Goal: Task Accomplishment & Management: Complete application form

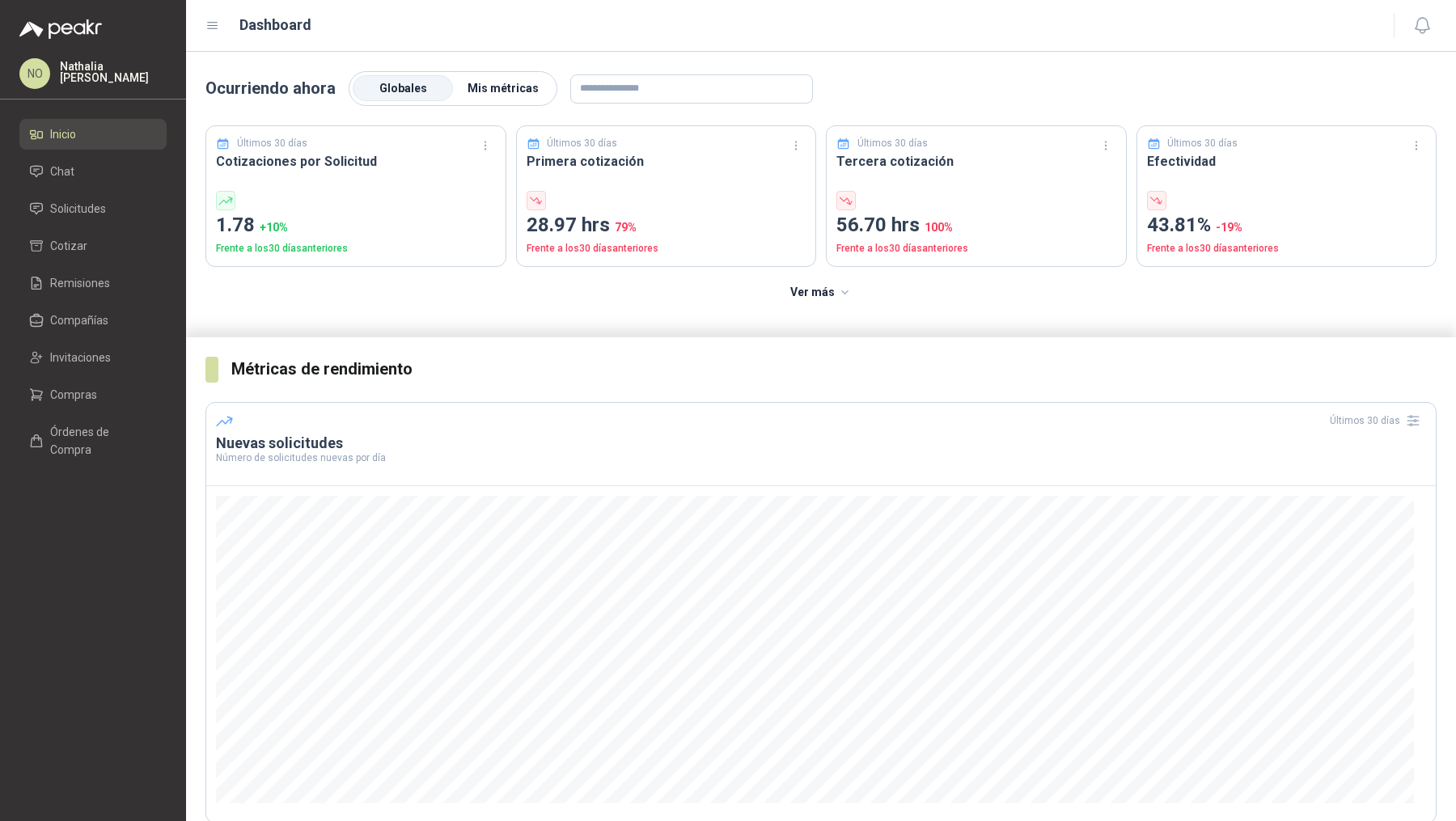
click at [495, 87] on span "Mis métricas" at bounding box center [503, 88] width 71 height 13
click at [106, 214] on li "Solicitudes" at bounding box center [93, 209] width 128 height 18
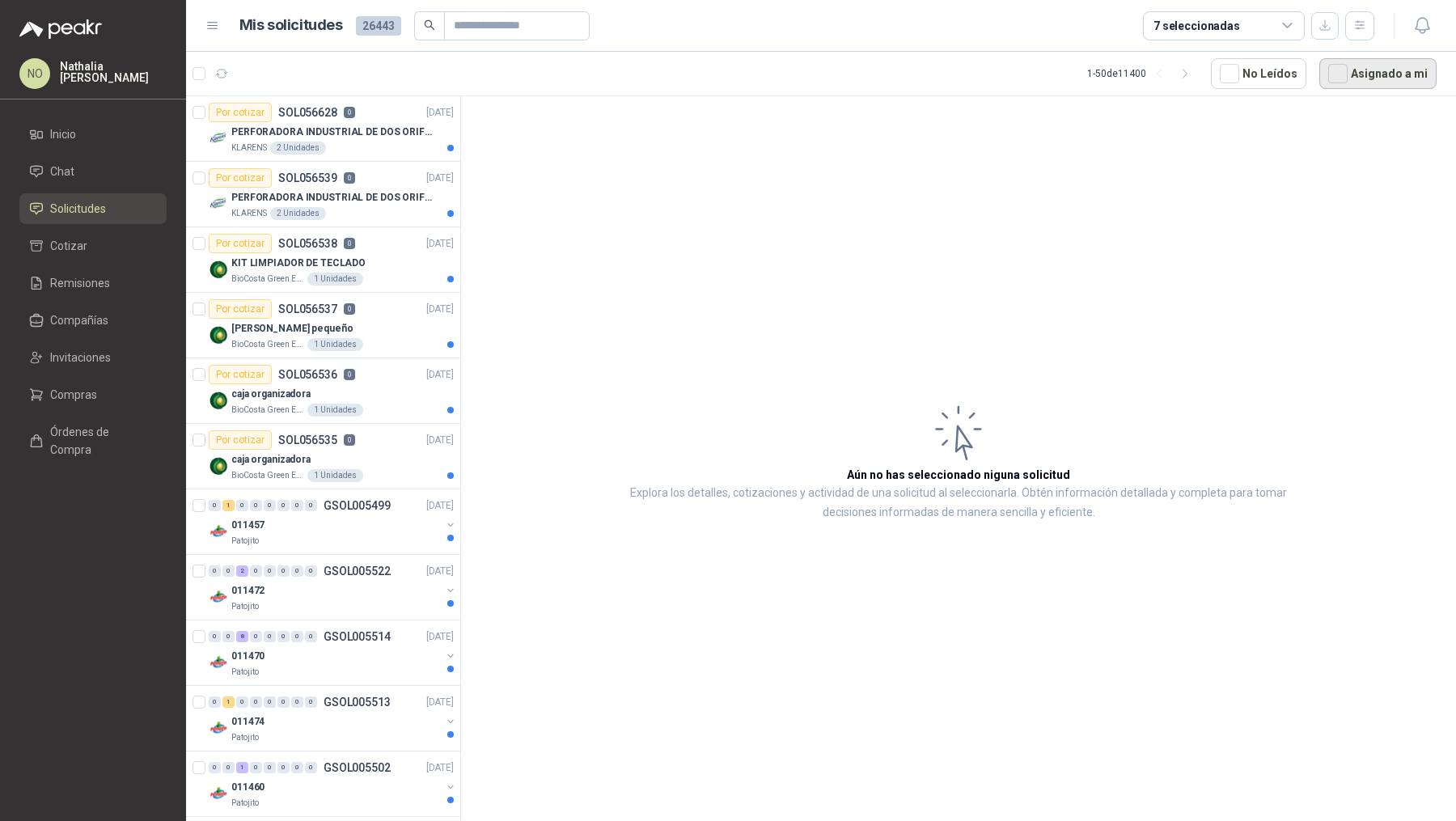
click at [1362, 65] on button "Asignado a mi" at bounding box center [1378, 74] width 117 height 31
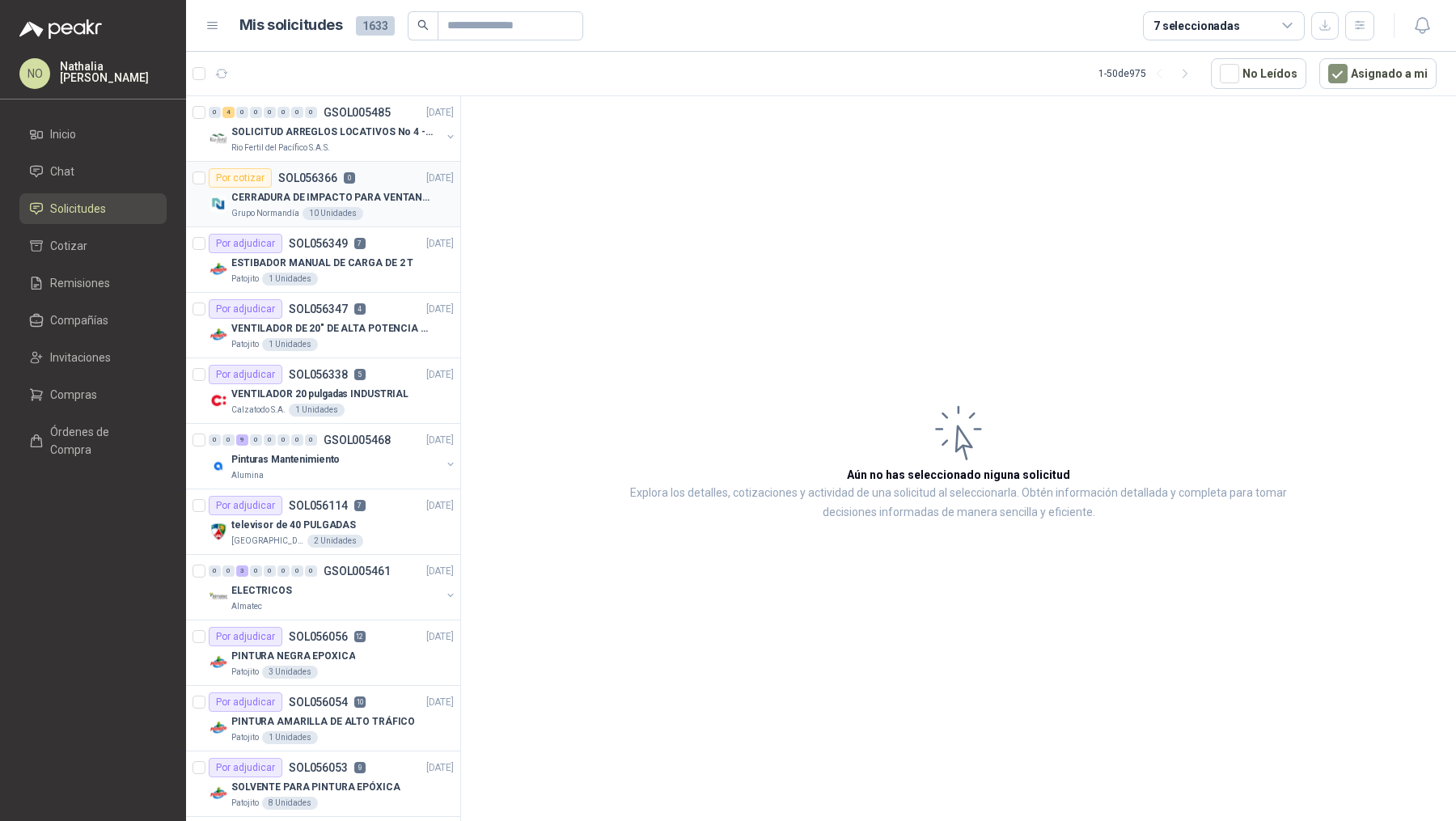
click at [359, 208] on div "Grupo Normandía 10 Unidades" at bounding box center [343, 213] width 222 height 13
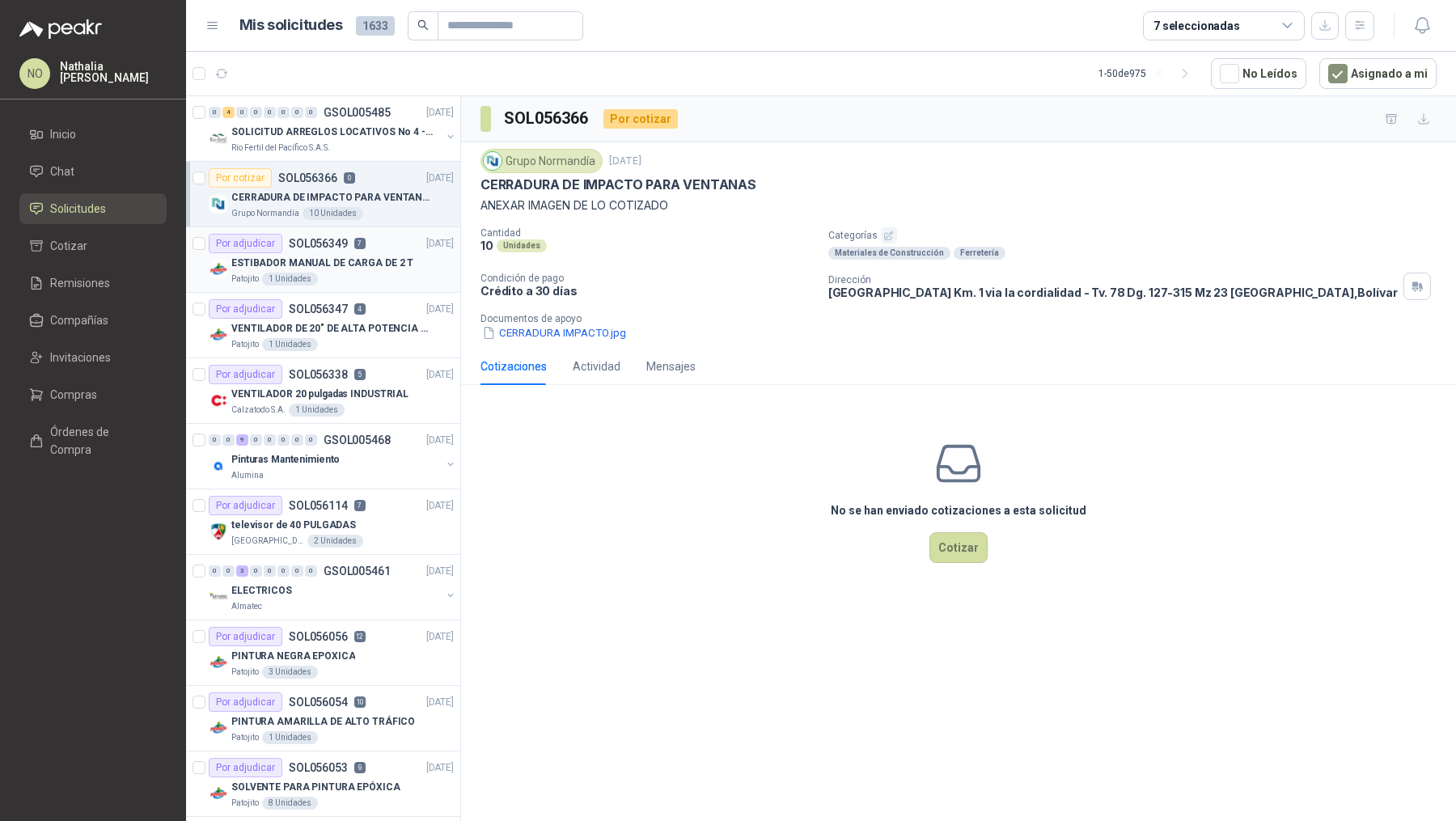
click at [371, 277] on div "Patojito 1 Unidades" at bounding box center [343, 279] width 222 height 13
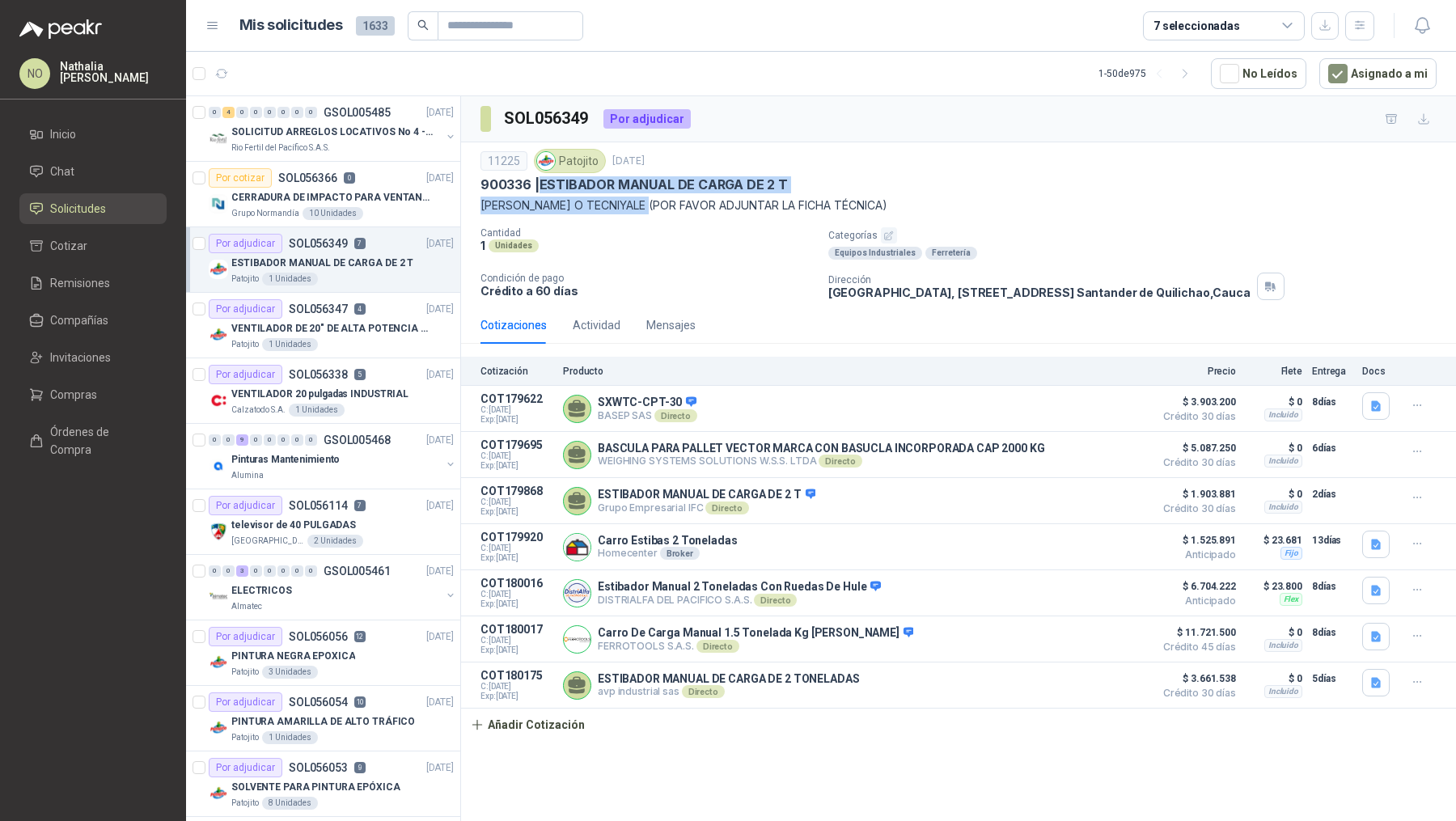
drag, startPoint x: 541, startPoint y: 184, endPoint x: 654, endPoint y: 211, distance: 116.2
click at [654, 211] on div "11225 Patojito [DATE] 900336 | ESTIBADOR MANUAL DE CARGA DE 2 T [PERSON_NAME] O…" at bounding box center [958, 182] width 956 height 65
copy div "ESTIBADOR MANUAL DE CARGA DE 2 T [PERSON_NAME] O TECNIYALE"
click at [501, 731] on button "Añadir Cotización" at bounding box center [527, 725] width 132 height 33
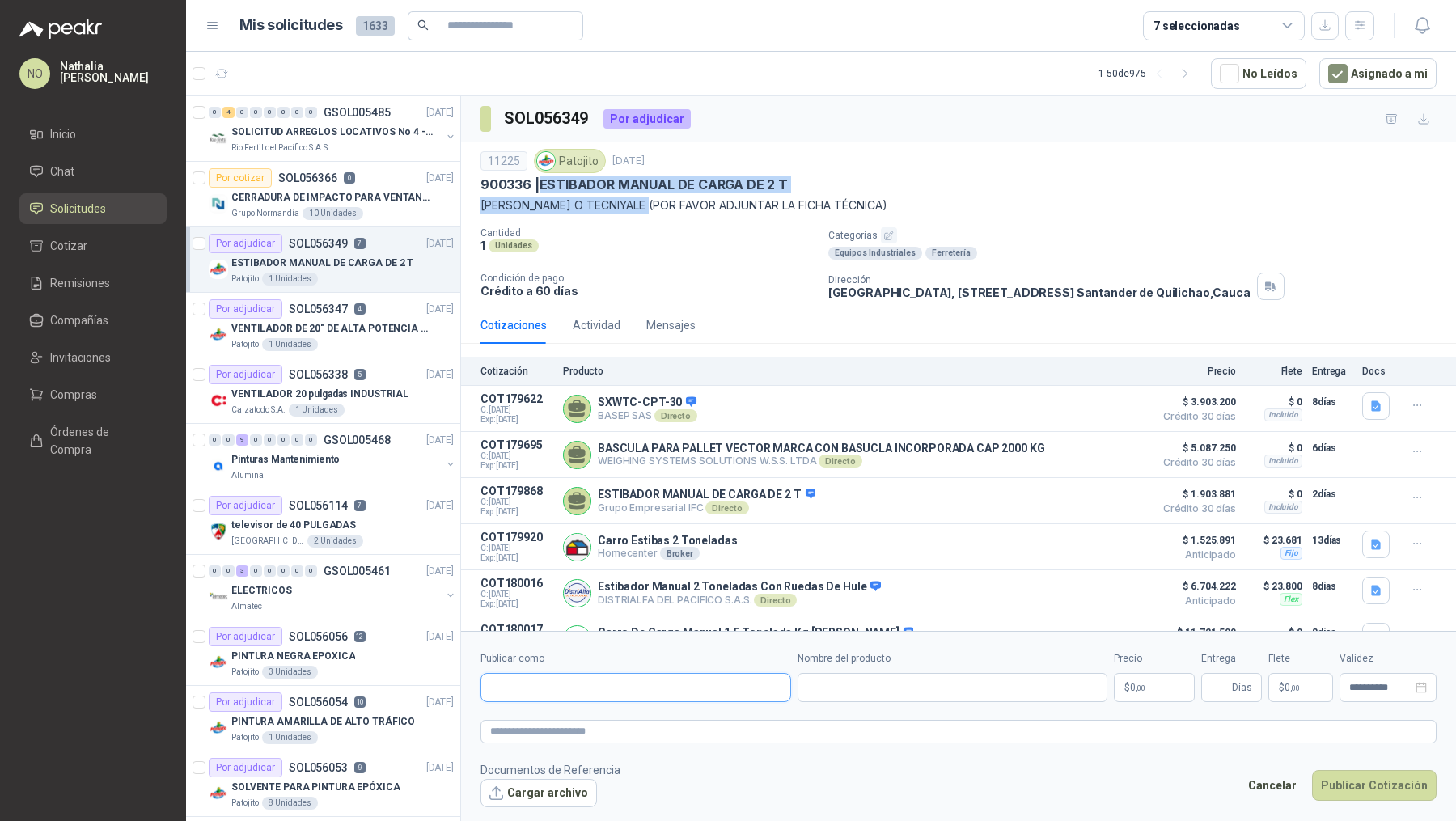
click at [578, 676] on input "Publicar como" at bounding box center [636, 688] width 309 height 28
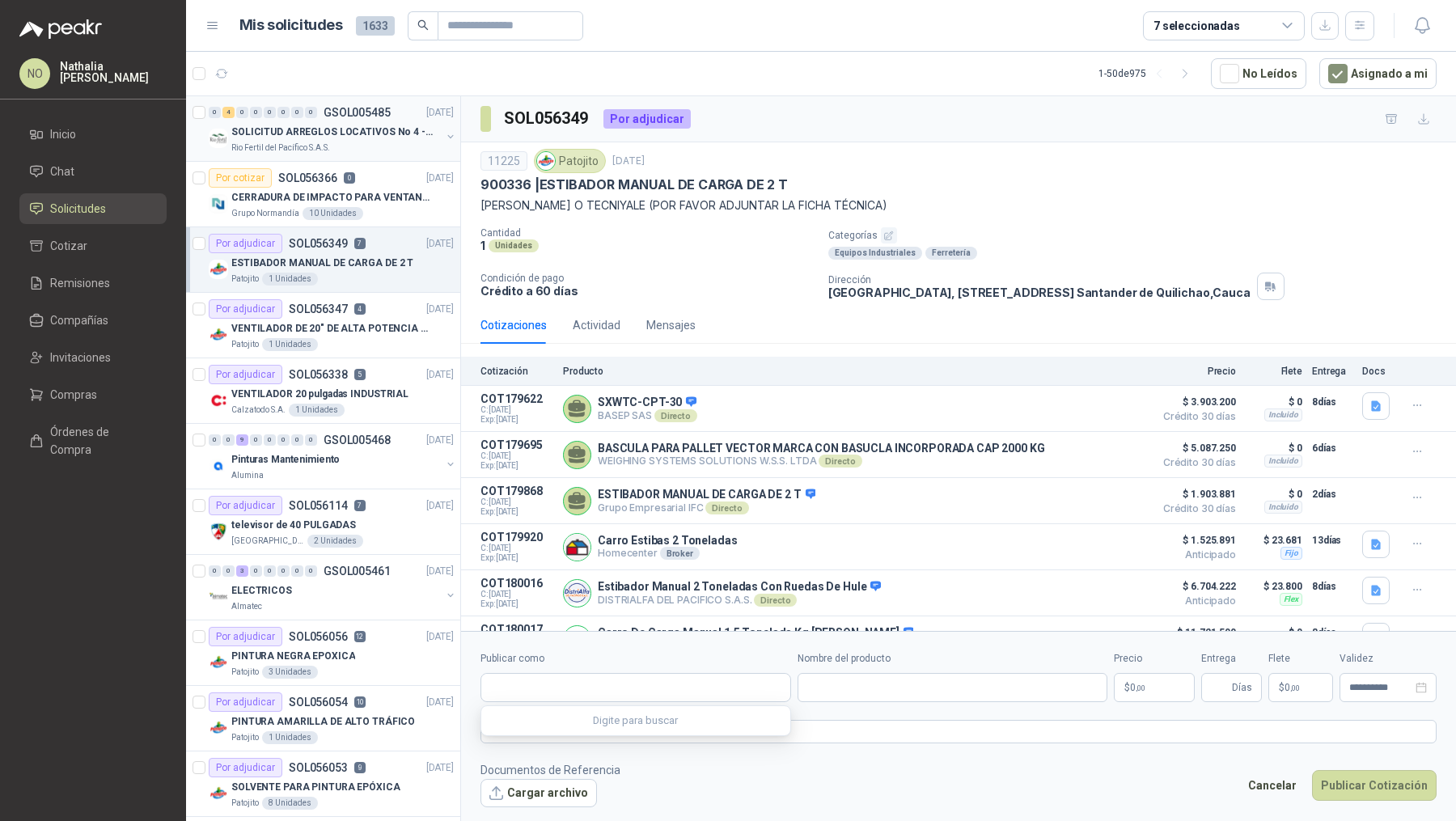
click at [398, 143] on div "Rio Fertil del Pacífico S.A.S." at bounding box center [336, 148] width 209 height 13
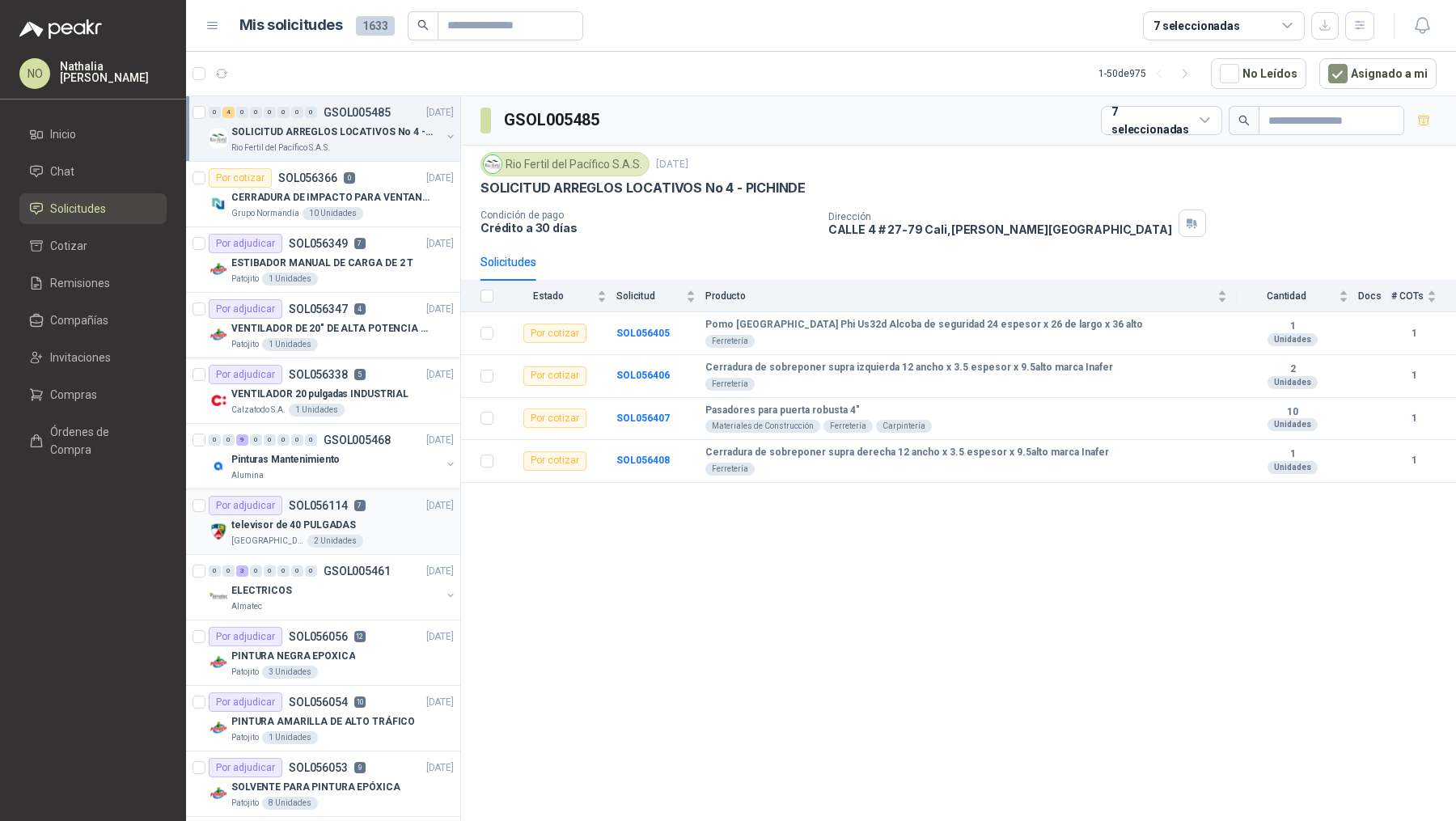
click at [379, 508] on div "Por adjudicar SOL056114 7 [DATE]" at bounding box center [331, 505] width 245 height 20
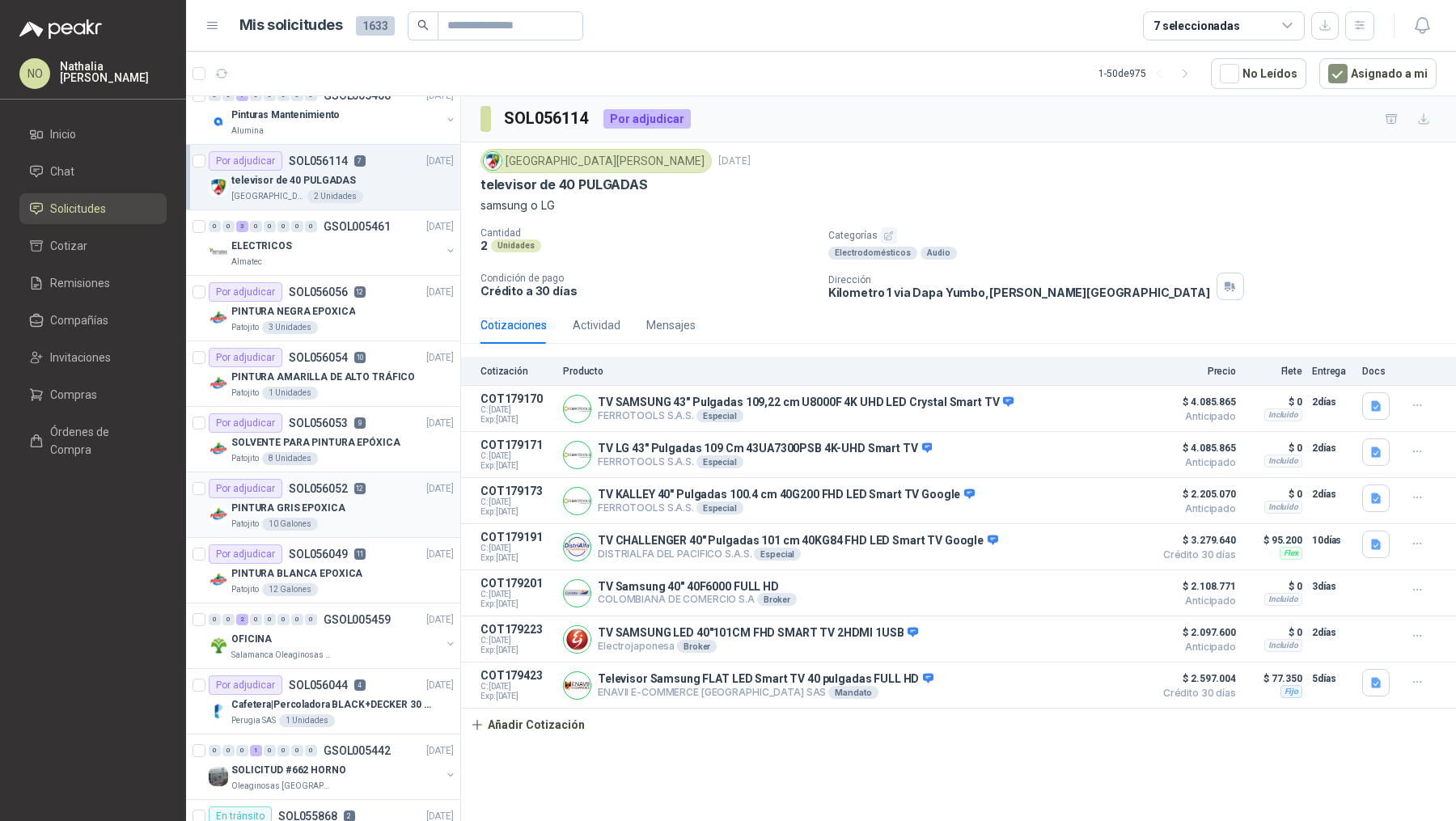
scroll to position [357, 0]
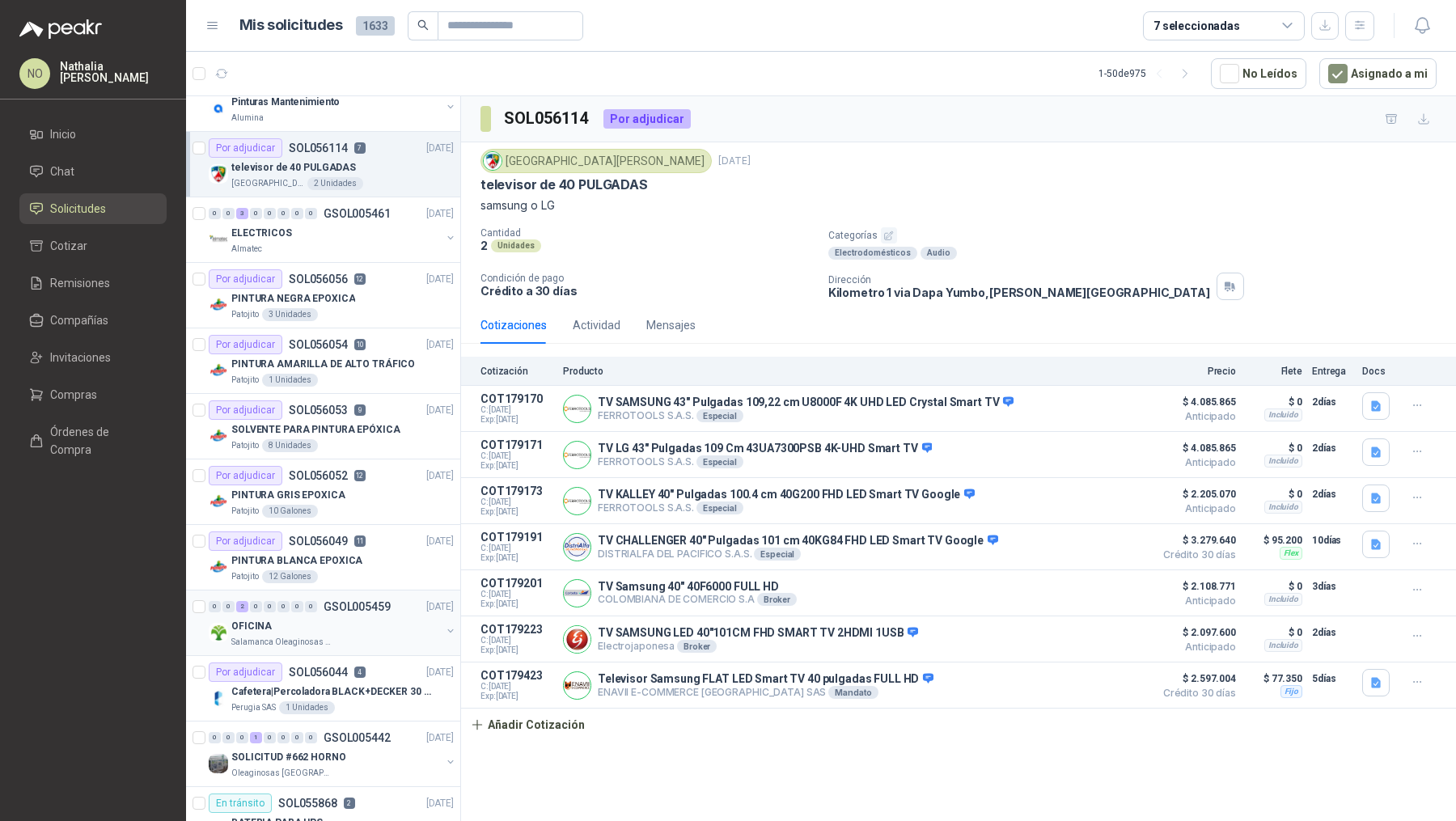
click at [356, 606] on p "GSOL005459" at bounding box center [357, 607] width 67 height 11
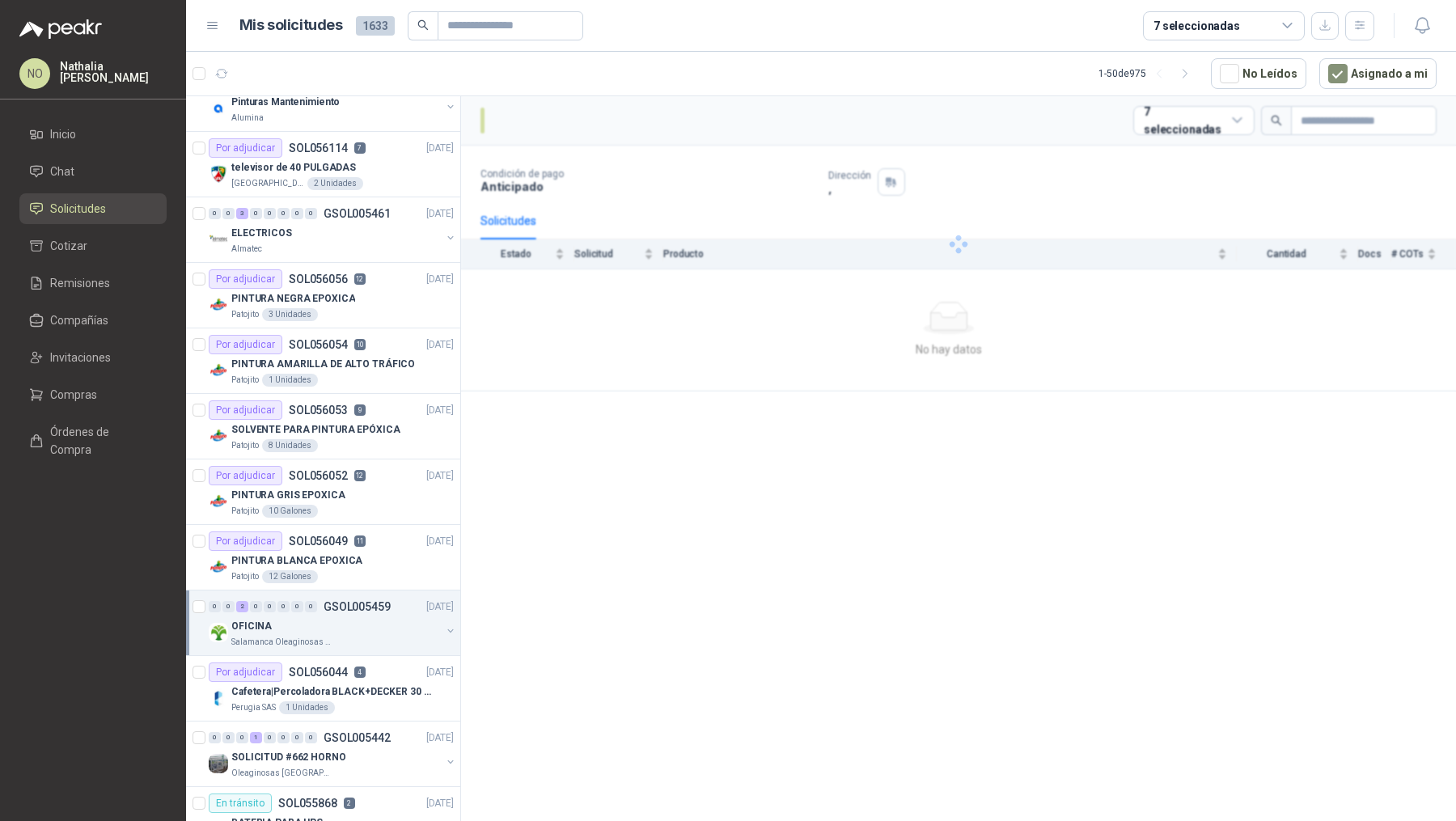
click at [356, 606] on p "GSOL005459" at bounding box center [357, 607] width 67 height 11
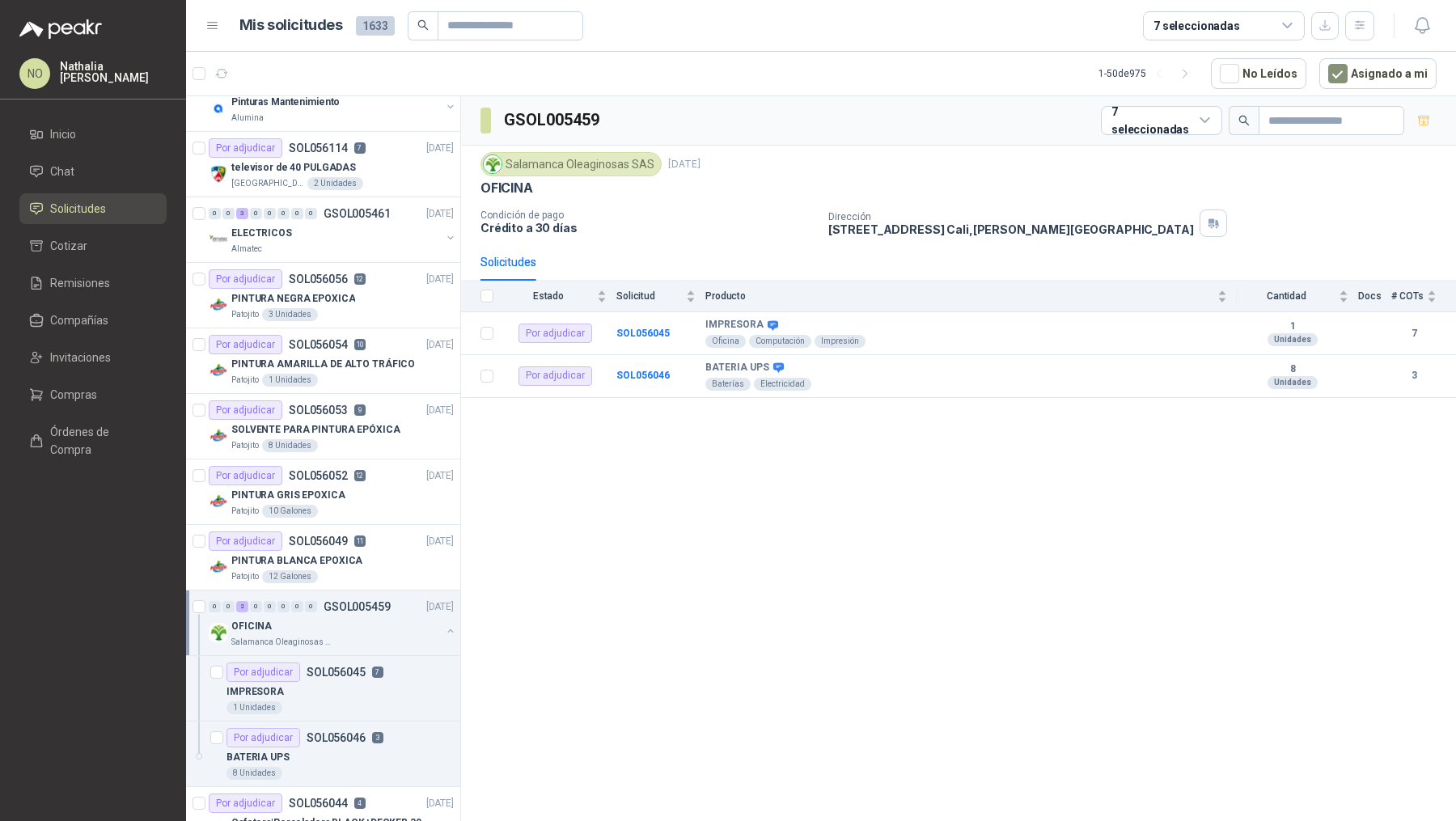
click at [356, 606] on p "GSOL005459" at bounding box center [357, 607] width 67 height 11
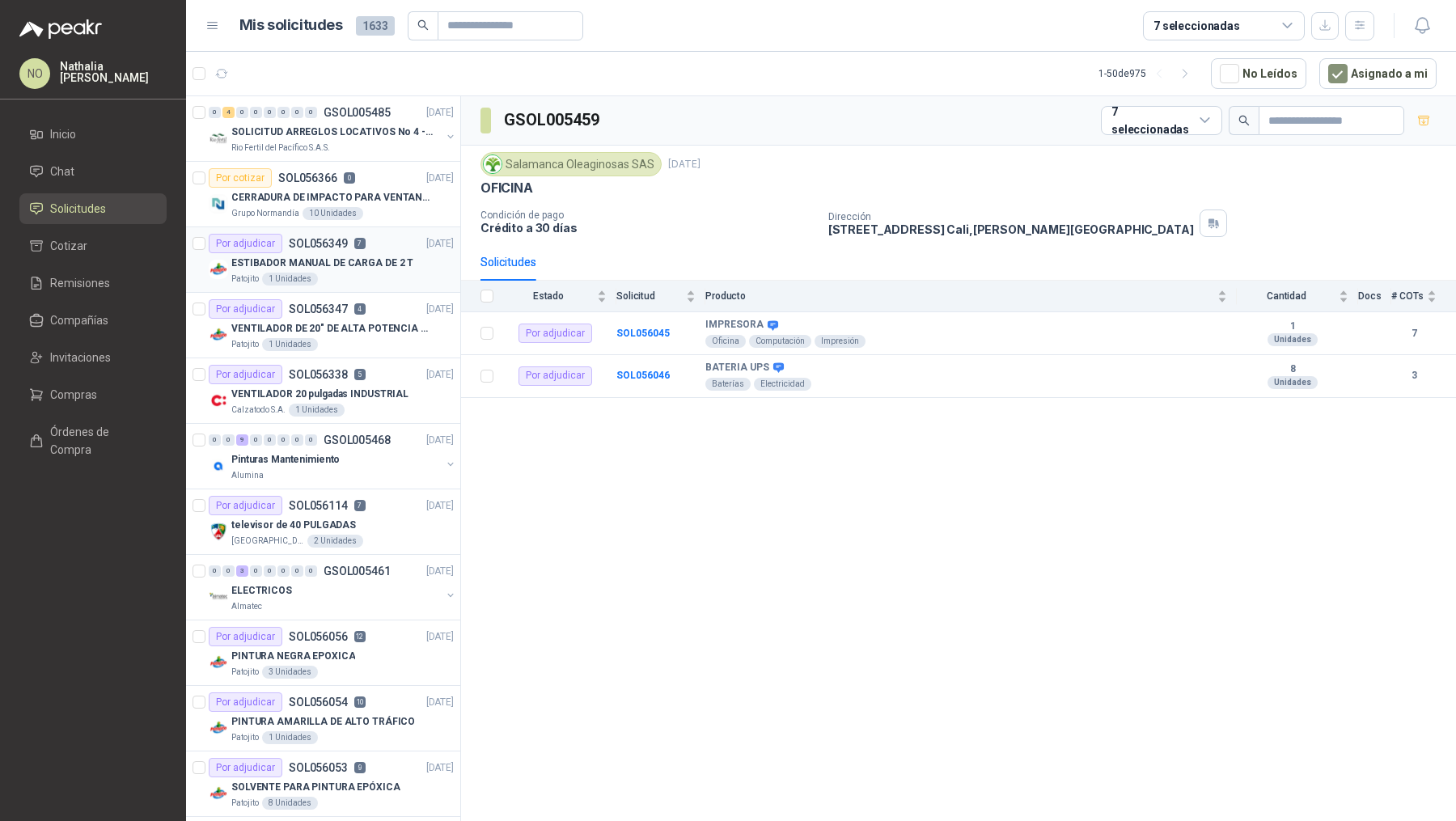
click at [348, 257] on p "ESTIBADOR MANUAL DE CARGA DE 2 T" at bounding box center [322, 263] width 182 height 16
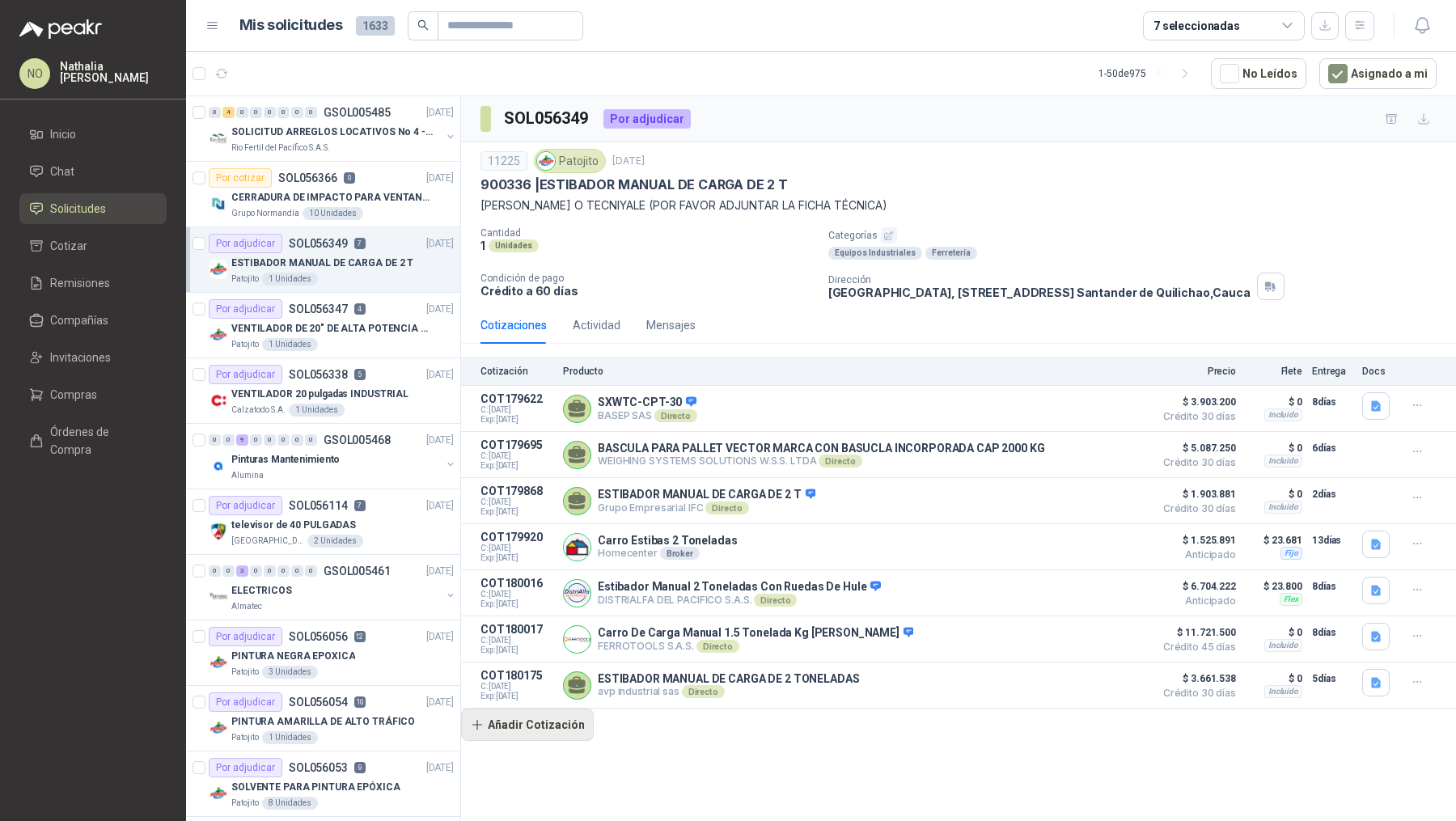
click at [533, 720] on button "Añadir Cotización" at bounding box center [527, 725] width 132 height 33
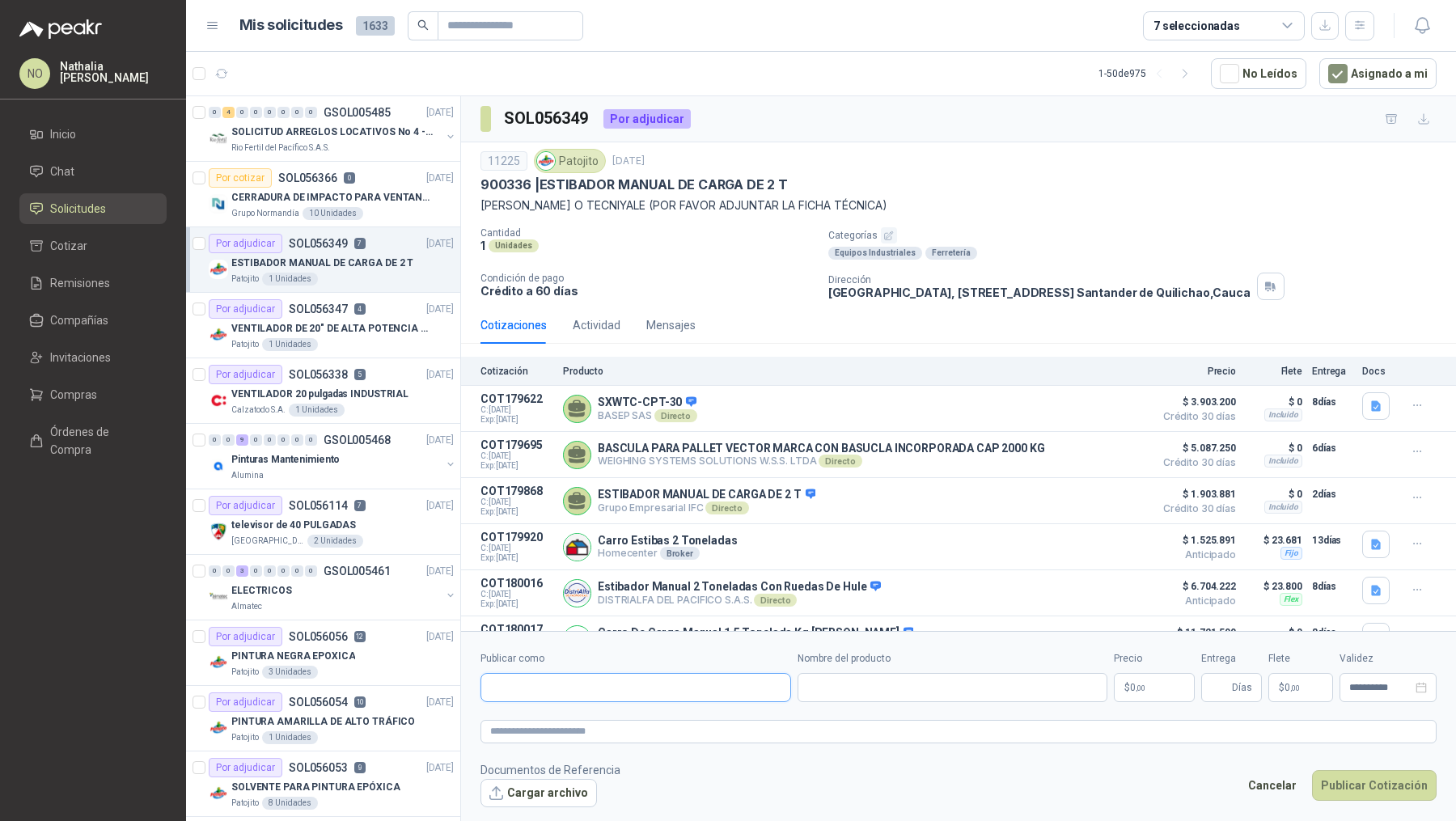
click at [589, 680] on input "Publicar como" at bounding box center [636, 688] width 309 height 28
type input "********"
click at [600, 718] on div "Sumicali NIT : 800166172" at bounding box center [635, 727] width 283 height 18
type input "**********"
click at [914, 684] on input "Nombre del producto" at bounding box center [952, 688] width 311 height 29
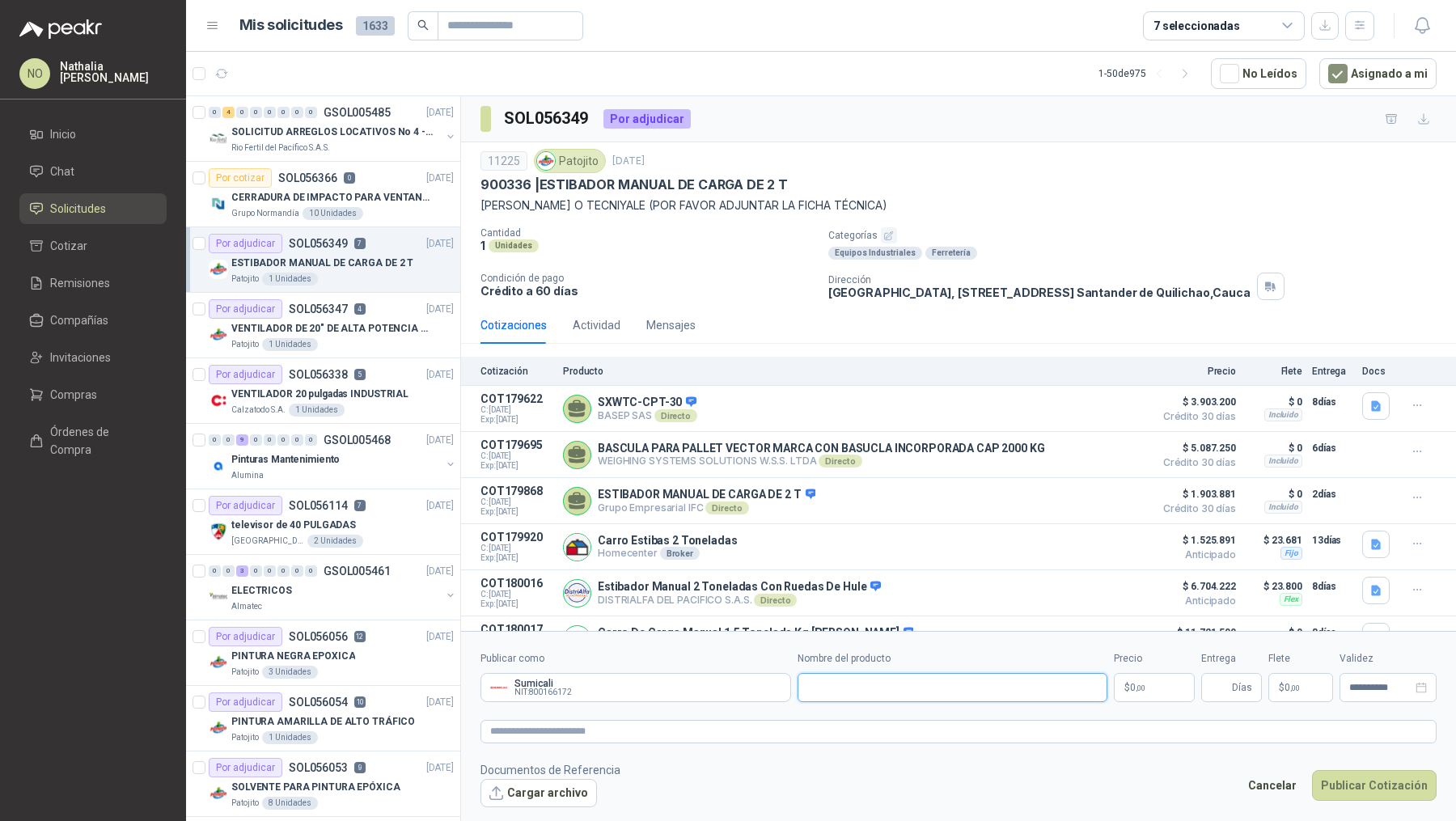
paste input "**********"
click at [806, 689] on input "**********" at bounding box center [952, 688] width 311 height 29
type input "**********"
click at [1136, 686] on span ",00" at bounding box center [1140, 688] width 10 height 9
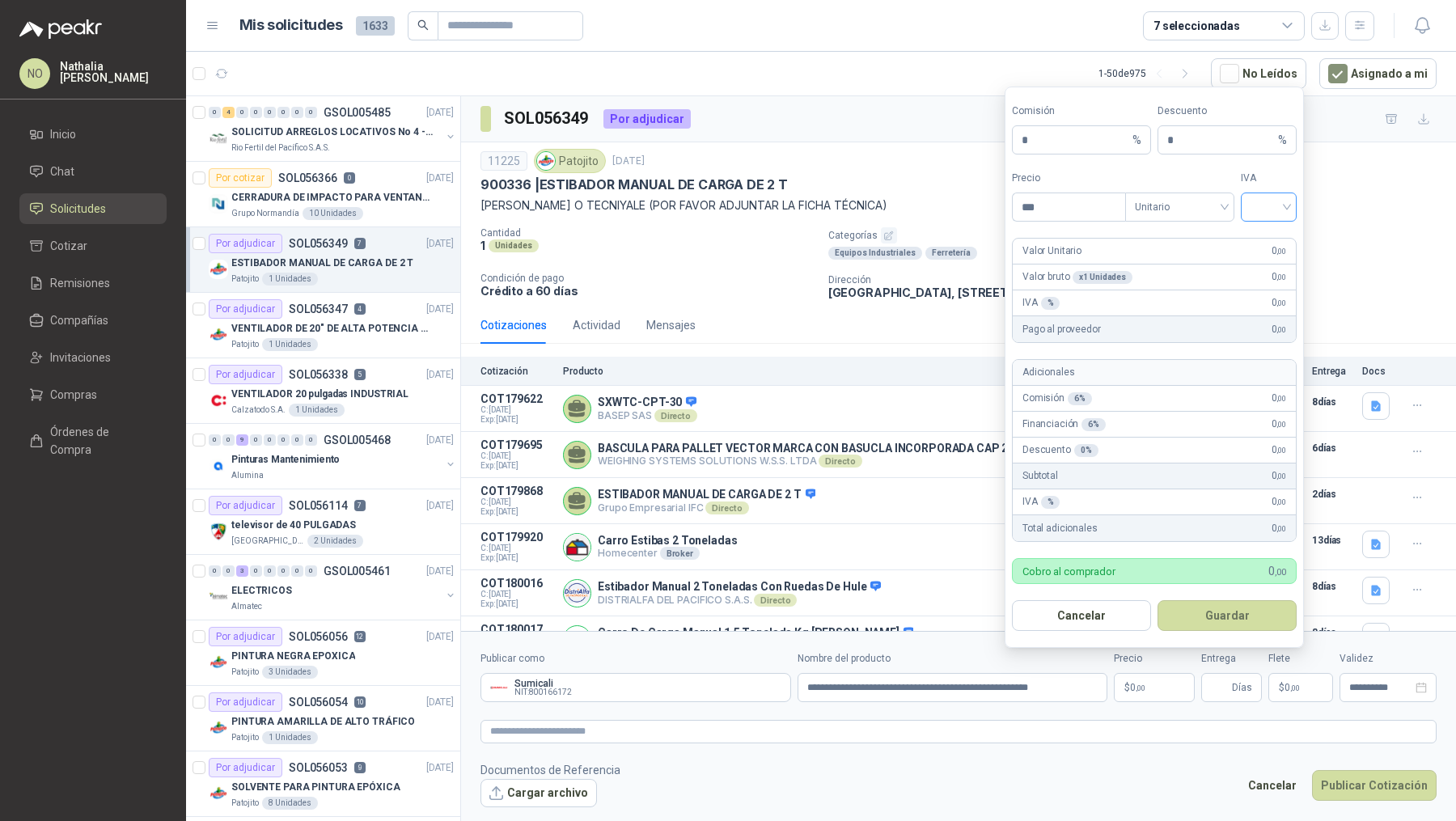
click at [1275, 208] on input "search" at bounding box center [1268, 205] width 37 height 25
click at [1269, 243] on div "19%" at bounding box center [1268, 244] width 30 height 18
click at [1192, 206] on span "Unitario" at bounding box center [1180, 207] width 90 height 25
click at [1190, 264] on div "Unitario con IVA" at bounding box center [1180, 270] width 83 height 18
click at [1067, 209] on input "***" at bounding box center [1069, 207] width 113 height 28
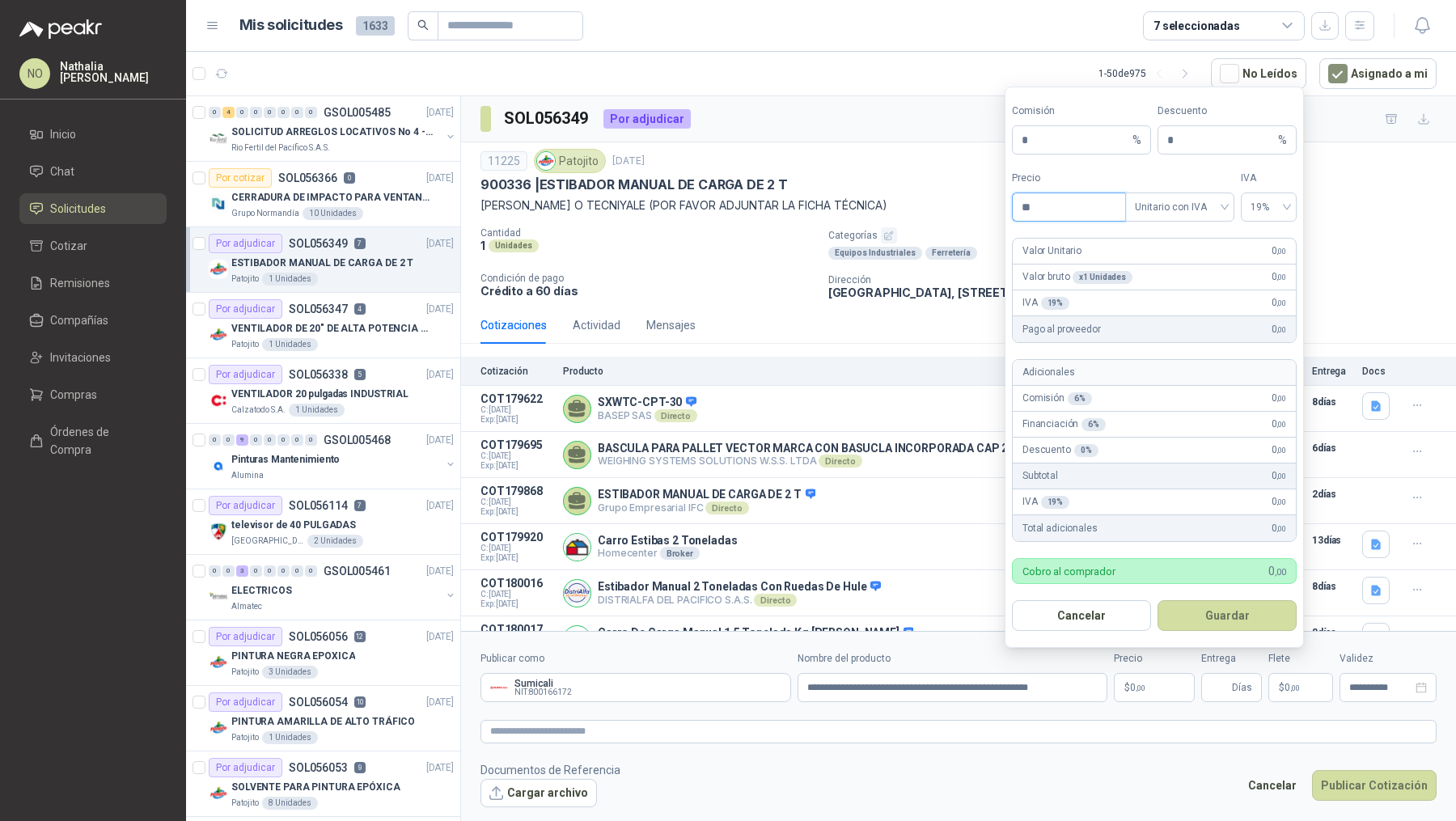
type input "*"
type input "**********"
click at [1230, 622] on button "Guardar" at bounding box center [1227, 616] width 139 height 31
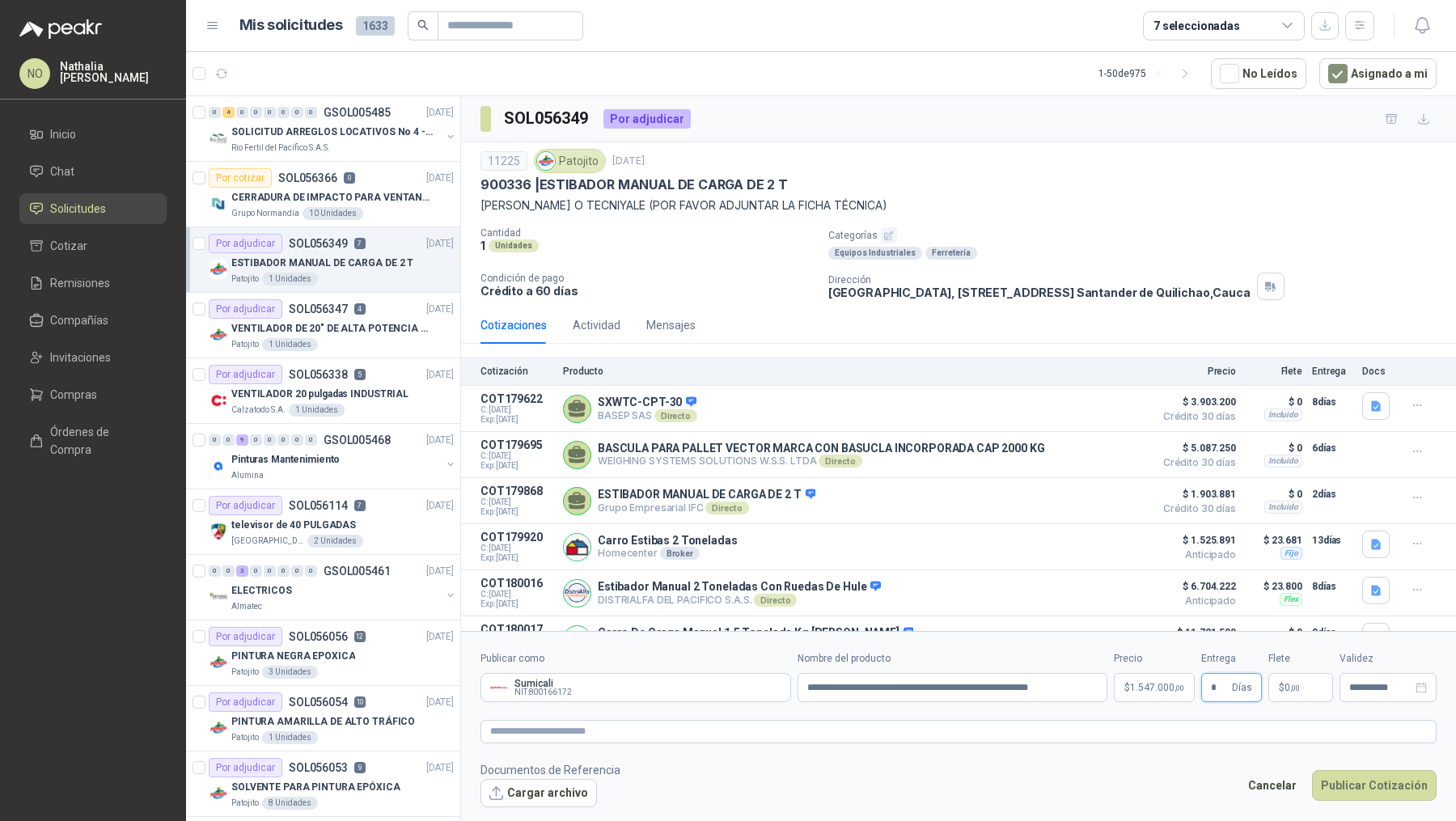
type input "*"
click at [1062, 766] on footer "Documentos de Referencia Cargar archivo Cancelar Publicar Cotización" at bounding box center [958, 784] width 956 height 47
click at [1286, 689] on span "0 ,00" at bounding box center [1292, 688] width 16 height 10
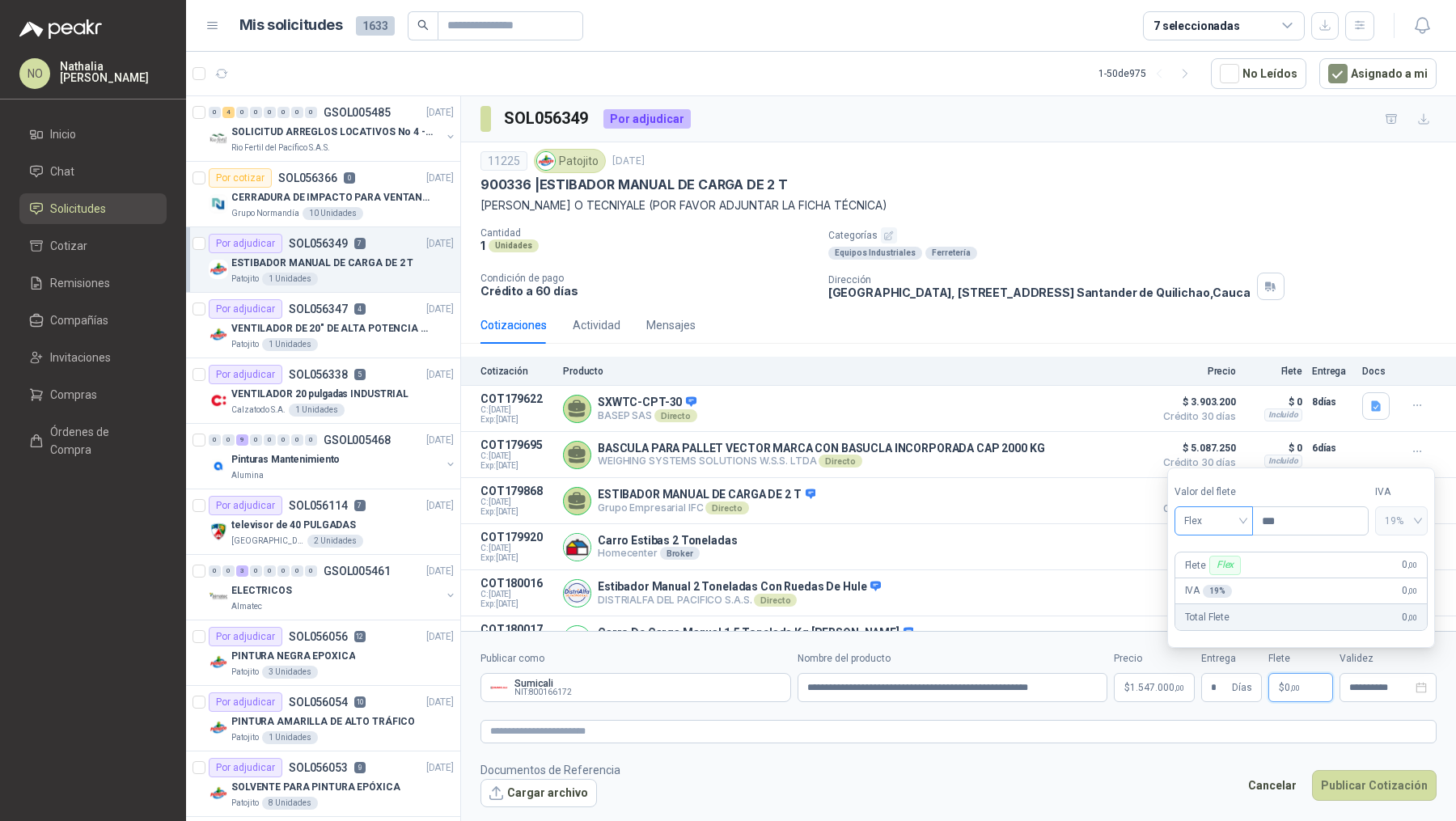
click at [1225, 525] on span "Flex" at bounding box center [1213, 521] width 59 height 25
click at [1217, 618] on div "Fijo" at bounding box center [1212, 608] width 73 height 26
click at [1307, 528] on input "***" at bounding box center [1310, 521] width 114 height 28
type input "*"
type input "*********"
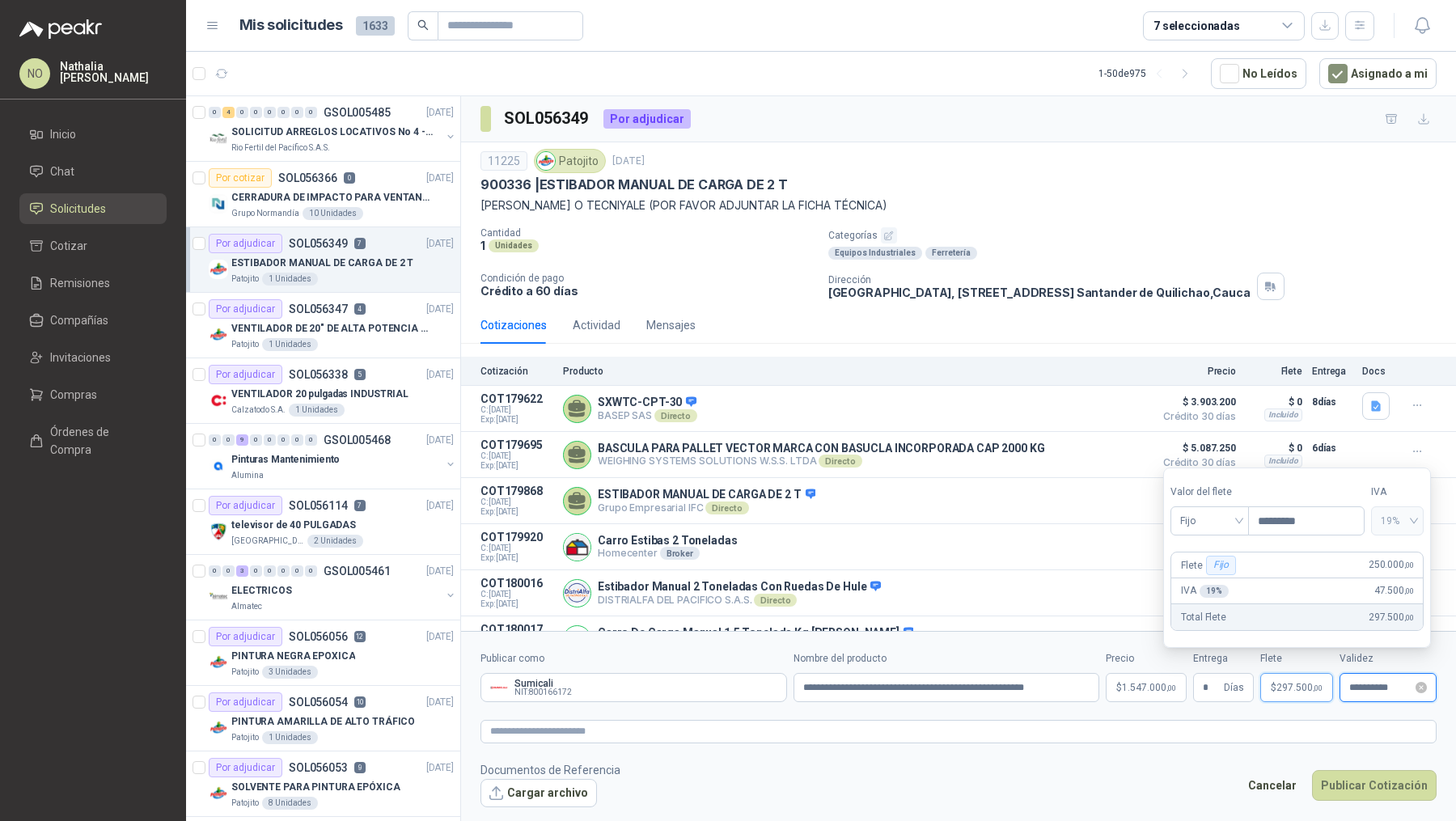
click at [1360, 689] on input "**********" at bounding box center [1380, 688] width 63 height 11
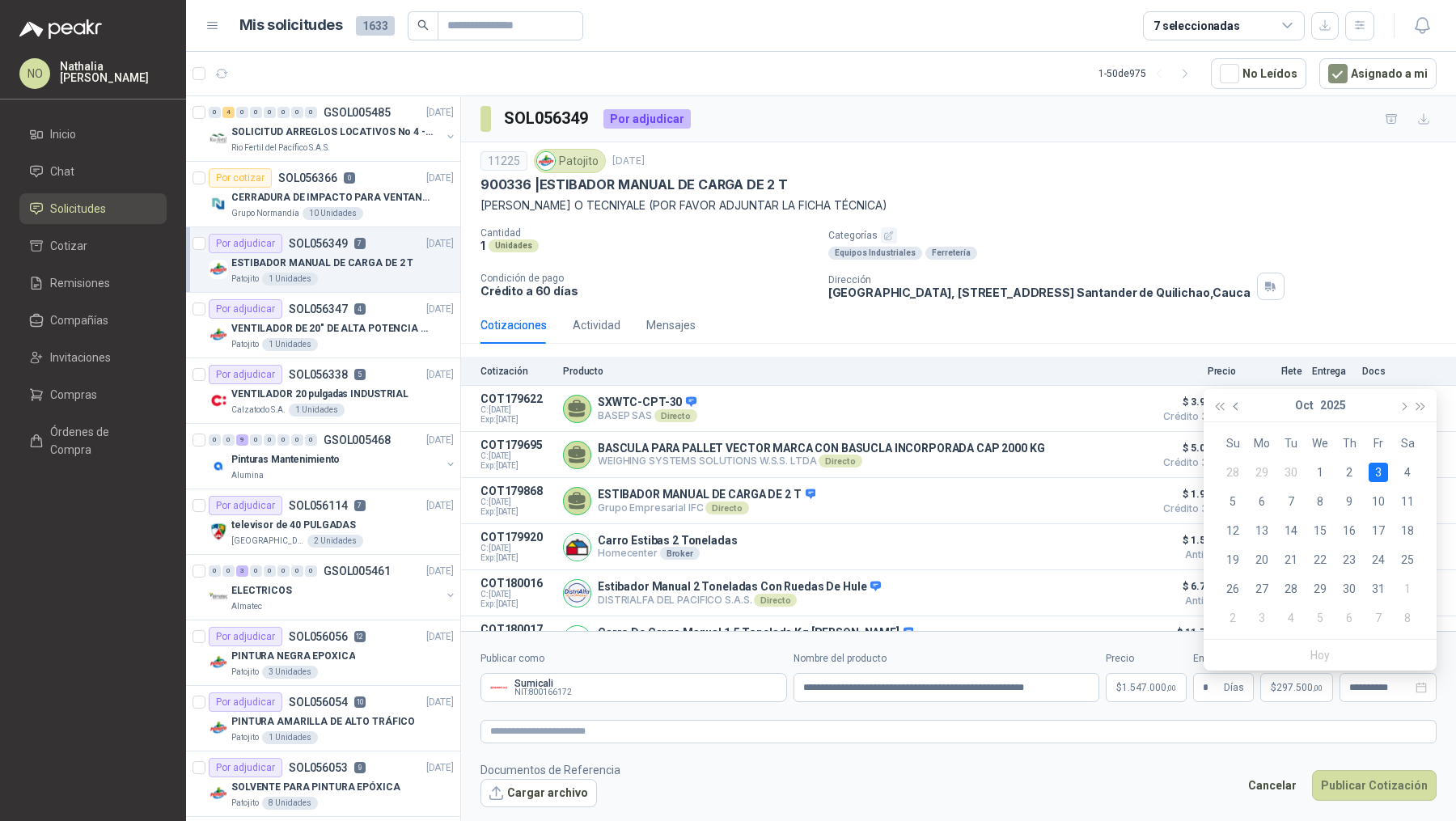
click at [1235, 407] on span "button" at bounding box center [1238, 406] width 8 height 8
type input "**********"
click at [1378, 558] on div "26" at bounding box center [1378, 560] width 20 height 20
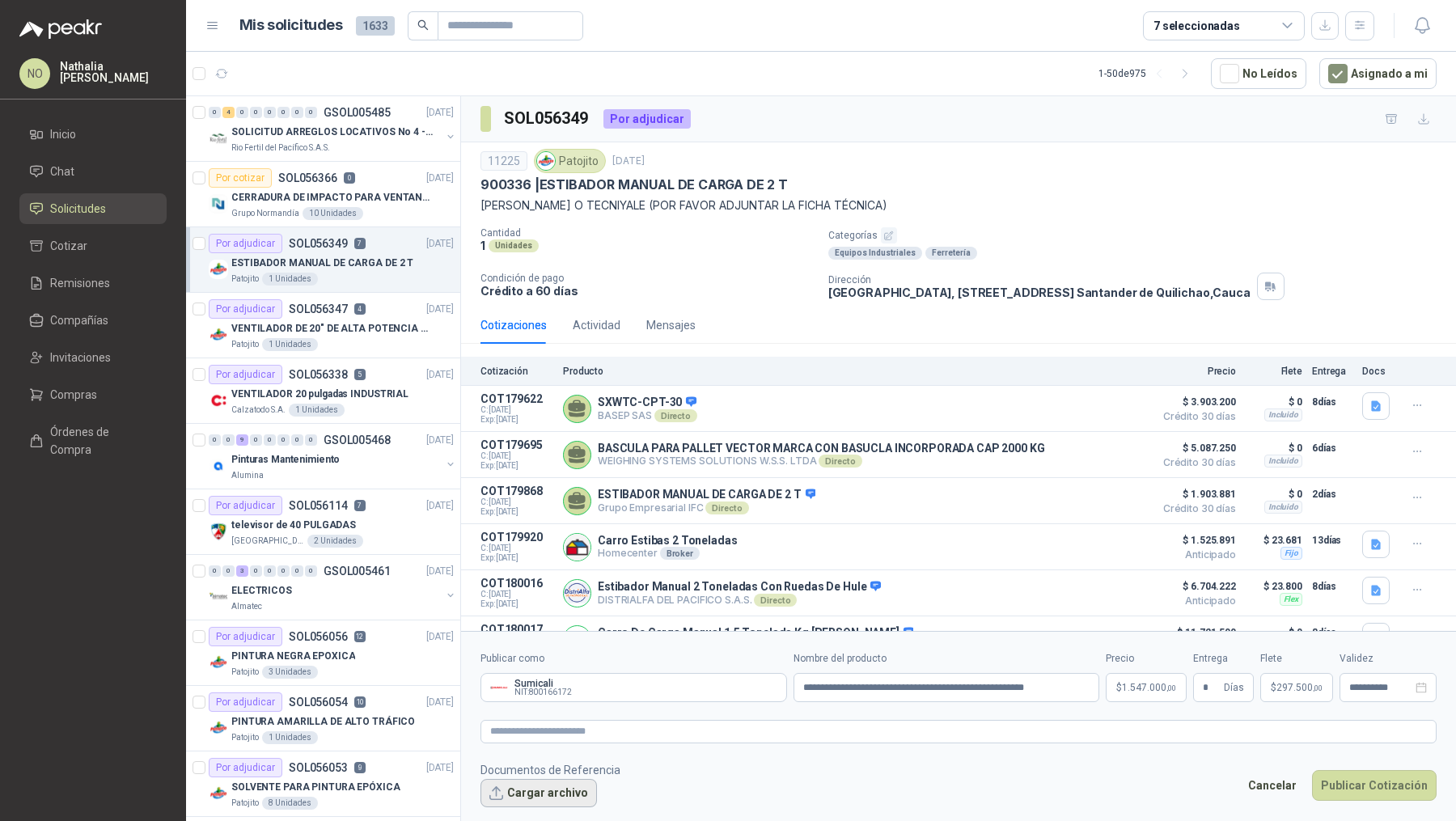
click at [551, 802] on button "Cargar archivo" at bounding box center [539, 794] width 116 height 29
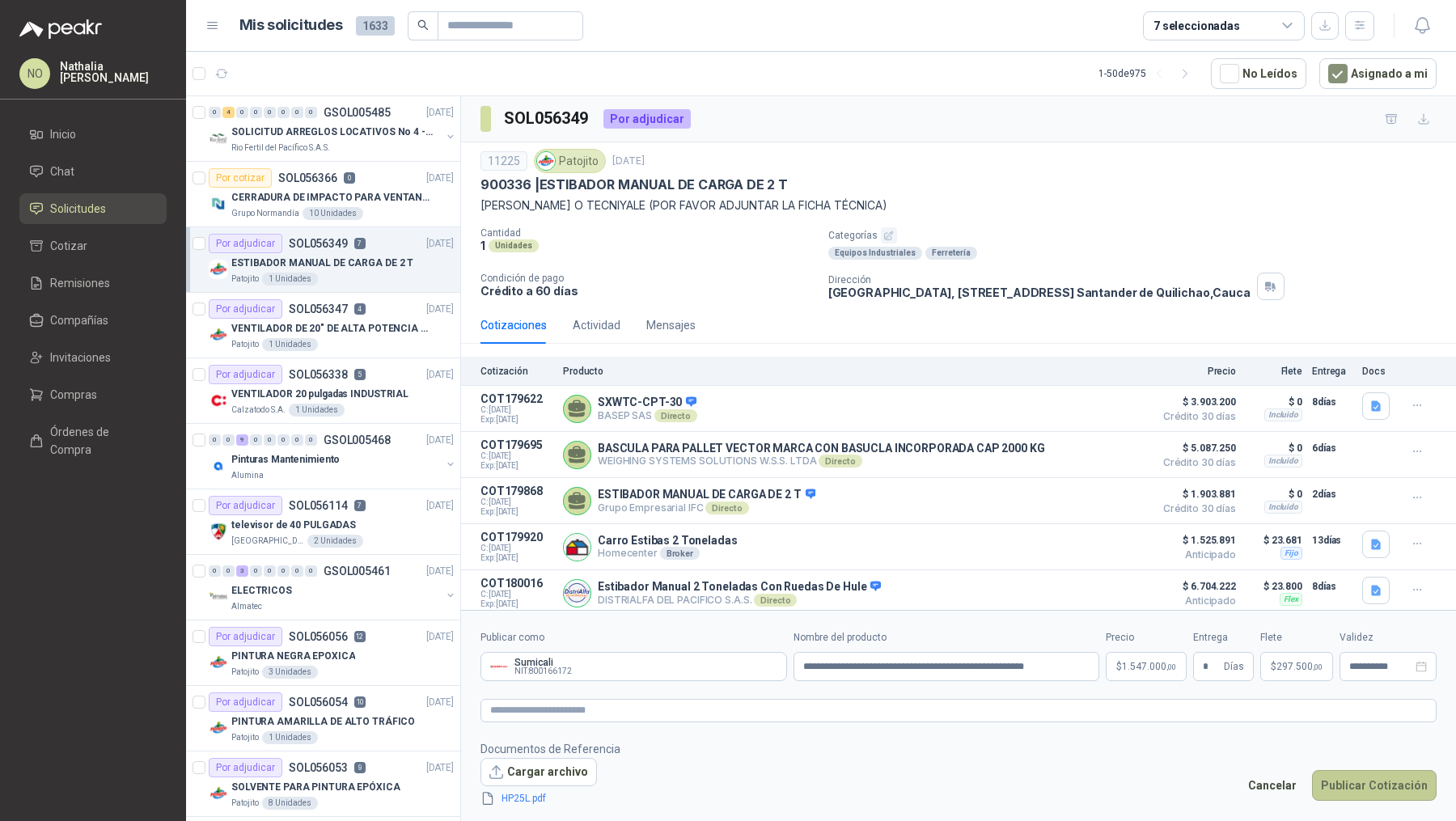
click at [1339, 792] on button "Publicar Cotización" at bounding box center [1374, 786] width 124 height 31
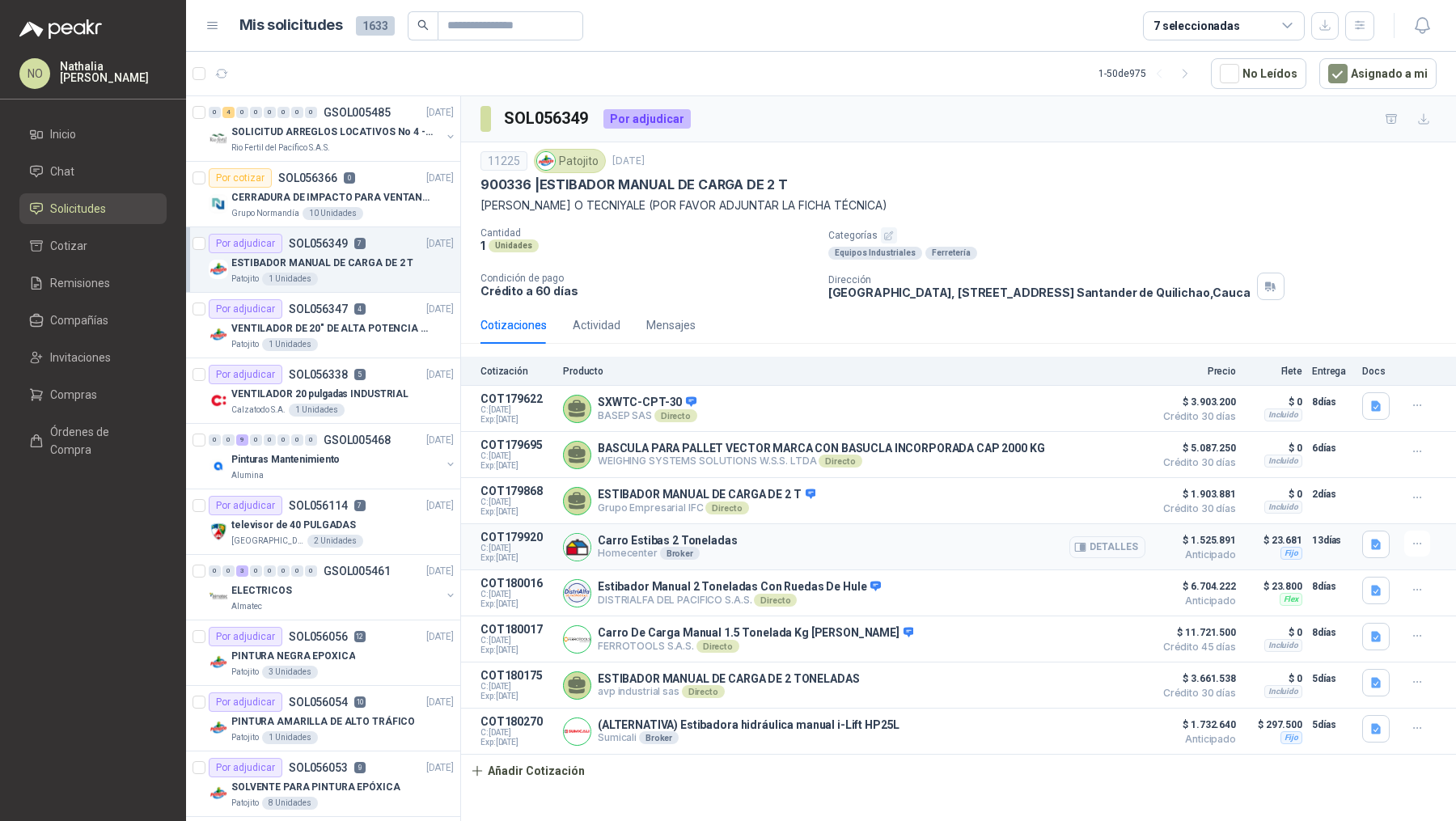
click at [1096, 539] on button "Detalles" at bounding box center [1107, 547] width 76 height 22
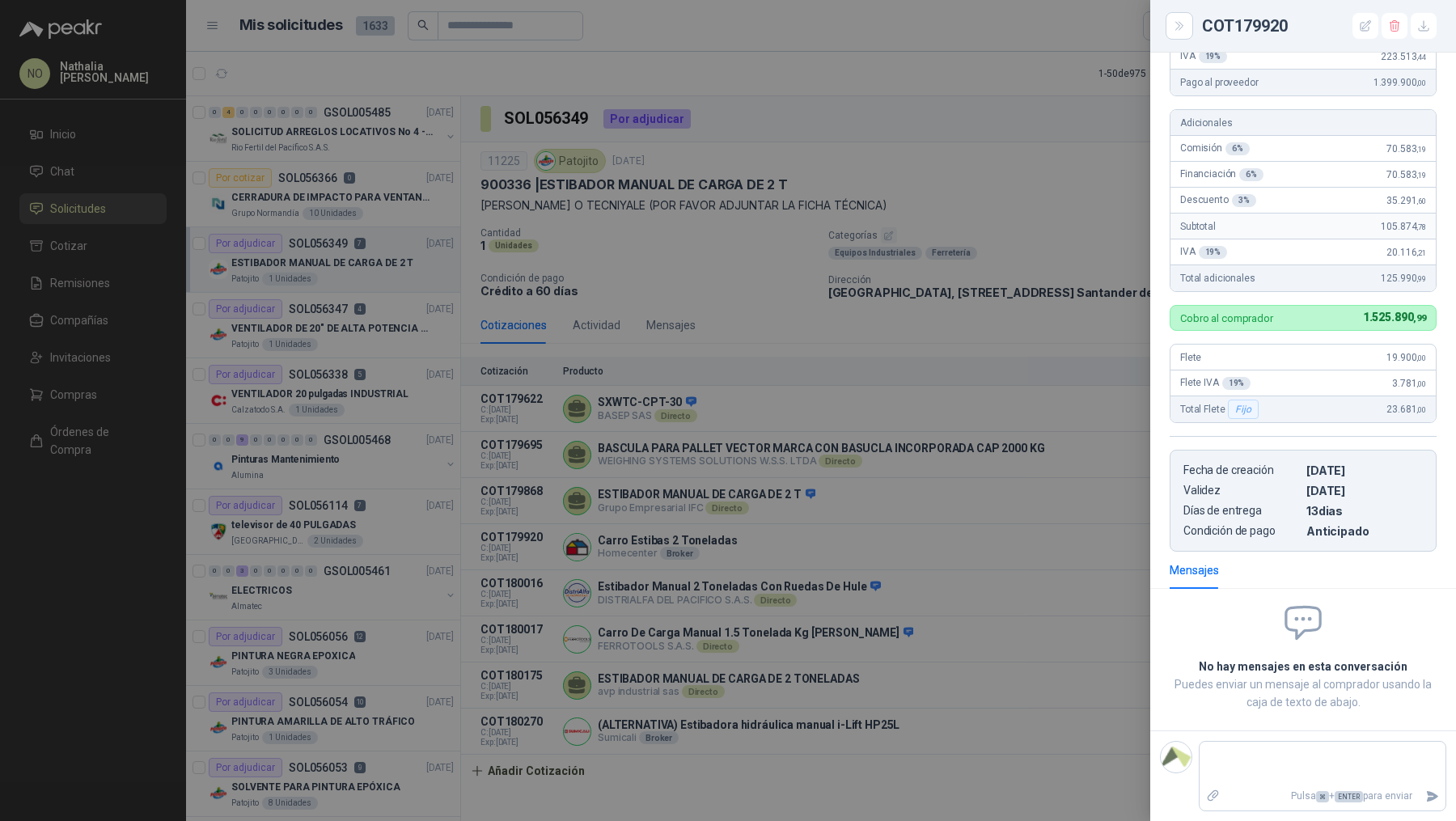
scroll to position [234, 0]
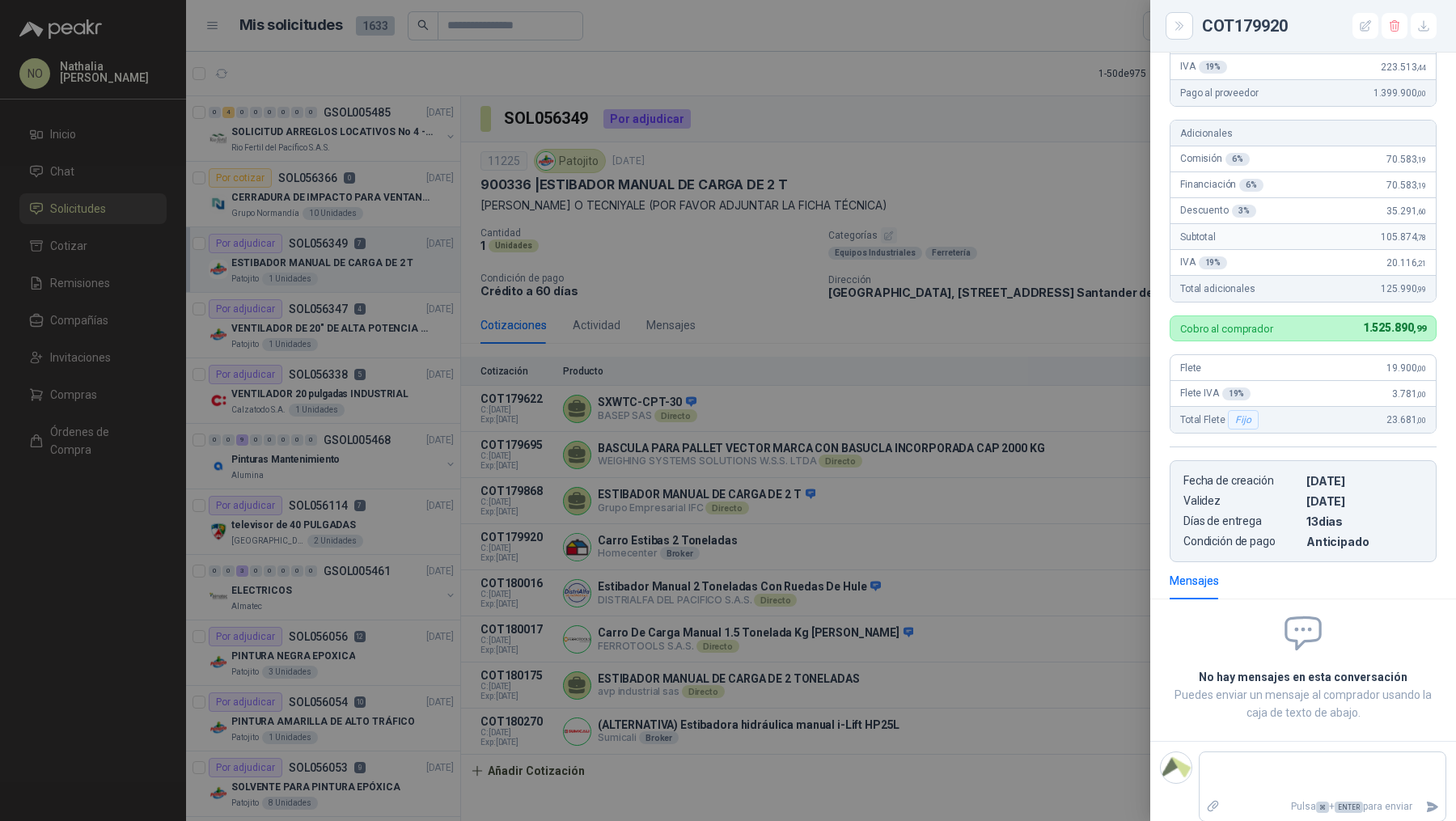
click at [914, 445] on div at bounding box center [728, 410] width 1456 height 821
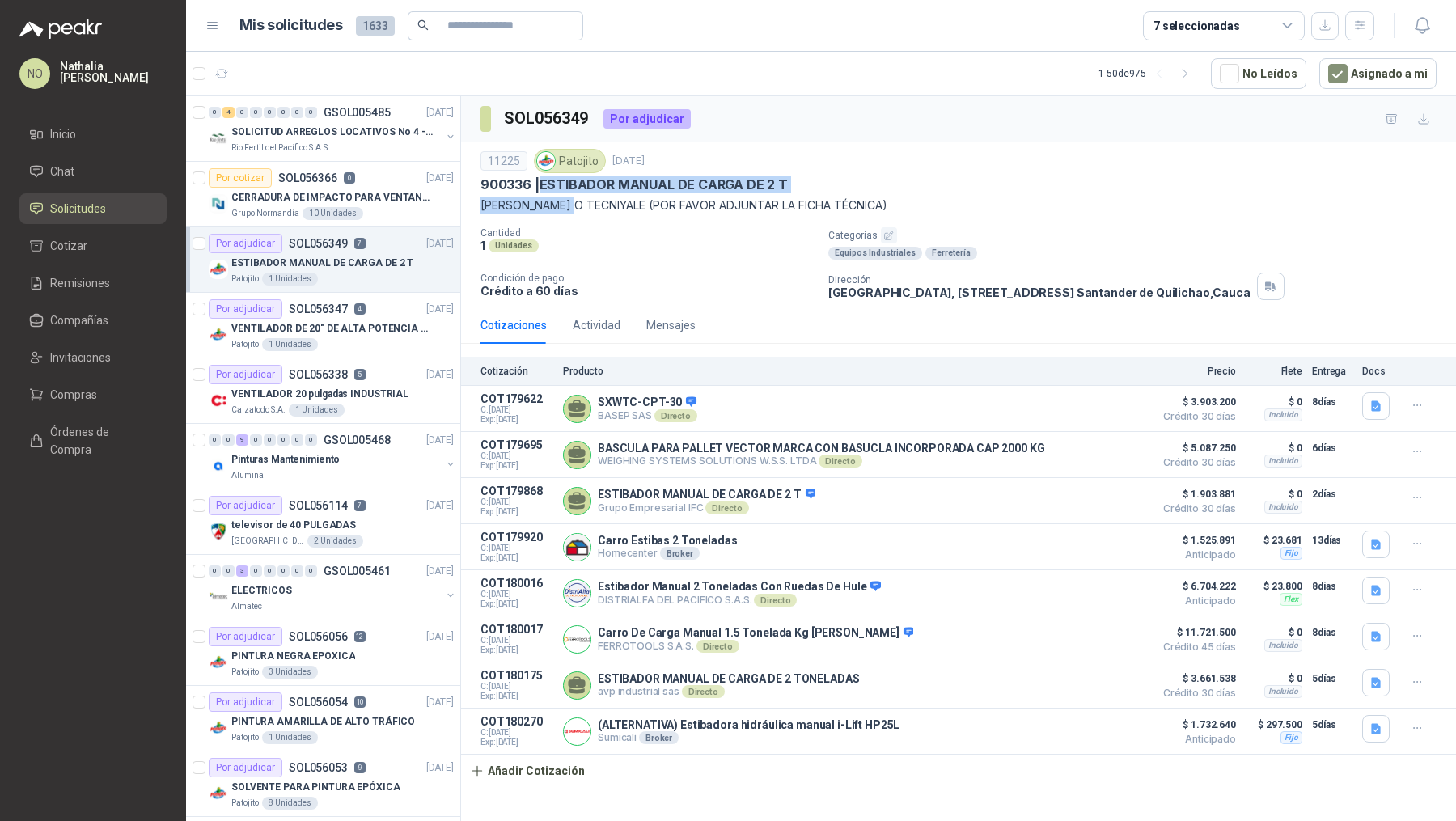
drag, startPoint x: 540, startPoint y: 184, endPoint x: 580, endPoint y: 209, distance: 47.2
click at [580, 209] on div "11225 Patojito [DATE] 900336 | ESTIBADOR MANUAL DE CARGA DE 2 T [PERSON_NAME] O…" at bounding box center [958, 182] width 956 height 65
copy div "ESTIBADOR MANUAL DE CARGA DE 2 T [PERSON_NAME]"
click at [540, 758] on button "Añadir Cotización" at bounding box center [527, 771] width 132 height 33
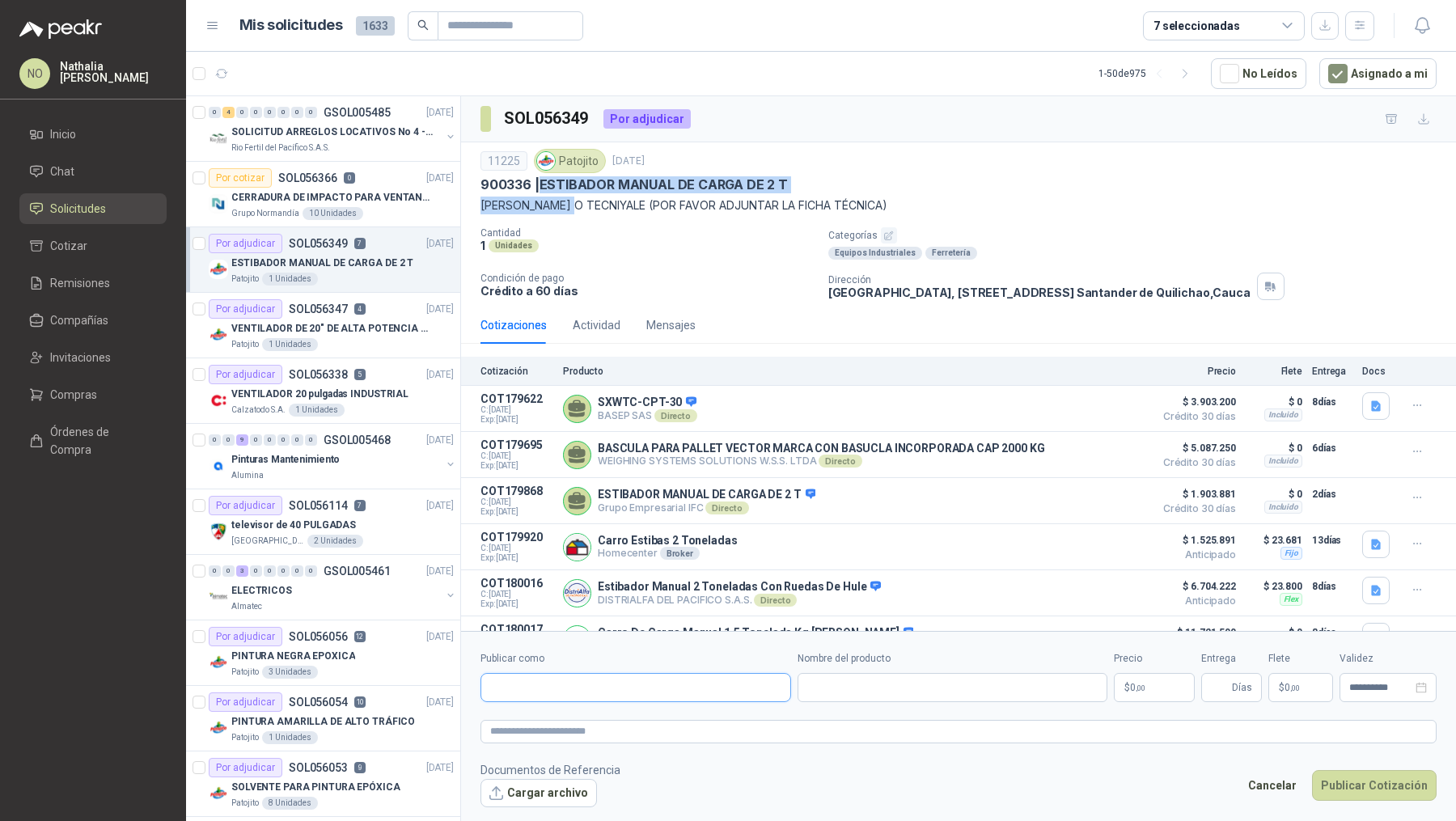
click at [575, 686] on input "Publicar como" at bounding box center [636, 688] width 309 height 28
type input "*****"
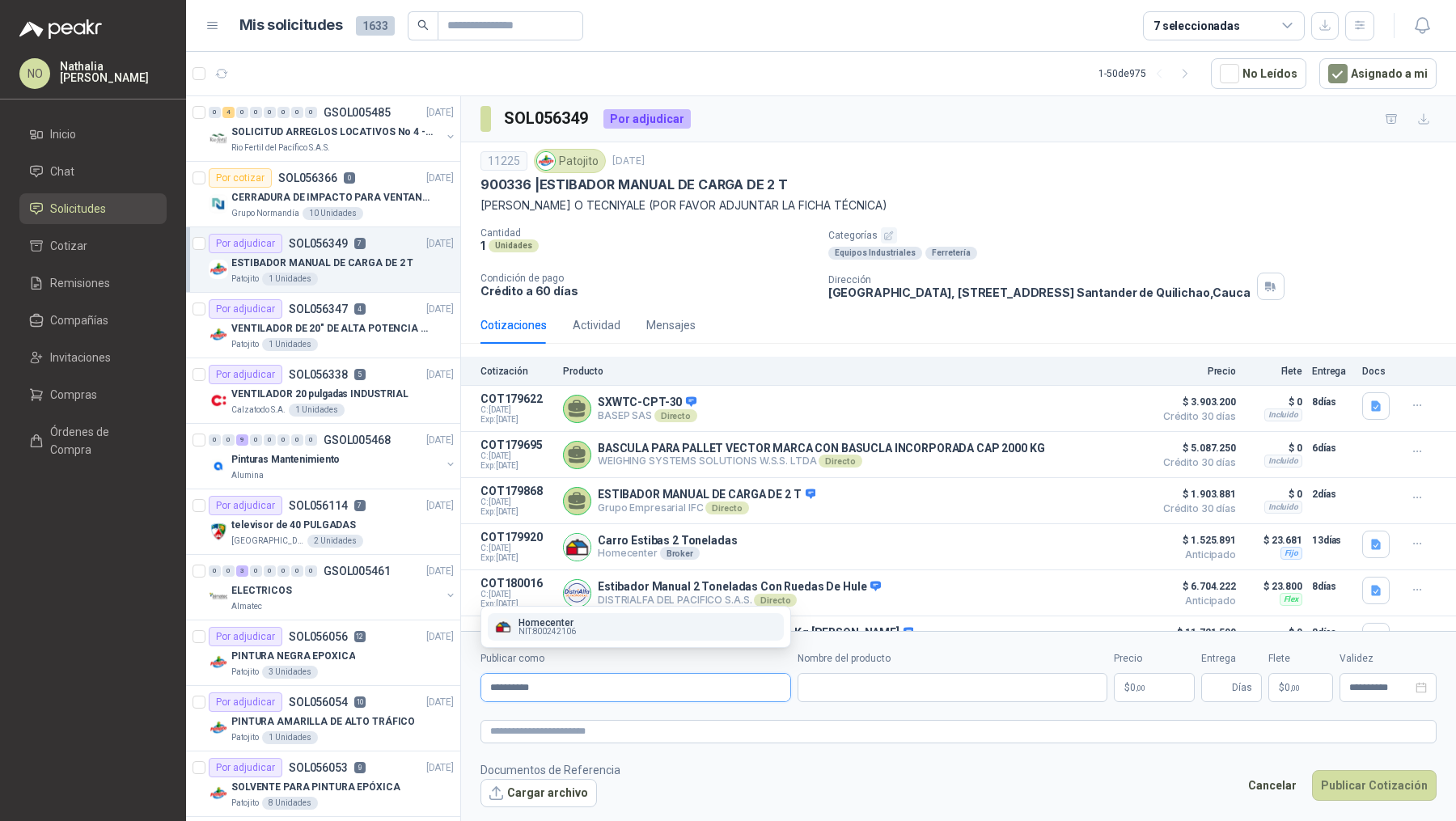
type input "**********"
click at [562, 636] on span "NIT : 800242106" at bounding box center [547, 632] width 57 height 8
type input "**********"
click at [822, 698] on input "Nombre del producto" at bounding box center [952, 688] width 311 height 29
paste input "**********"
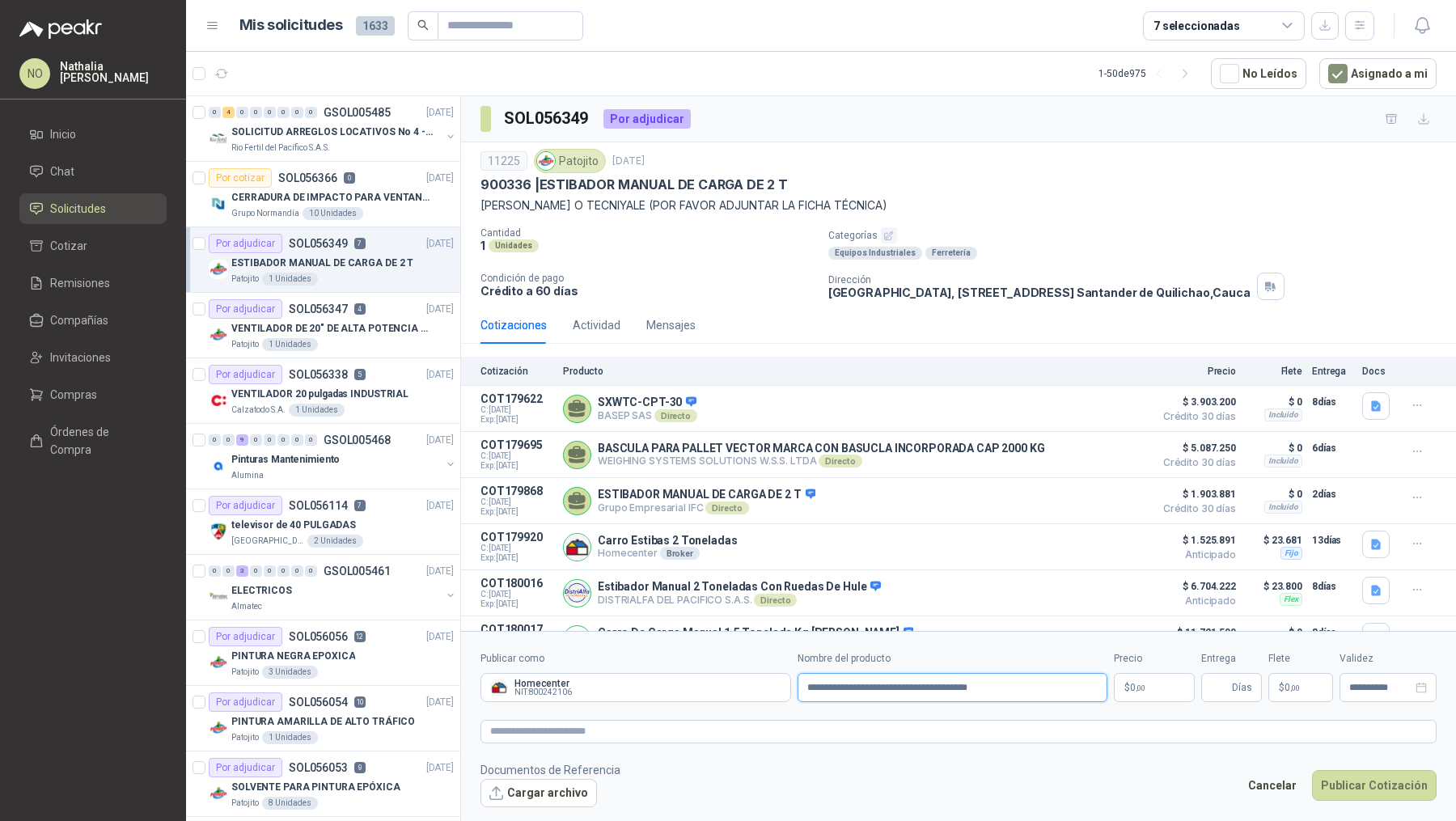
type input "**********"
click at [1162, 690] on p "$ 0 ,00" at bounding box center [1154, 688] width 81 height 29
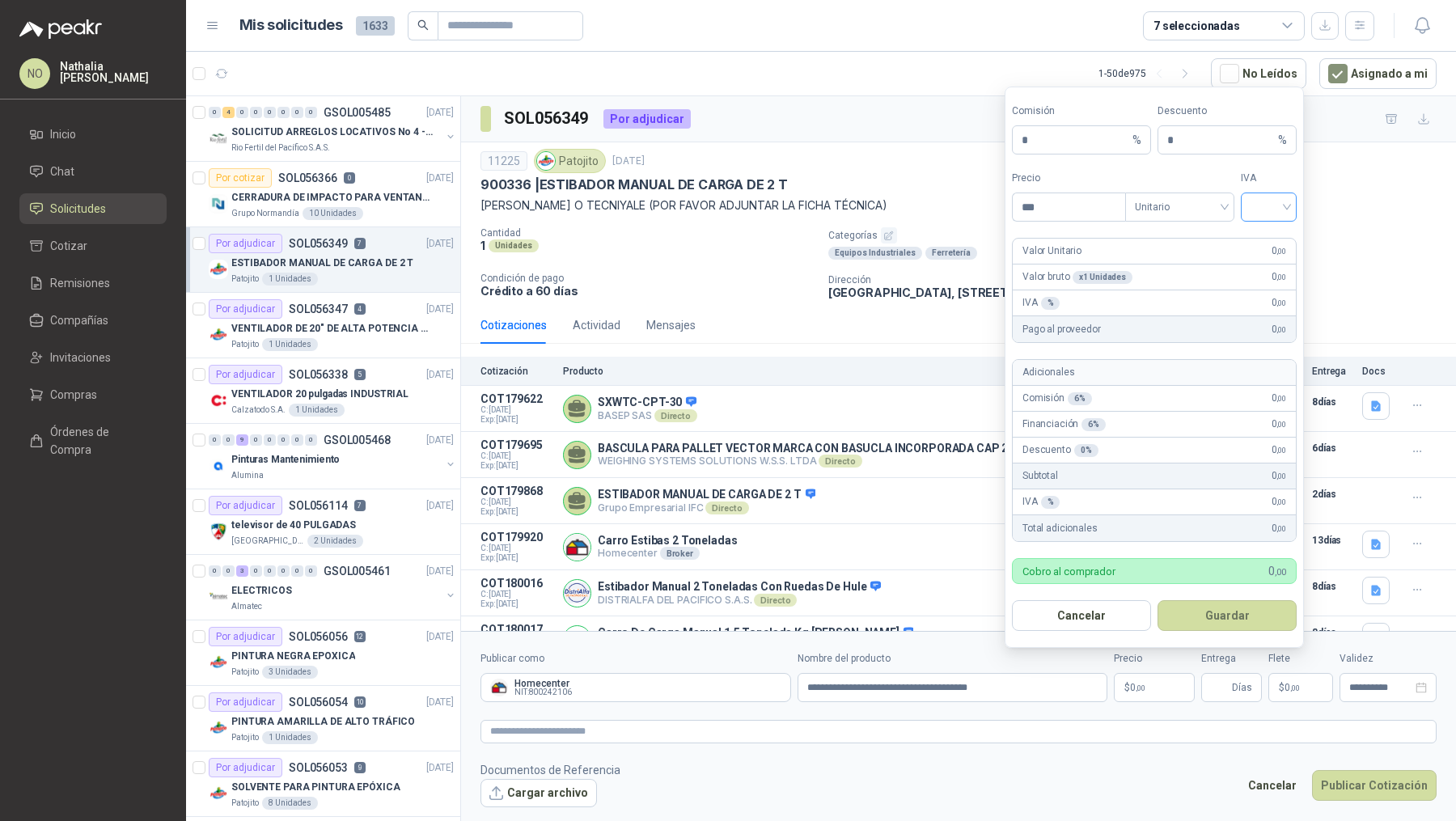
click at [1278, 207] on input "search" at bounding box center [1268, 205] width 37 height 25
click at [1272, 240] on div "19%" at bounding box center [1268, 244] width 30 height 18
click at [1186, 211] on span "Unitario" at bounding box center [1180, 207] width 90 height 25
click at [1189, 267] on div "Unitario con IVA" at bounding box center [1180, 270] width 83 height 18
click at [1053, 207] on input "***" at bounding box center [1069, 207] width 113 height 28
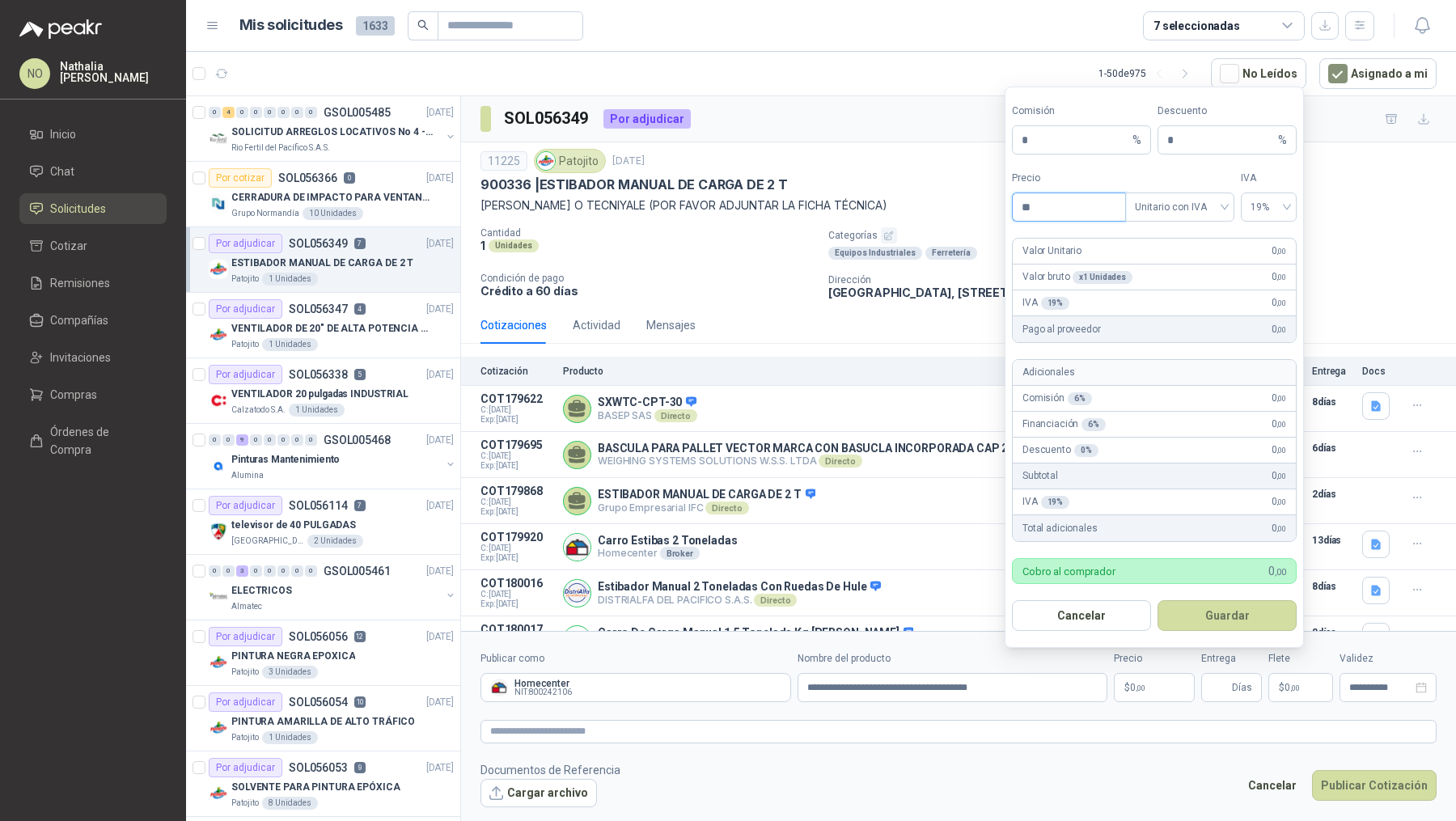
type input "*"
type input "**********"
click at [1207, 141] on input "*" at bounding box center [1221, 140] width 108 height 28
type input "*"
click at [1239, 617] on button "Guardar" at bounding box center [1227, 616] width 139 height 31
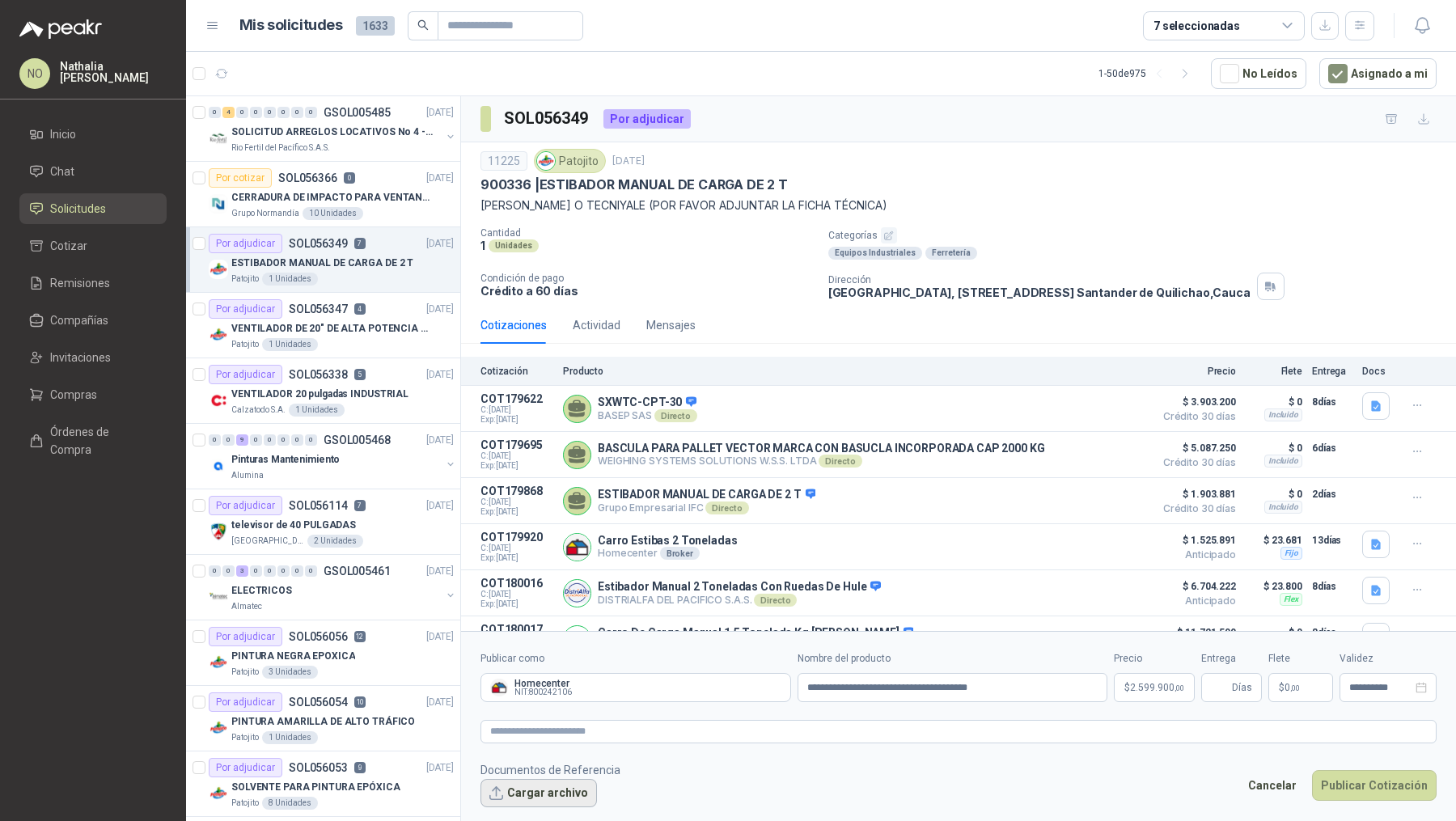
click at [556, 788] on button "Cargar archivo" at bounding box center [539, 794] width 116 height 29
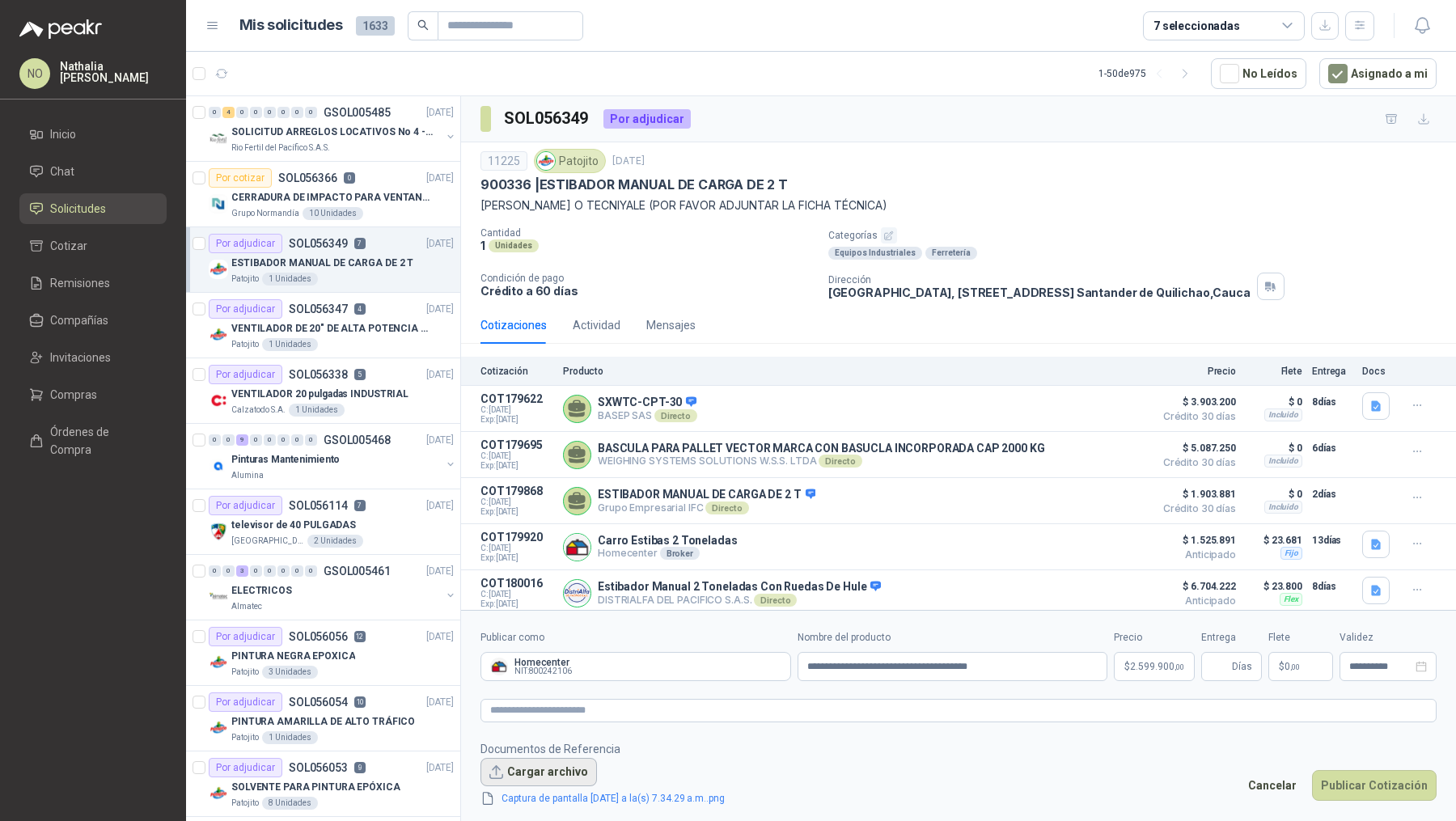
click at [549, 770] on button "Cargar archivo" at bounding box center [539, 773] width 116 height 29
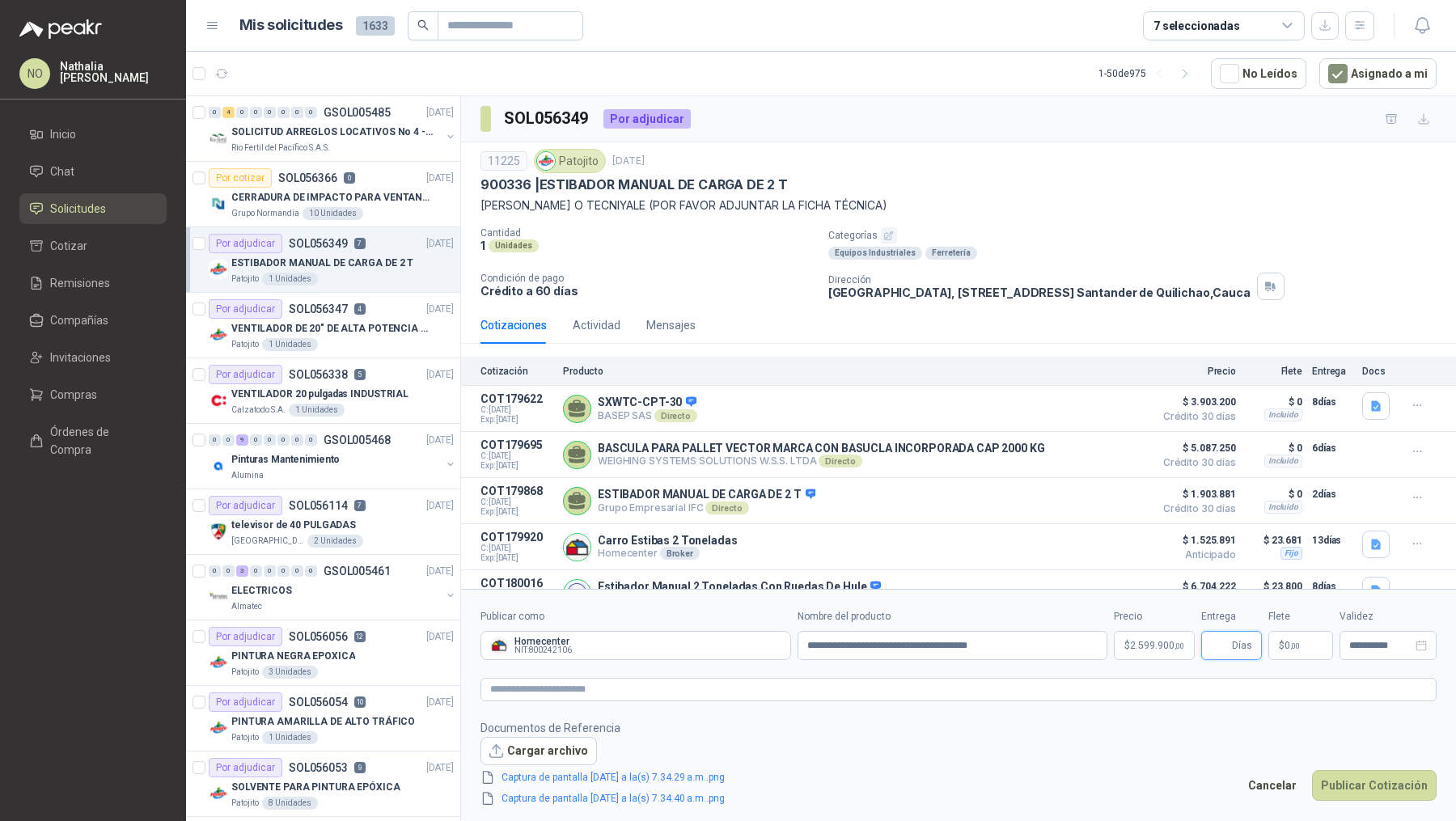
click at [1218, 647] on input "Entrega" at bounding box center [1220, 646] width 18 height 28
type input "**"
click at [1290, 650] on span ",00" at bounding box center [1295, 646] width 10 height 9
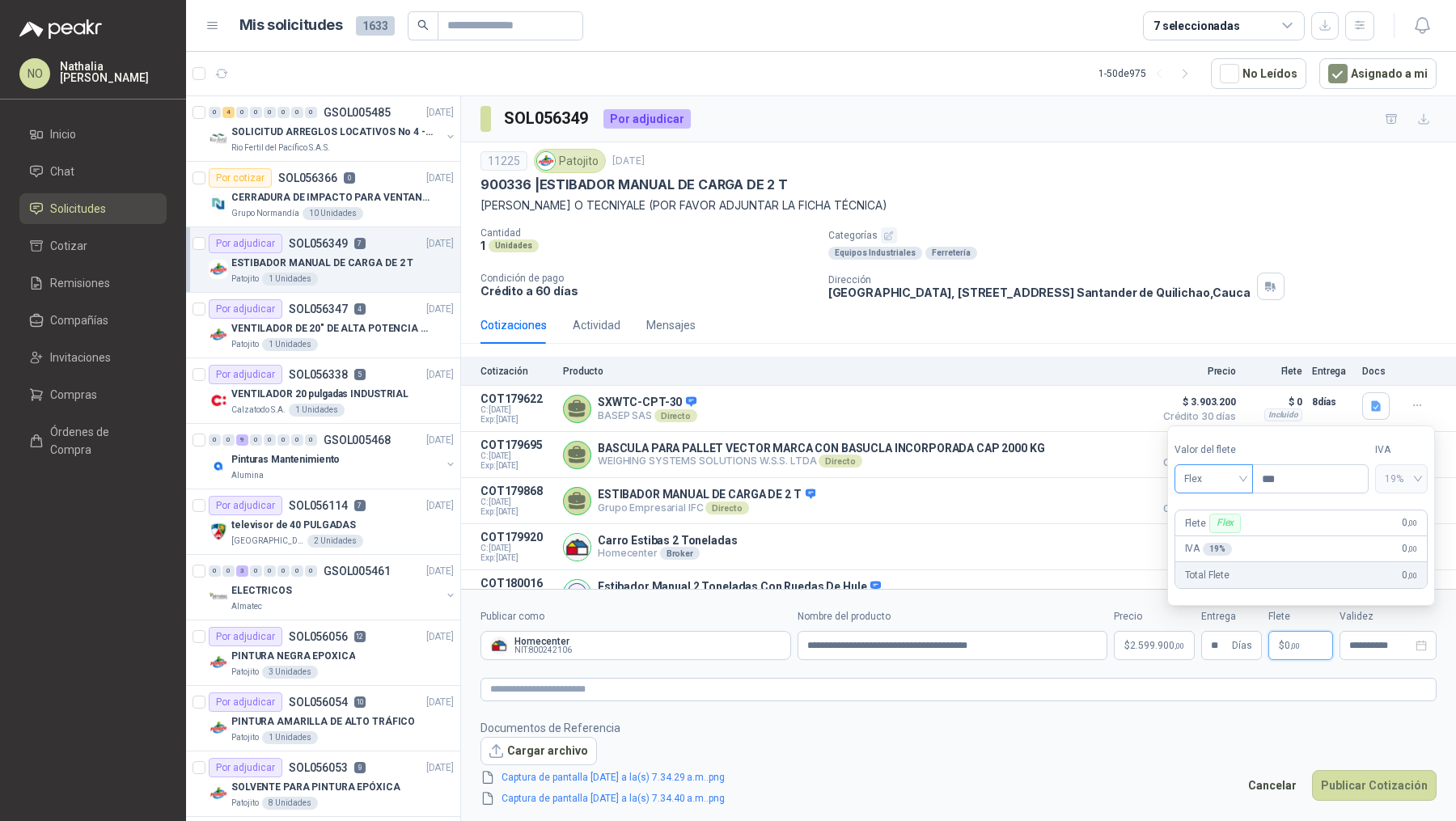
click at [1225, 488] on span "Flex" at bounding box center [1213, 479] width 59 height 25
click at [1212, 563] on div "Fijo" at bounding box center [1212, 566] width 53 height 18
click at [1285, 486] on input "***" at bounding box center [1310, 479] width 114 height 28
type input "*"
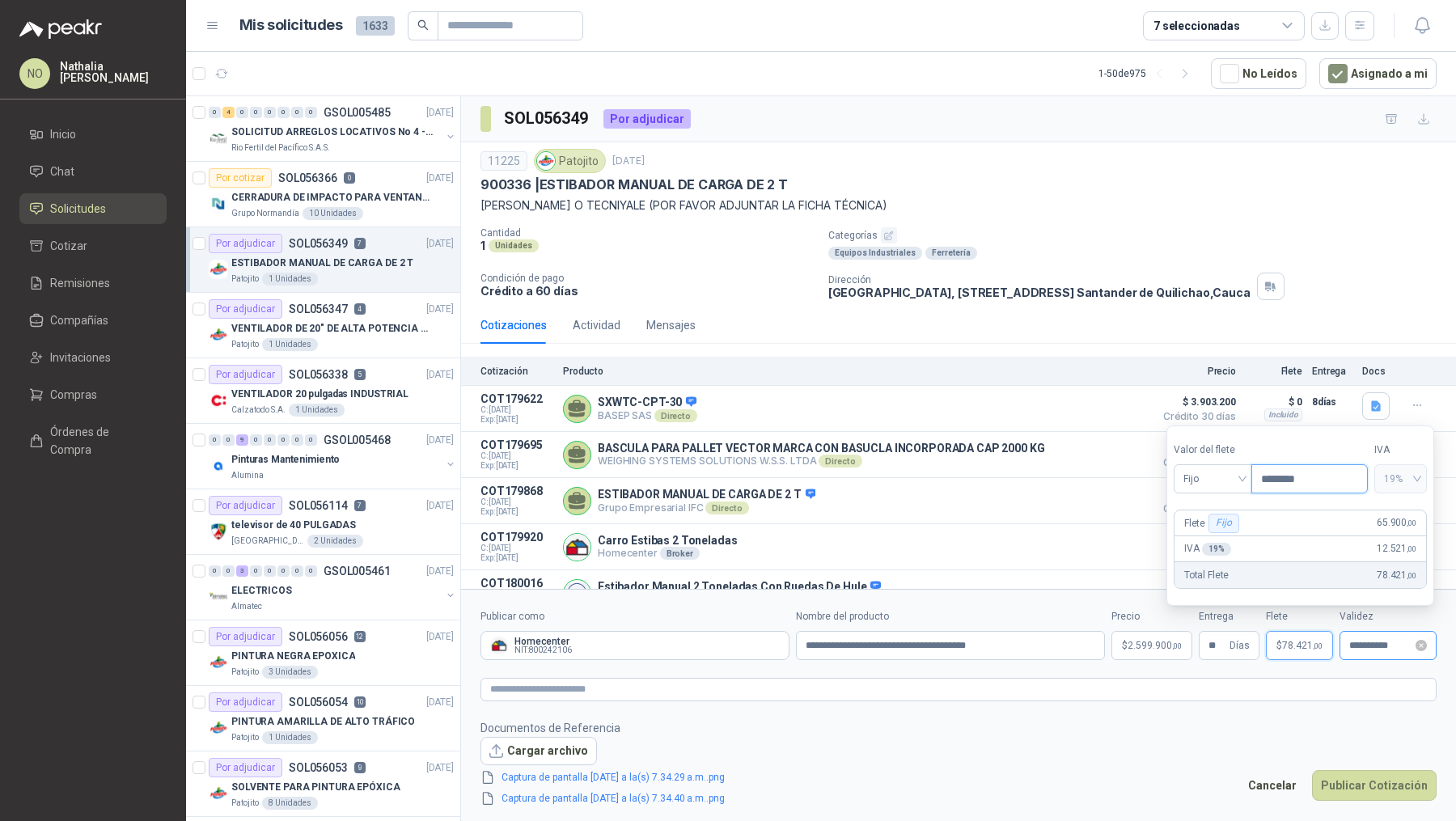
type input "********"
click at [1364, 643] on input "**********" at bounding box center [1380, 646] width 63 height 11
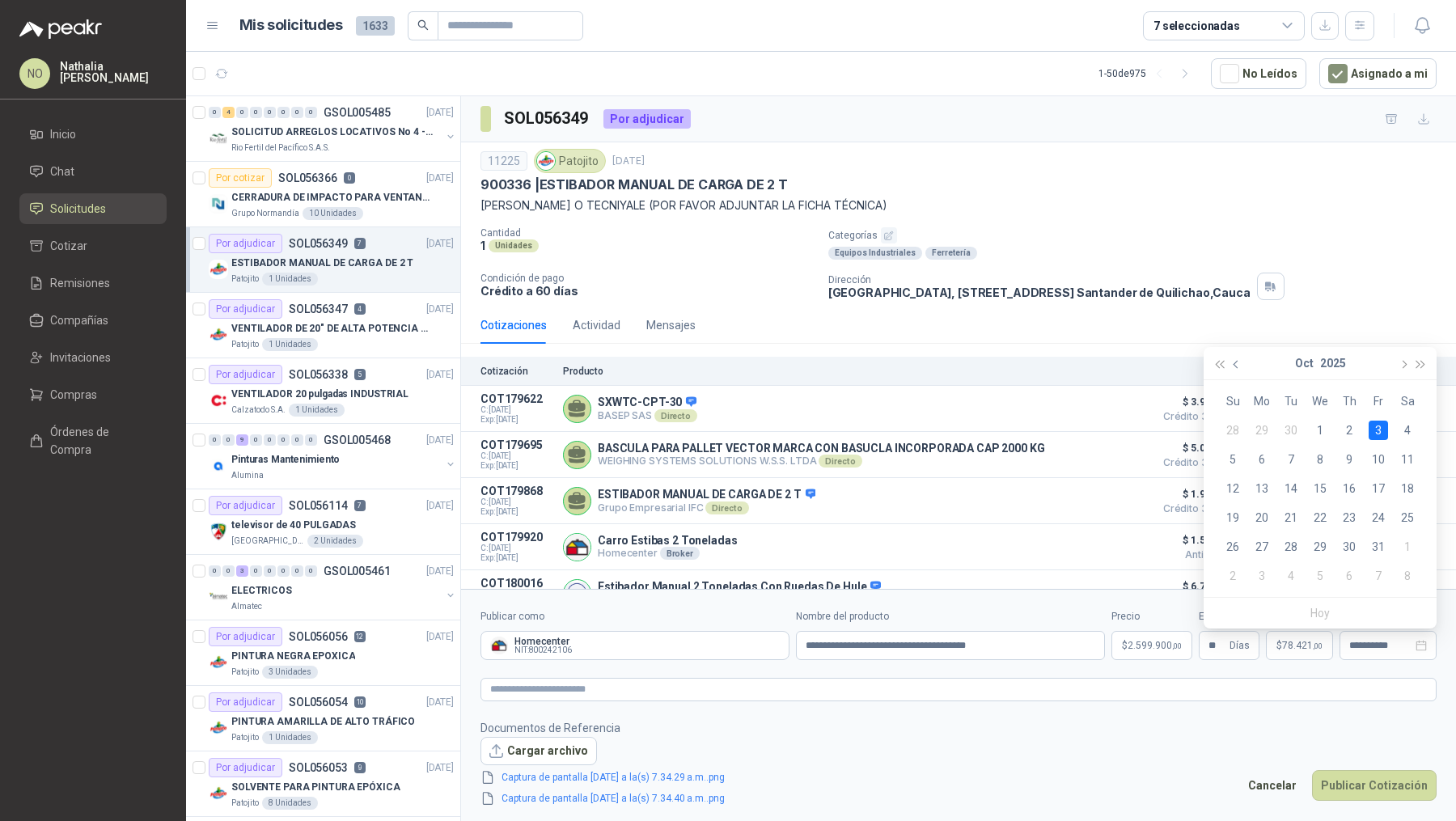
click at [1236, 363] on span "button" at bounding box center [1238, 364] width 8 height 8
type input "**********"
click at [1382, 518] on div "26" at bounding box center [1378, 518] width 20 height 20
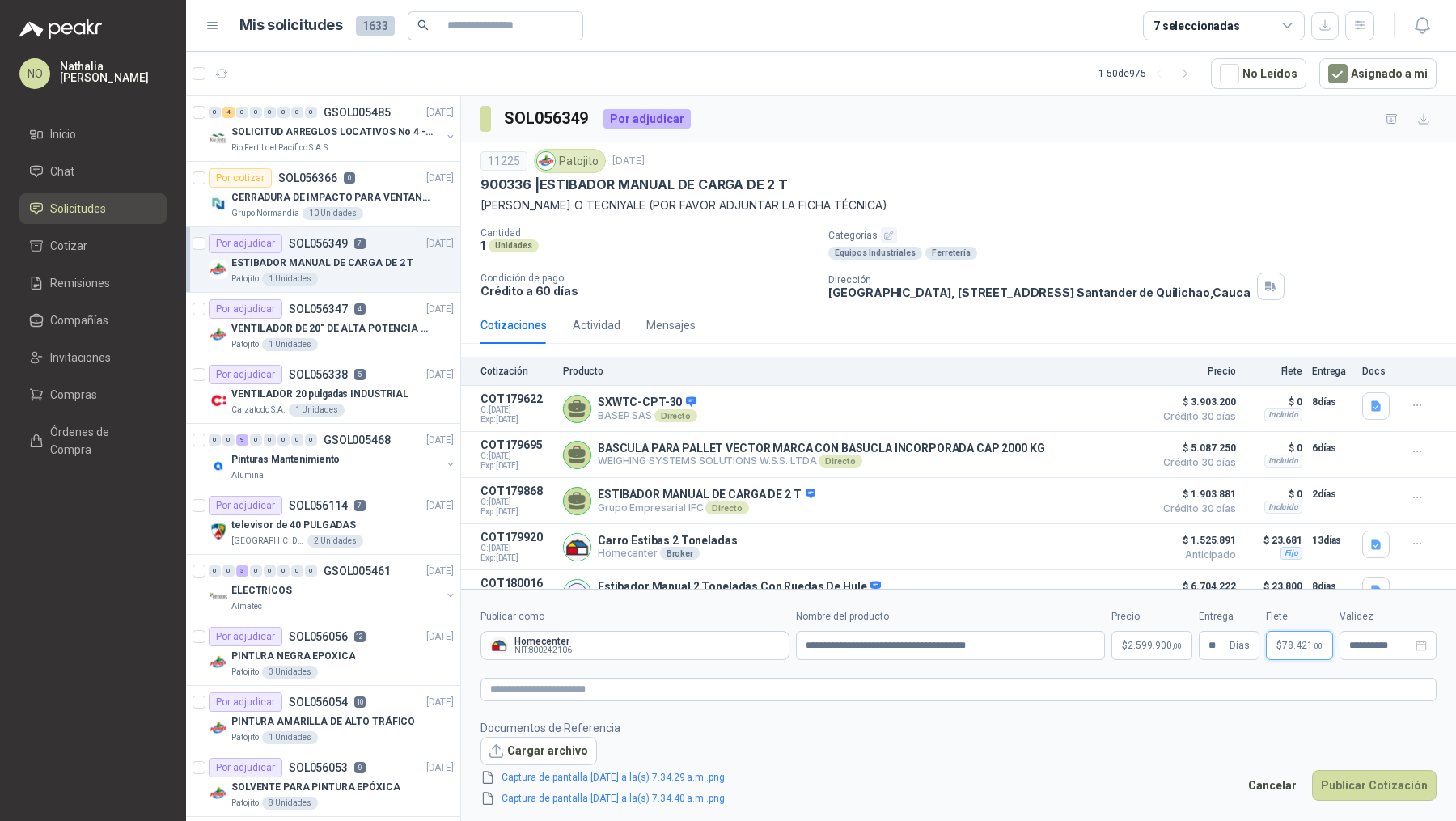
click at [1292, 641] on span "78.421 ,00" at bounding box center [1301, 646] width 40 height 10
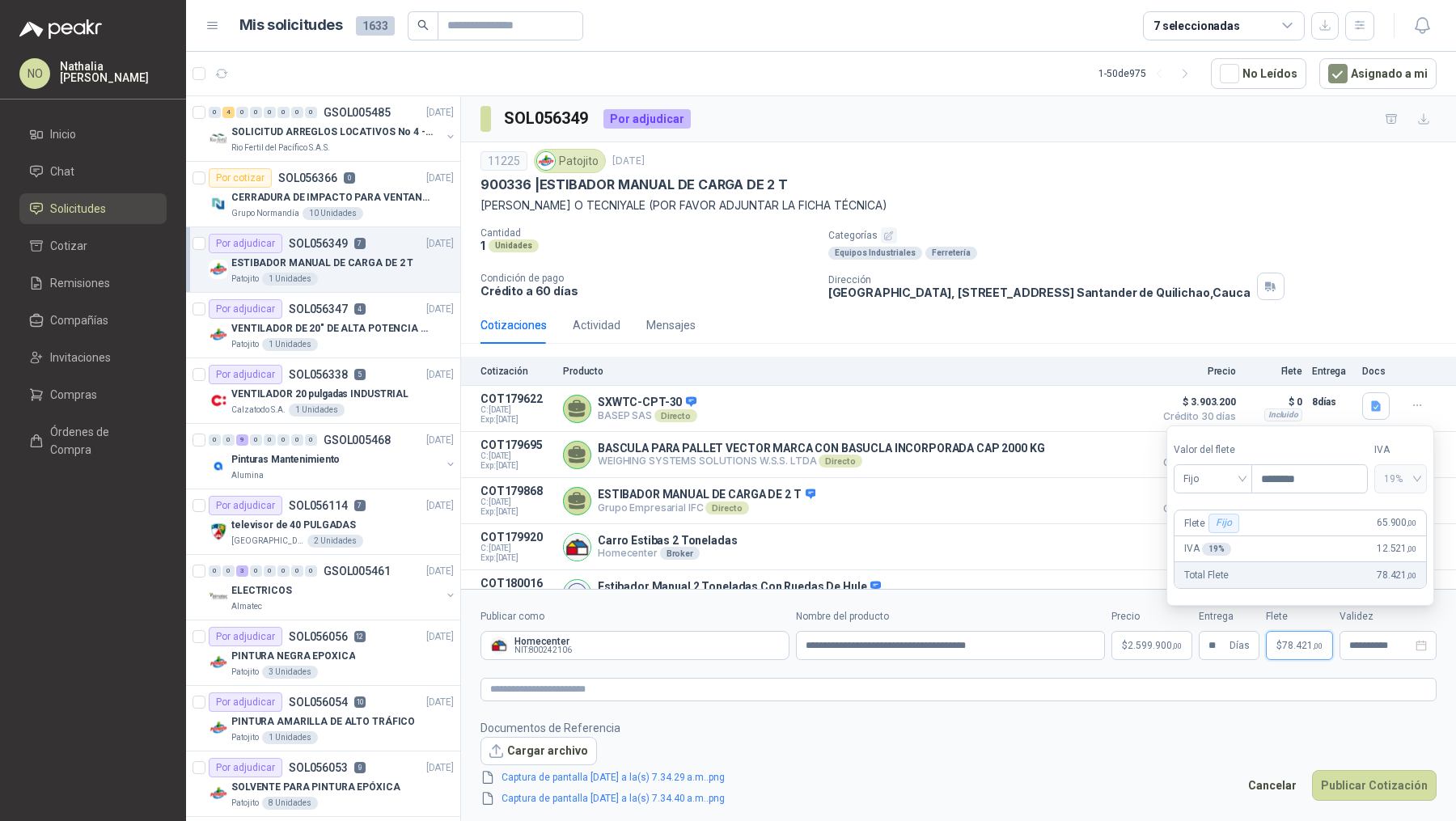
click at [1163, 740] on footer "Documentos de Referencia Cargar archivo Captura de pantalla [DATE] a la(s) 7.34…" at bounding box center [958, 763] width 956 height 89
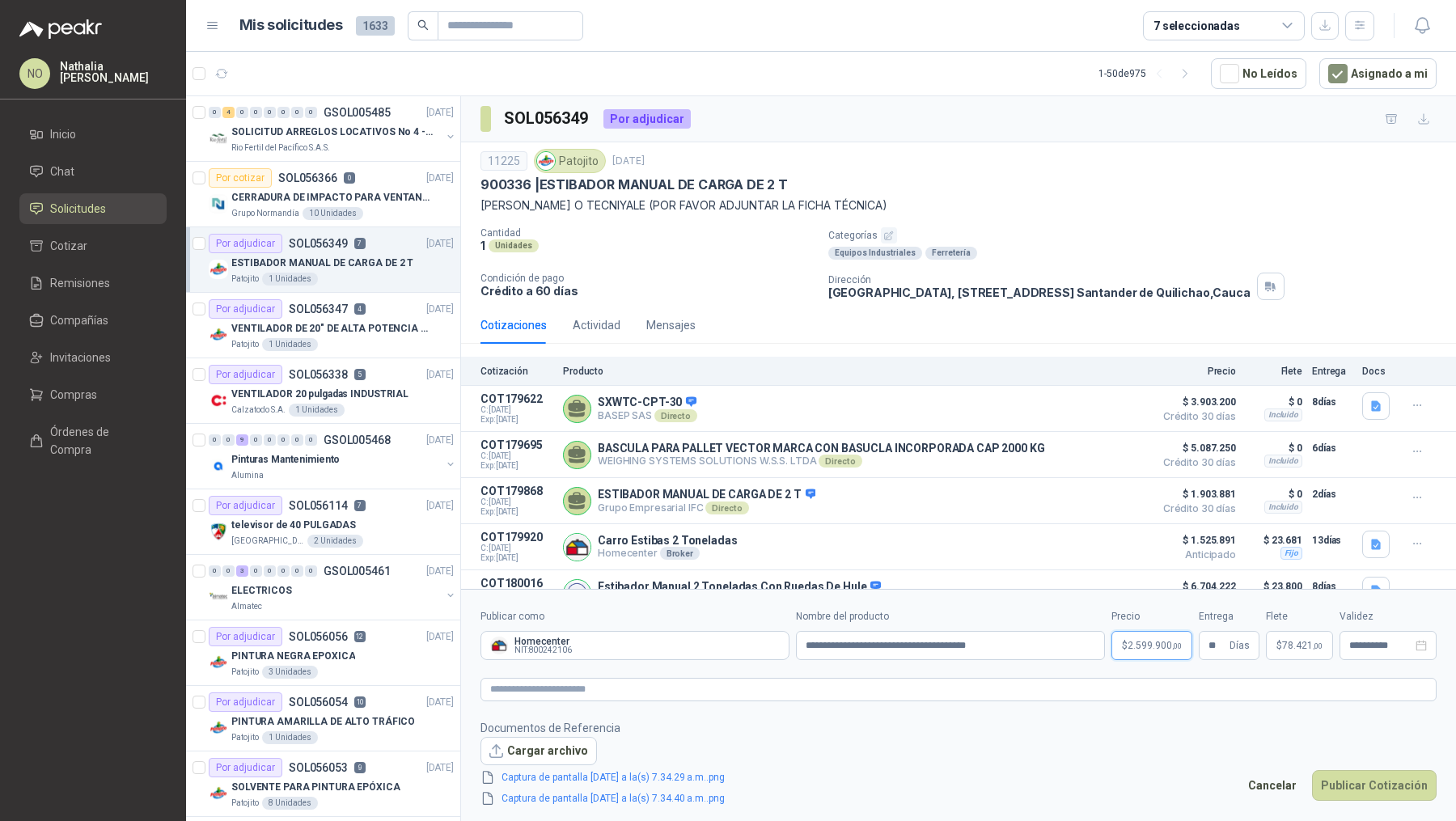
click at [1137, 642] on span "2.599.900 ,00" at bounding box center [1154, 646] width 54 height 10
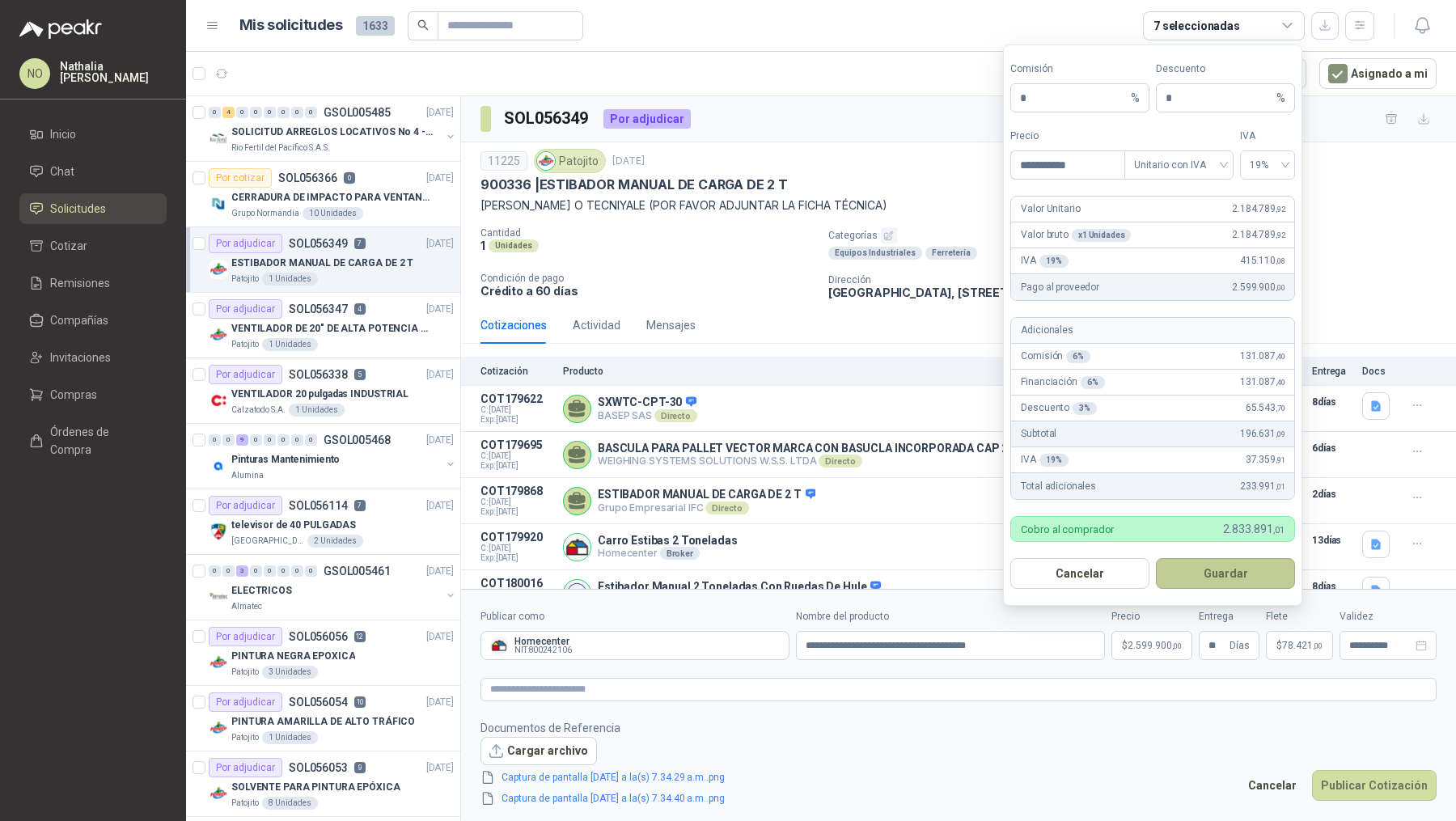
click at [1255, 576] on button "Guardar" at bounding box center [1225, 574] width 139 height 31
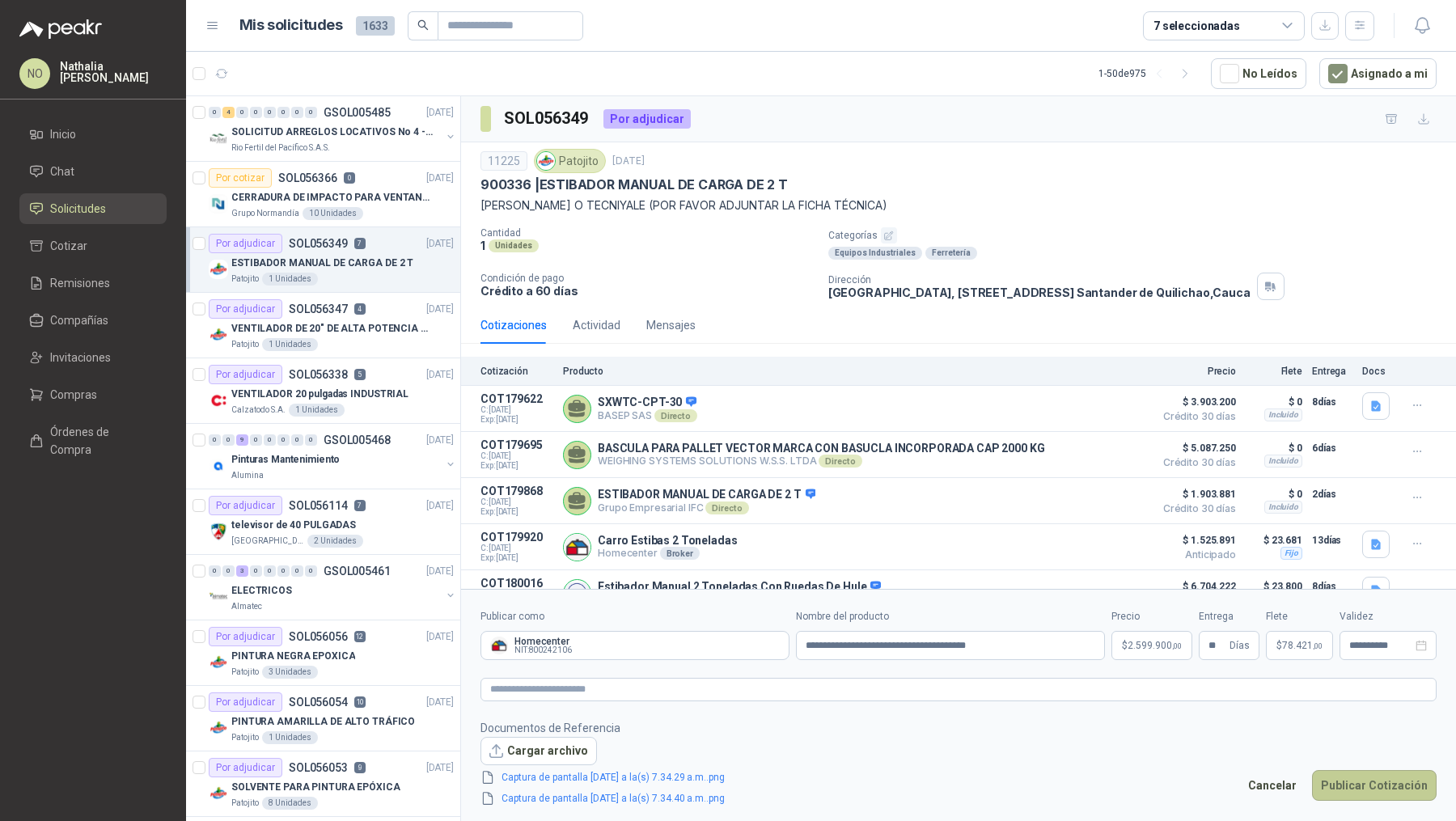
click at [1360, 786] on button "Publicar Cotización" at bounding box center [1374, 786] width 124 height 31
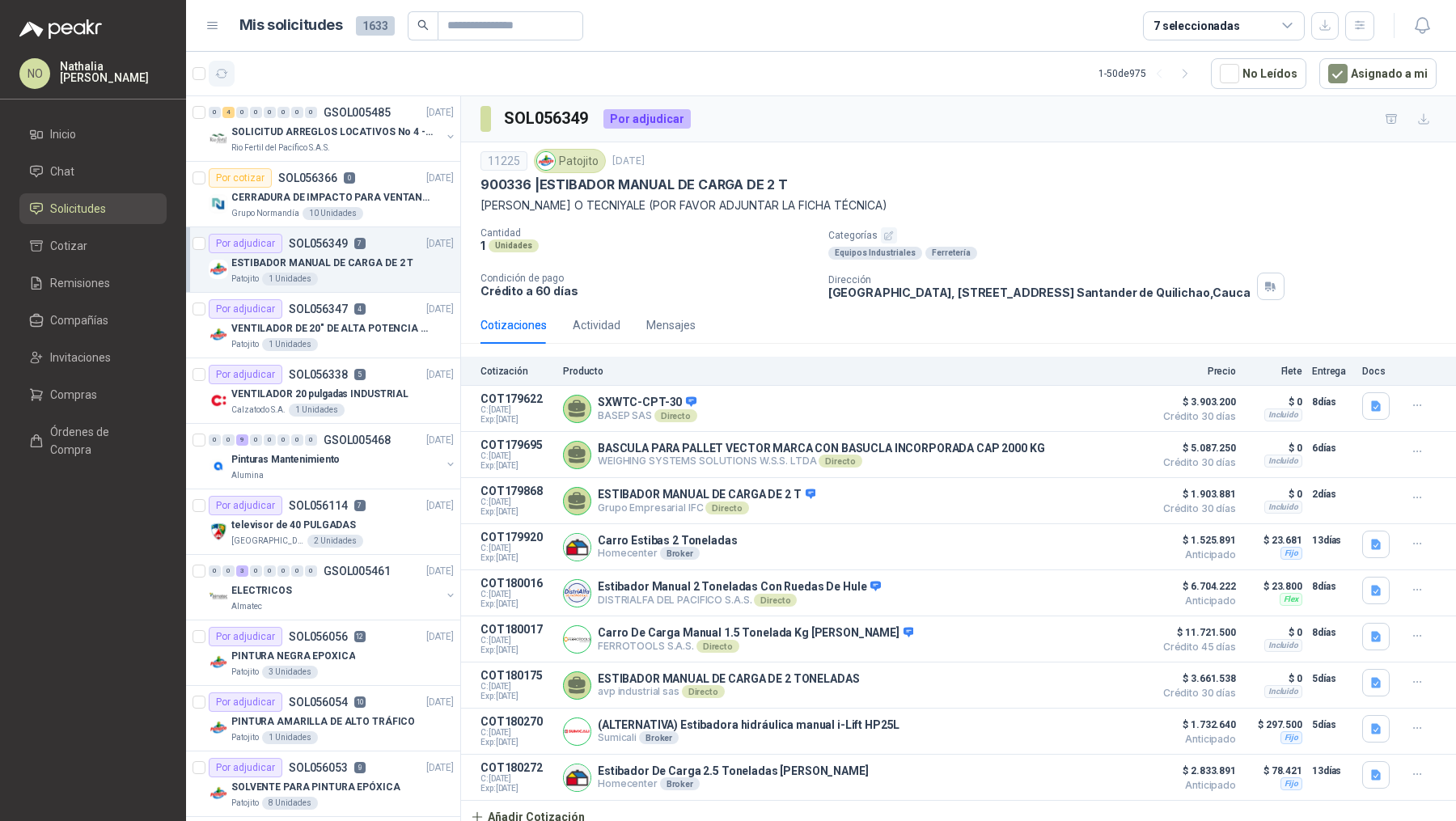
click at [219, 77] on icon "button" at bounding box center [222, 74] width 12 height 8
click at [343, 398] on p "VENTILADOR 20 pulgadas INDUSTRIAL" at bounding box center [320, 394] width 177 height 16
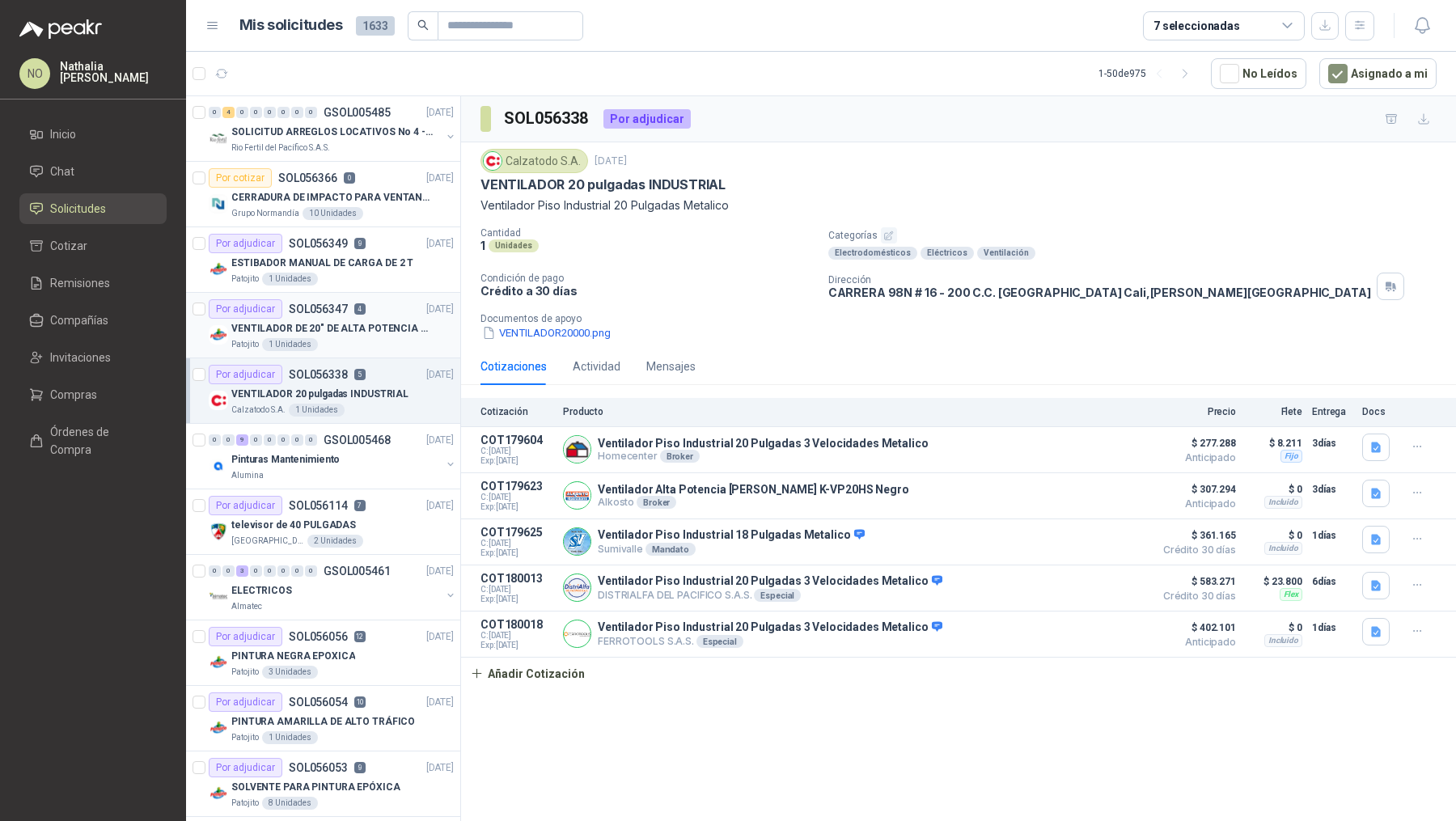
click at [388, 339] on div "Patojito 1 Unidades" at bounding box center [343, 345] width 222 height 13
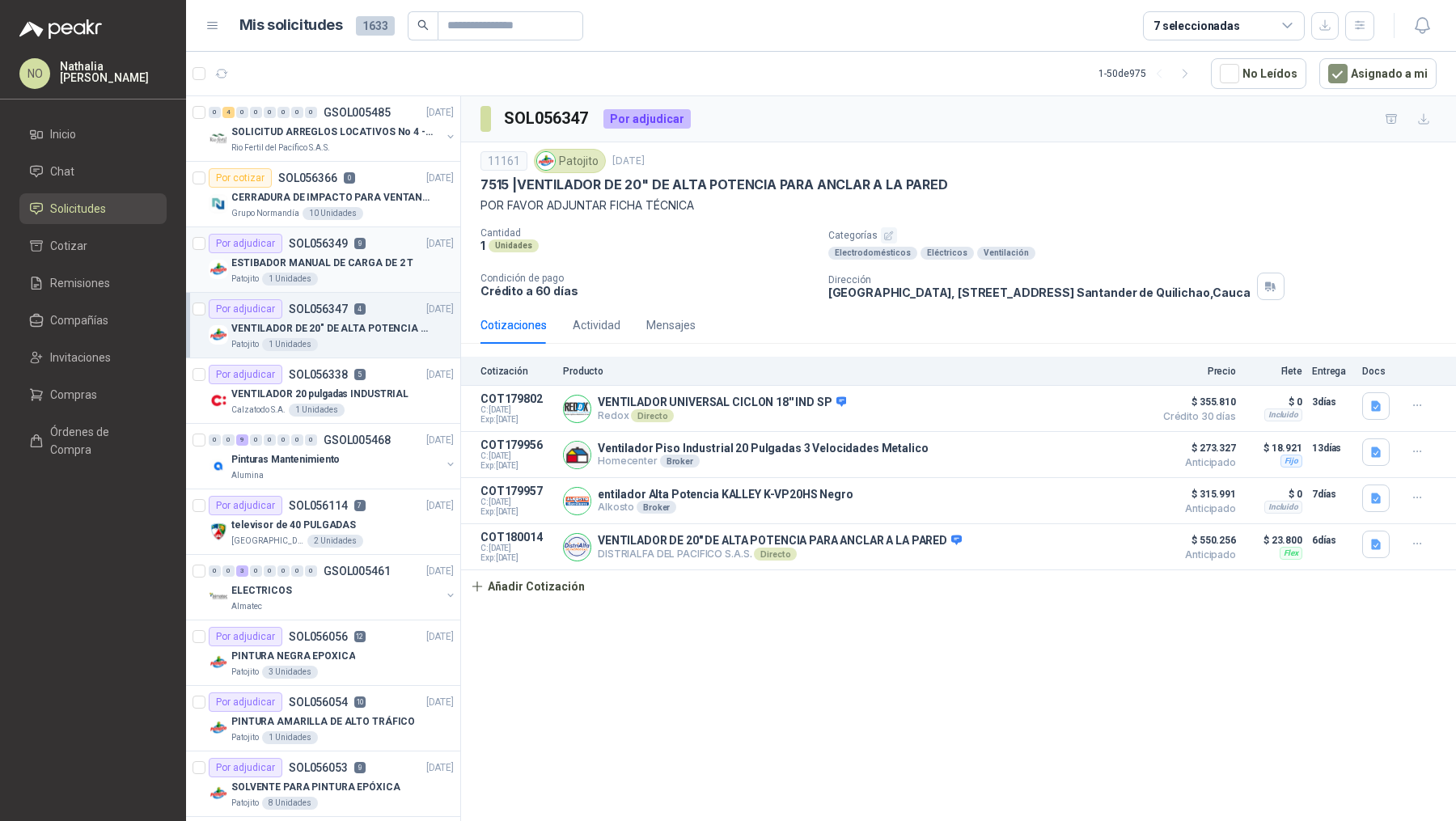
click at [384, 253] on div "ESTIBADOR MANUAL DE CARGA DE 2 T" at bounding box center [343, 263] width 222 height 20
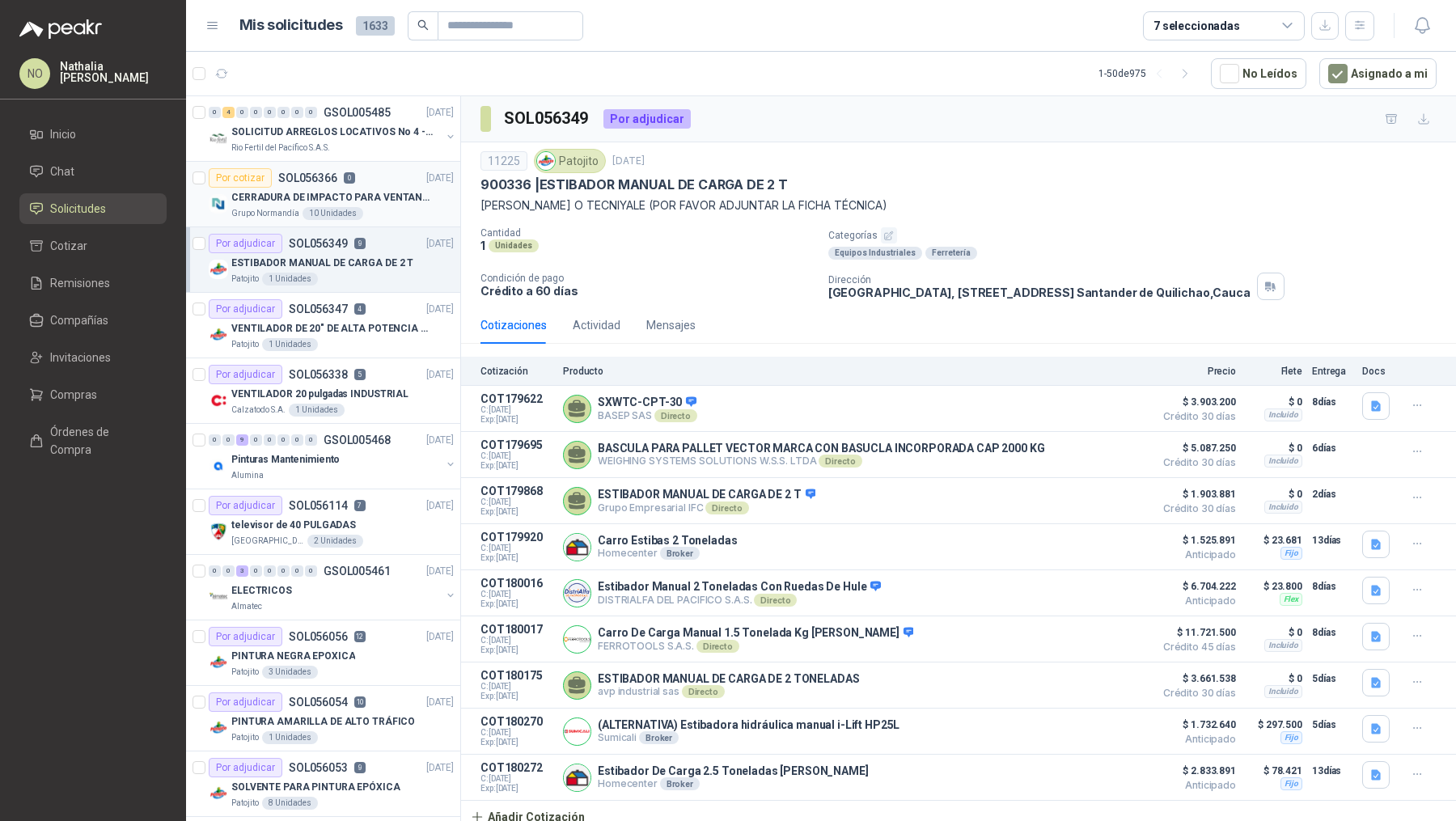
click at [401, 207] on div "Grupo Normandía 10 Unidades" at bounding box center [343, 213] width 222 height 13
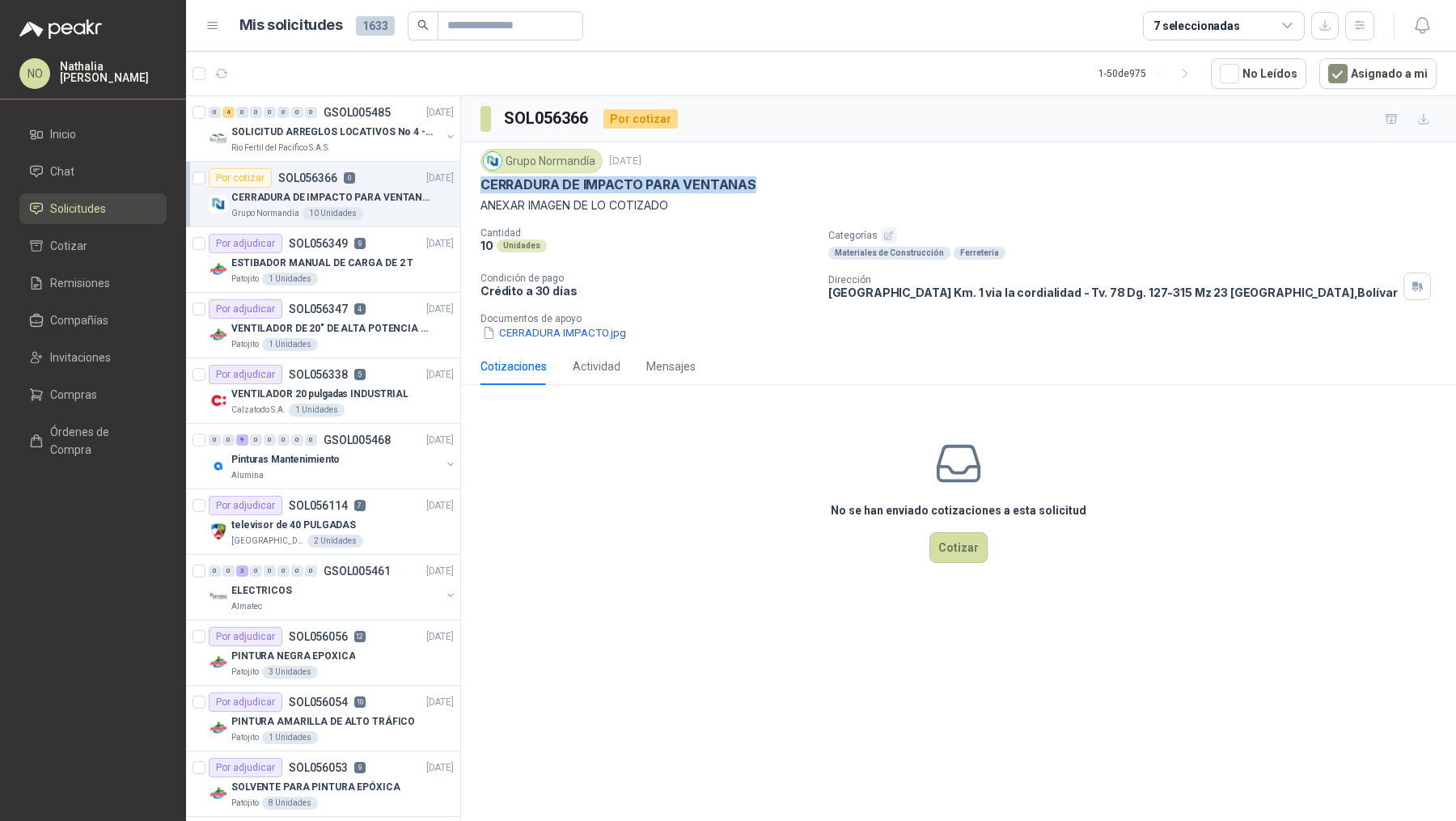
drag, startPoint x: 479, startPoint y: 185, endPoint x: 759, endPoint y: 182, distance: 280.0
click at [759, 182] on div "Grupo [PERSON_NAME] [DATE] CERRADURA DE IMPACTO PARA VENTANAS ANEXAR IMAGEN DE …" at bounding box center [958, 245] width 995 height 205
copy p "CERRADURA DE IMPACTO PARA VENTANAS"
click at [539, 333] on button "CERRADURA IMPACTO.jpg" at bounding box center [554, 333] width 147 height 17
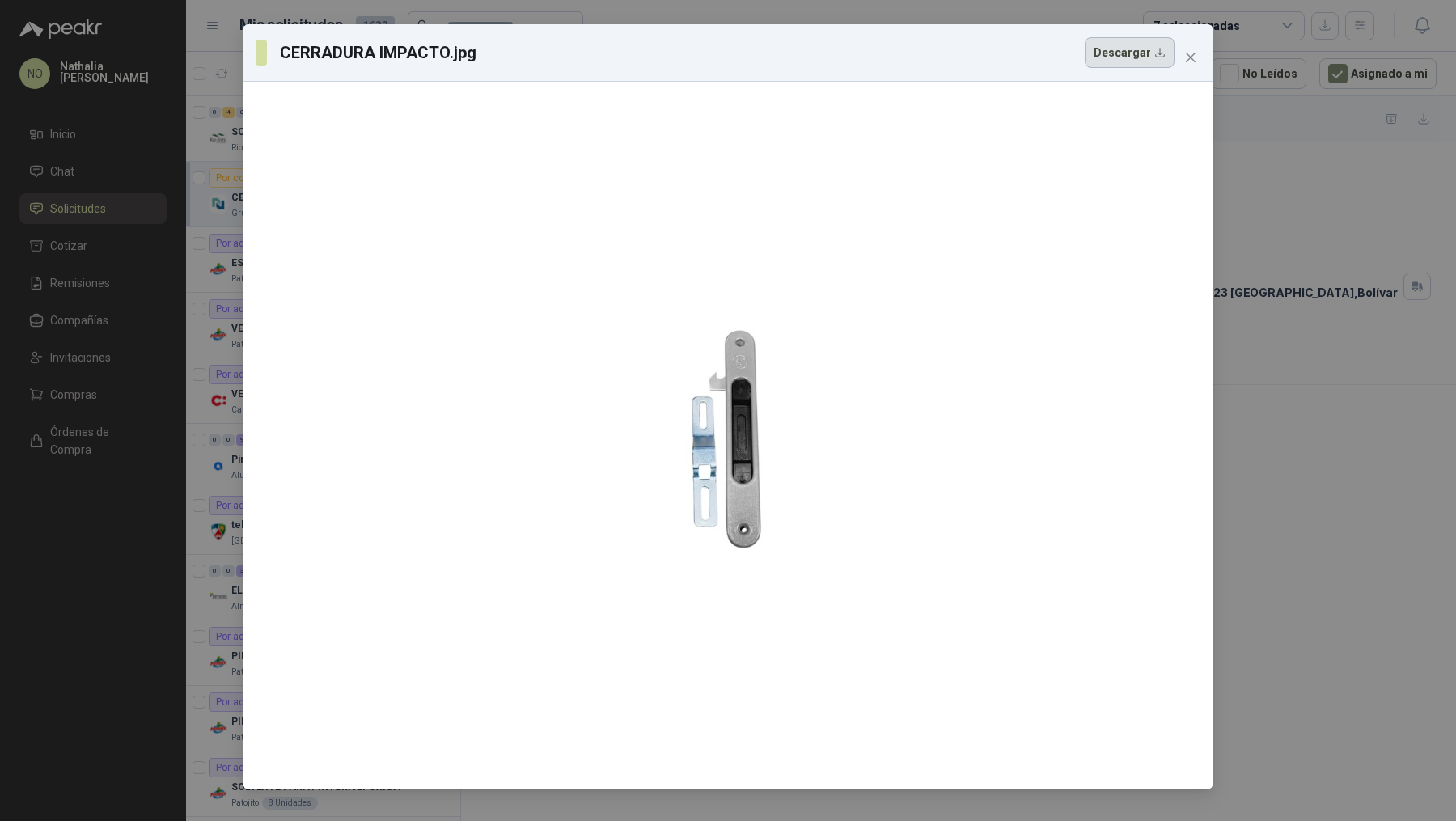
click at [1131, 56] on button "Descargar" at bounding box center [1130, 53] width 90 height 31
click at [1187, 56] on icon "close" at bounding box center [1190, 57] width 13 height 13
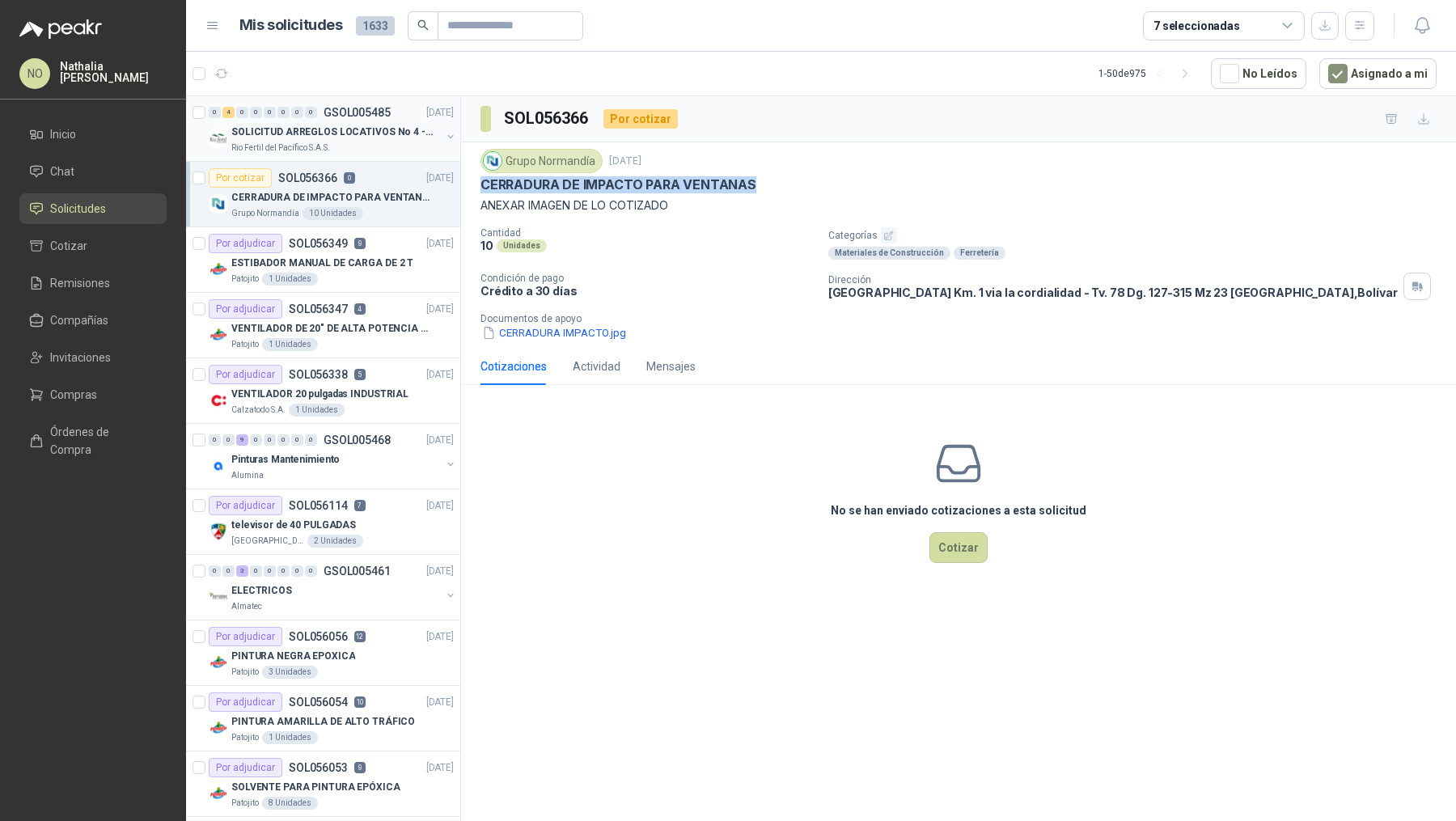
click at [401, 124] on p "SOLICITUD ARREGLOS LOCATIVOS No 4 - PICHINDE" at bounding box center [332, 132] width 201 height 16
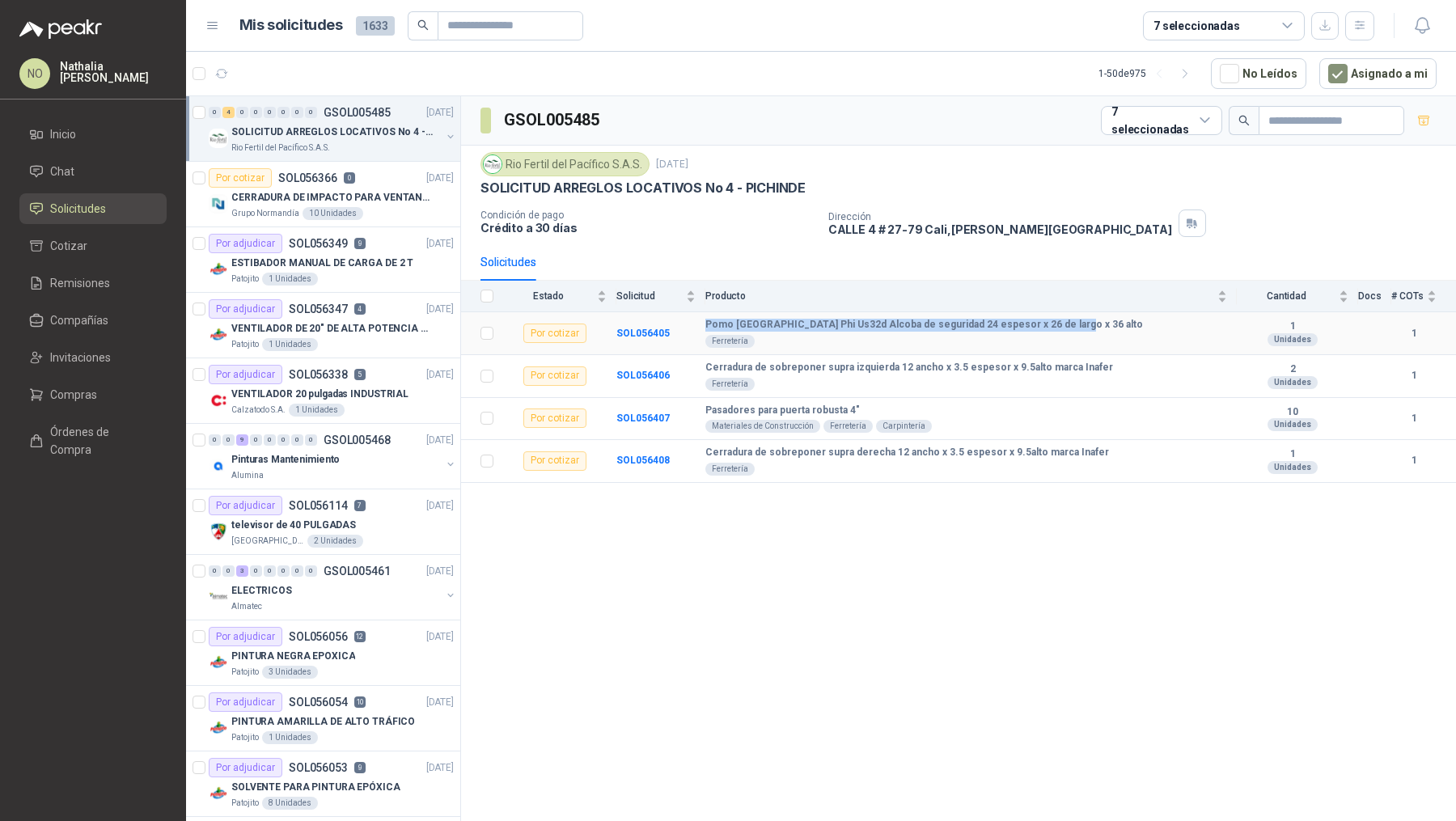
drag, startPoint x: 706, startPoint y: 323, endPoint x: 1101, endPoint y: 325, distance: 395.0
click at [1101, 325] on div "Pomo [GEOGRAPHIC_DATA] Phi Us32d Alcoba de seguridad 24 espesor x 26 de largo x…" at bounding box center [966, 334] width 522 height 29
copy b "Pomo [GEOGRAPHIC_DATA] Phi Us32d Alcoba de seguridad 24 espesor x 26 de largo x…"
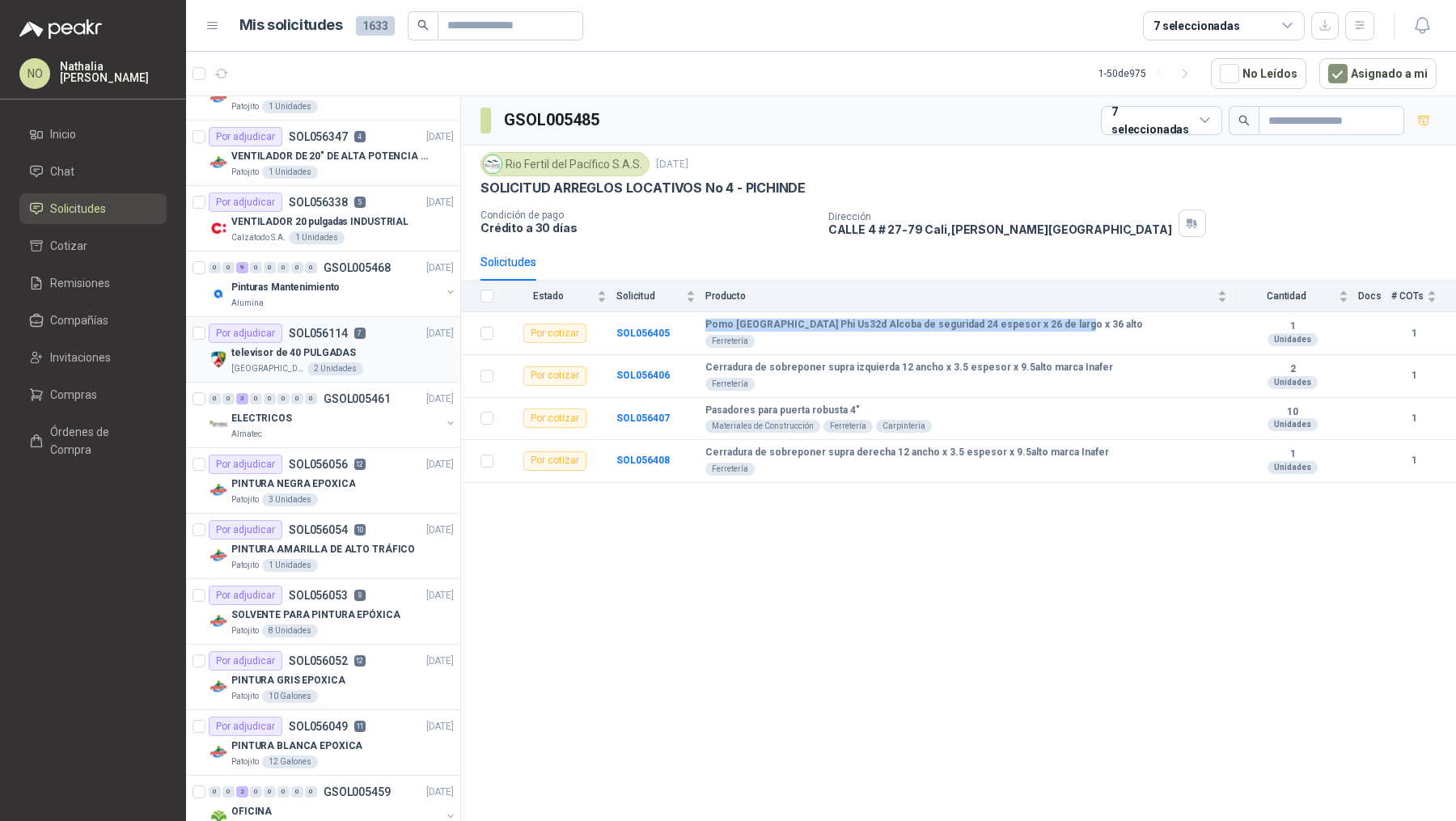
click at [354, 330] on p "7" at bounding box center [360, 334] width 11 height 11
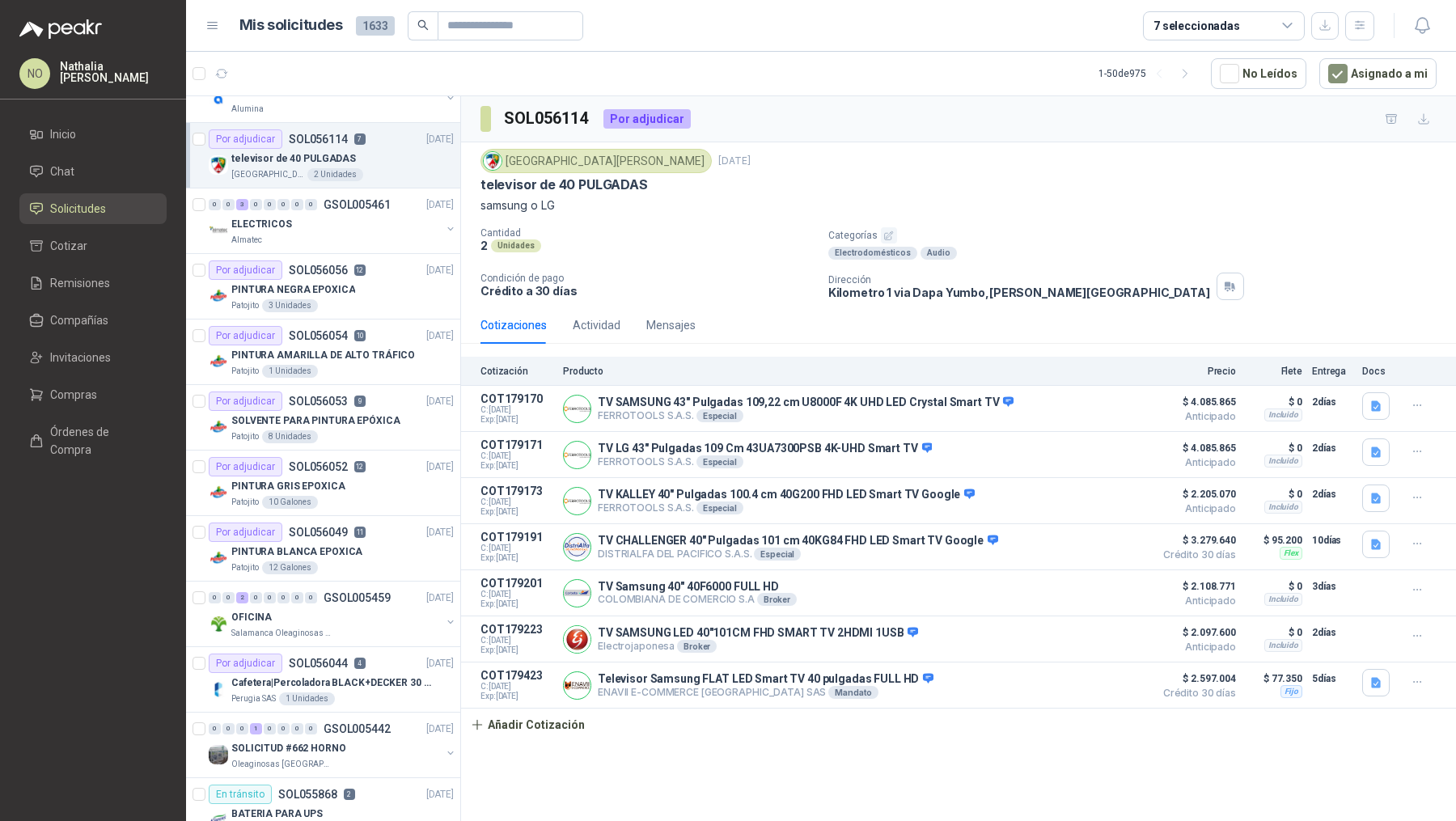
click at [354, 330] on p "10" at bounding box center [360, 336] width 11 height 11
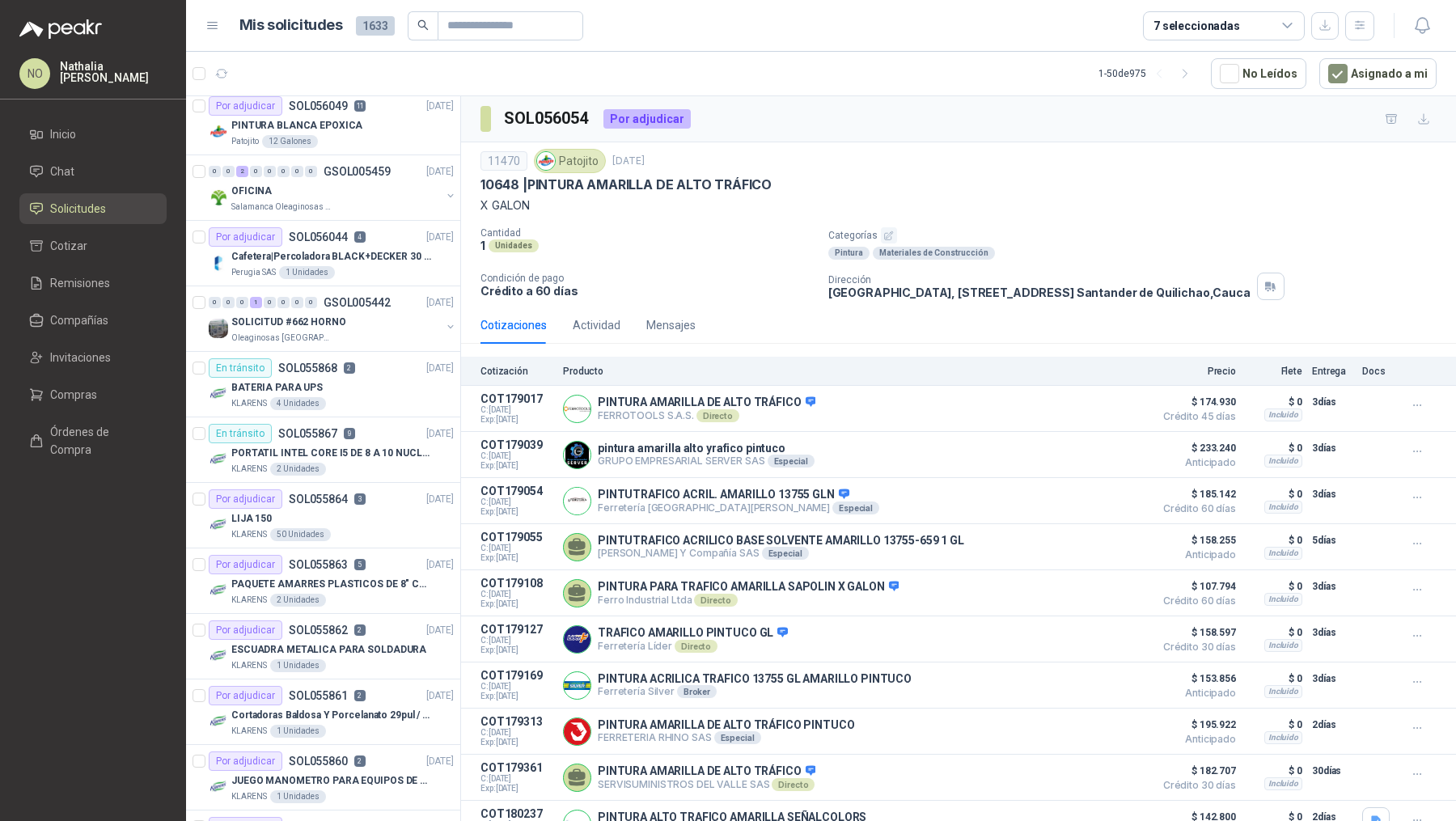
scroll to position [803, 0]
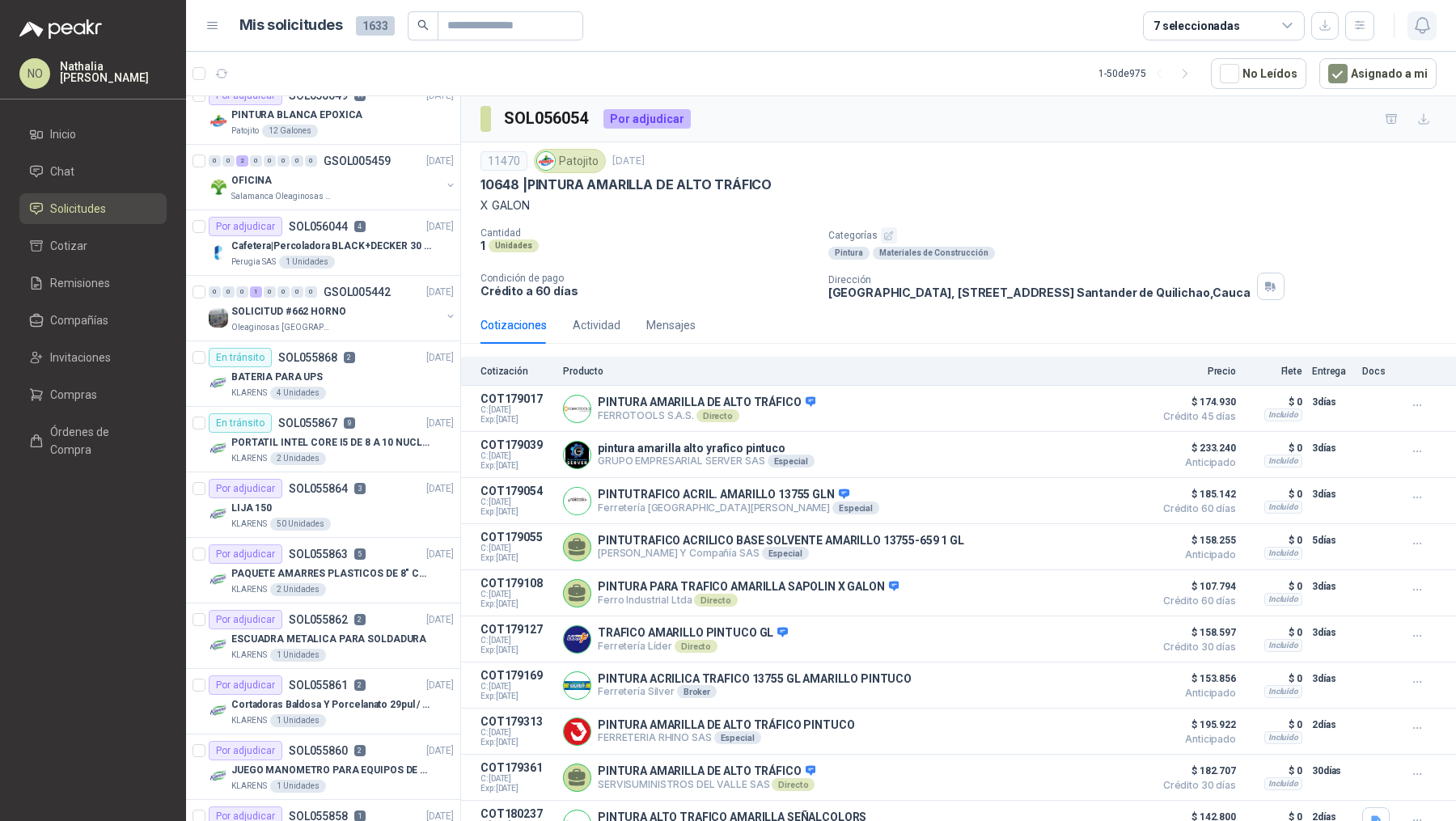
click at [1419, 25] on icon "button" at bounding box center [1422, 25] width 20 height 20
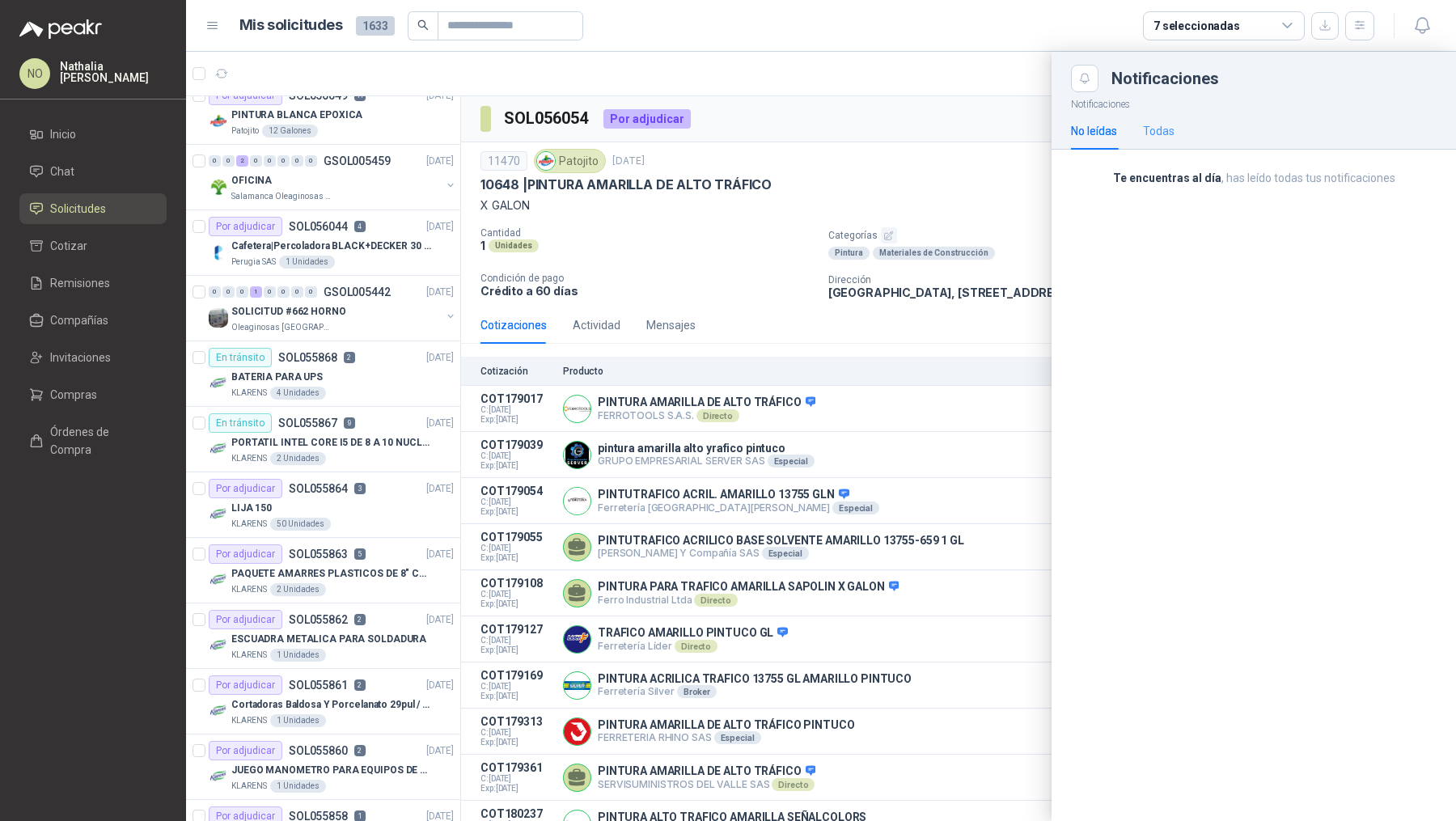
click at [1154, 142] on div "Todas" at bounding box center [1158, 132] width 32 height 38
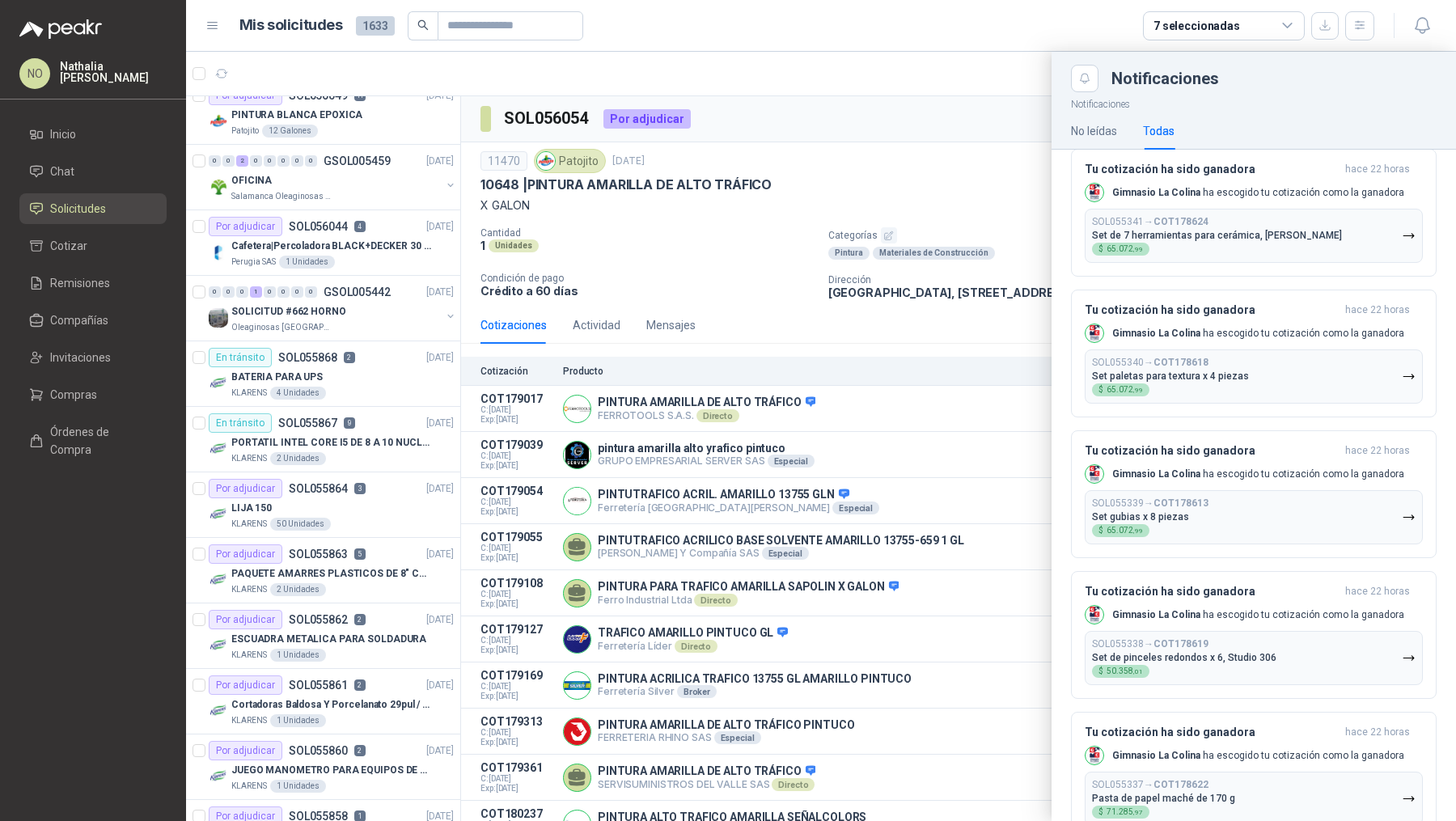
scroll to position [2079, 0]
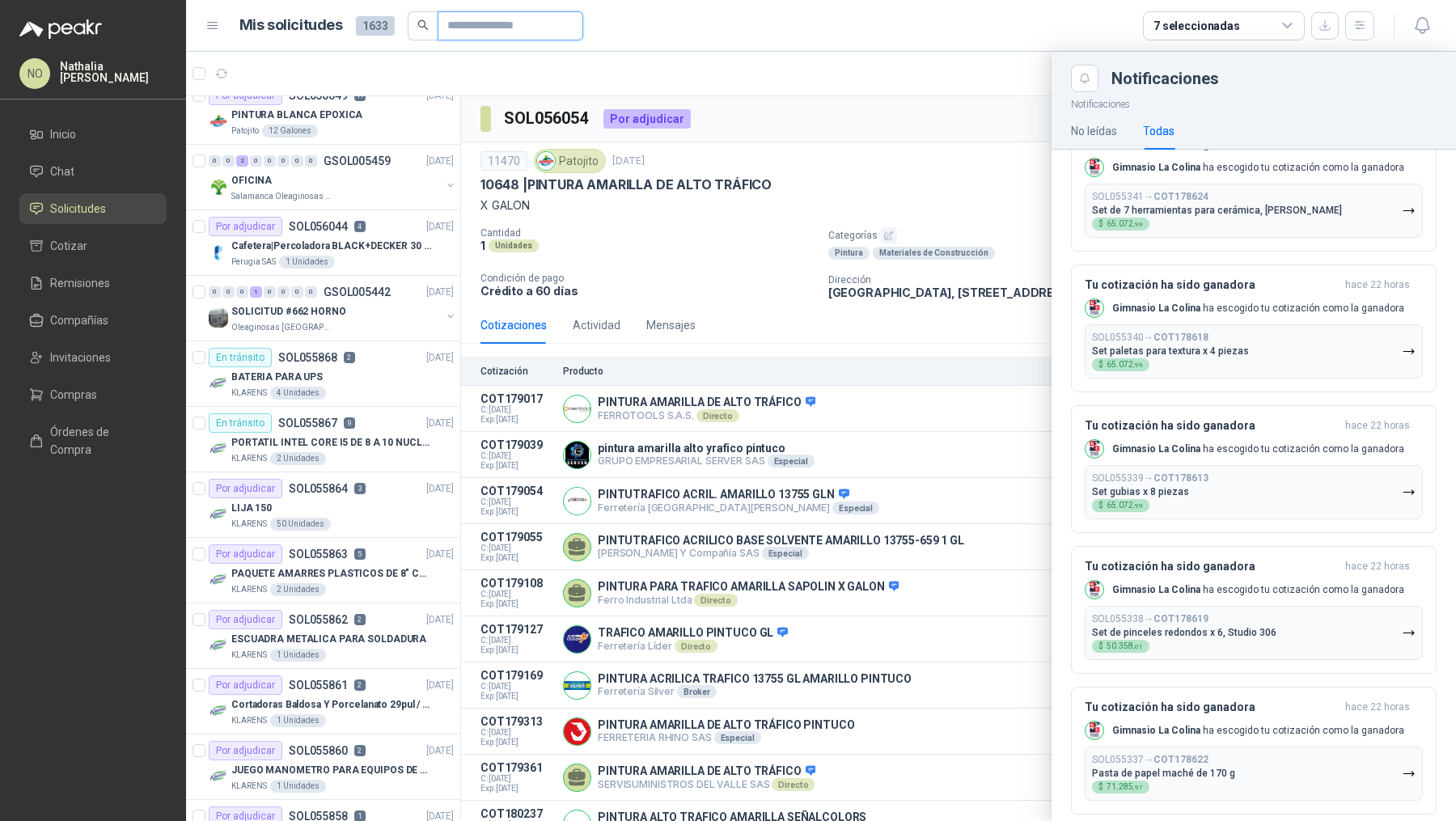
click at [527, 20] on input "text" at bounding box center [504, 26] width 114 height 28
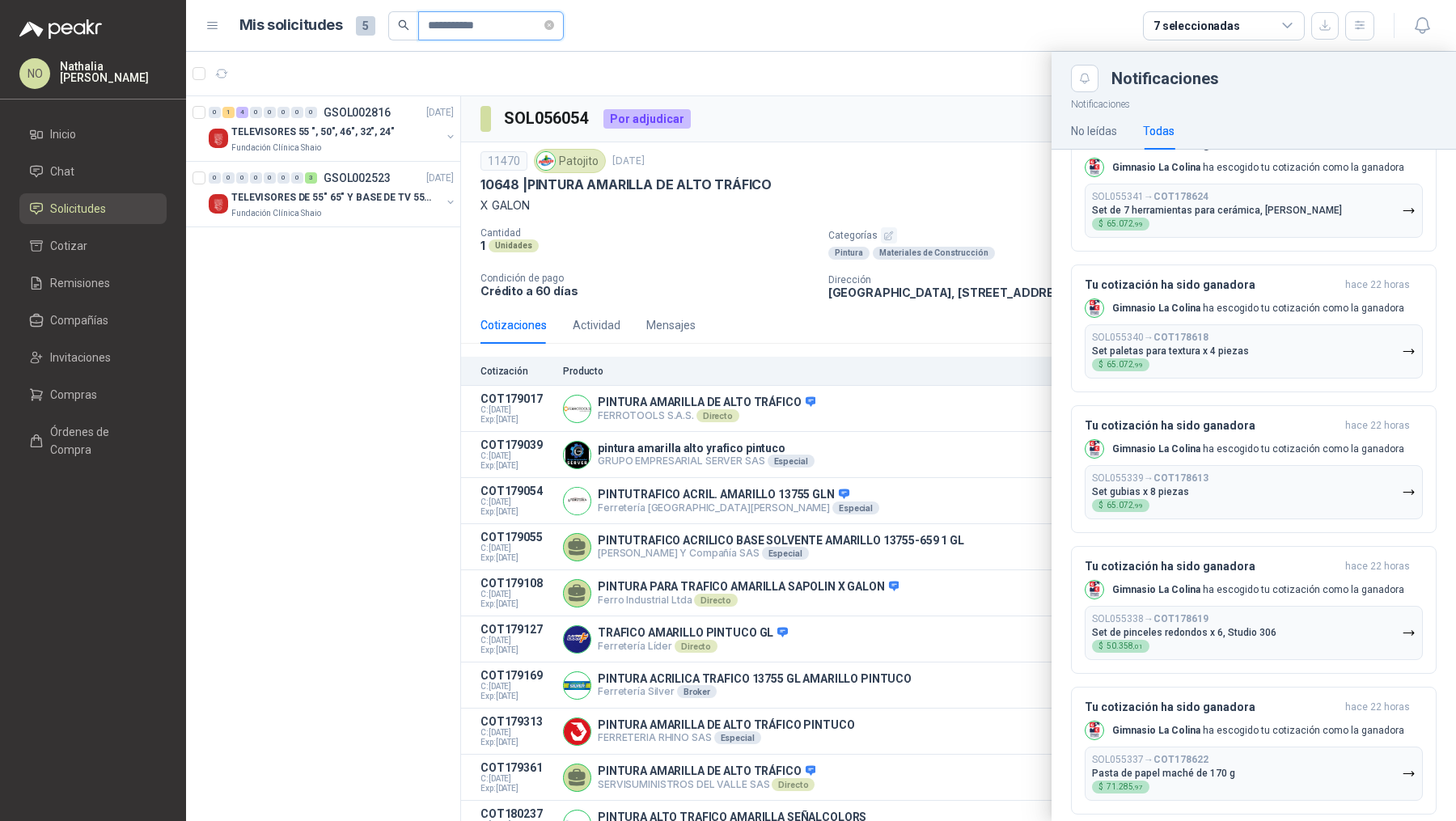
scroll to position [0, 0]
click at [365, 150] on div at bounding box center [821, 436] width 1270 height 769
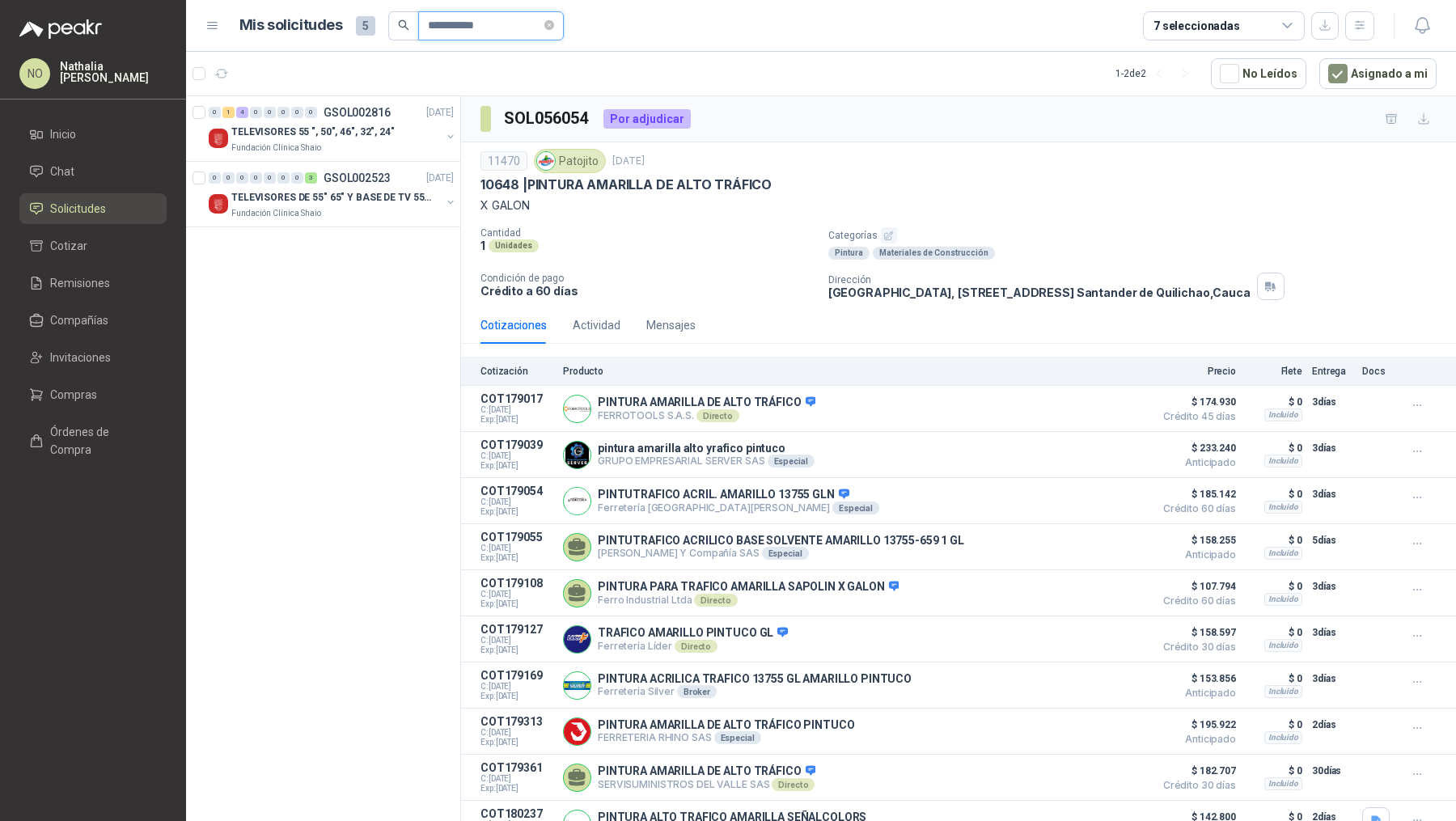
click at [489, 37] on input "**********" at bounding box center [484, 26] width 114 height 28
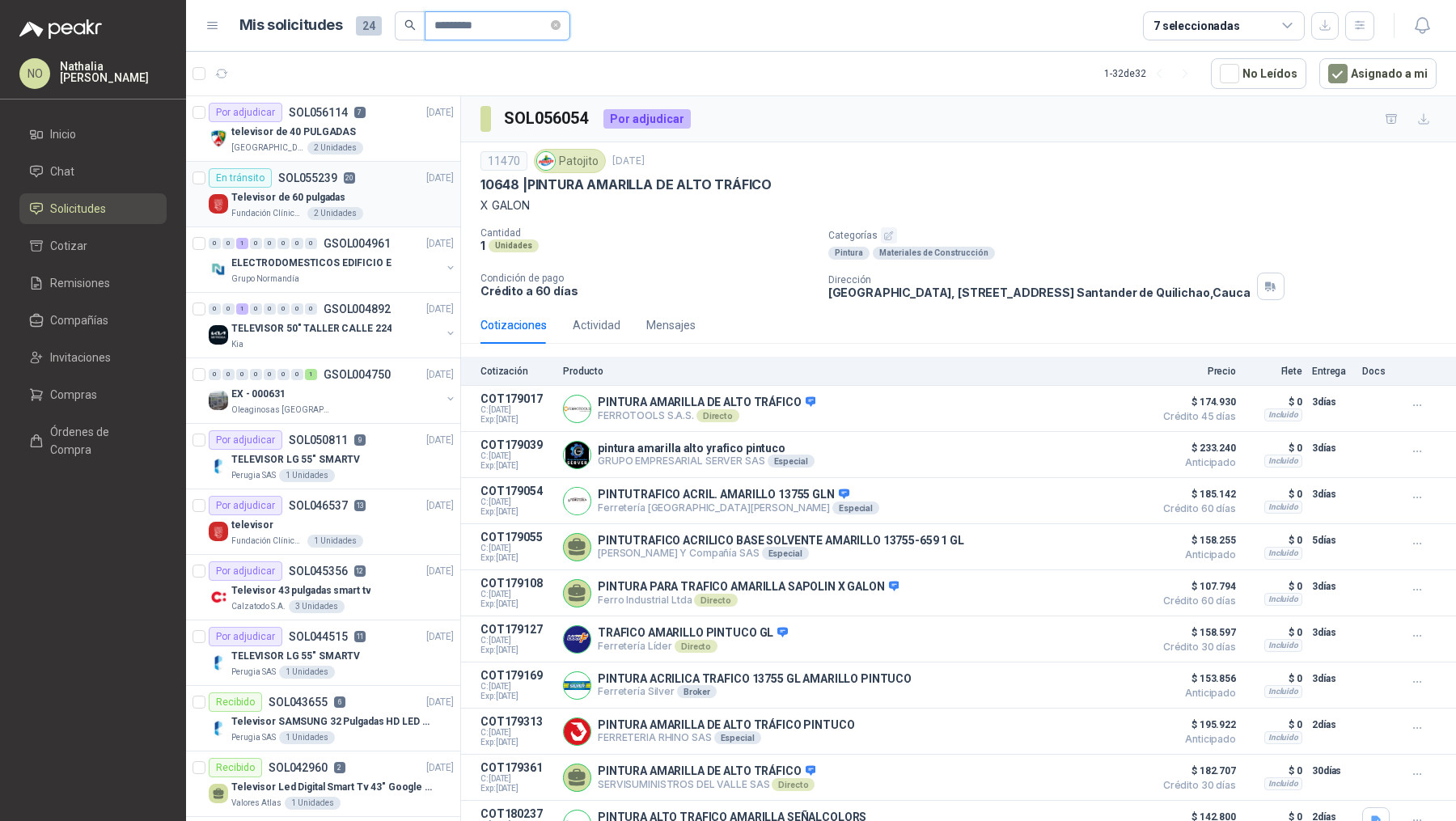
type input "*********"
click at [362, 213] on div "Fundación Clínica Shaio 2 Unidades" at bounding box center [343, 213] width 222 height 13
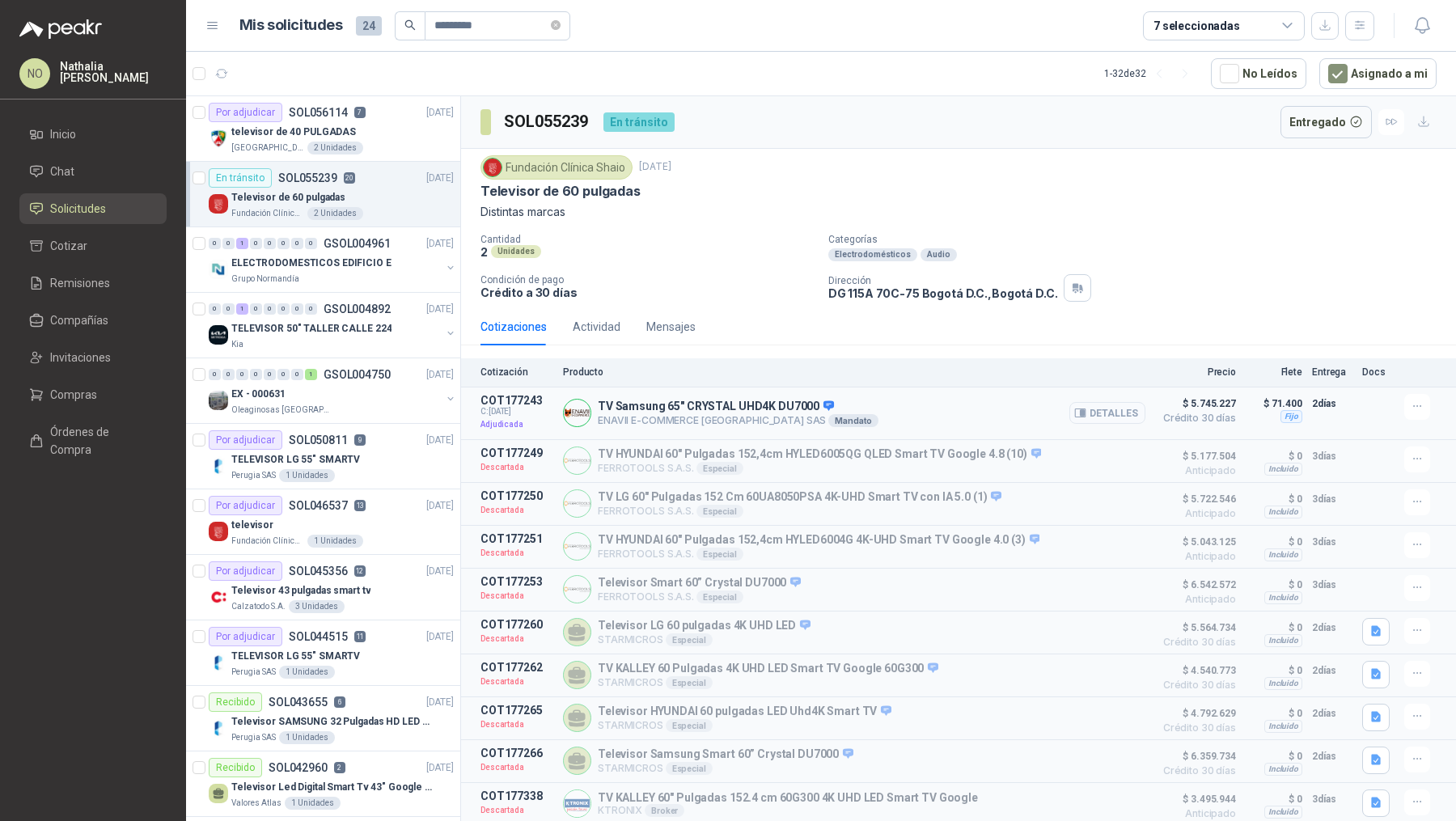
click at [1101, 410] on button "Detalles" at bounding box center [1107, 413] width 76 height 22
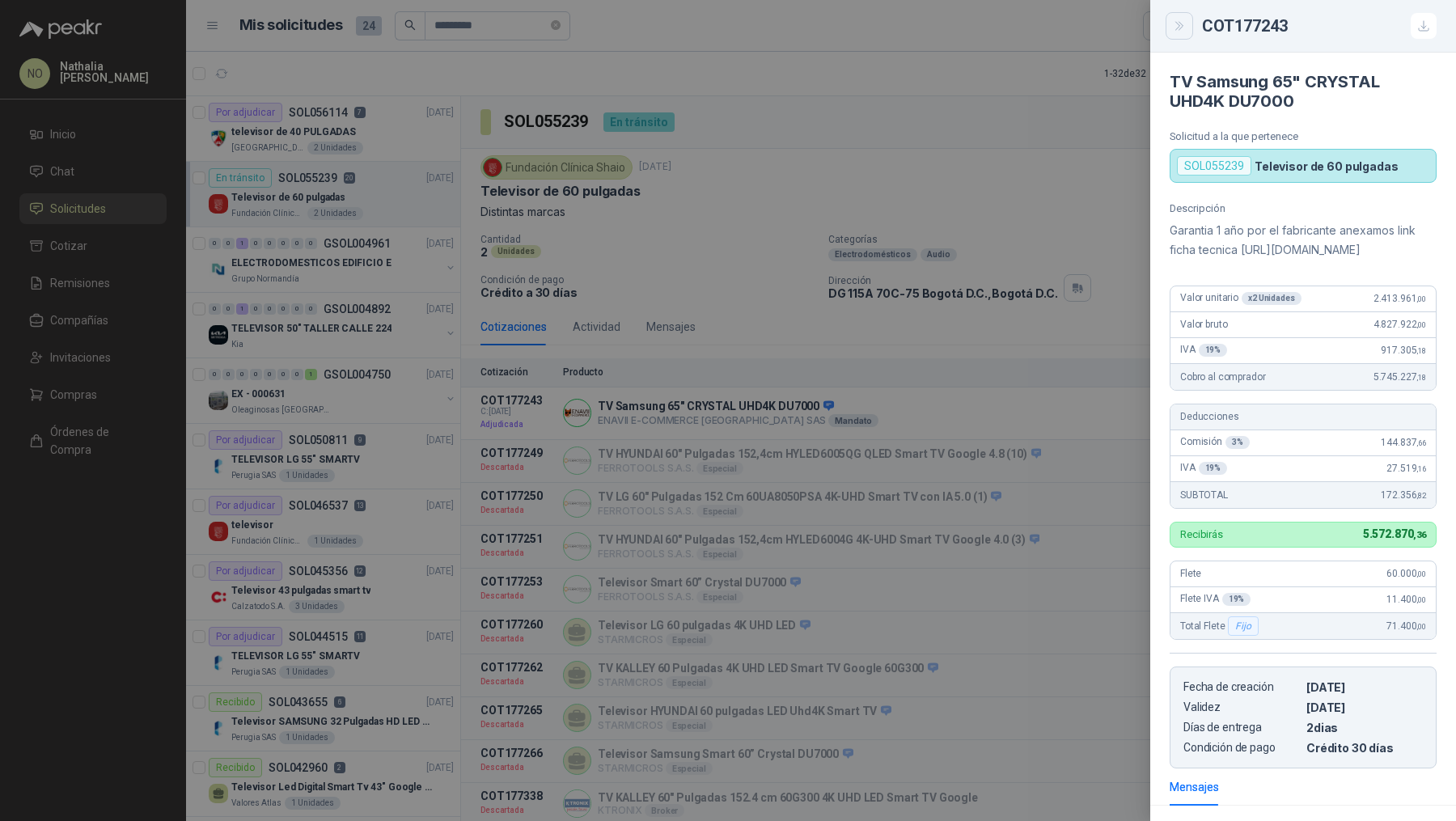
click at [1181, 27] on icon "Close" at bounding box center [1179, 26] width 14 height 14
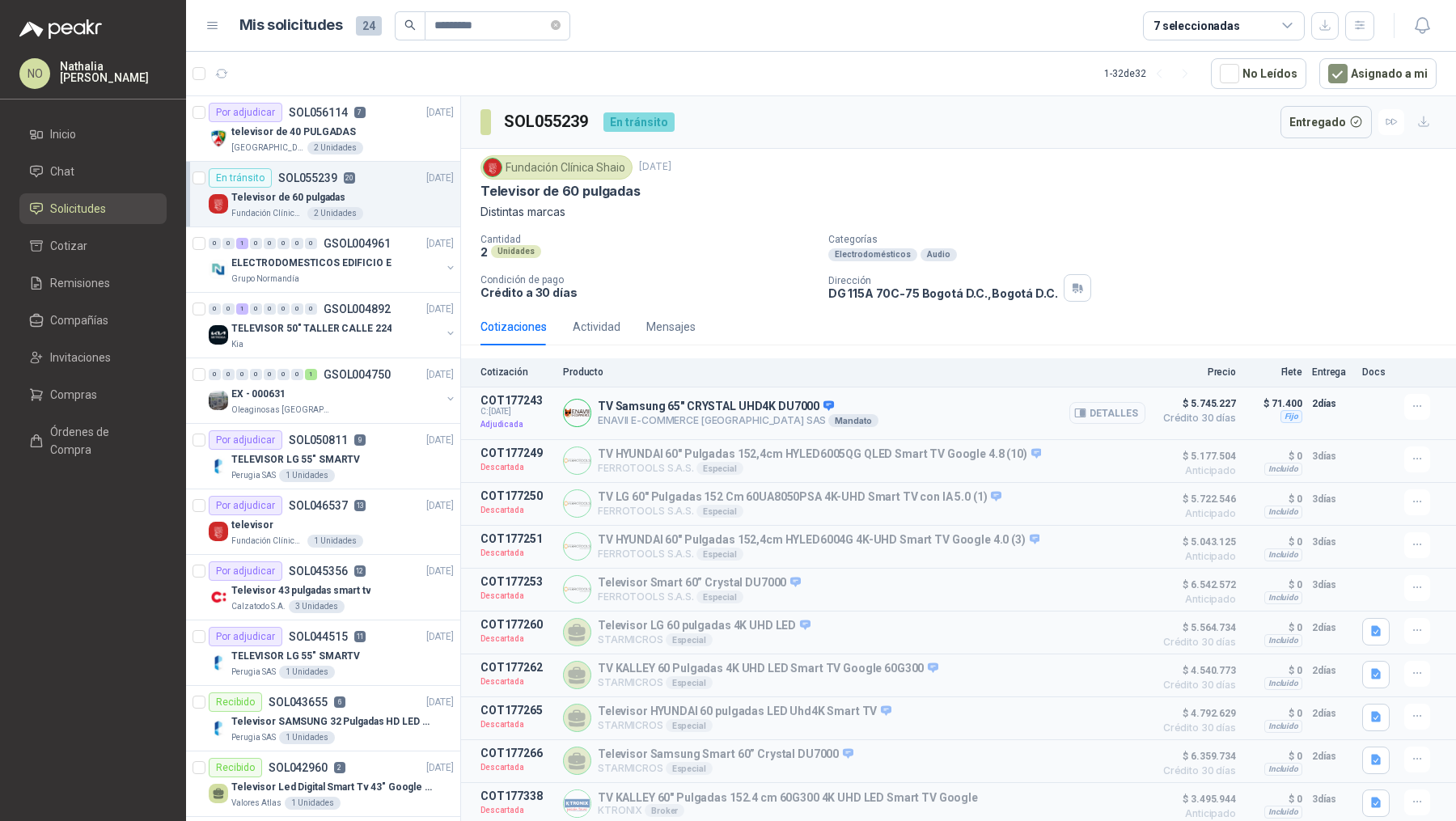
click at [1091, 410] on button "Detalles" at bounding box center [1107, 413] width 76 height 22
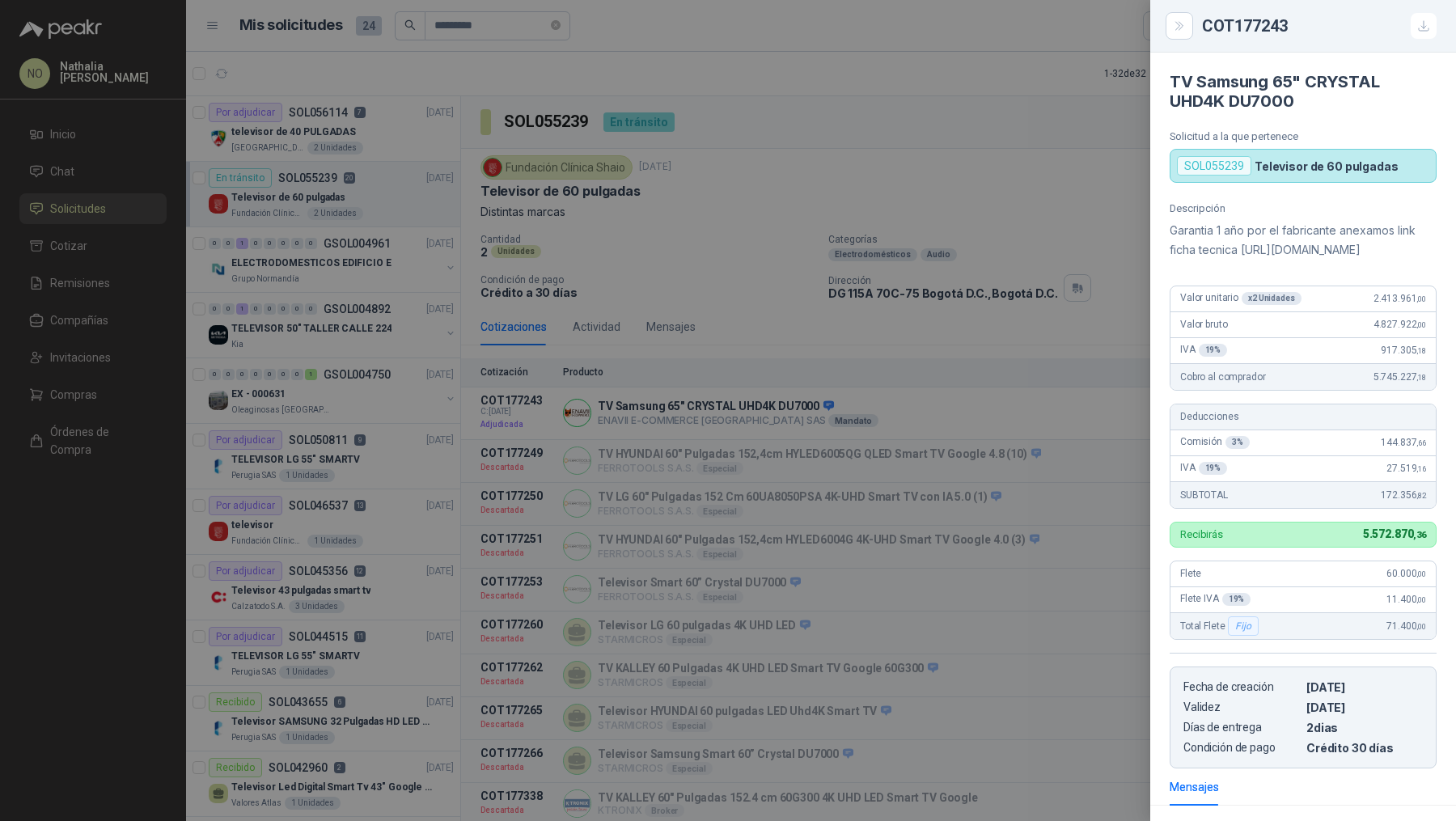
click at [1049, 440] on div at bounding box center [728, 410] width 1456 height 821
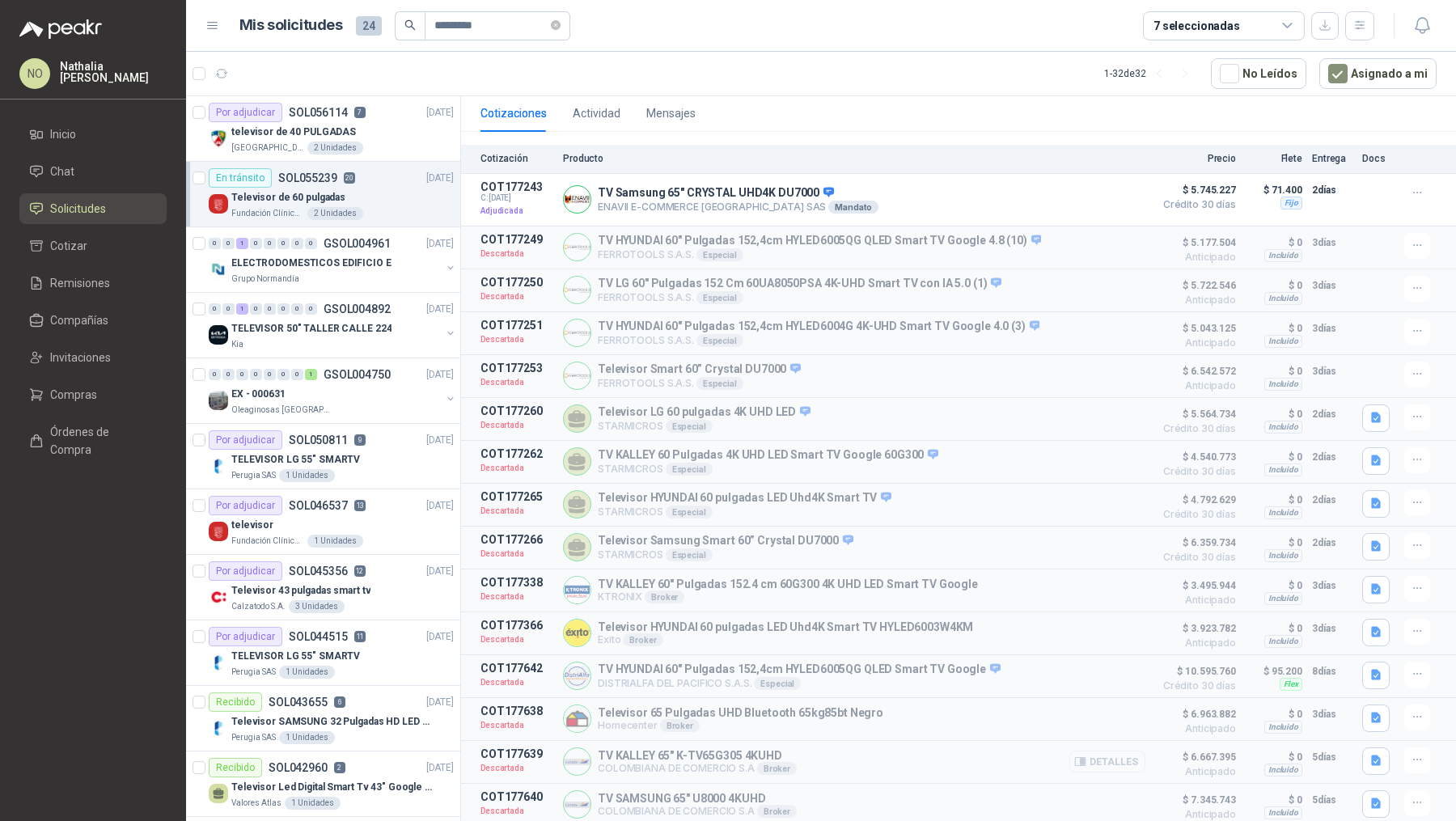
scroll to position [211, 0]
drag, startPoint x: 594, startPoint y: 188, endPoint x: 811, endPoint y: 192, distance: 217.0
click at [811, 192] on div "TV Samsung 65" CRYSTAL UHD4K DU7000 ENAVII E-COMMERCE [GEOGRAPHIC_DATA] SAS Man…" at bounding box center [854, 202] width 582 height 38
copy p "TV Samsung 65" CRYSTAL UHD4K DU7000"
click at [340, 436] on p "SOL050811" at bounding box center [318, 440] width 59 height 11
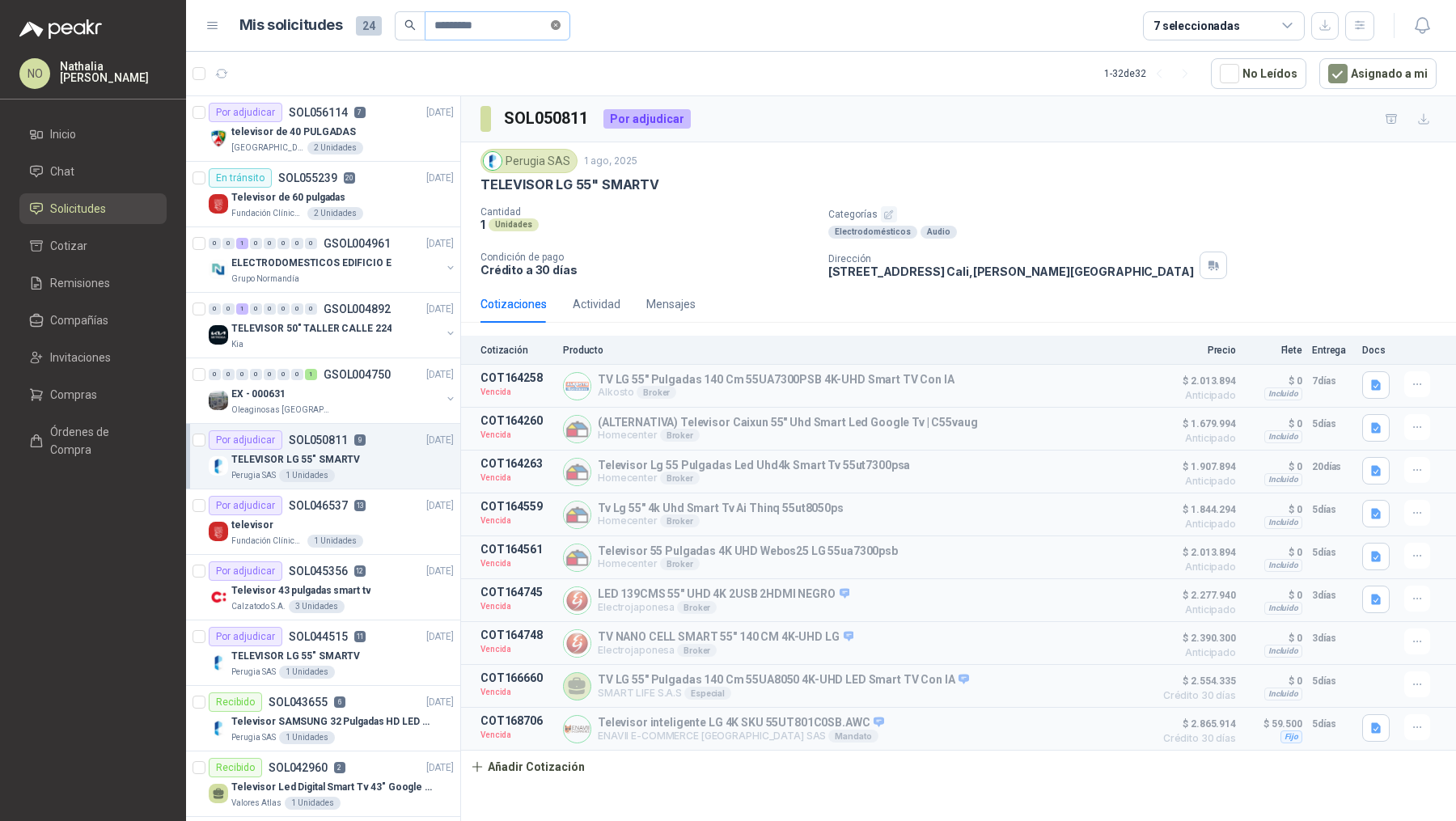
click at [559, 25] on icon "close-circle" at bounding box center [556, 25] width 10 height 10
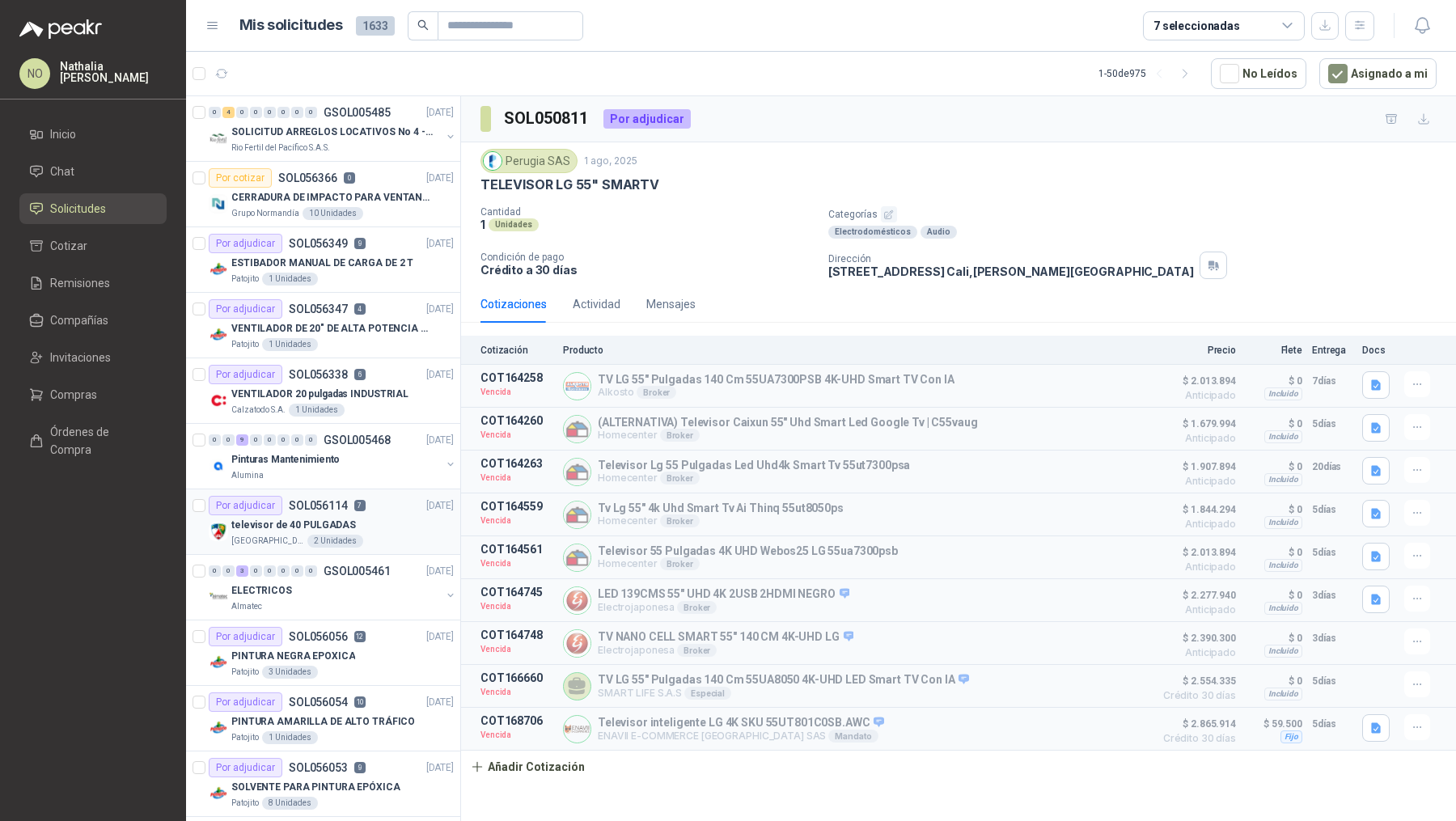
click at [373, 515] on div "televisor de 40 PULGADAS" at bounding box center [343, 525] width 222 height 20
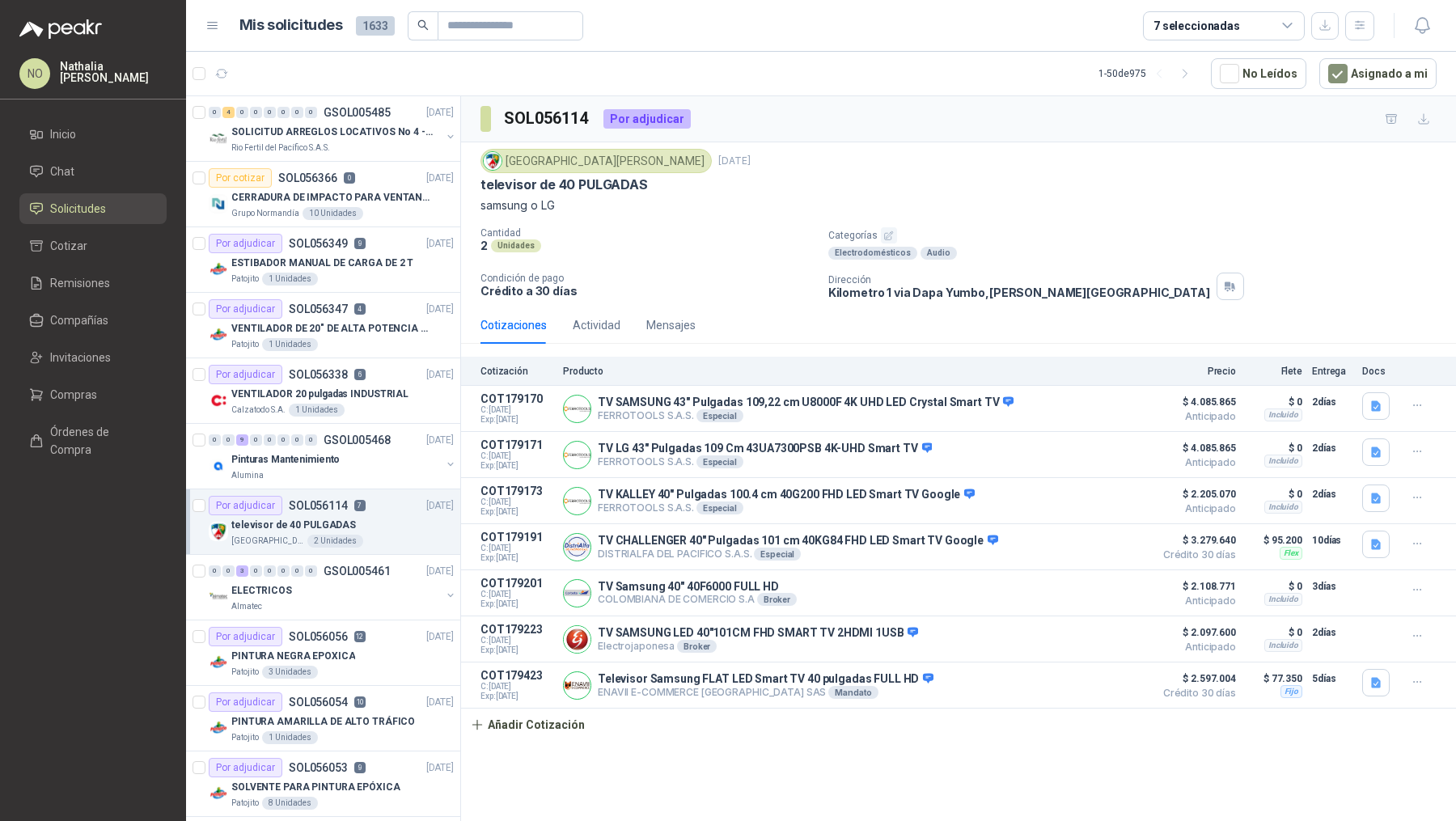
drag, startPoint x: 480, startPoint y: 177, endPoint x: 698, endPoint y: 177, distance: 218.0
click at [700, 179] on div "Colegio [PERSON_NAME] [DATE] televisor de 40 PULGADAS samsung o LG Cantidad 2 U…" at bounding box center [958, 224] width 995 height 164
copy p "televisor de 40 PULGADAS"
click at [549, 723] on button "Añadir Cotización" at bounding box center [527, 725] width 132 height 33
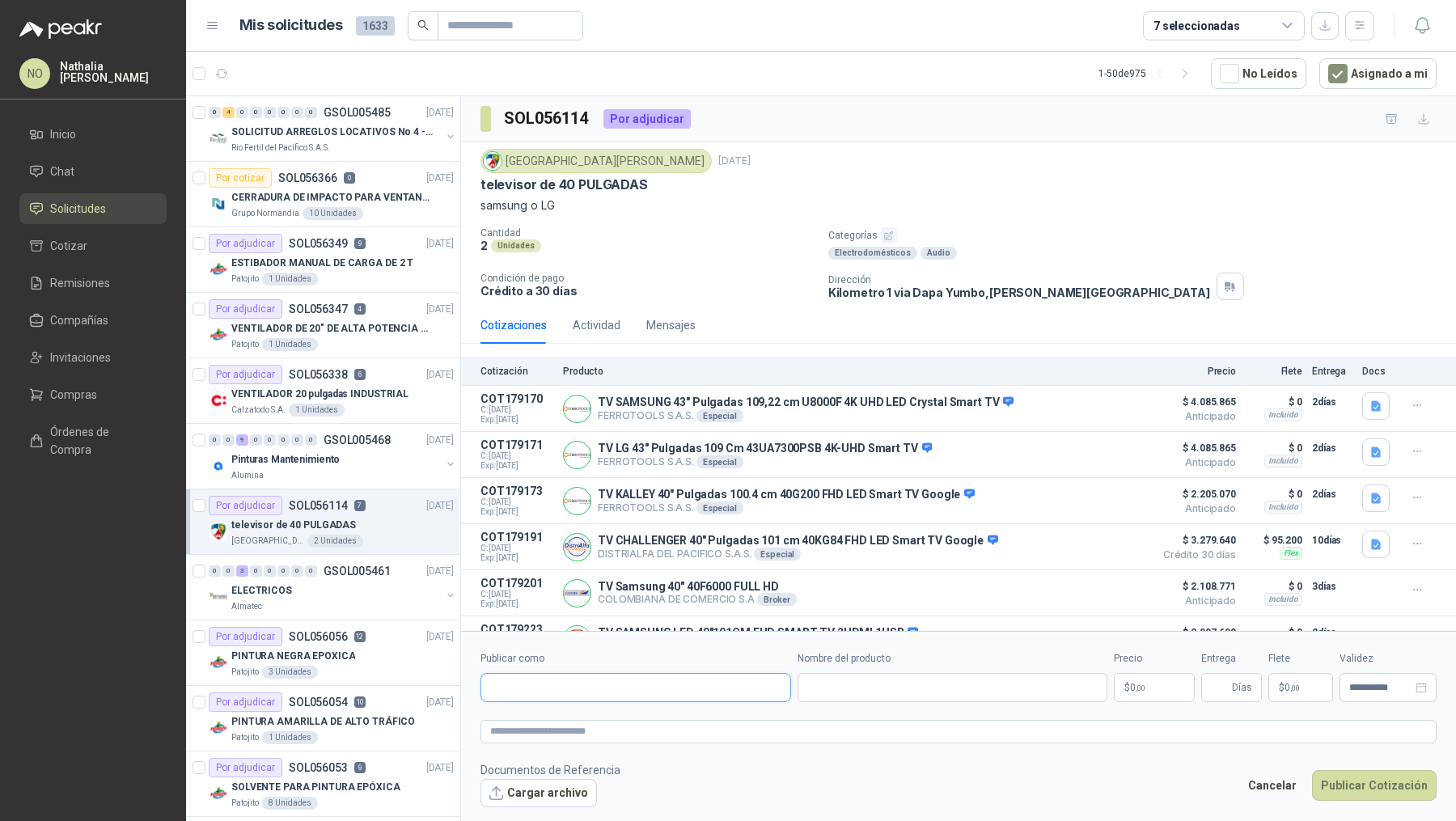
click at [601, 683] on input "Publicar como" at bounding box center [636, 688] width 309 height 28
type input "***"
type input "*******"
click at [559, 617] on button "Alkosto Colombiana de Comercio SA y/o Alkosto SA - NIT : 890900943" at bounding box center [636, 627] width 296 height 28
type input "**********"
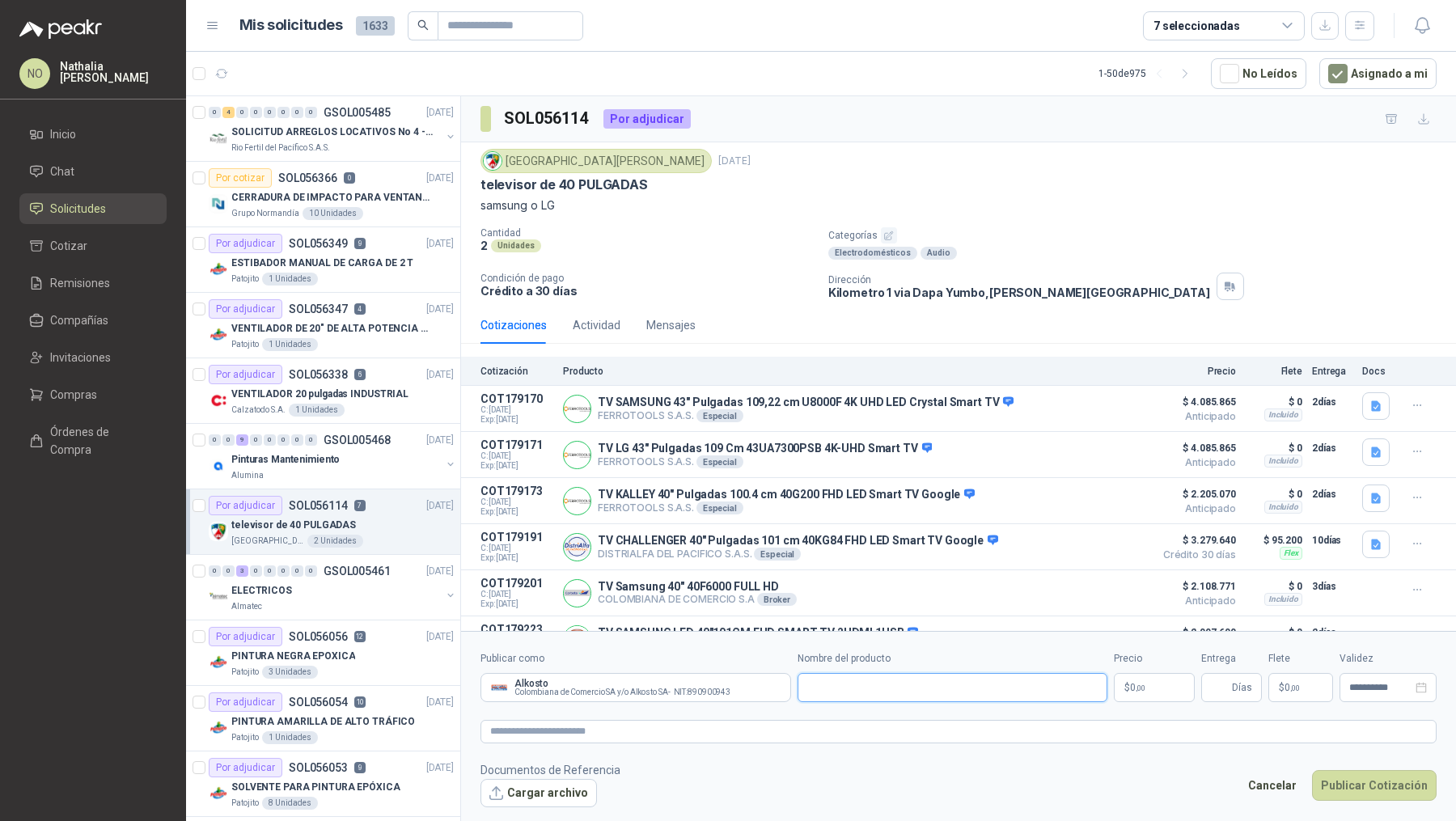
click at [892, 689] on input "Nombre del producto" at bounding box center [952, 688] width 311 height 29
paste input "**********"
type input "**********"
click at [1159, 675] on p "$ 0 ,00" at bounding box center [1154, 688] width 81 height 29
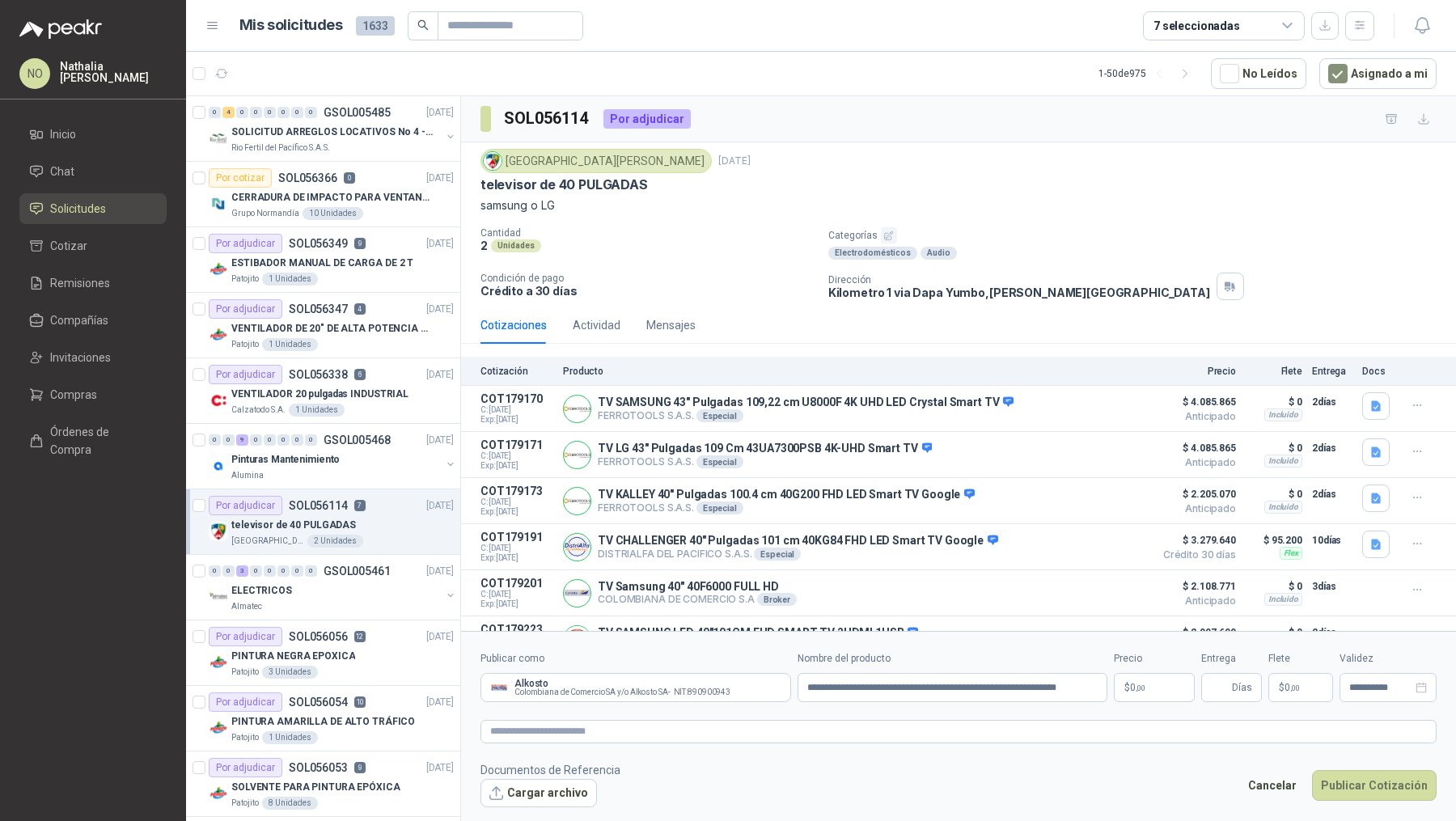
scroll to position [0, 0]
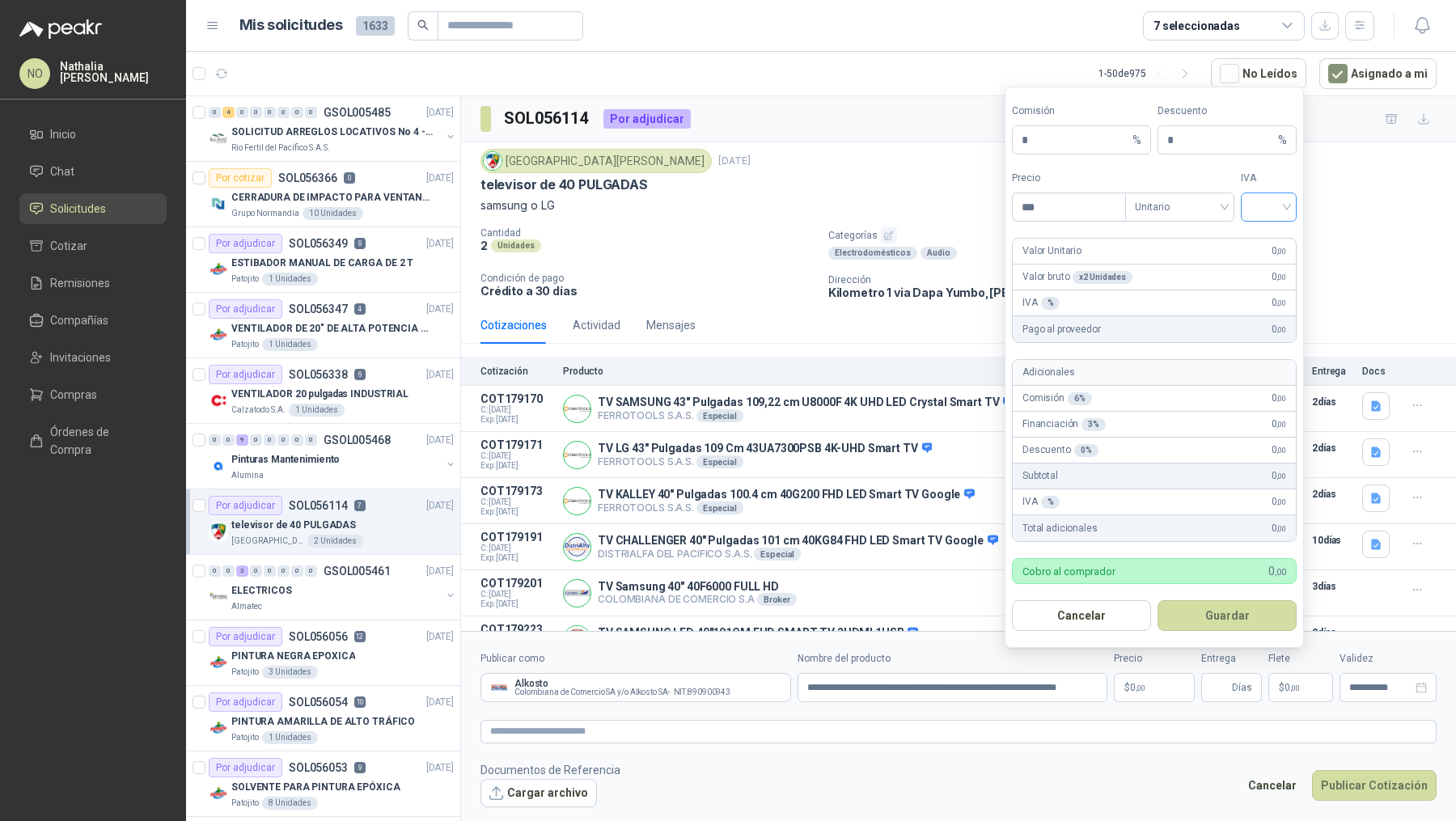
click at [1249, 198] on div at bounding box center [1269, 207] width 56 height 29
click at [1266, 239] on div "19%" at bounding box center [1268, 244] width 30 height 18
click at [1216, 215] on span "Unitario" at bounding box center [1180, 207] width 90 height 25
click at [1212, 265] on div "Unitario con IVA" at bounding box center [1180, 270] width 83 height 18
click at [1057, 204] on input "***" at bounding box center [1069, 207] width 113 height 28
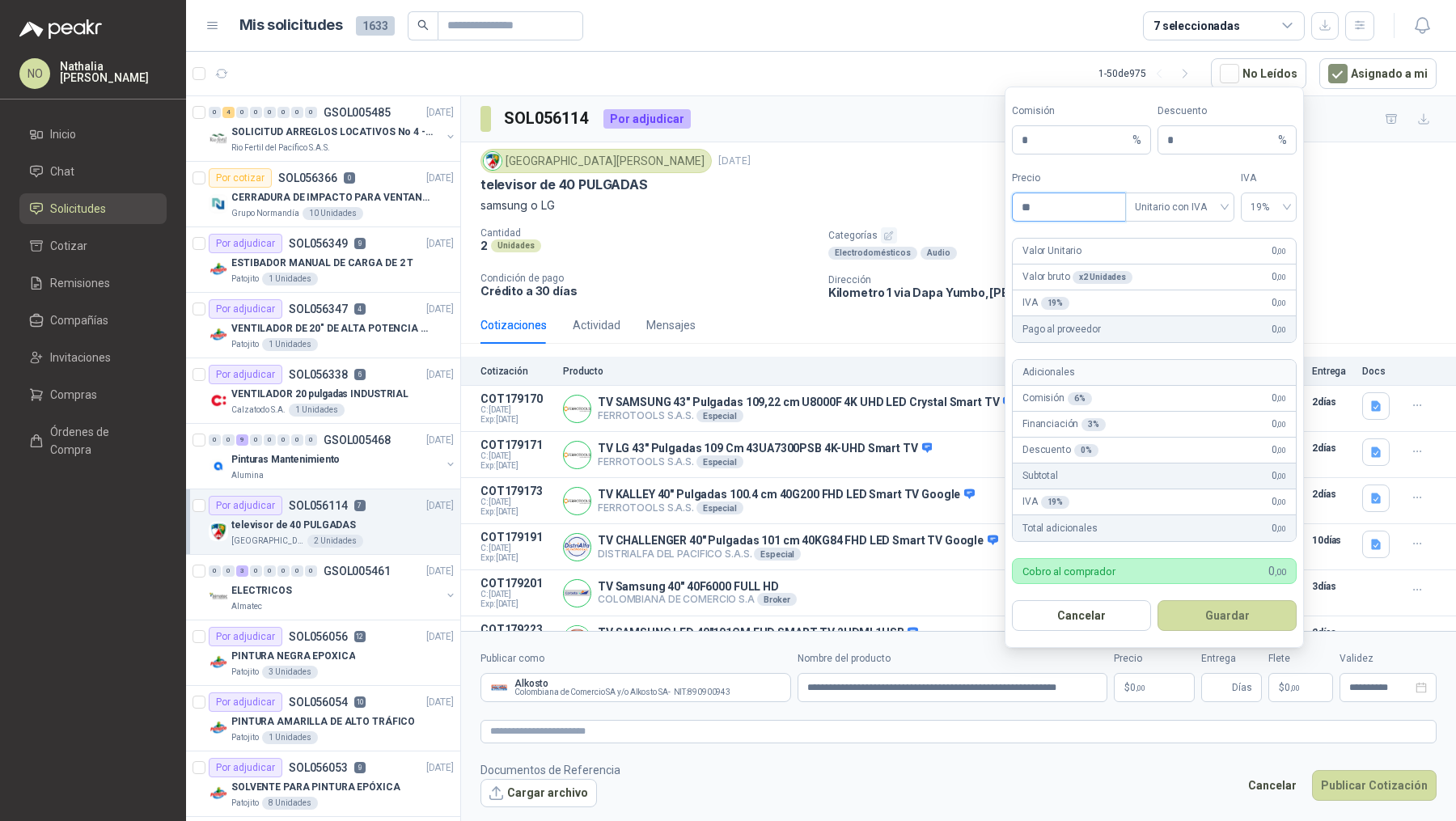
type input "*"
type input "*********"
click at [1243, 615] on button "Guardar" at bounding box center [1227, 616] width 139 height 31
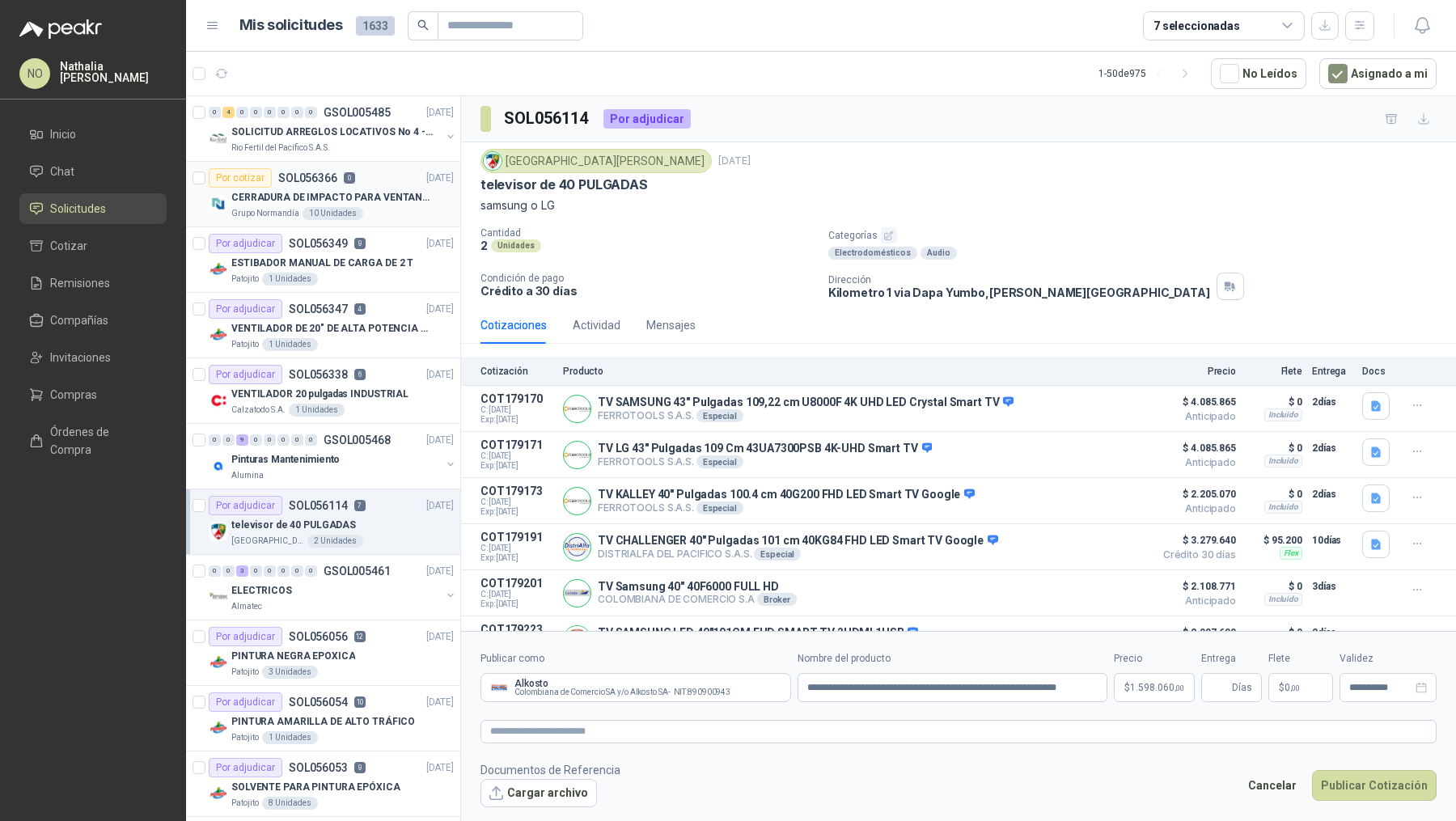
click at [370, 195] on p "CERRADURA DE IMPACTO PARA VENTANAS" at bounding box center [332, 197] width 201 height 16
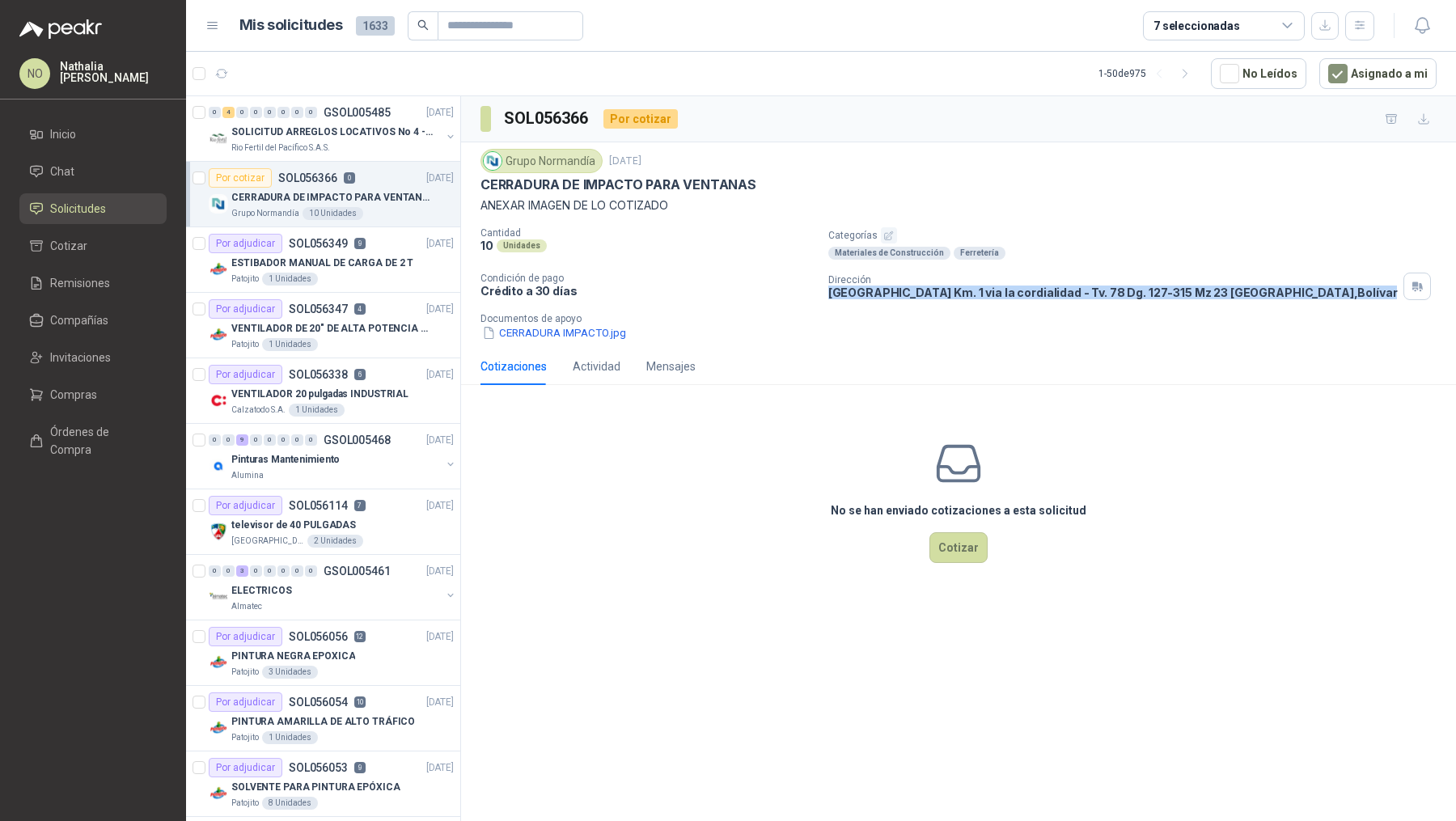
drag, startPoint x: 825, startPoint y: 291, endPoint x: 1328, endPoint y: 294, distance: 503.0
click at [1328, 294] on div "Cantidad 10 Unidades Categorías Materiales de Construcción Ferretería Condición…" at bounding box center [958, 284] width 956 height 114
copy p "[GEOGRAPHIC_DATA] Km. 1 via la cordialidad - Tv. 78 Dg. 127-315 Mz 23 [GEOGRAPH…"
click at [359, 520] on div "televisor de 40 PULGADAS" at bounding box center [343, 525] width 222 height 20
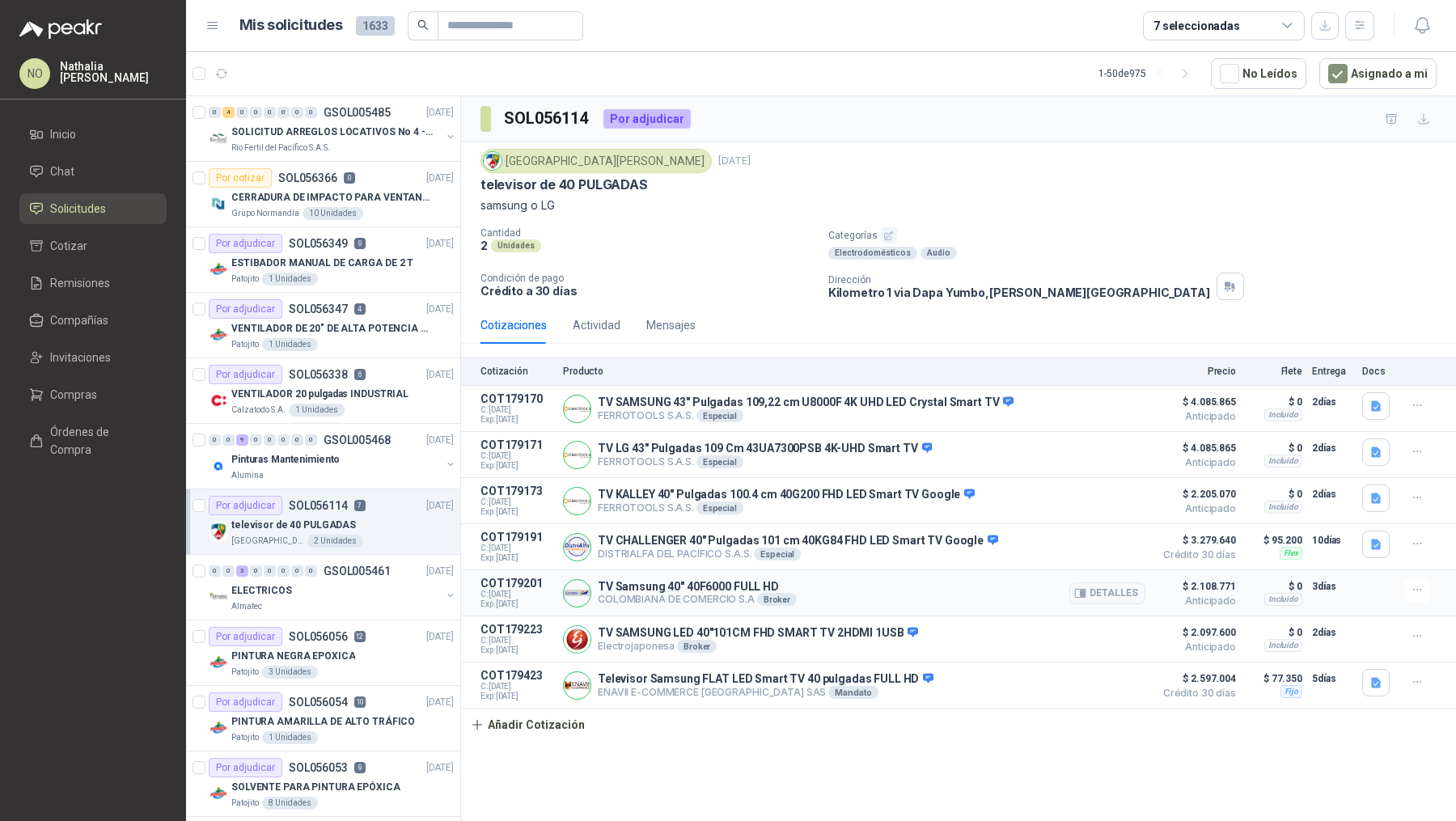
click at [629, 593] on p "COLOMBIANA DE COMERCIO S.A Broker" at bounding box center [697, 599] width 199 height 13
drag, startPoint x: 629, startPoint y: 592, endPoint x: 706, endPoint y: 586, distance: 77.2
click at [708, 587] on div "TV Samsung 40" 40F6000 FULL HD COLOMBIANA DE COMERCIO S.A Broker Detalles" at bounding box center [697, 593] width 199 height 26
click at [553, 727] on button "Añadir Cotización" at bounding box center [527, 725] width 132 height 33
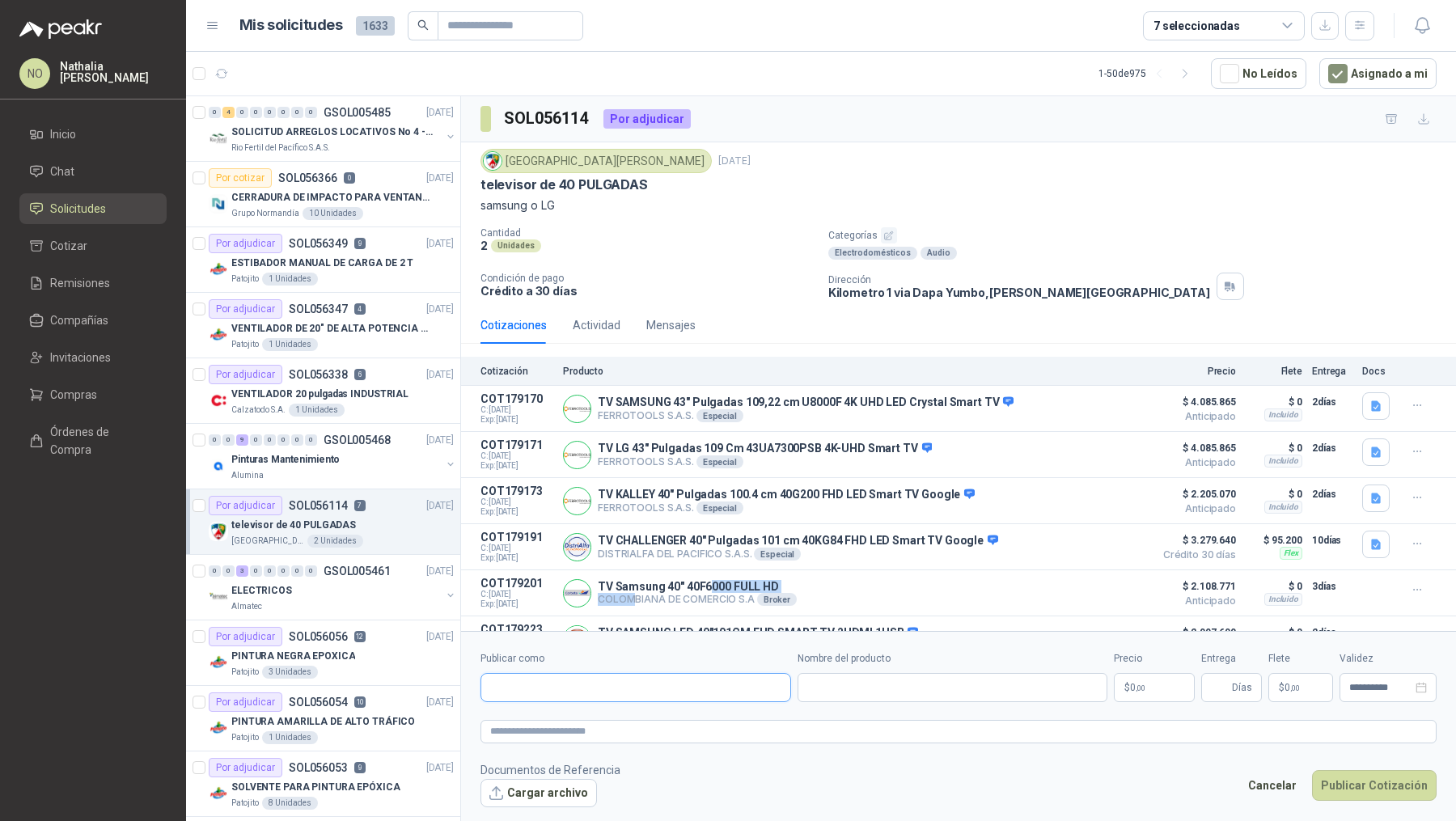
click at [579, 684] on input "Publicar como" at bounding box center [636, 688] width 309 height 28
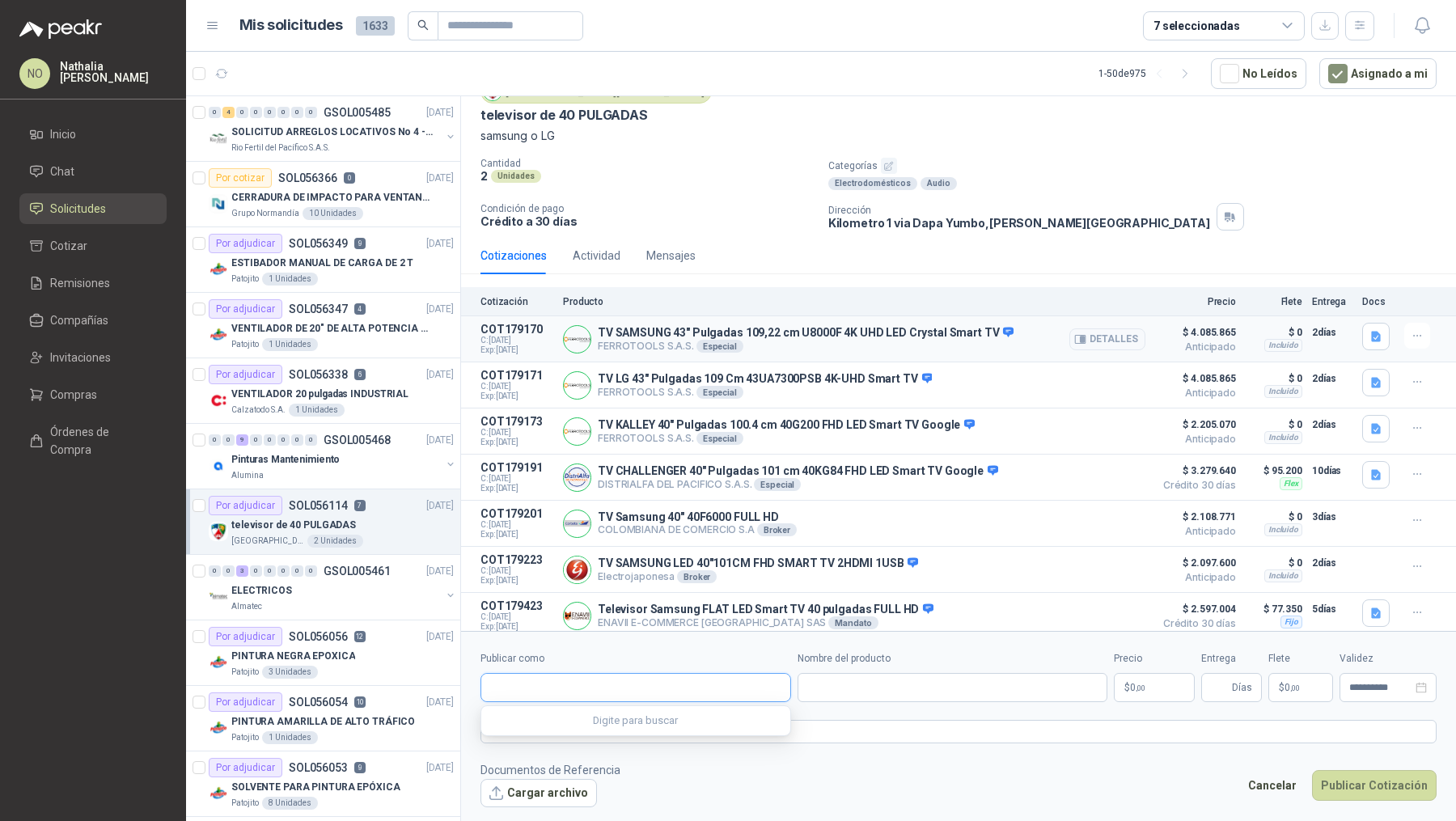
scroll to position [74, 0]
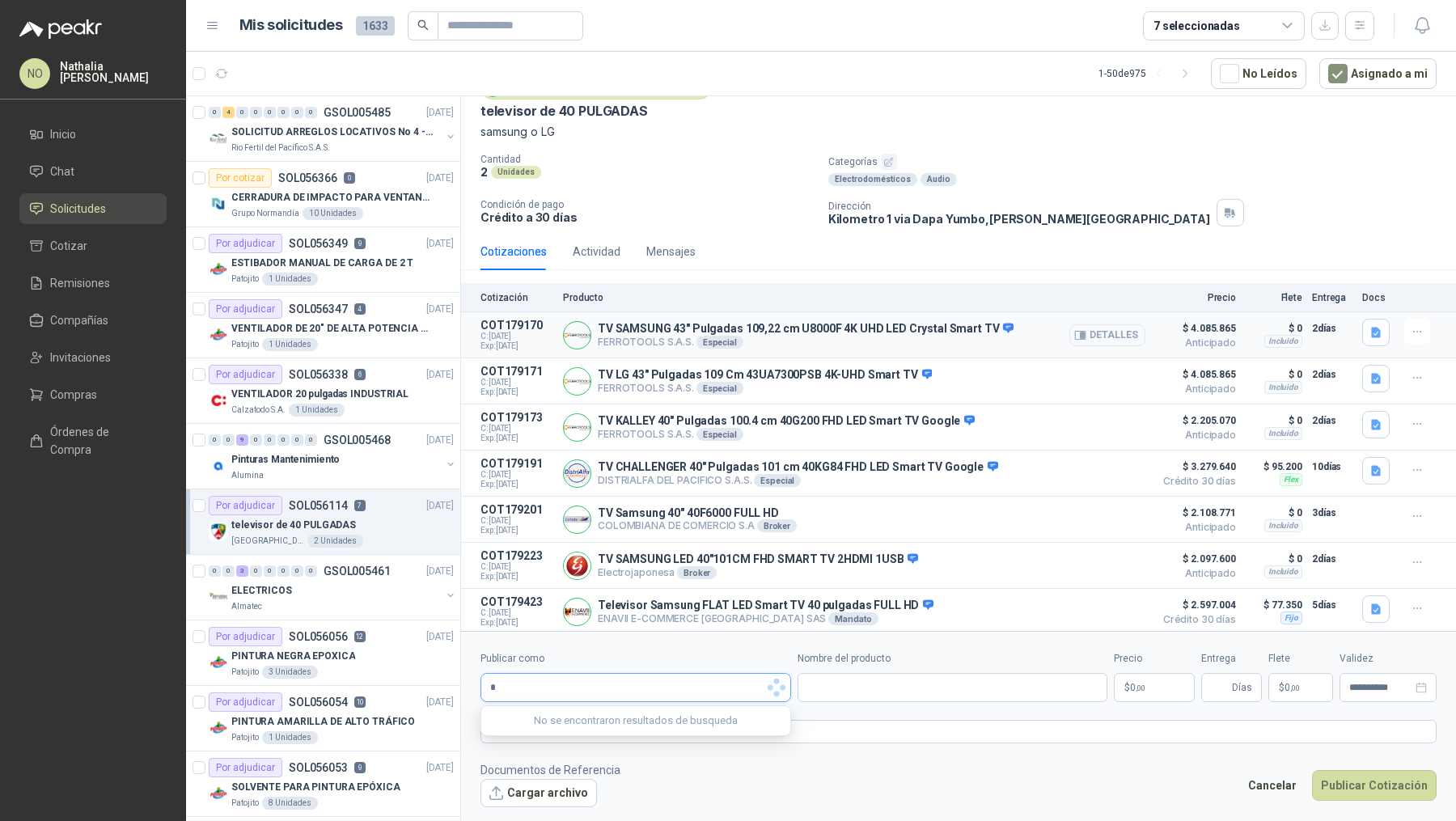
type input "**"
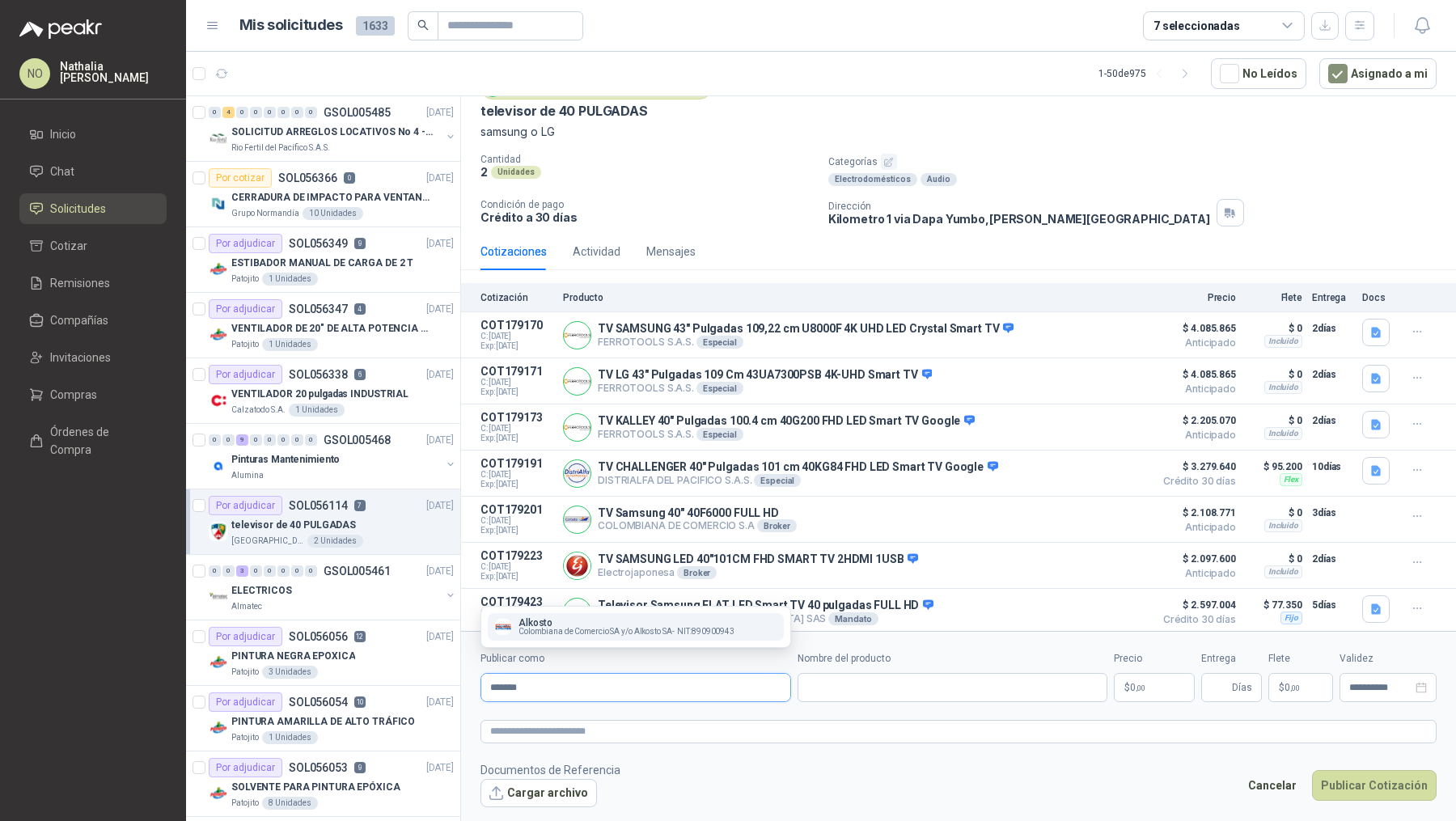
type input "*******"
click at [574, 617] on button "Alkosto Colombiana de Comercio SA y/o Alkosto SA - NIT : 890900943" at bounding box center [636, 627] width 296 height 28
type input "**********"
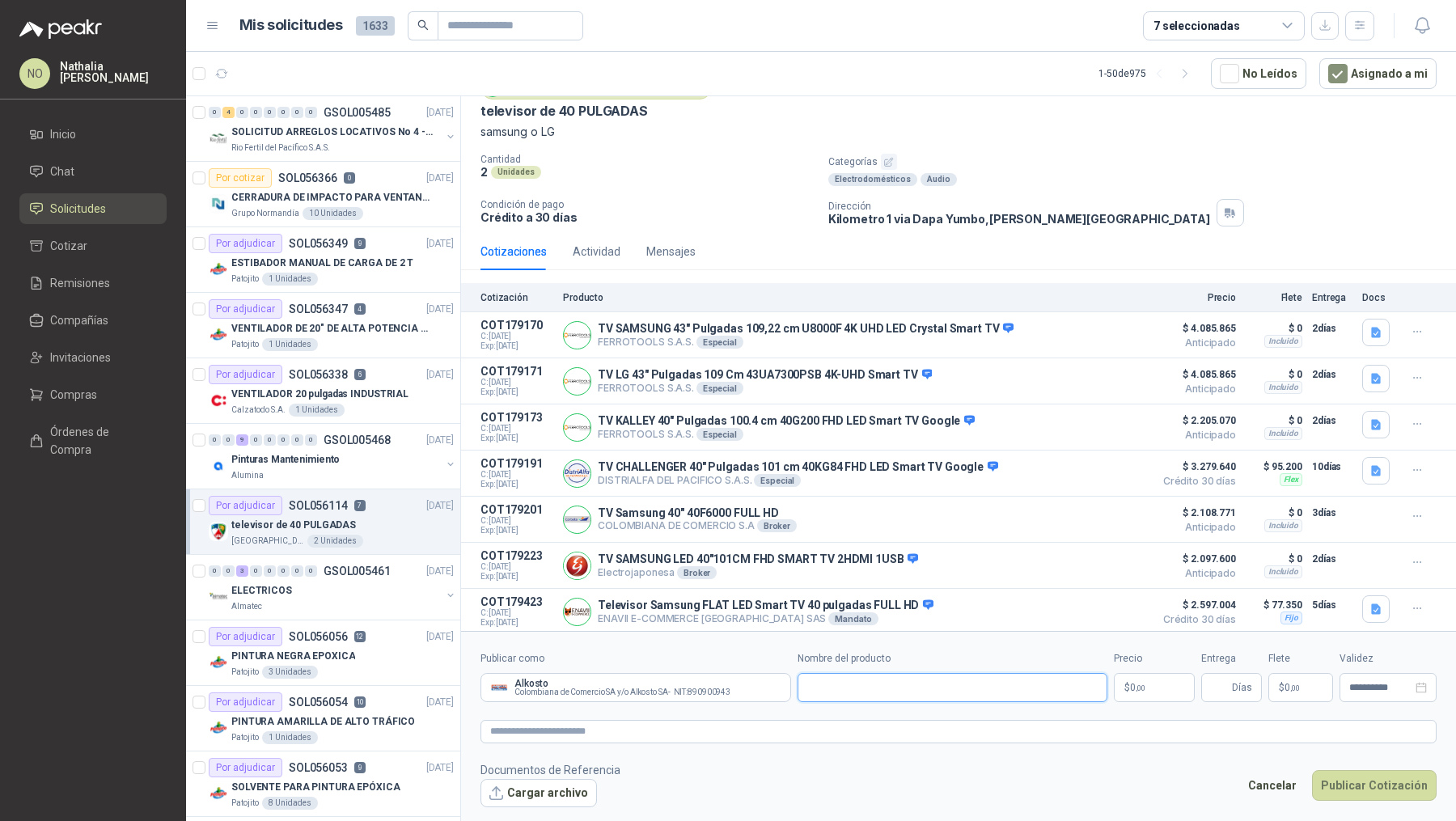
click at [888, 686] on input "Nombre del producto" at bounding box center [952, 688] width 311 height 29
paste input "**********"
type input "**********"
click at [1001, 693] on input "**********" at bounding box center [952, 688] width 311 height 29
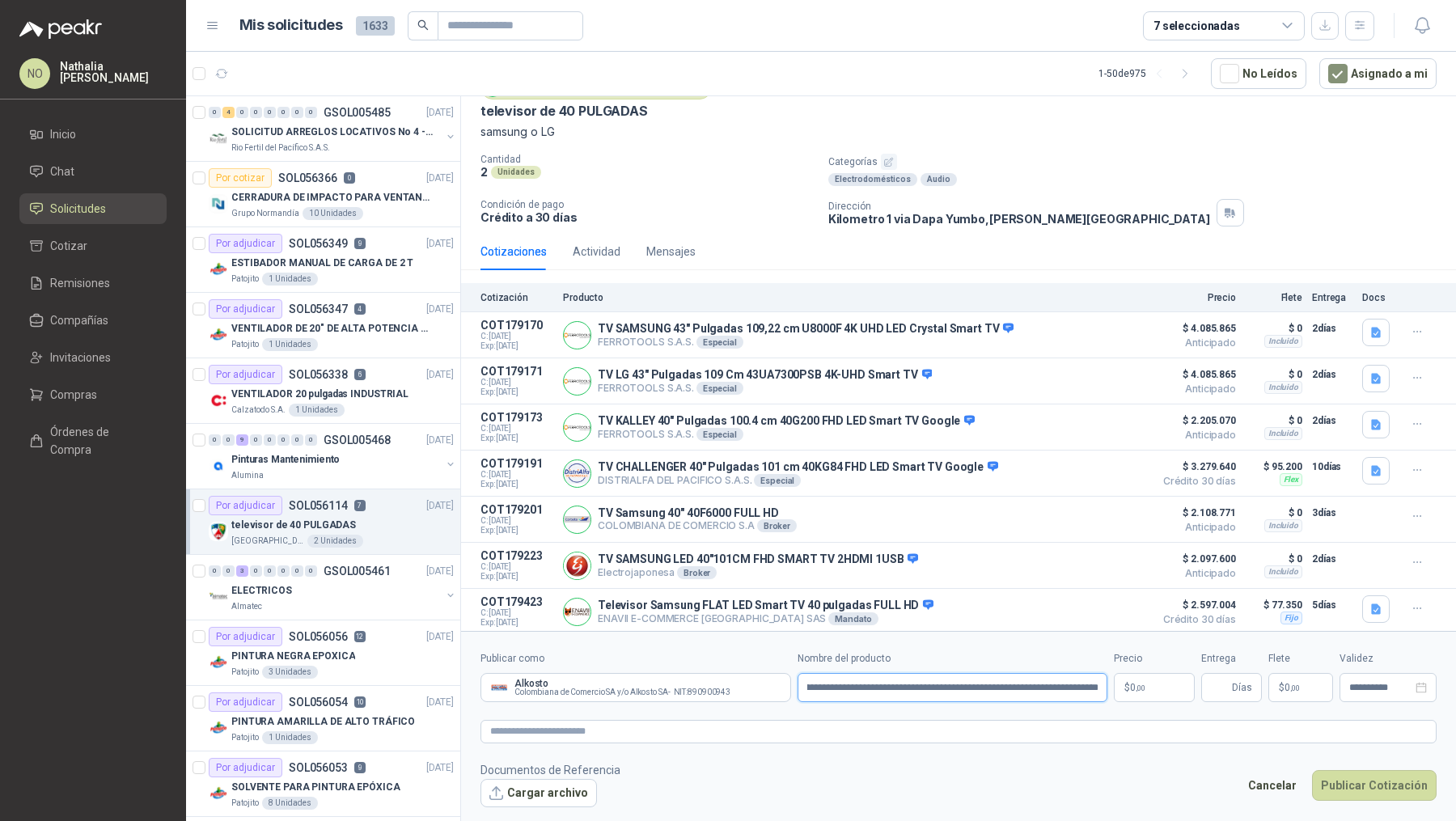
click at [1001, 693] on input "**********" at bounding box center [952, 688] width 311 height 29
click at [869, 686] on input "Nombre del producto" at bounding box center [952, 688] width 311 height 29
paste input "**********"
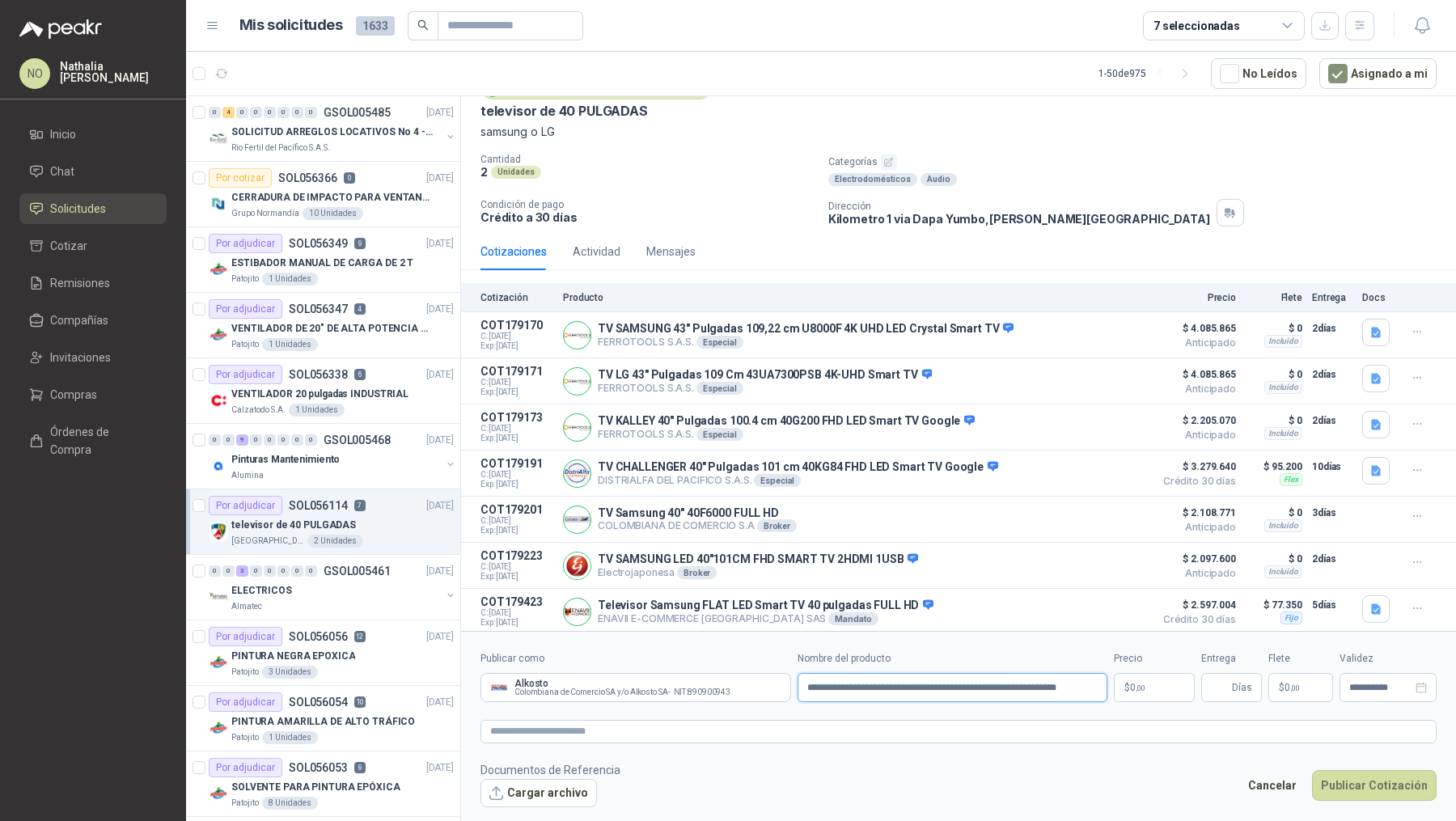
scroll to position [0, 12]
type input "**********"
click at [1138, 686] on span ",00" at bounding box center [1140, 688] width 10 height 9
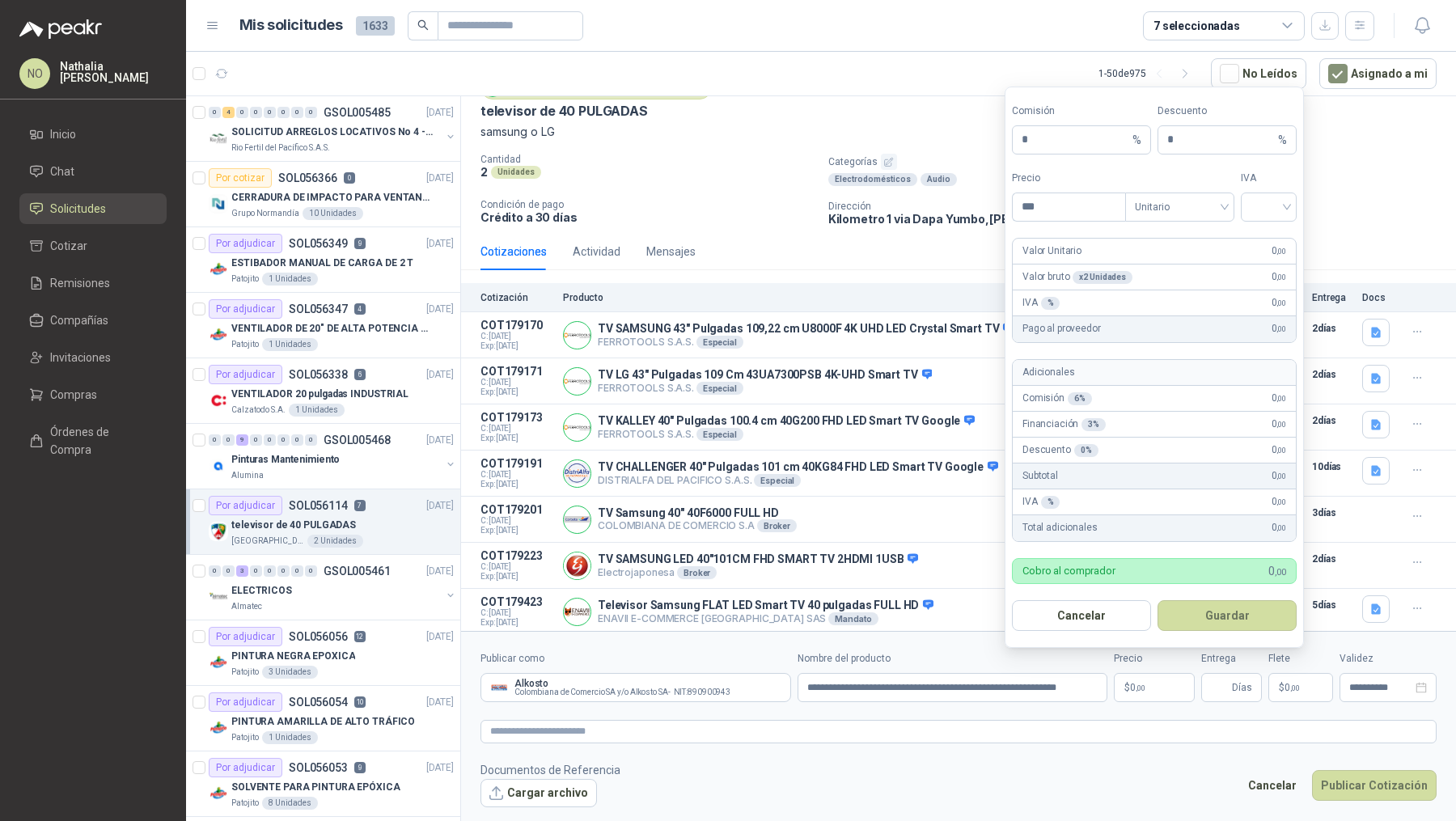
scroll to position [0, 0]
click at [1271, 217] on input "search" at bounding box center [1268, 205] width 37 height 25
click at [1267, 240] on div "19%" at bounding box center [1268, 244] width 30 height 18
click at [1185, 207] on span "Unitario" at bounding box center [1180, 207] width 90 height 25
click at [1177, 263] on div "Unitario con IVA" at bounding box center [1180, 270] width 83 height 18
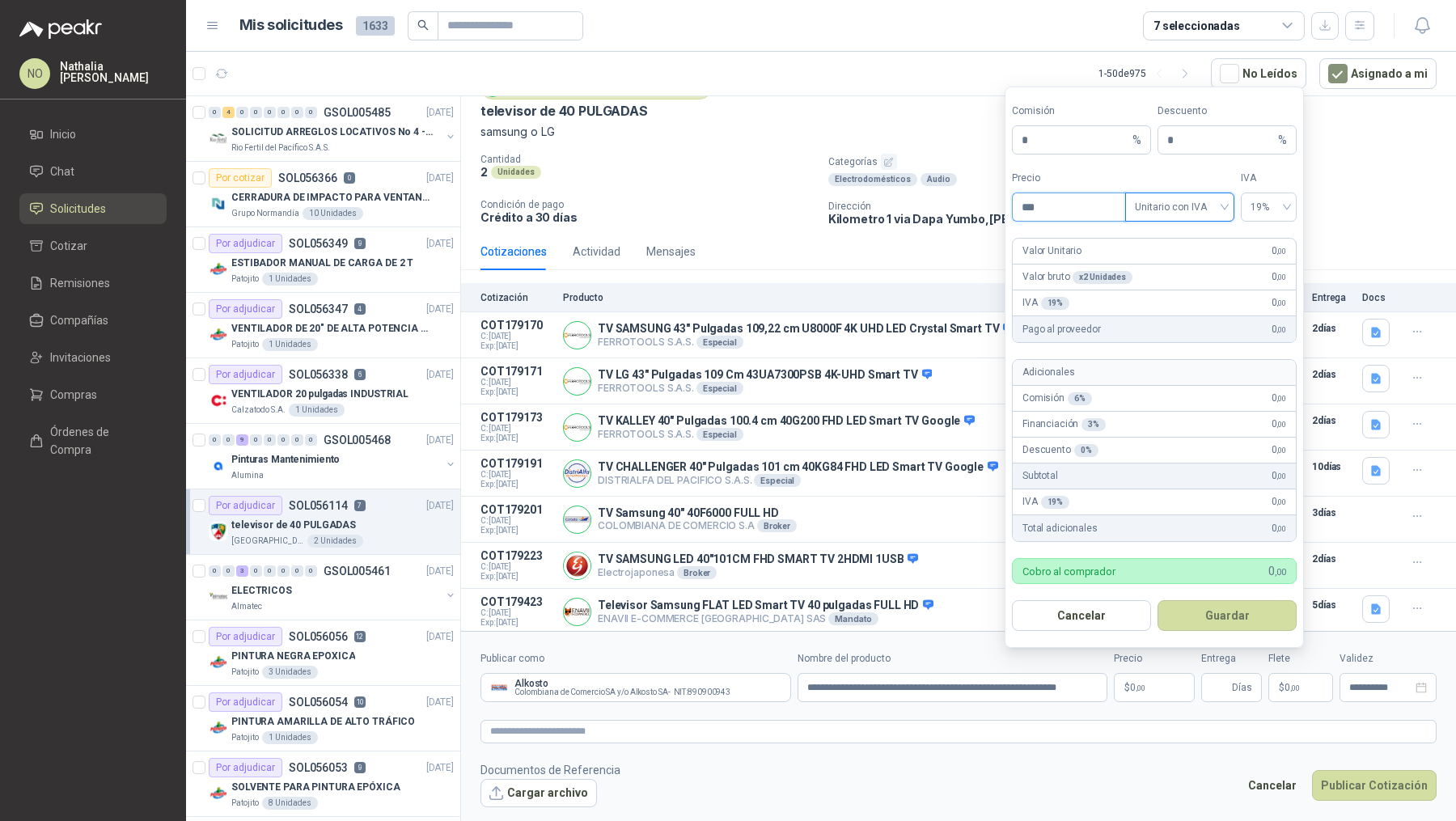
click at [1053, 217] on input "***" at bounding box center [1069, 207] width 113 height 28
type input "*"
type input "*********"
click at [1259, 605] on button "Guardar" at bounding box center [1227, 616] width 139 height 31
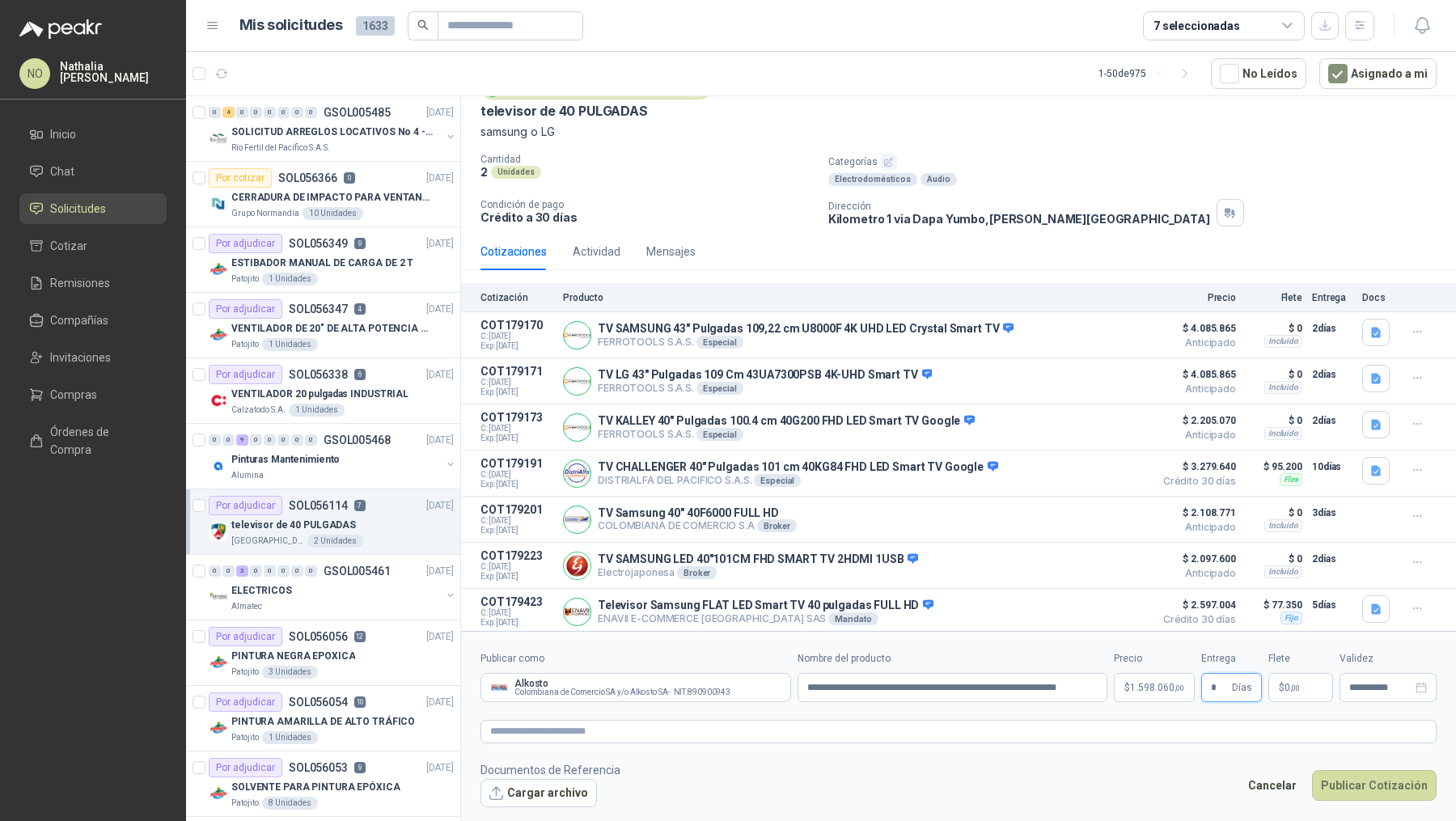
type input "*"
click at [1069, 776] on footer "Documentos de Referencia Cargar archivo Cancelar Publicar Cotización" at bounding box center [958, 784] width 956 height 47
click at [1304, 673] on p "$ 0 ,00" at bounding box center [1300, 688] width 65 height 29
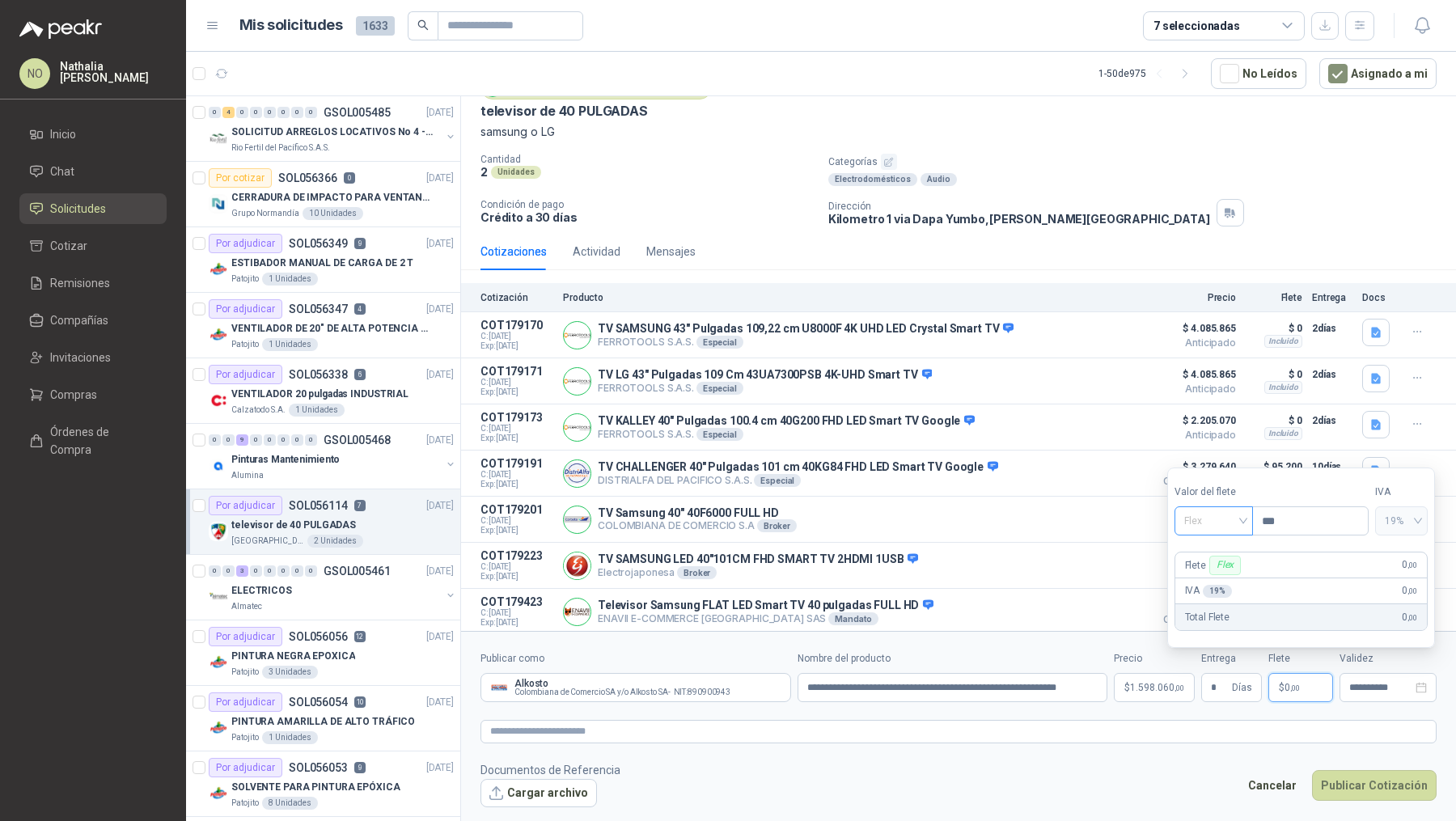
click at [1220, 523] on span "Flex" at bounding box center [1213, 521] width 59 height 25
click at [1215, 589] on div "Incluido" at bounding box center [1212, 581] width 53 height 18
click at [1355, 685] on input "**********" at bounding box center [1380, 688] width 63 height 11
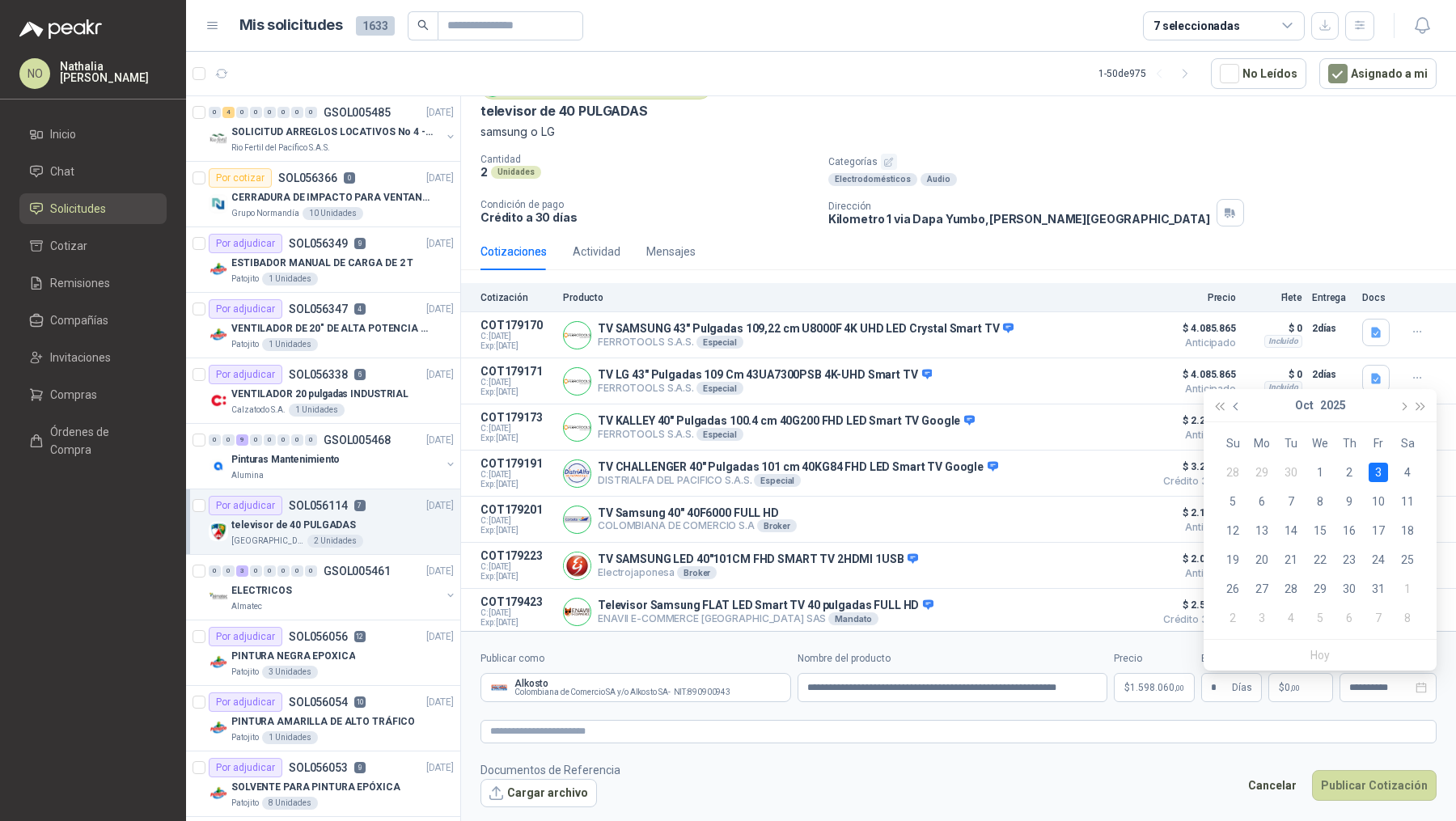
click at [1239, 406] on span "button" at bounding box center [1238, 406] width 8 height 8
type input "**********"
click at [1380, 554] on div "26" at bounding box center [1378, 560] width 20 height 20
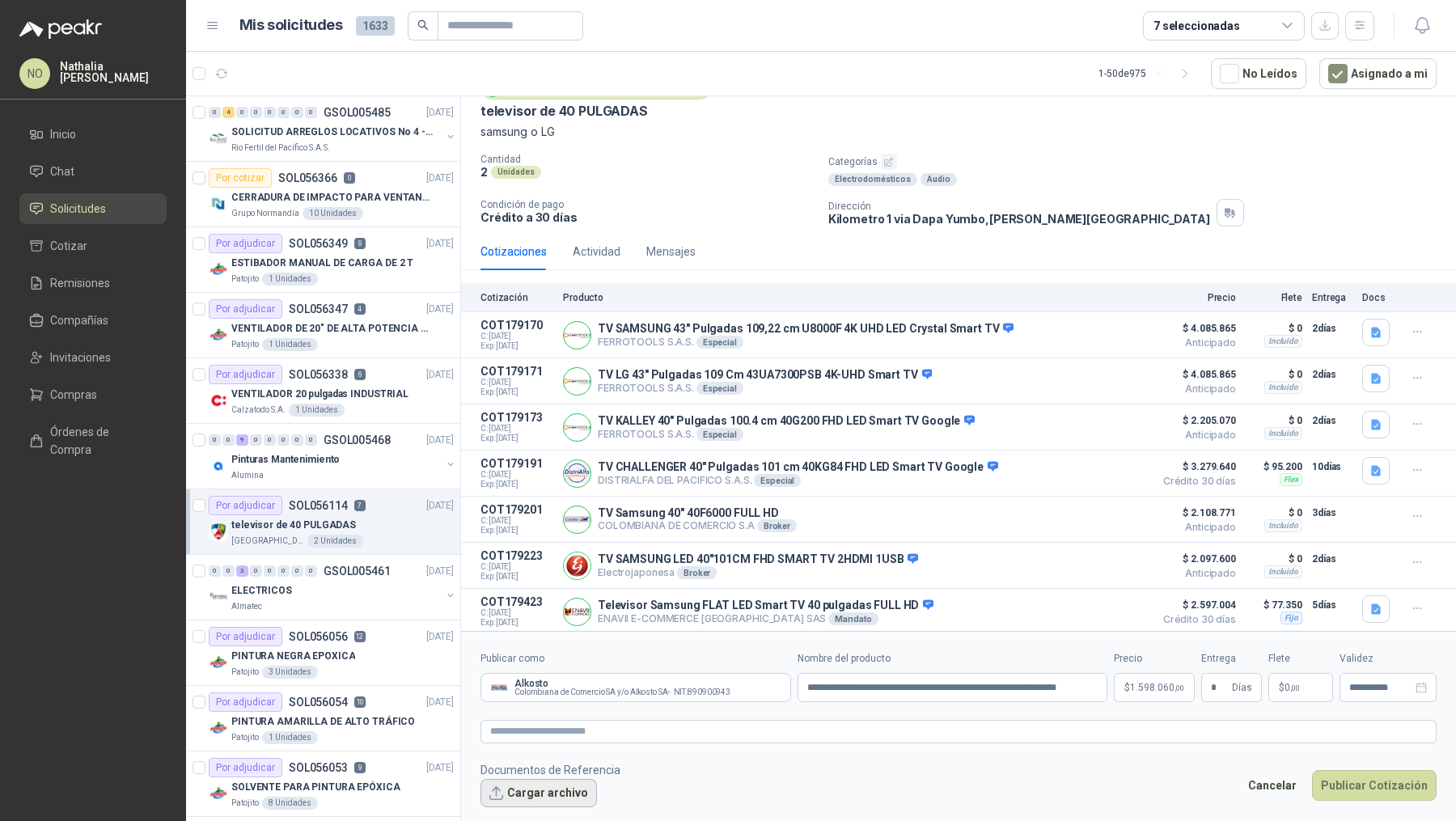
click at [507, 801] on button "Cargar archivo" at bounding box center [539, 794] width 116 height 29
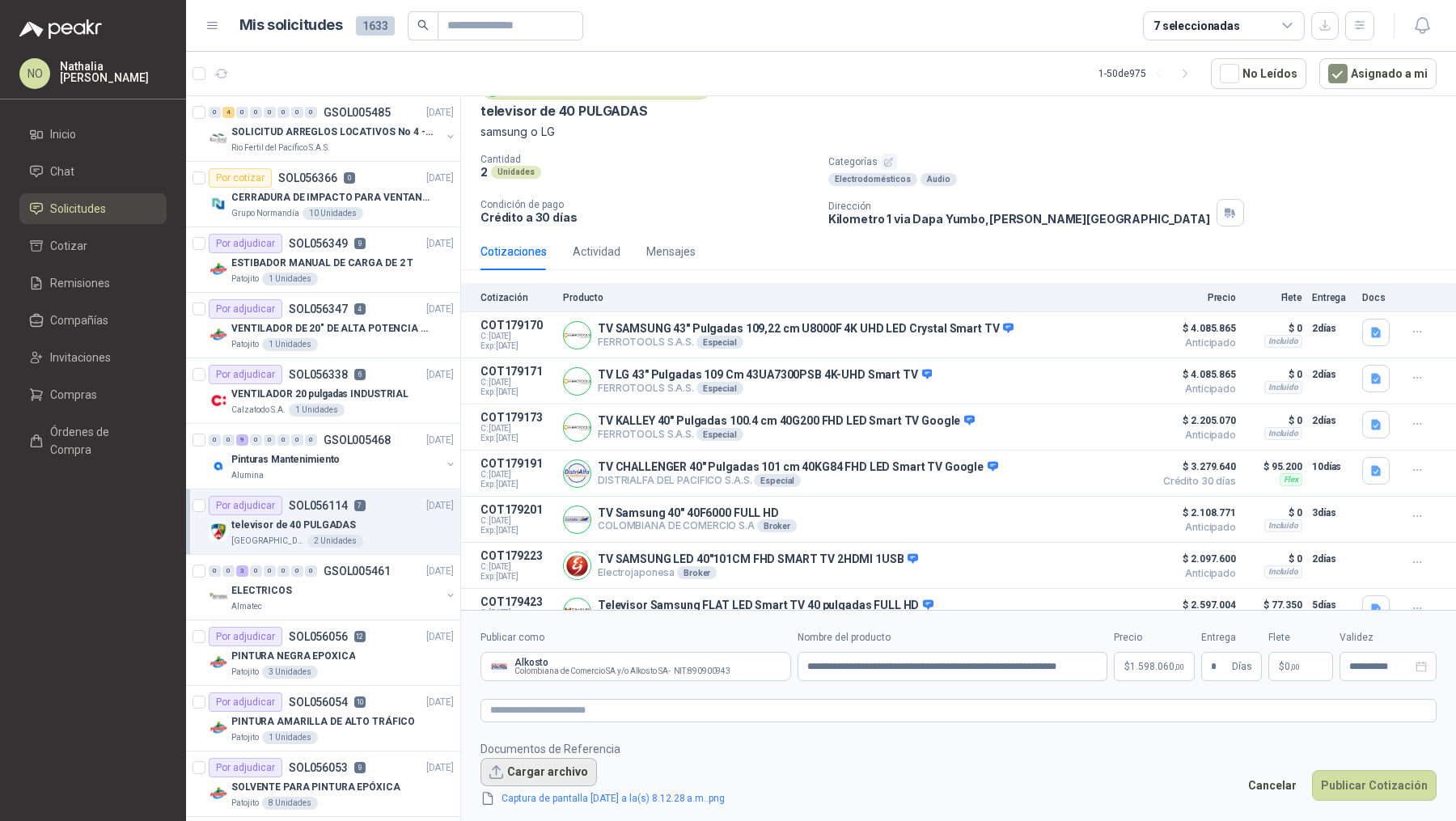
click at [551, 768] on button "Cargar archivo" at bounding box center [539, 773] width 116 height 29
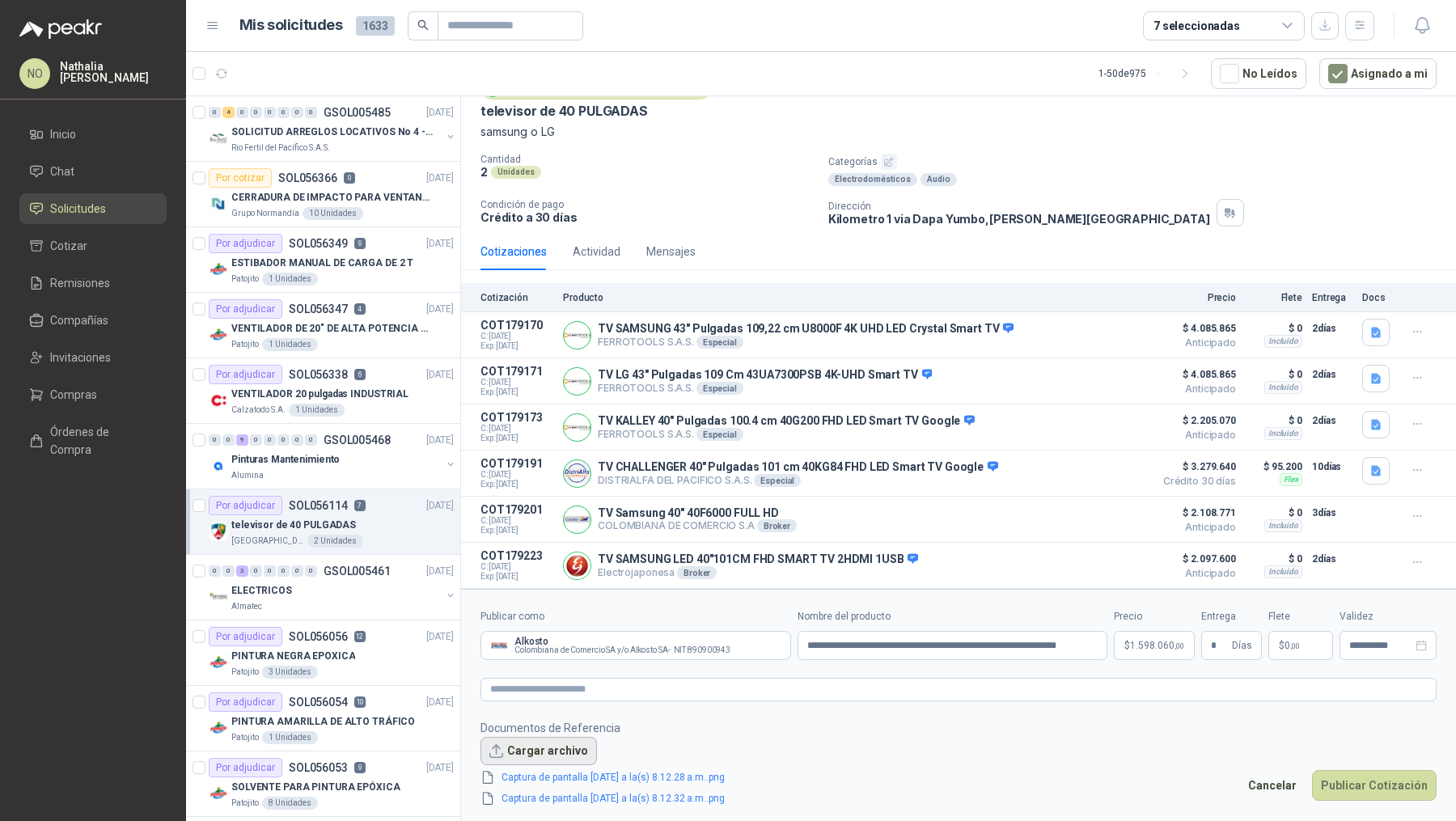
click at [525, 748] on button "Cargar archivo" at bounding box center [539, 751] width 116 height 29
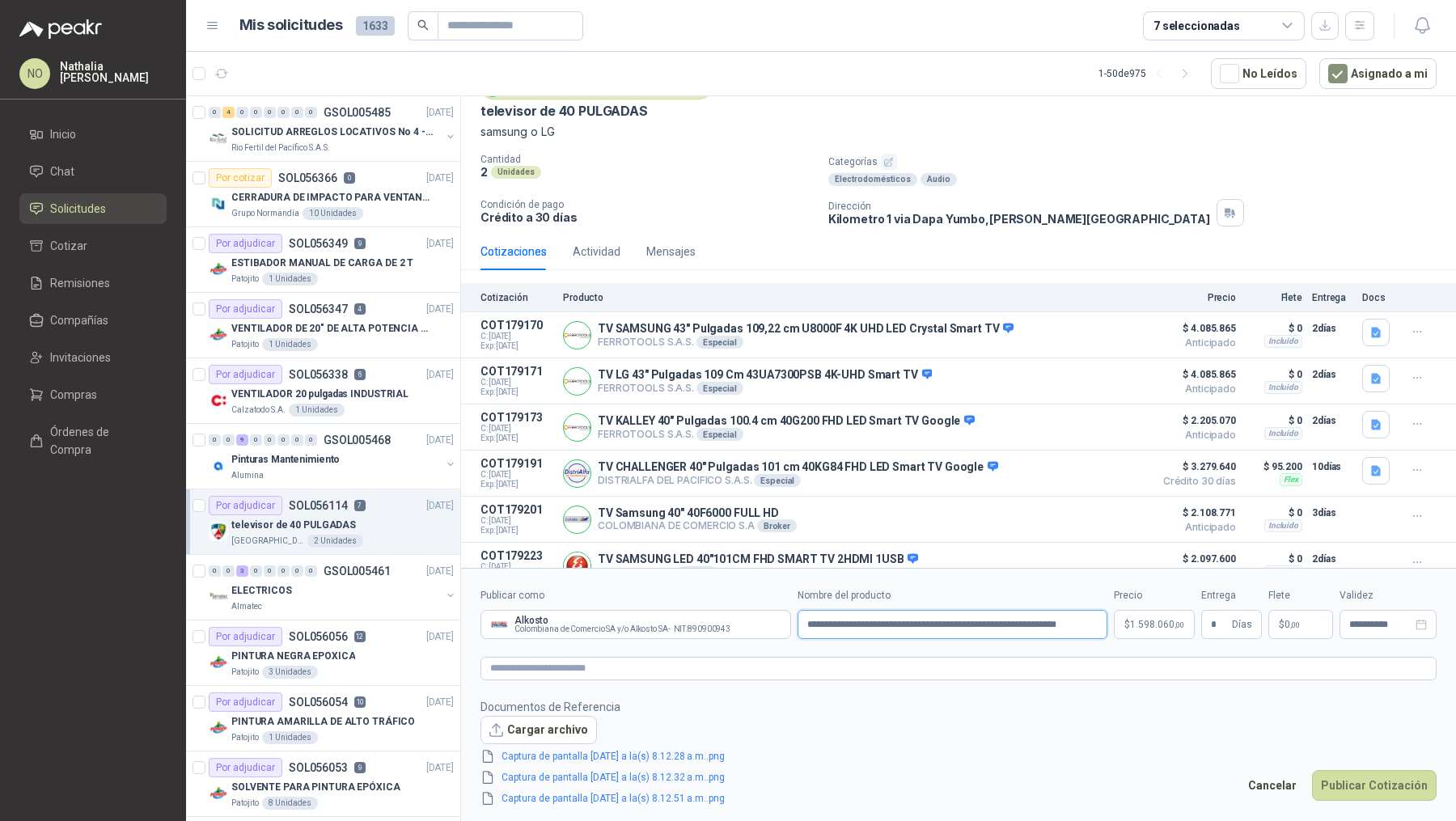
click at [807, 627] on input "**********" at bounding box center [952, 625] width 311 height 29
type input "**********"
click at [1360, 789] on button "Publicar Cotización" at bounding box center [1374, 786] width 124 height 31
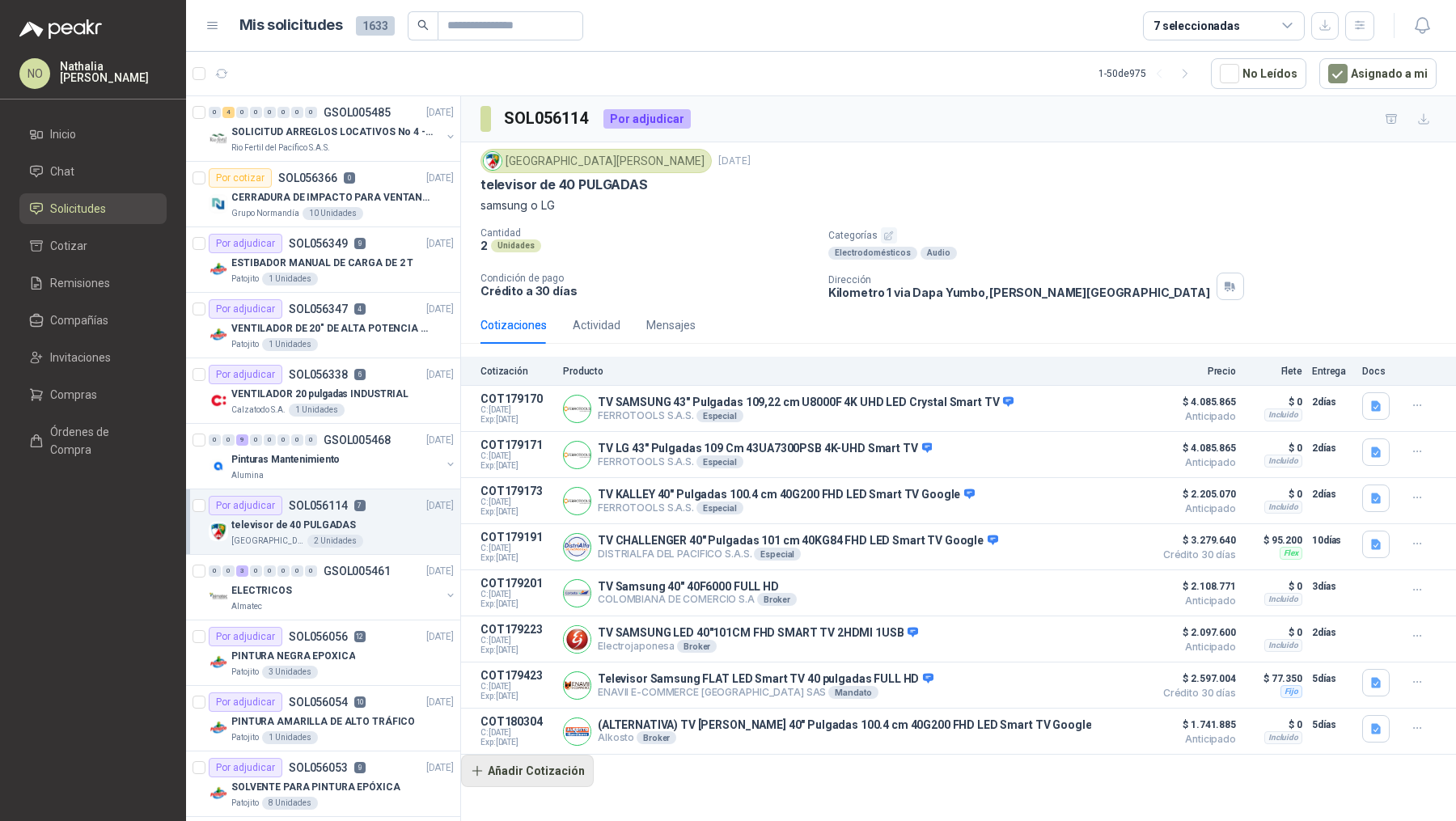
click at [539, 760] on button "Añadir Cotización" at bounding box center [527, 771] width 132 height 33
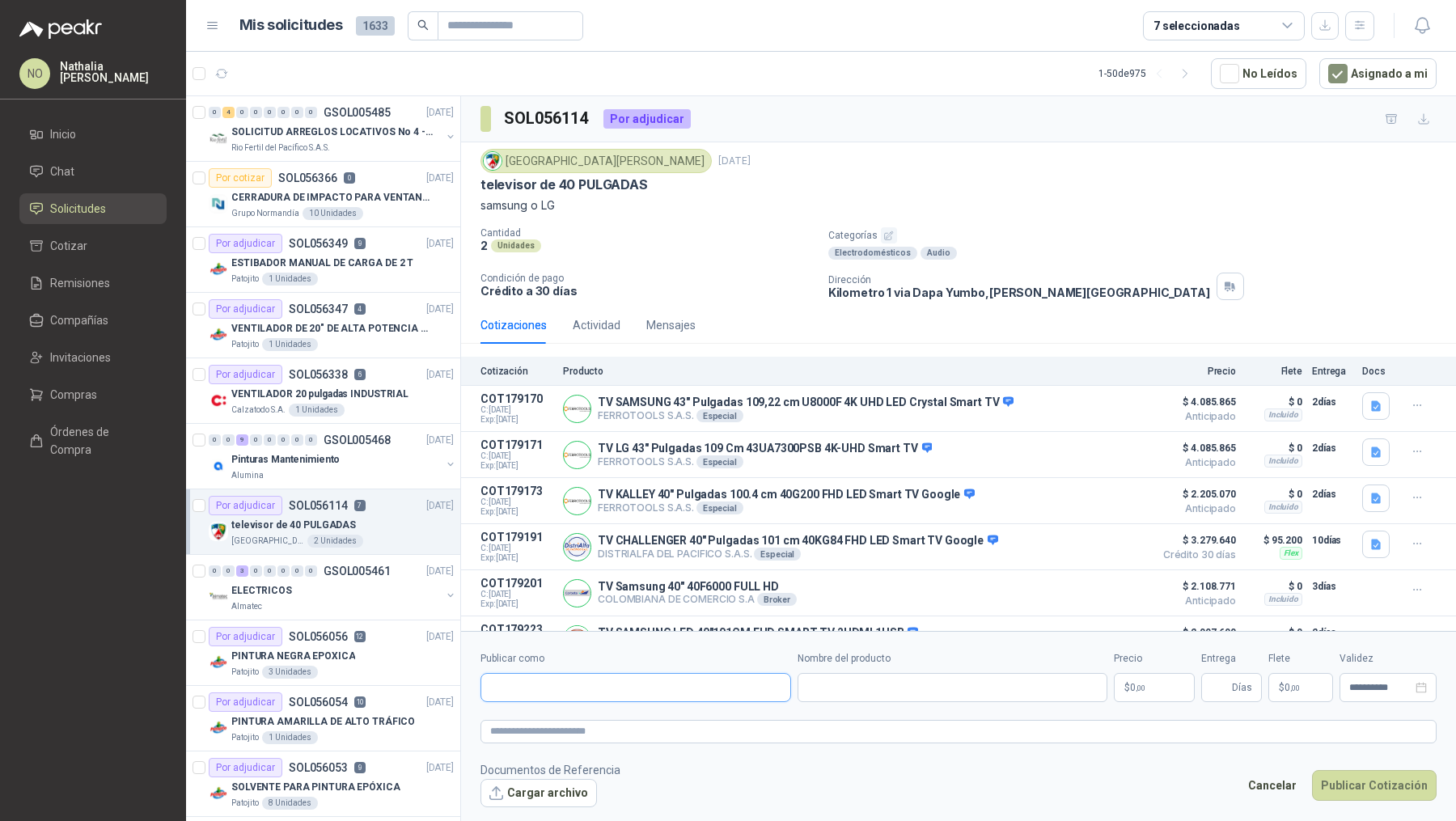
click at [579, 692] on input "Publicar como" at bounding box center [636, 688] width 309 height 28
type input "*******"
click at [582, 720] on p "Alkosto" at bounding box center [626, 723] width 216 height 10
type input "**********"
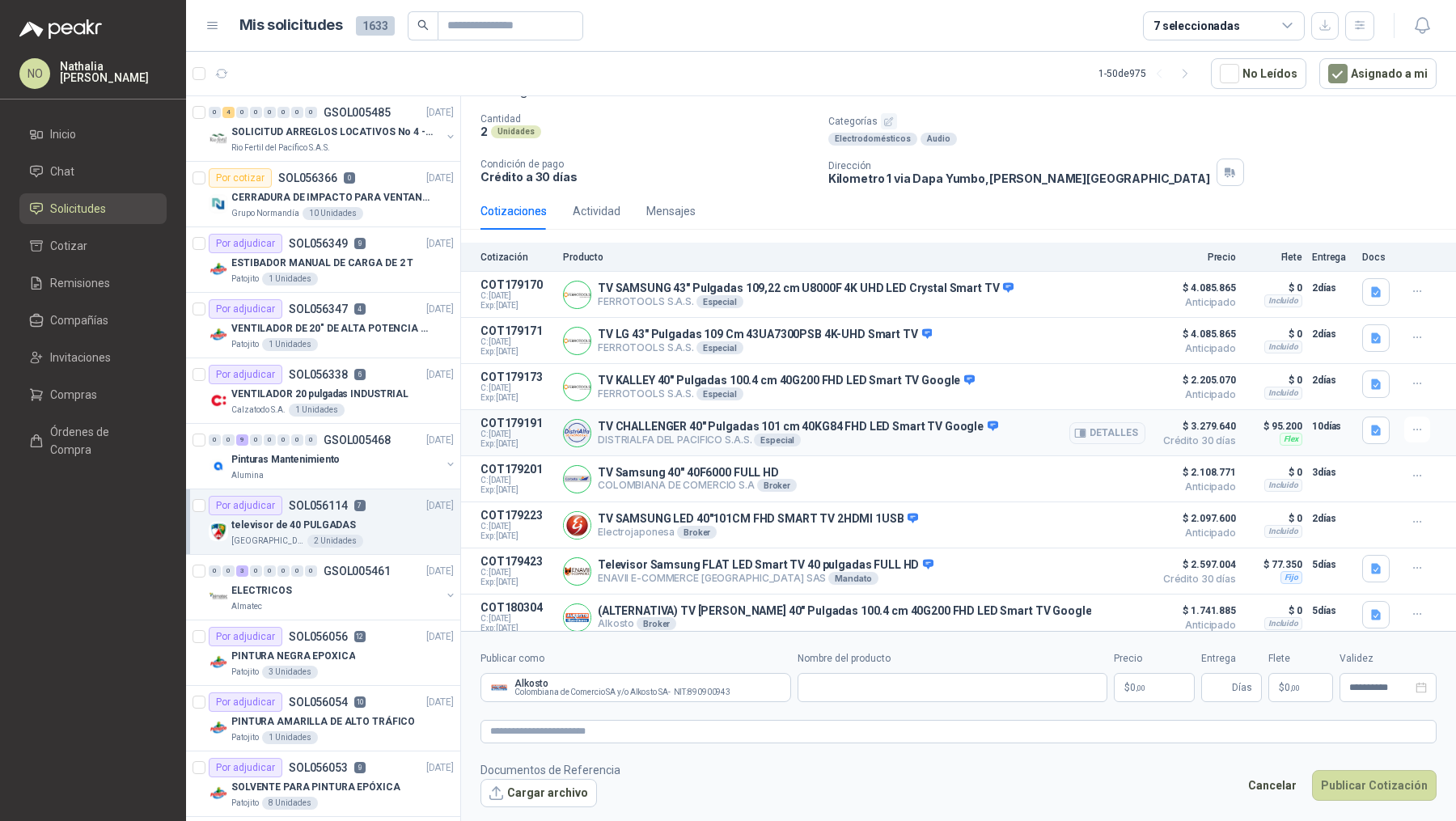
scroll to position [119, 0]
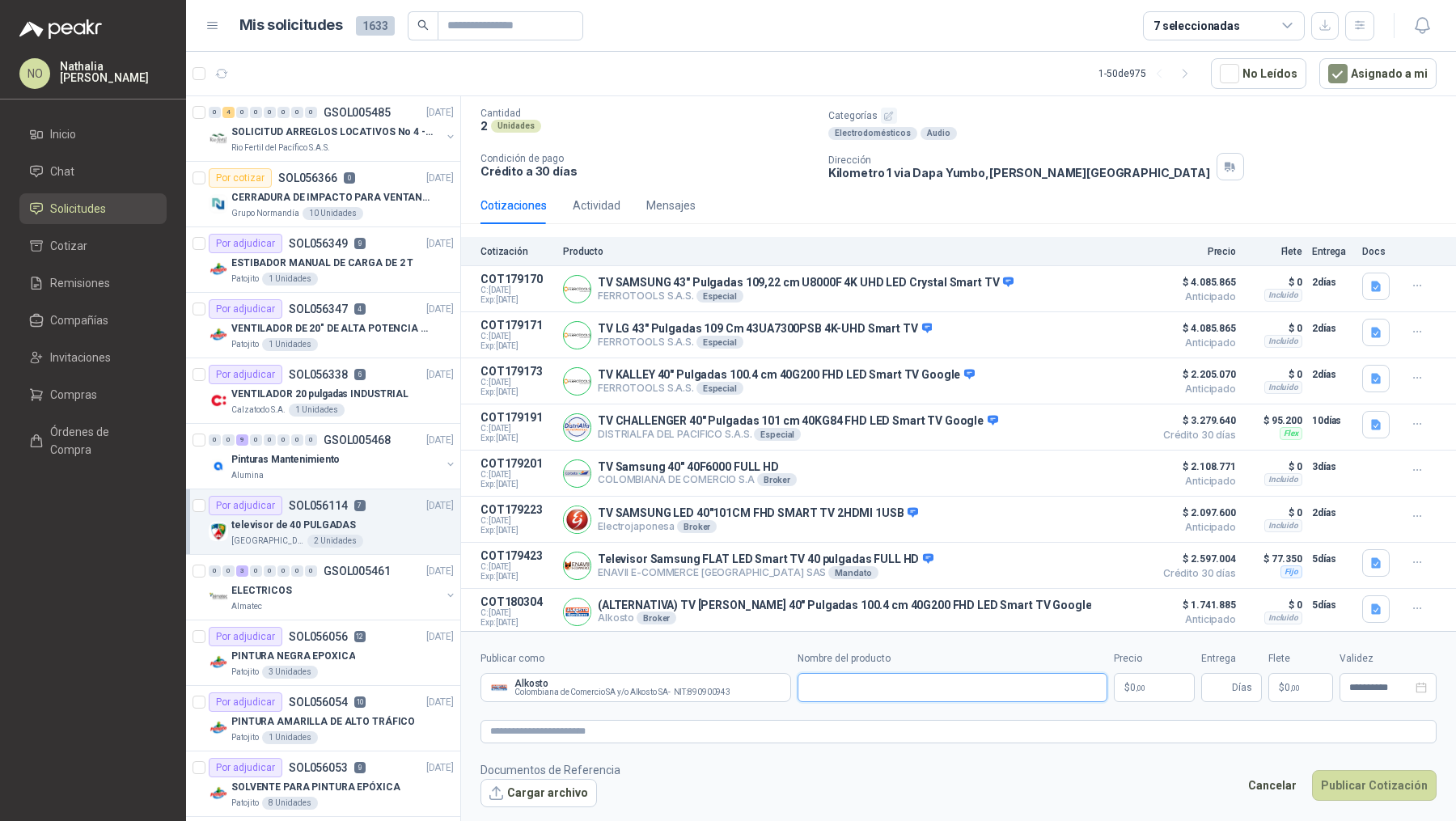
click at [852, 675] on input "Nombre del producto" at bounding box center [952, 688] width 311 height 29
paste input "**********"
type input "**********"
click at [1141, 673] on p "$ 0 ,00" at bounding box center [1154, 688] width 81 height 29
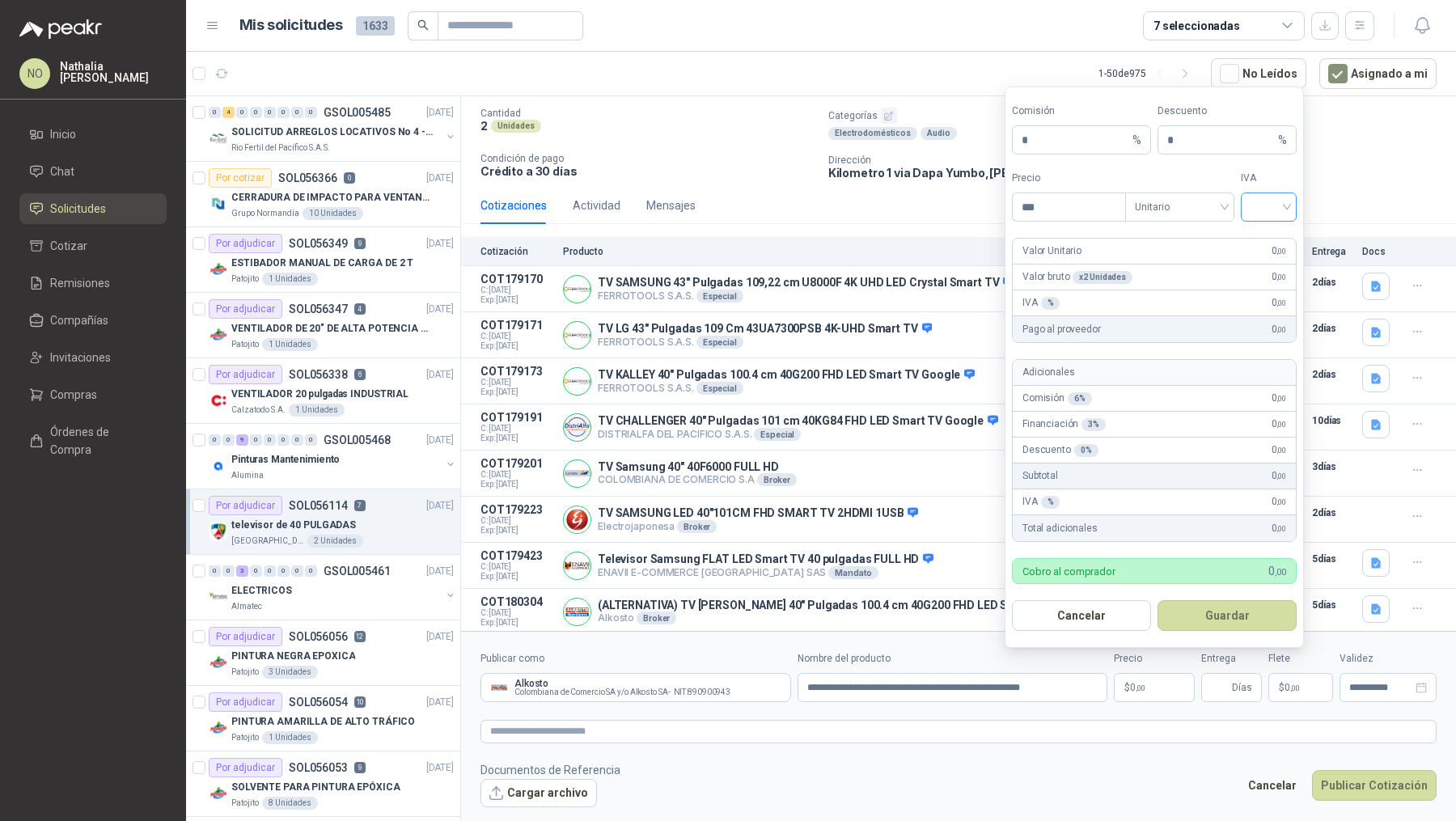
click at [1262, 209] on input "search" at bounding box center [1268, 205] width 37 height 25
click at [1263, 246] on div "19%" at bounding box center [1268, 244] width 30 height 18
click at [1154, 204] on span "Unitario" at bounding box center [1180, 207] width 90 height 25
click at [1167, 262] on div "Unitario con IVA" at bounding box center [1180, 270] width 83 height 18
click at [1060, 210] on input "***" at bounding box center [1069, 207] width 113 height 28
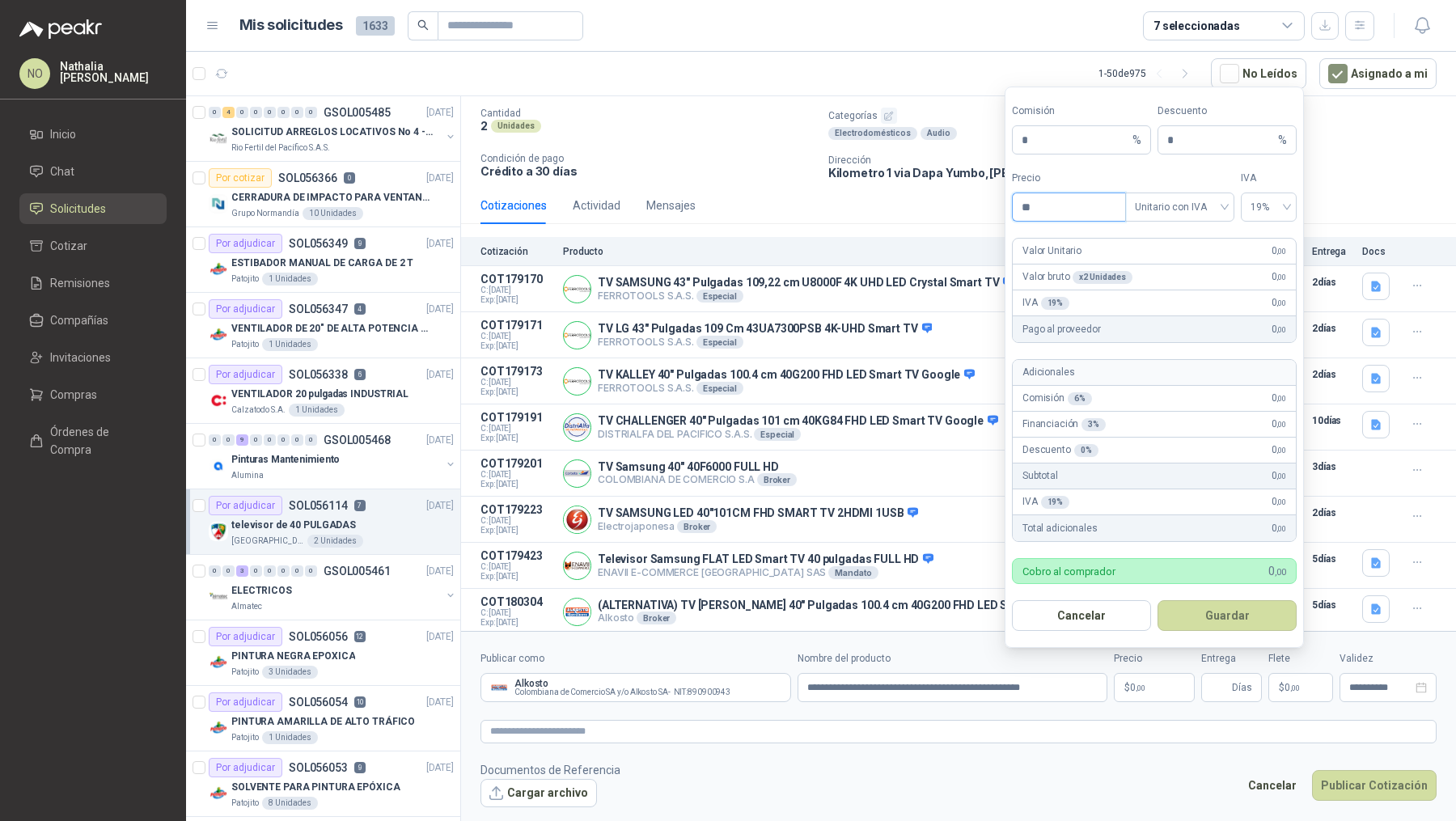
type input "*"
type input "**********"
click at [1225, 621] on button "Guardar" at bounding box center [1227, 616] width 139 height 31
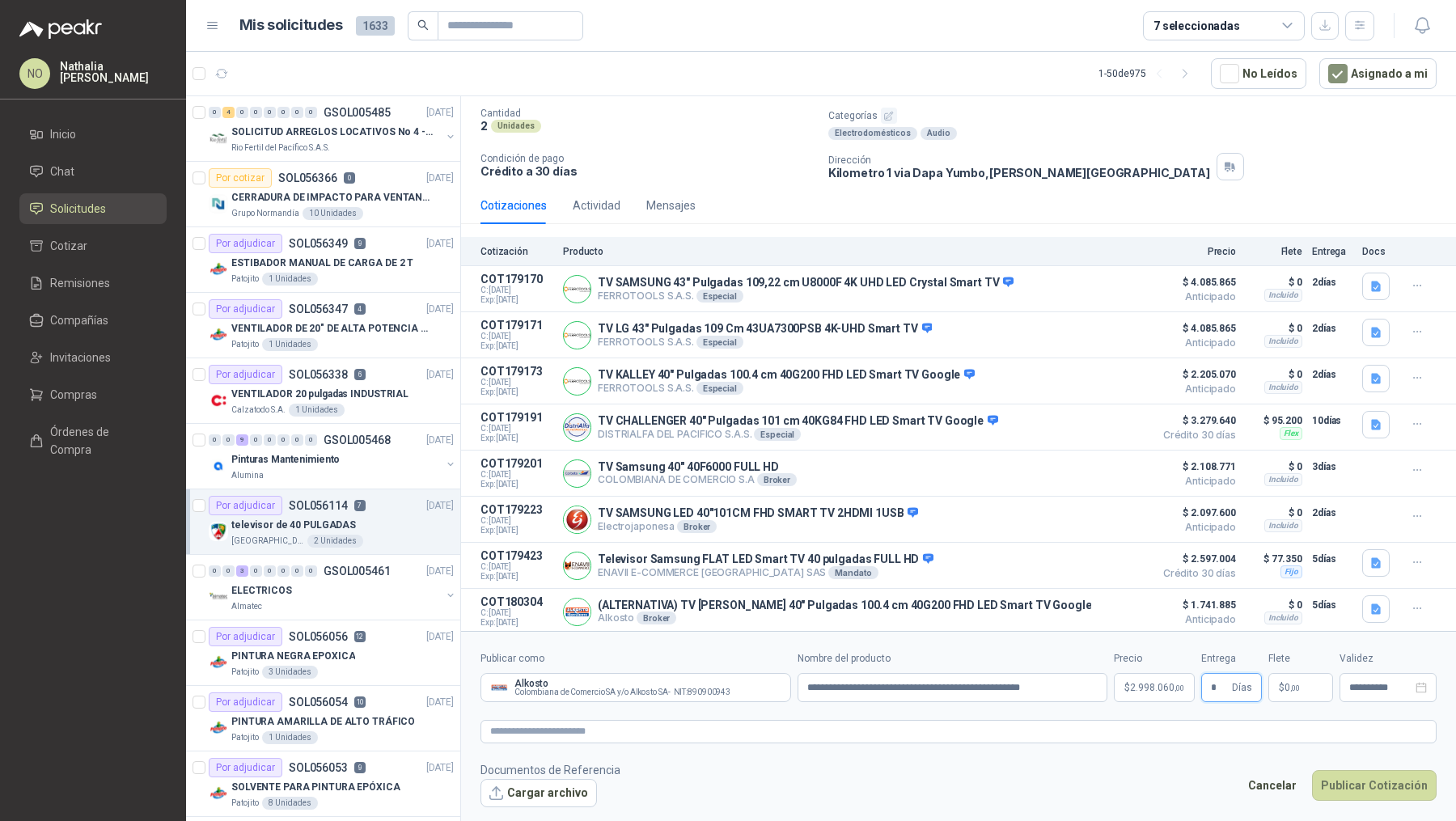
type input "*"
click at [1051, 785] on footer "Documentos de Referencia Cargar archivo Cancelar Publicar Cotización" at bounding box center [958, 784] width 956 height 47
click at [1300, 691] on p "$ 0 ,00" at bounding box center [1300, 688] width 65 height 29
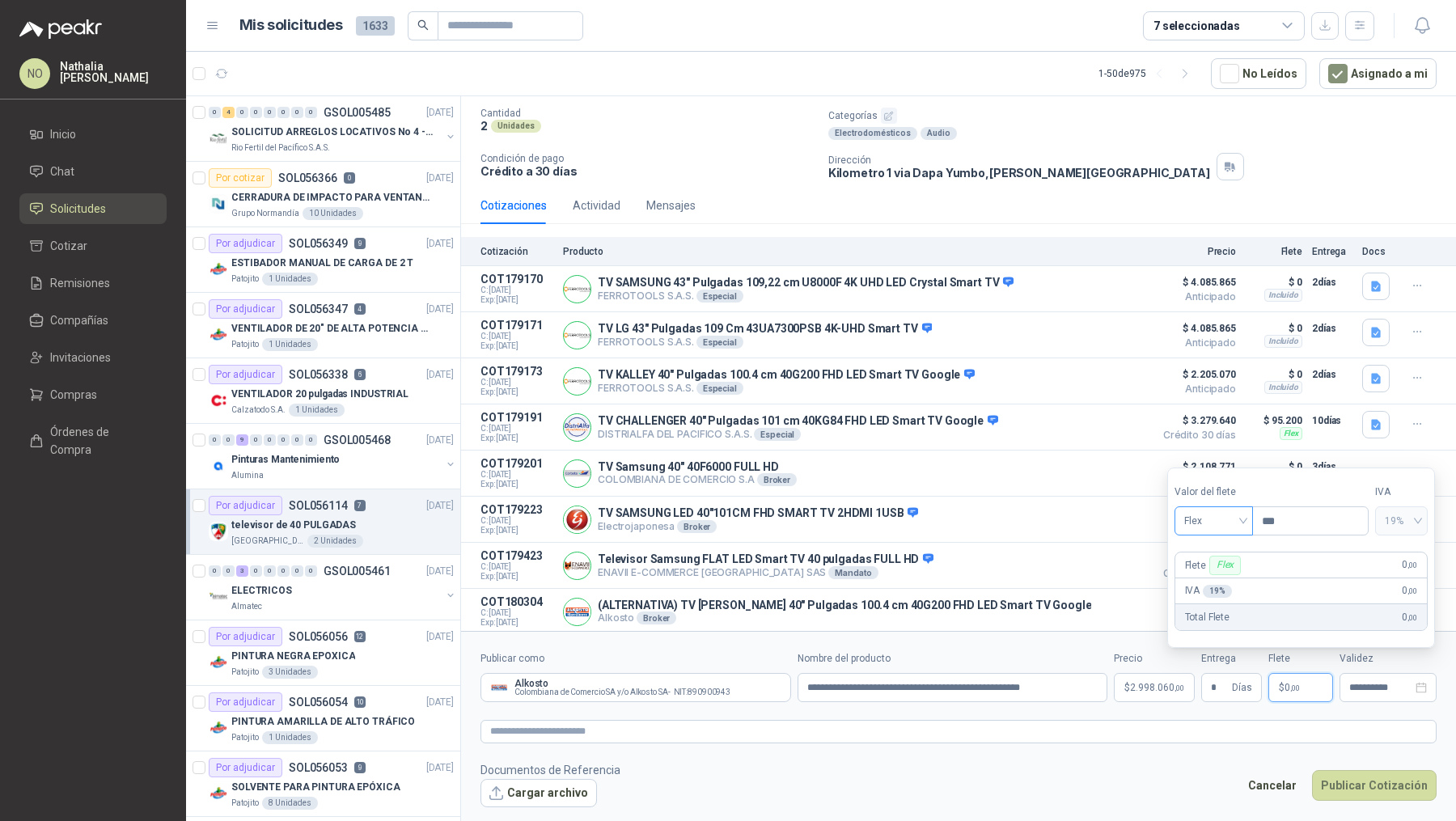
click at [1209, 512] on span "Flex" at bounding box center [1213, 521] width 59 height 25
click at [1218, 585] on div "Incluido" at bounding box center [1212, 581] width 53 height 18
click at [1364, 692] on input "**********" at bounding box center [1380, 688] width 63 height 11
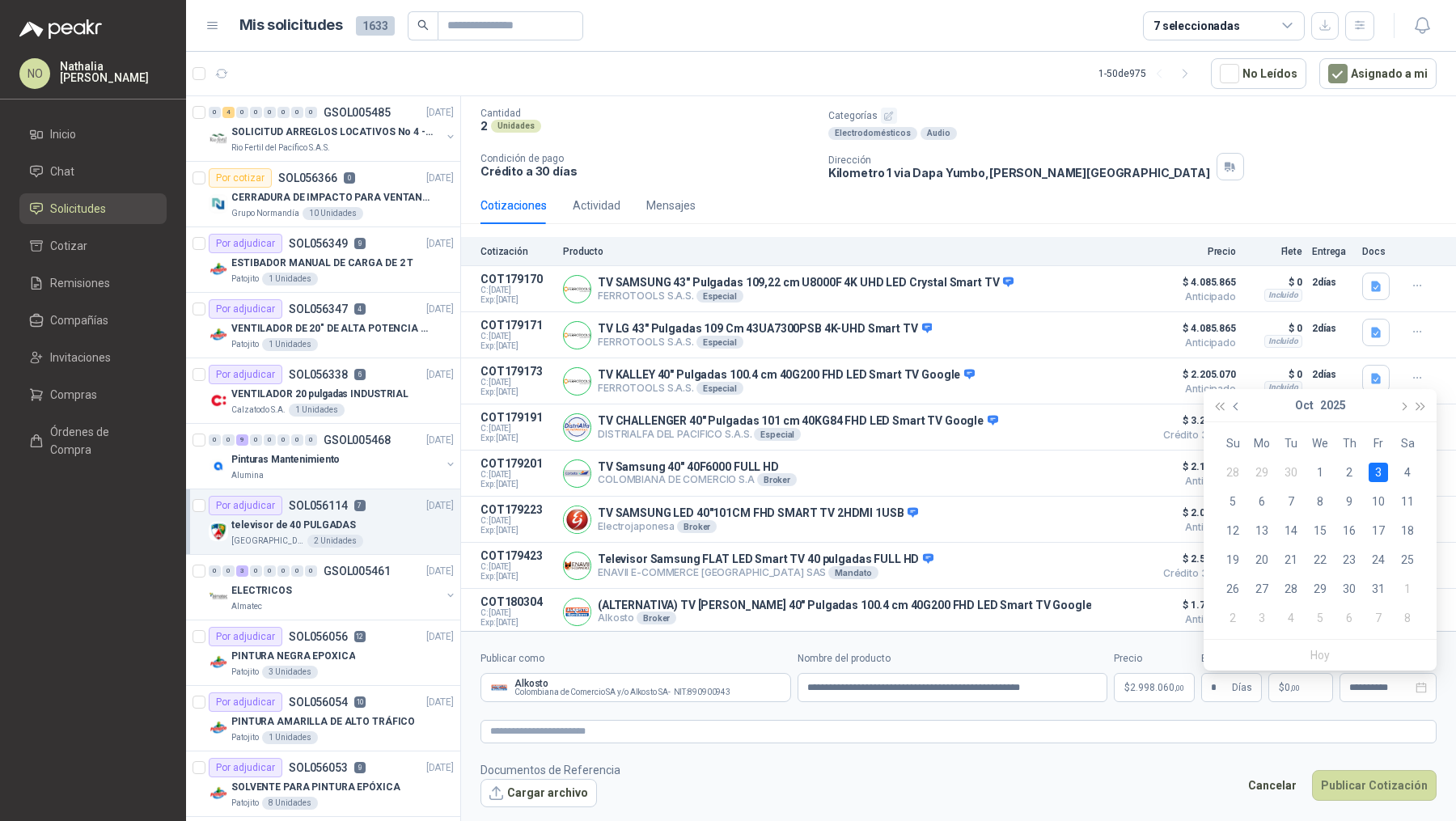
click at [1239, 410] on button "button" at bounding box center [1237, 406] width 18 height 33
click at [1382, 529] on div "19" at bounding box center [1378, 531] width 20 height 20
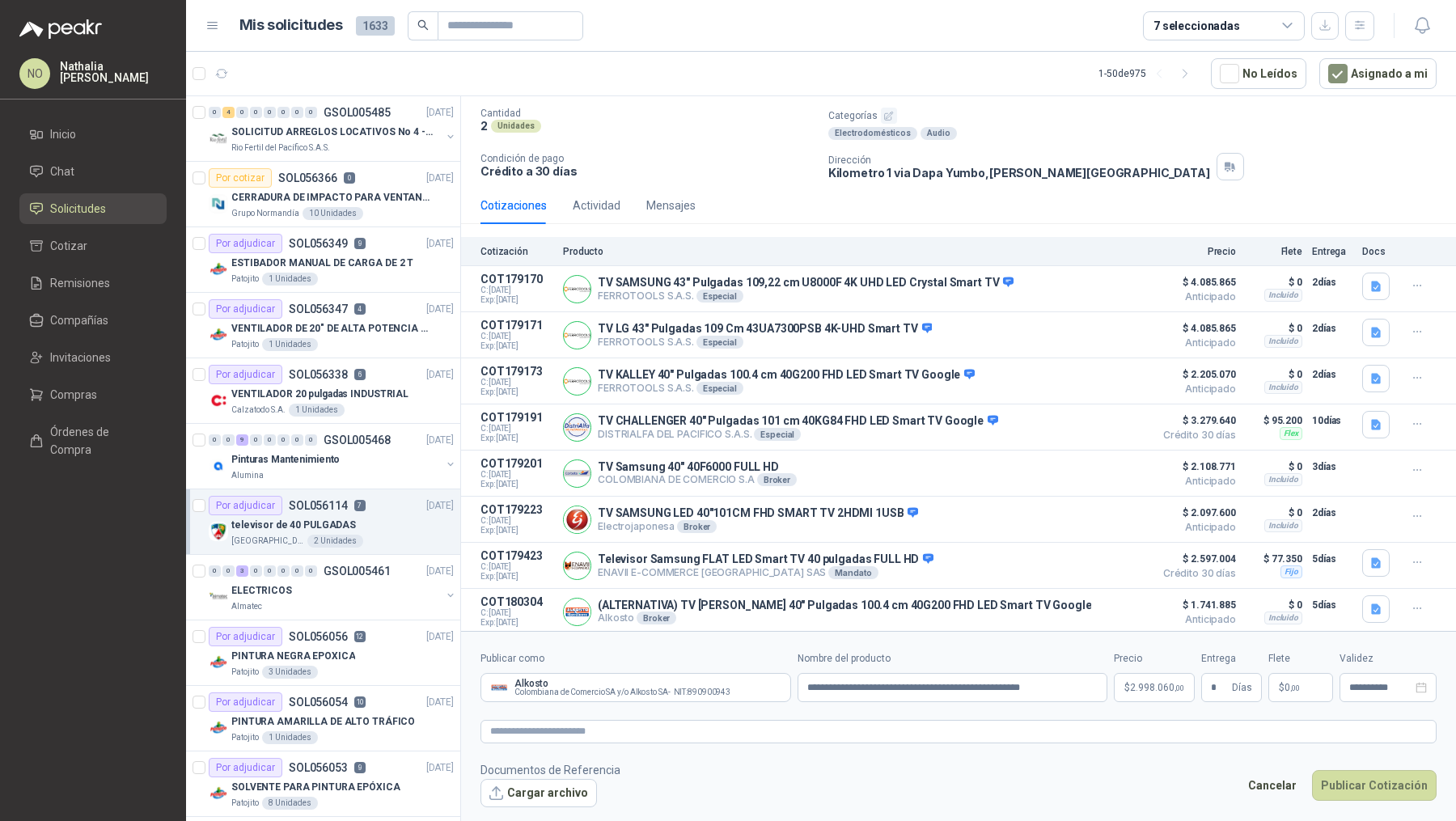
type input "**********"
click at [499, 800] on button "Cargar archivo" at bounding box center [539, 794] width 116 height 29
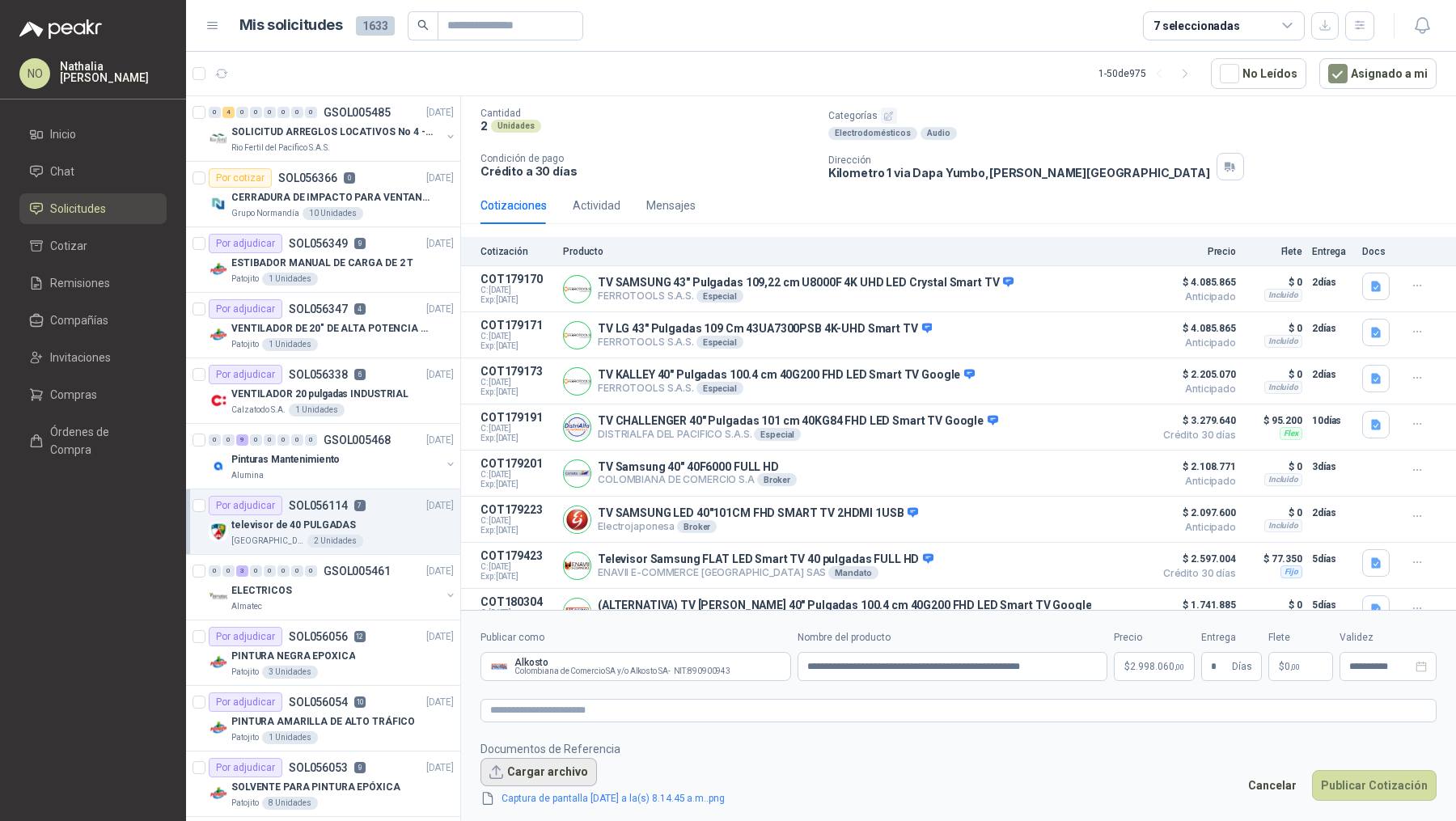
click at [525, 770] on button "Cargar archivo" at bounding box center [539, 773] width 116 height 29
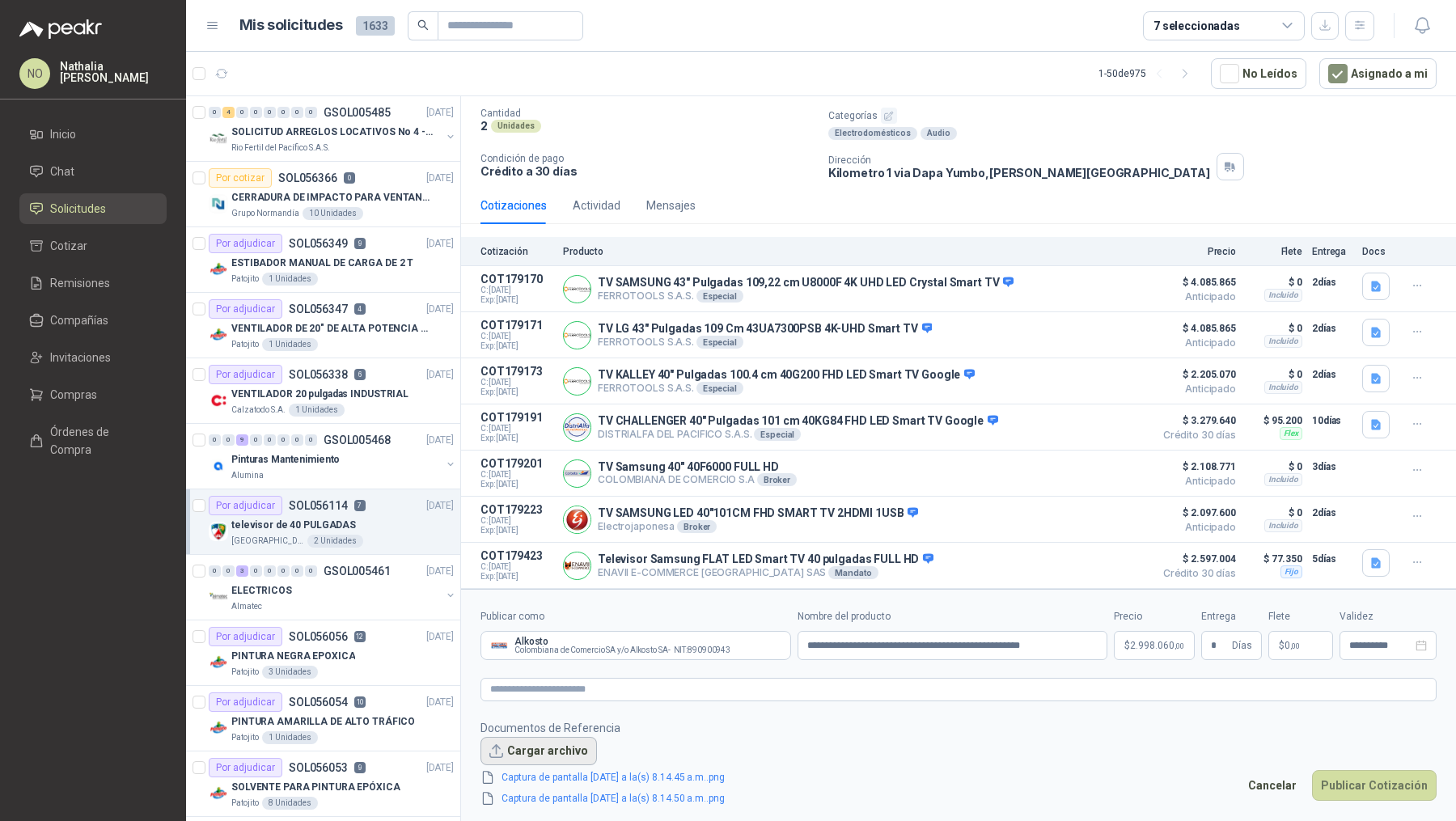
click at [523, 744] on button "Cargar archivo" at bounding box center [539, 751] width 116 height 29
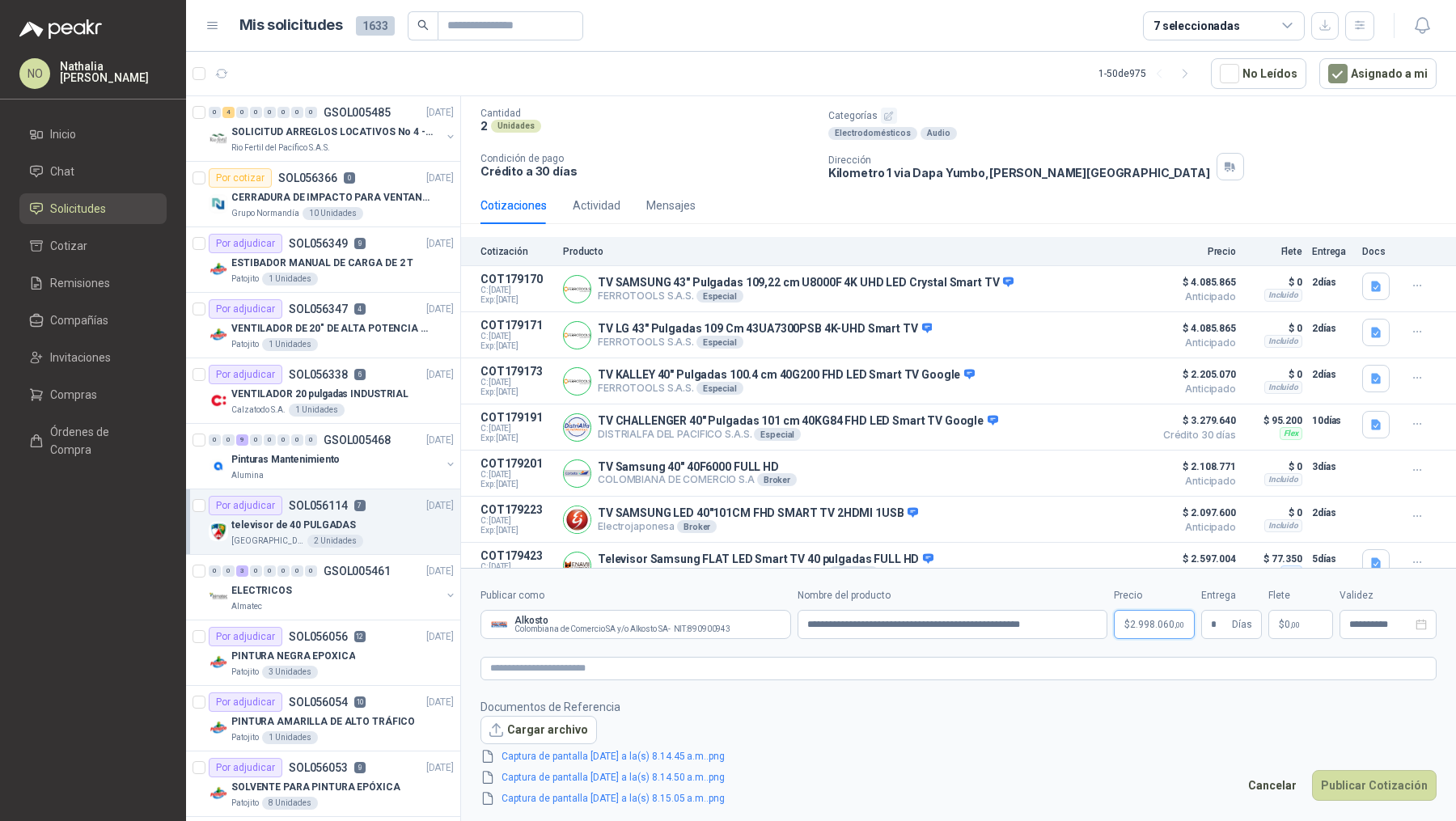
click at [1140, 625] on span "2.998.060 ,00" at bounding box center [1157, 625] width 54 height 10
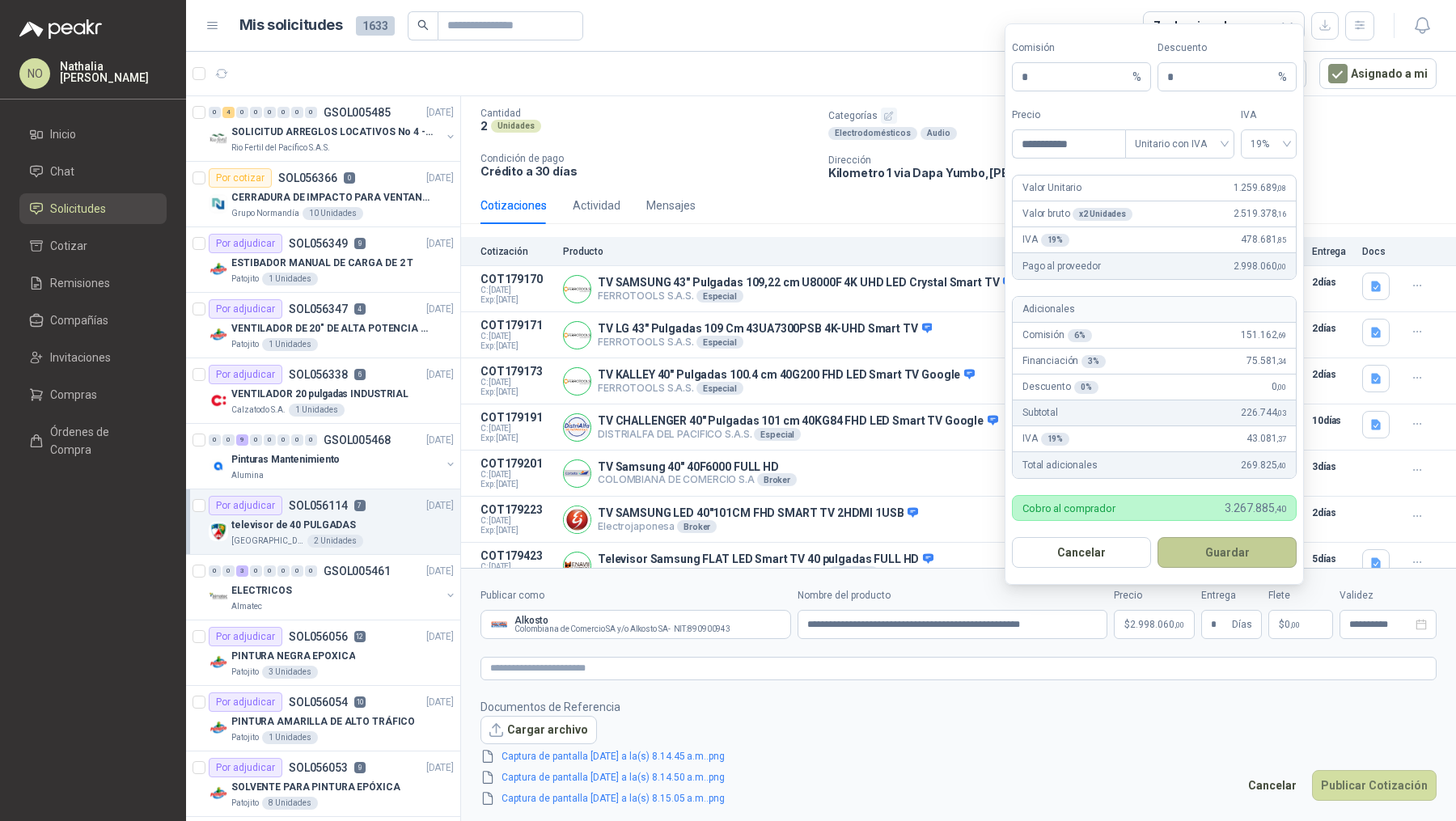
click at [1224, 555] on button "Guardar" at bounding box center [1227, 553] width 139 height 31
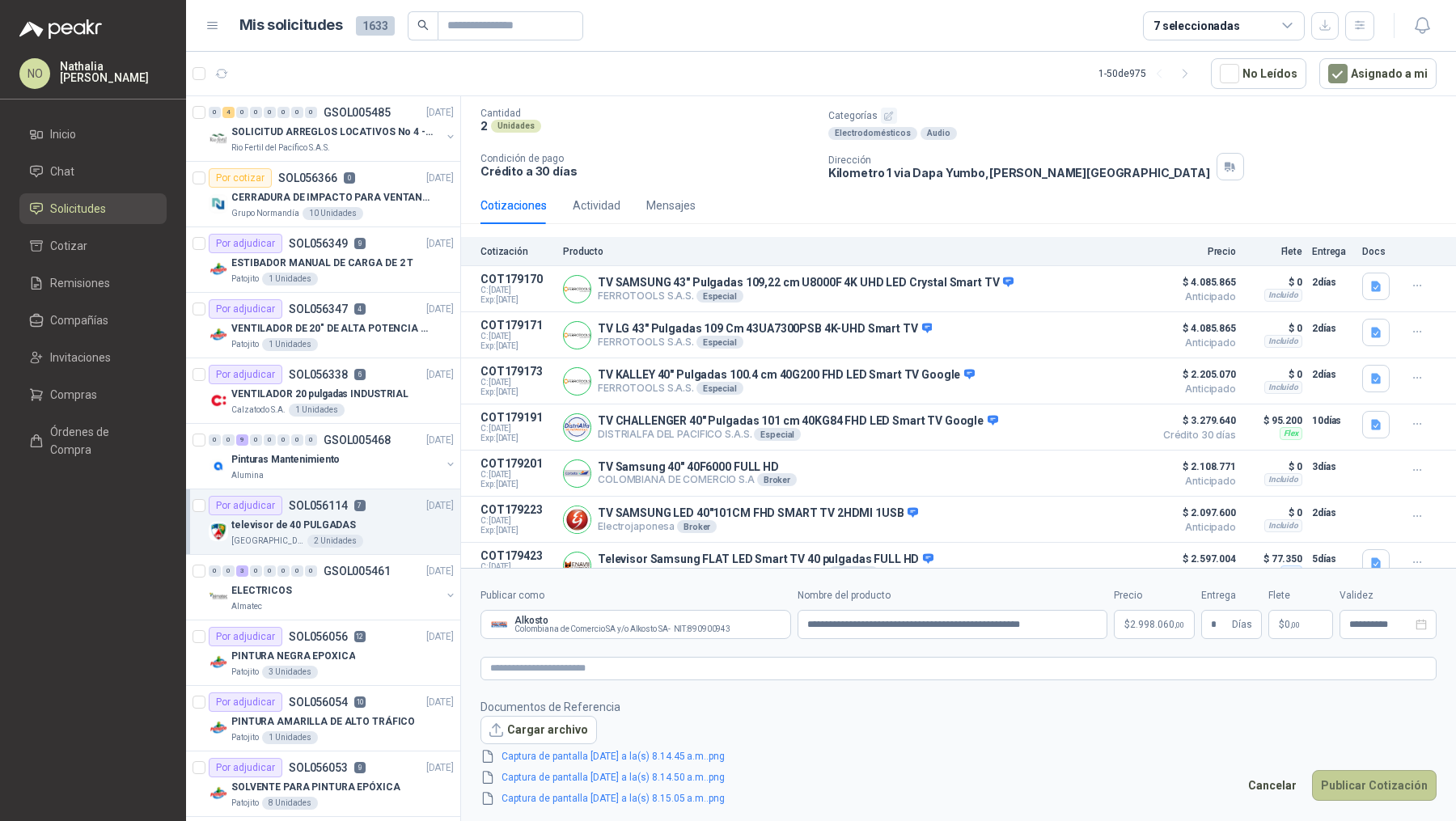
click at [1369, 779] on button "Publicar Cotización" at bounding box center [1374, 786] width 124 height 31
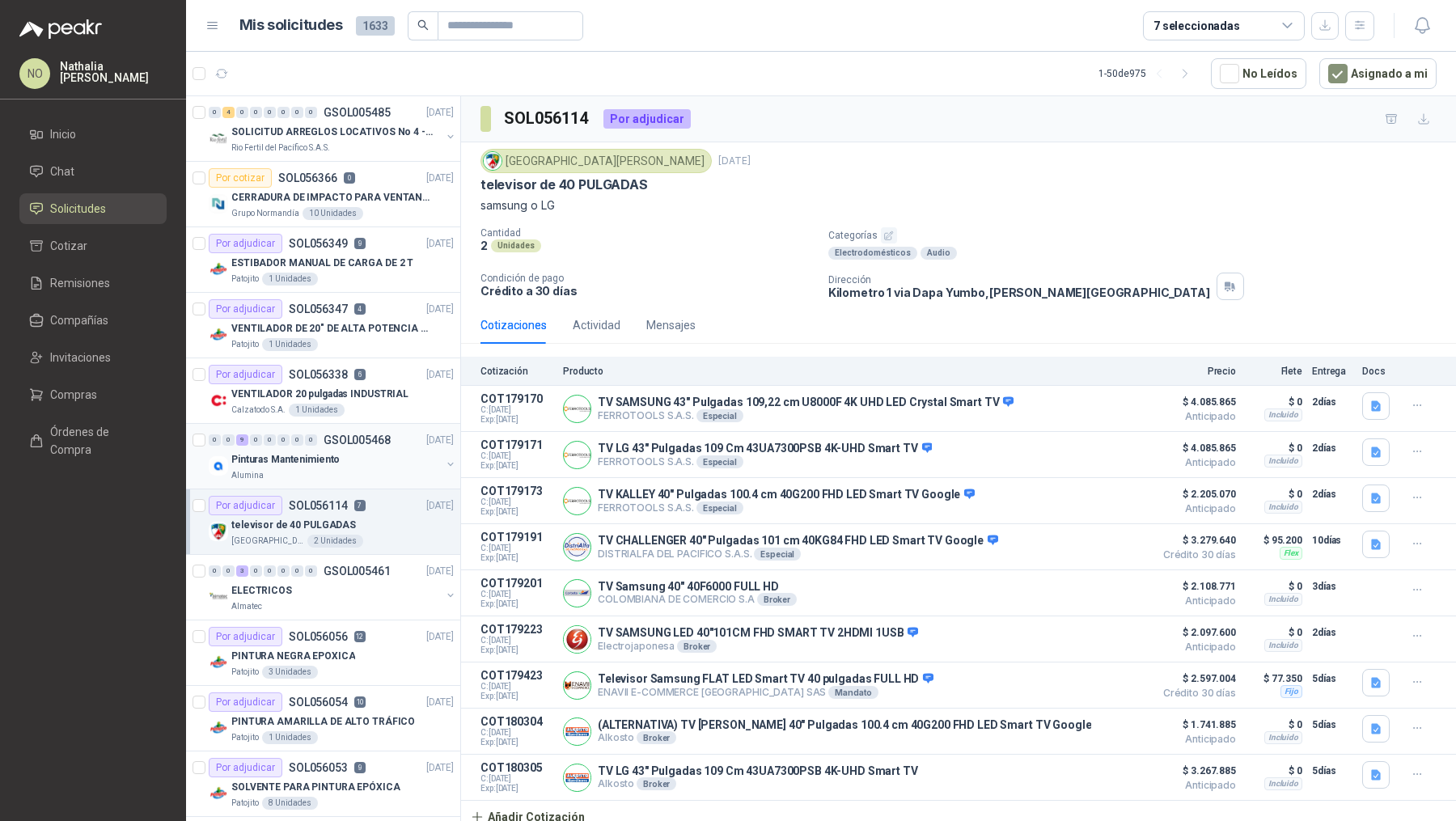
click at [349, 460] on div "Pinturas Mantenimiento" at bounding box center [336, 460] width 209 height 20
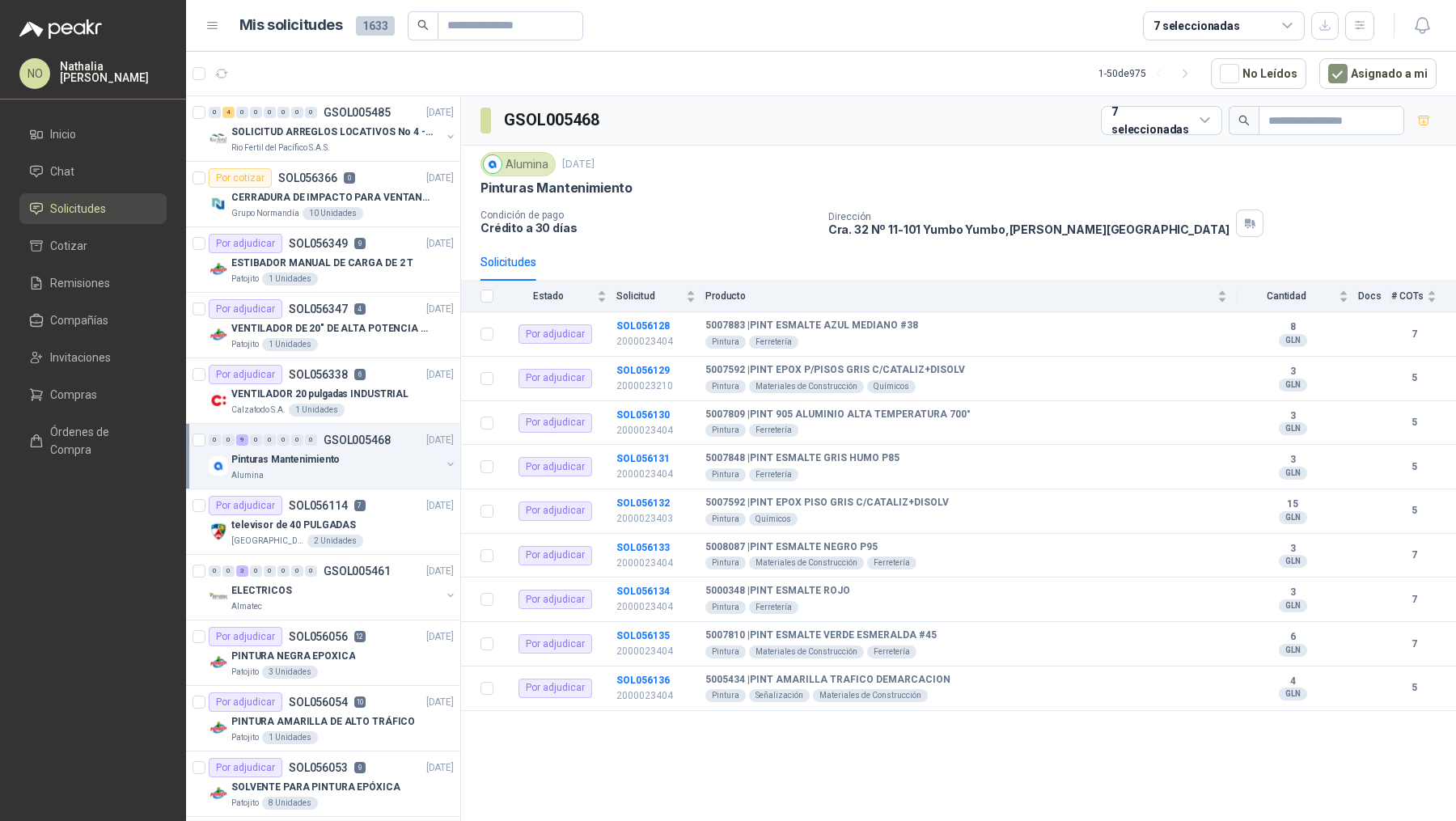
click at [349, 460] on div "Pinturas Mantenimiento" at bounding box center [336, 460] width 209 height 20
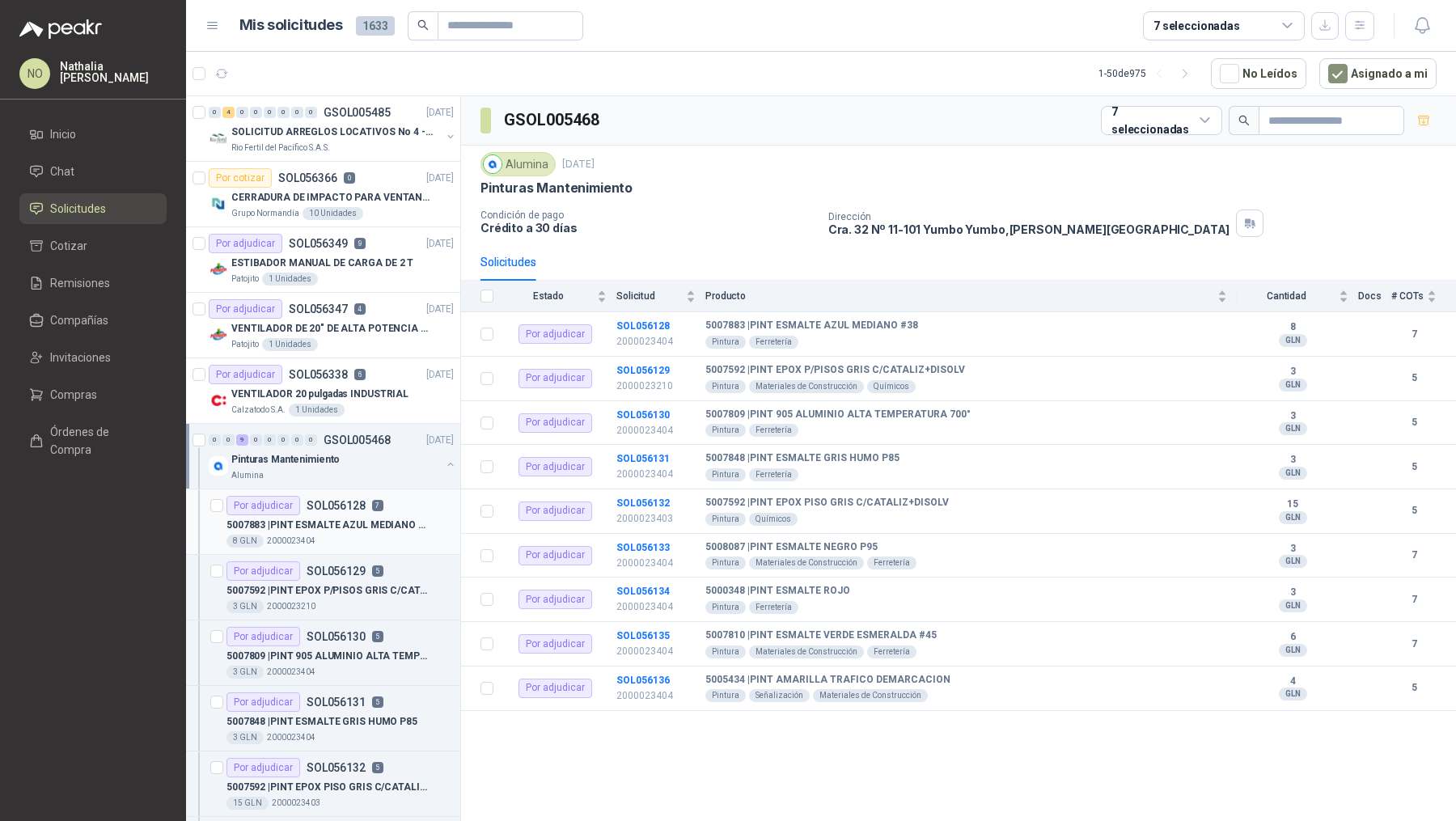
click at [352, 545] on div "8 GLN 2000023404" at bounding box center [340, 541] width 227 height 13
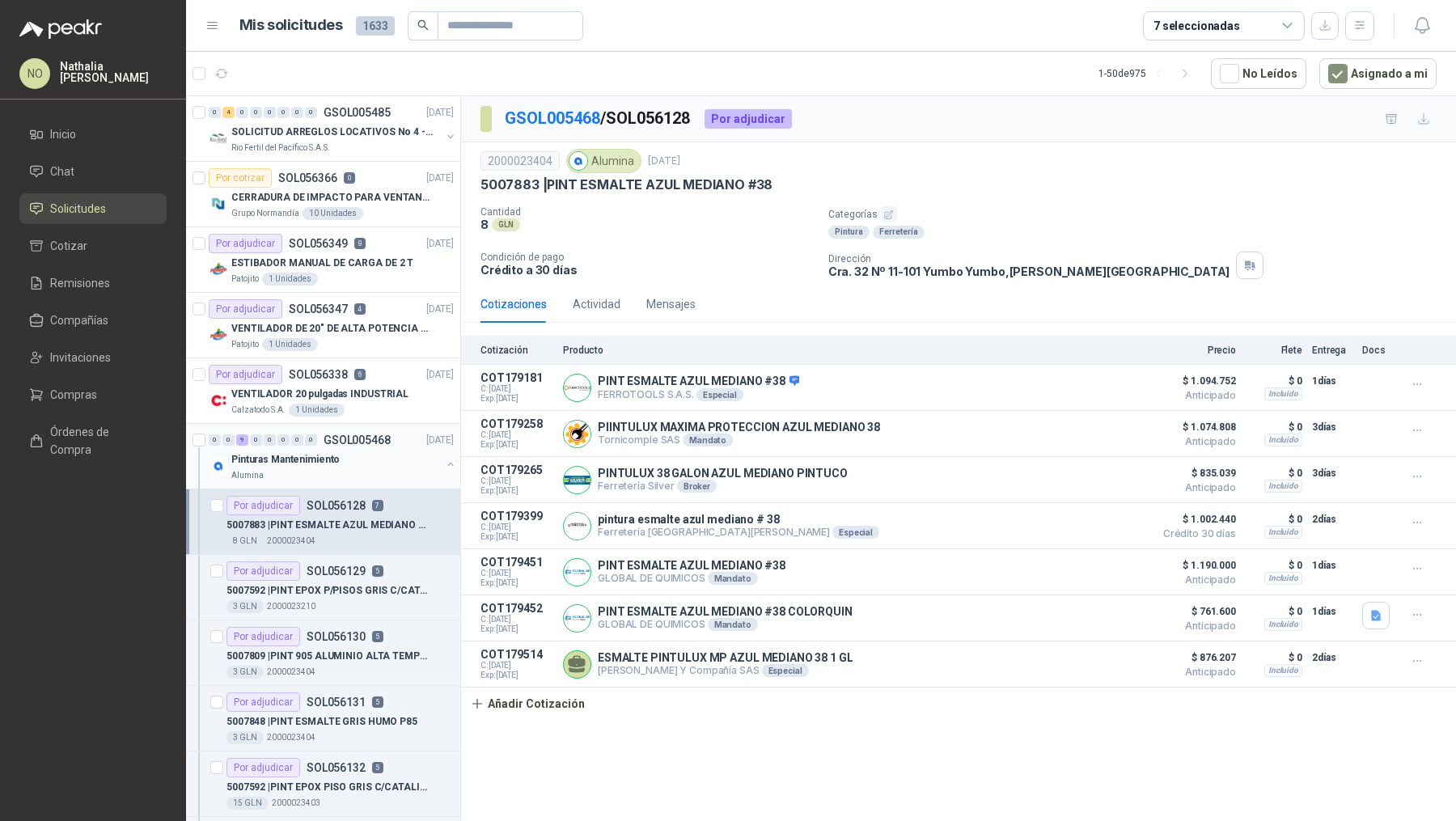
click at [382, 444] on div "0 0 9 0 0 0 0 0 GSOL005468 [DATE]" at bounding box center [333, 440] width 249 height 20
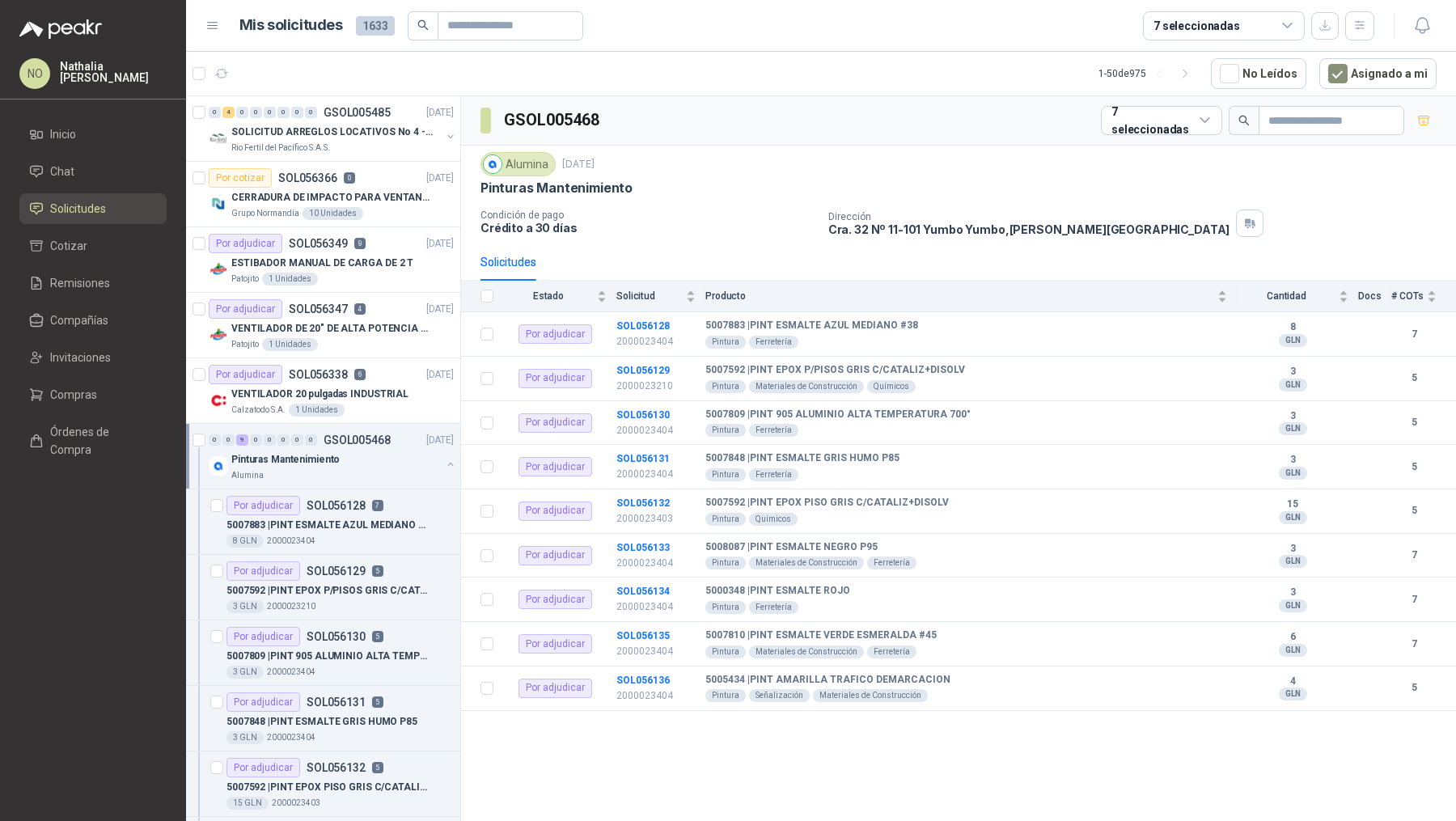
click at [382, 444] on div "0 0 9 0 0 0 0 0 GSOL005468 [DATE]" at bounding box center [333, 440] width 249 height 20
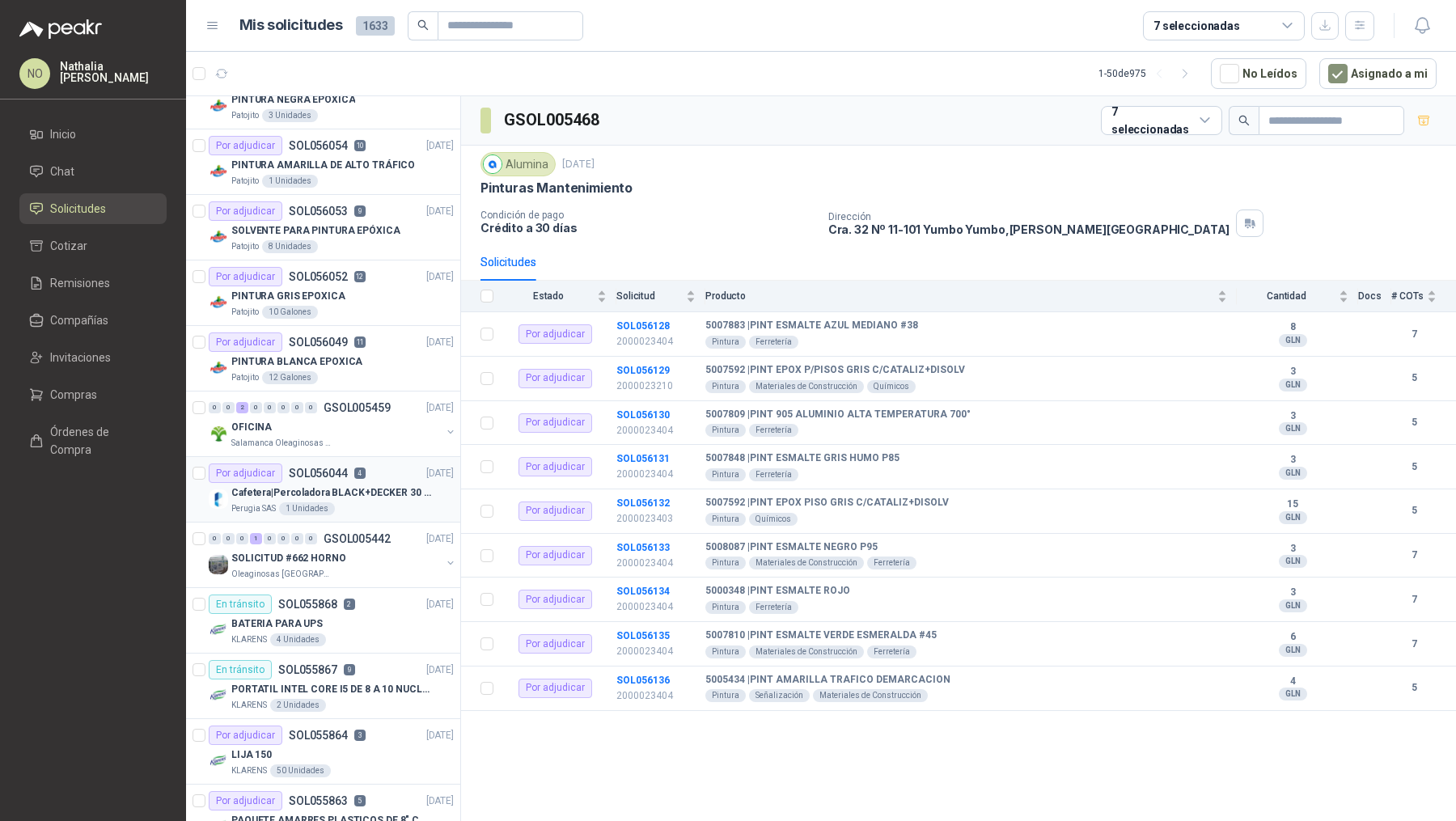
scroll to position [608, 0]
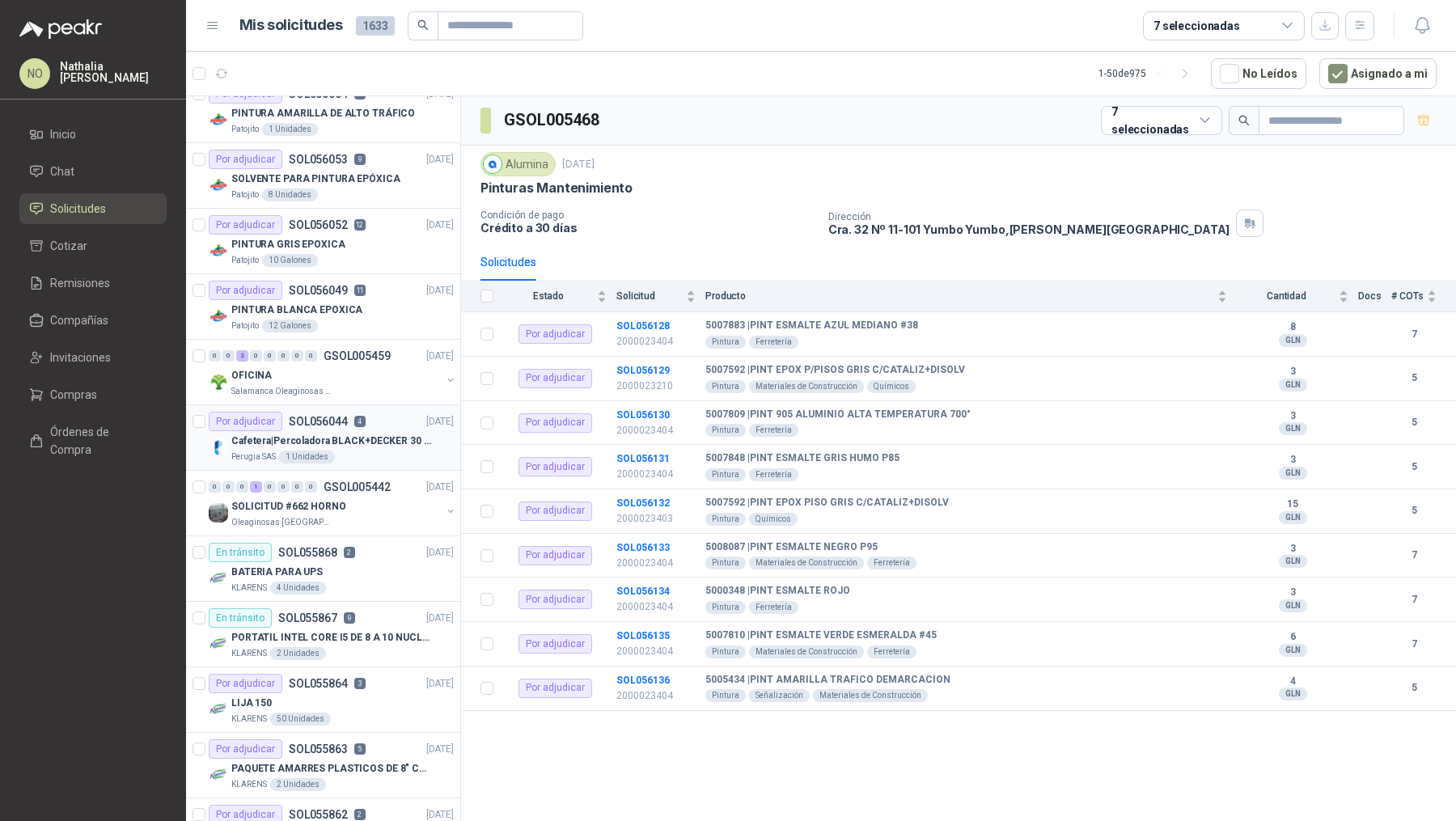
click at [367, 488] on div "0 0 0 1 0 0 0 0 GSOL005442 [DATE]" at bounding box center [333, 487] width 249 height 20
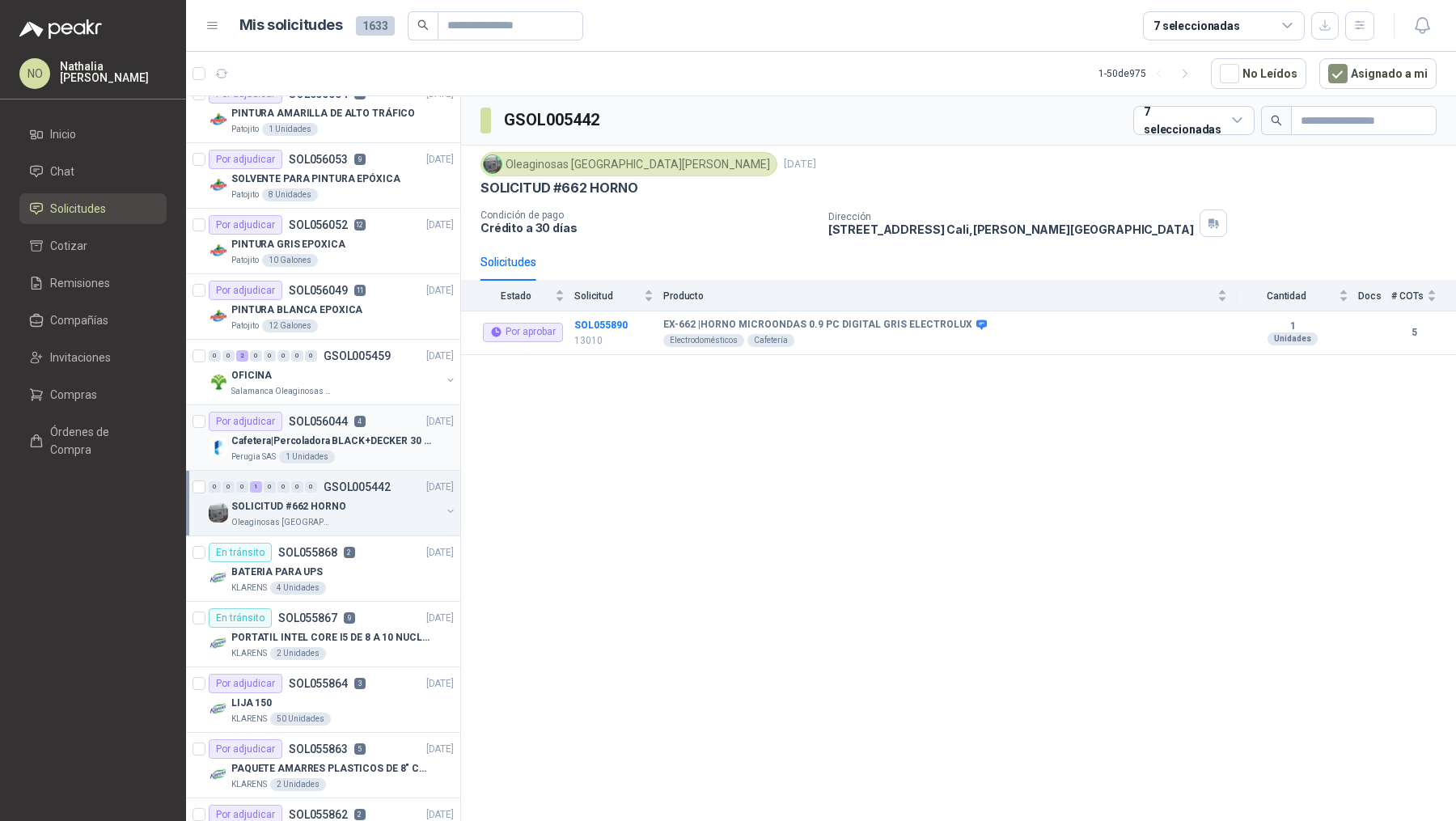
click at [367, 488] on div "0 0 0 1 0 0 0 0 GSOL005442 [DATE]" at bounding box center [333, 487] width 249 height 20
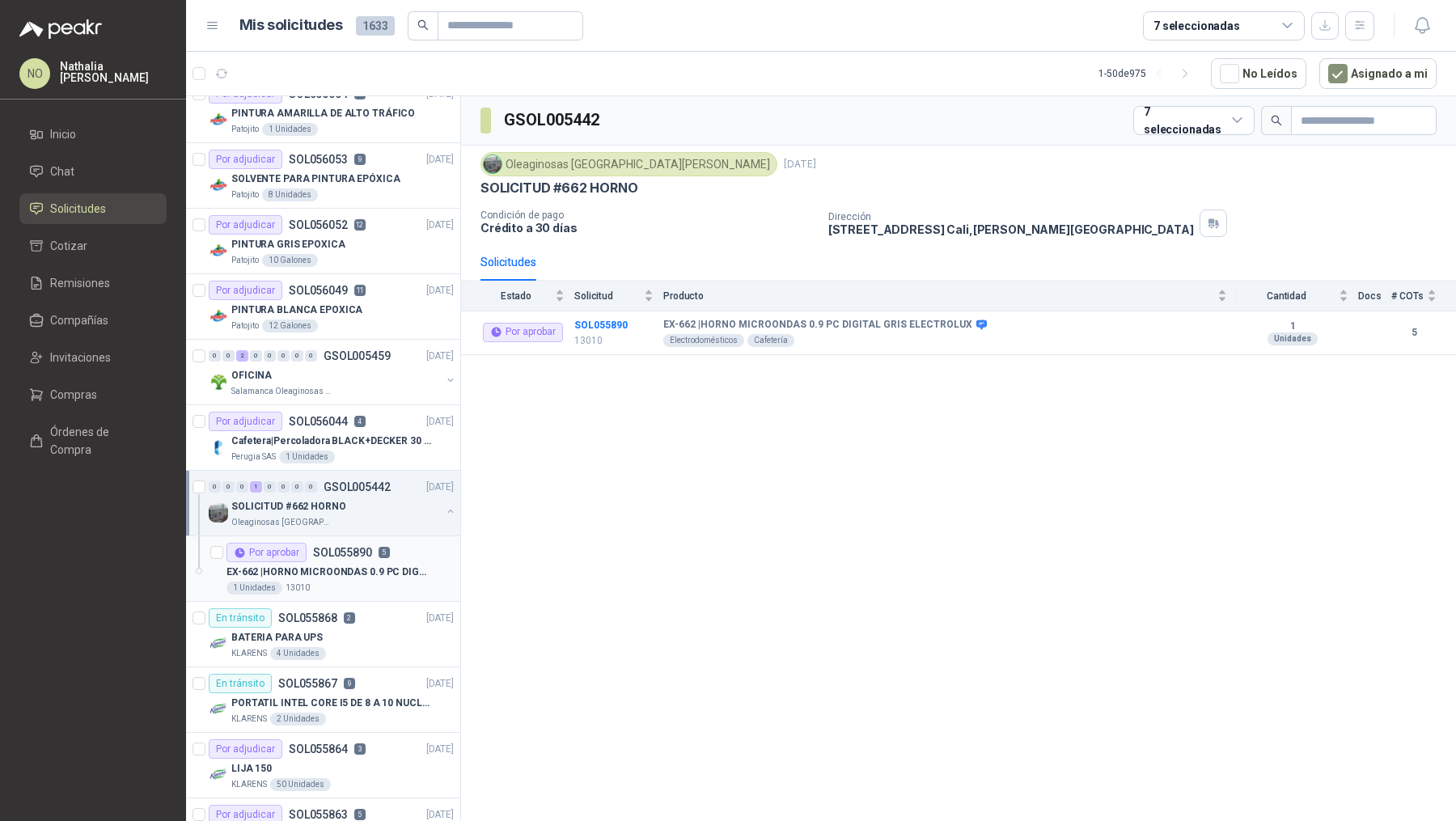
click at [358, 565] on p "EX-662 | HORNO MICROONDAS 0.9 PC DIGITAL GRIS ELECTROLUX" at bounding box center [327, 572] width 201 height 16
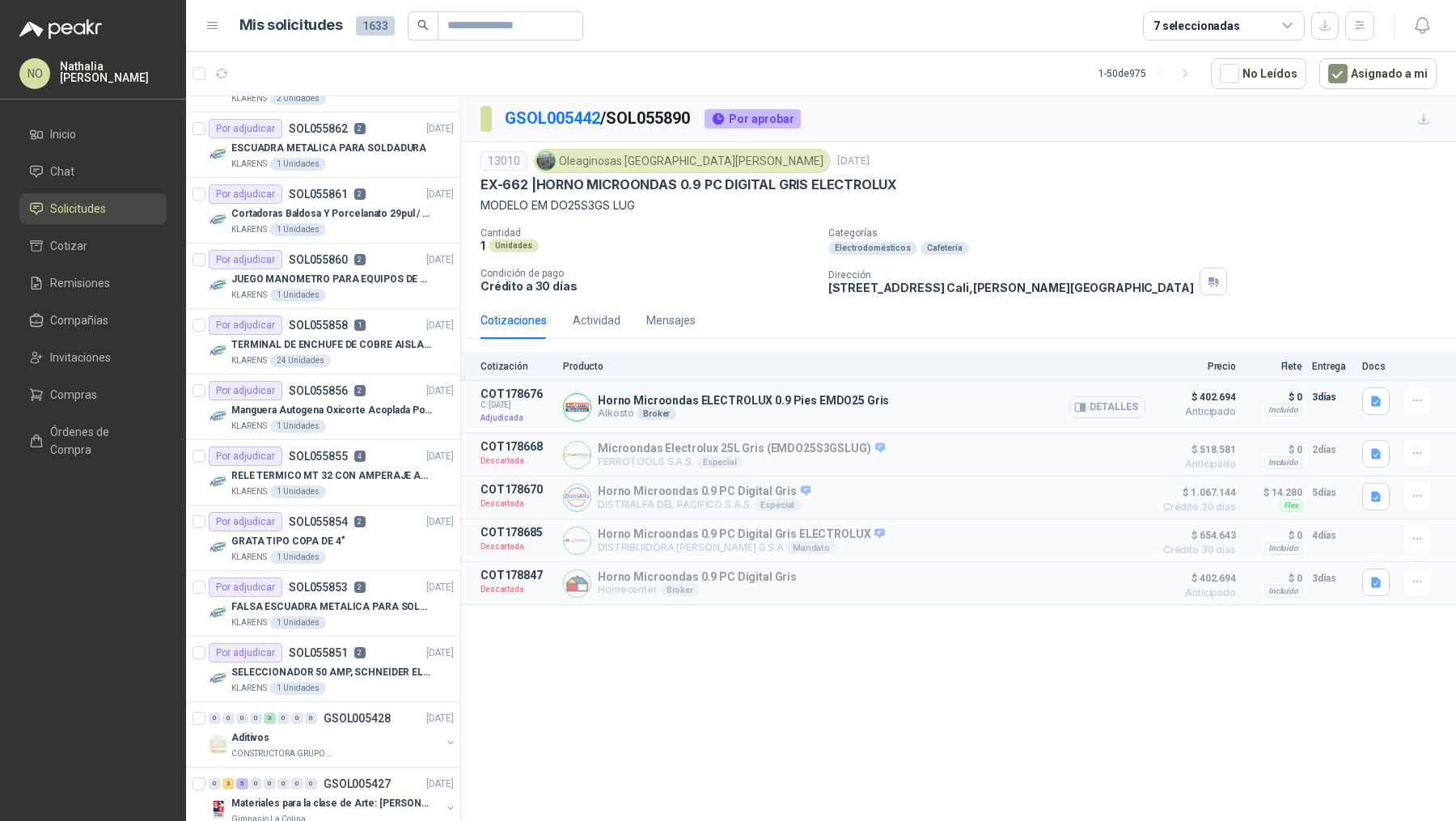
scroll to position [1362, 0]
click at [365, 668] on div "SELECCIONADOR 50 AMP, SCHNEIDER ELECTRIC, NSC100N" at bounding box center [343, 671] width 222 height 20
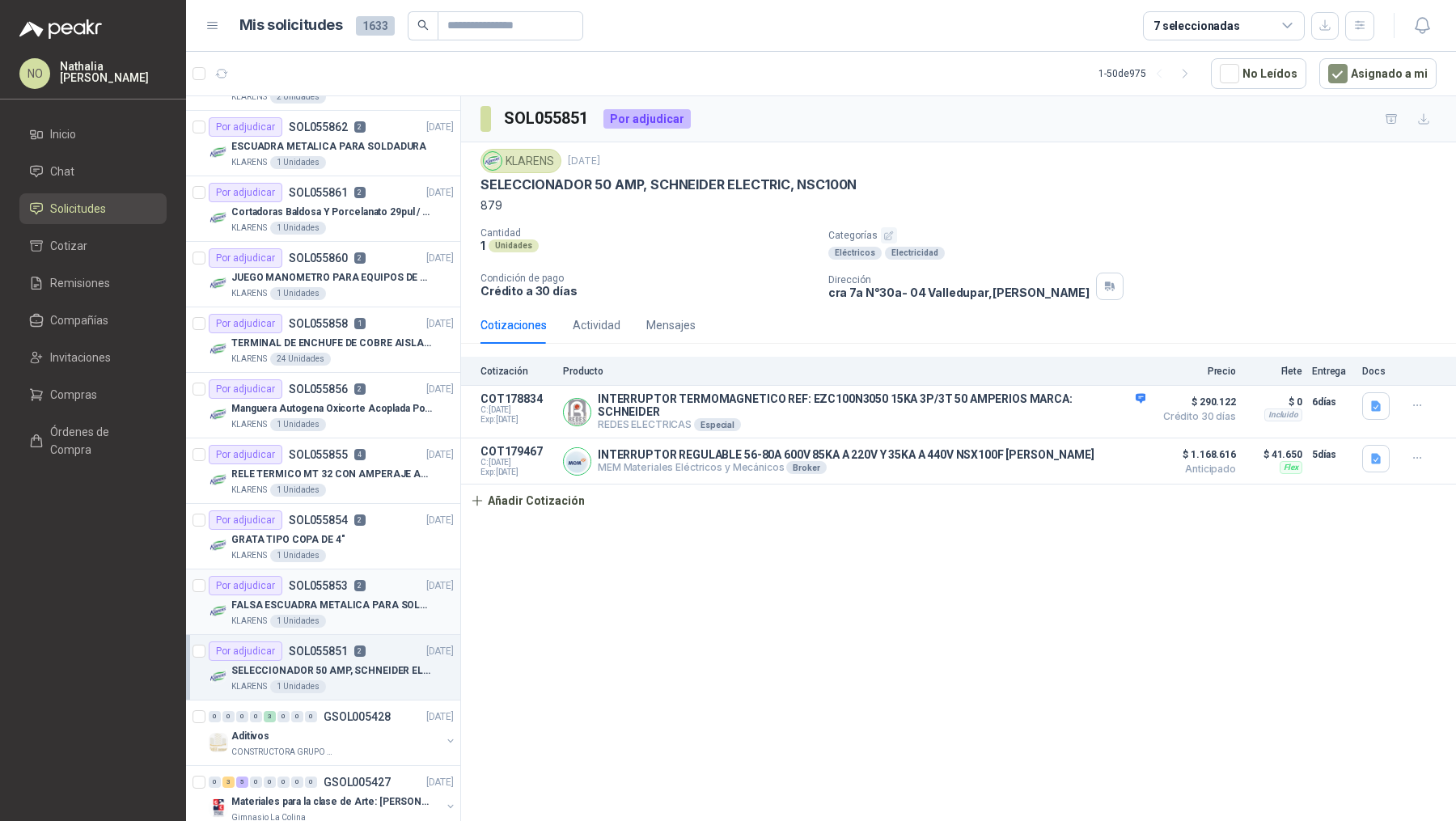
click at [363, 599] on p "FALSA ESCUADRA METALICA PARA SOLDADIRA" at bounding box center [332, 605] width 201 height 16
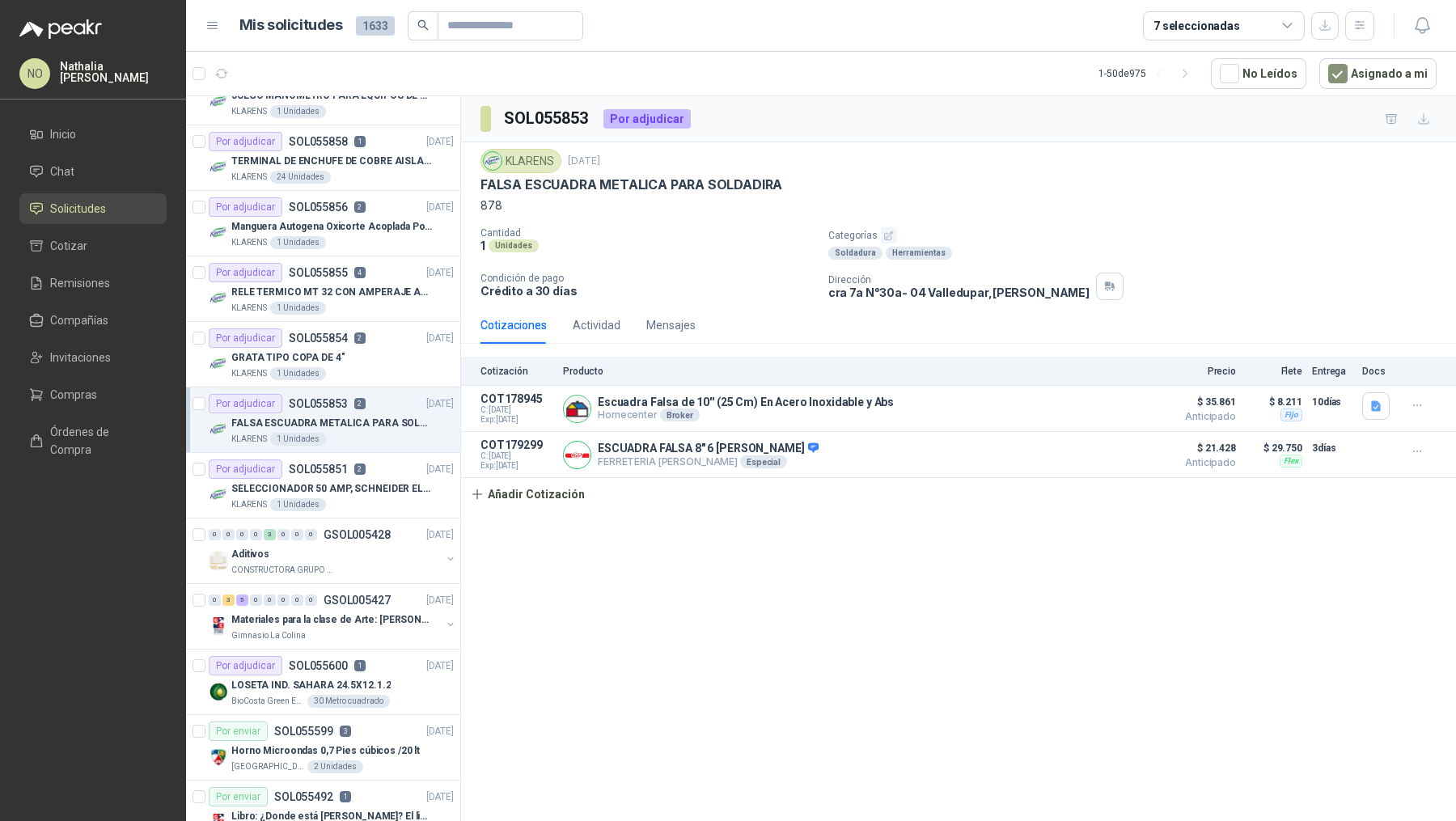
scroll to position [1602, 0]
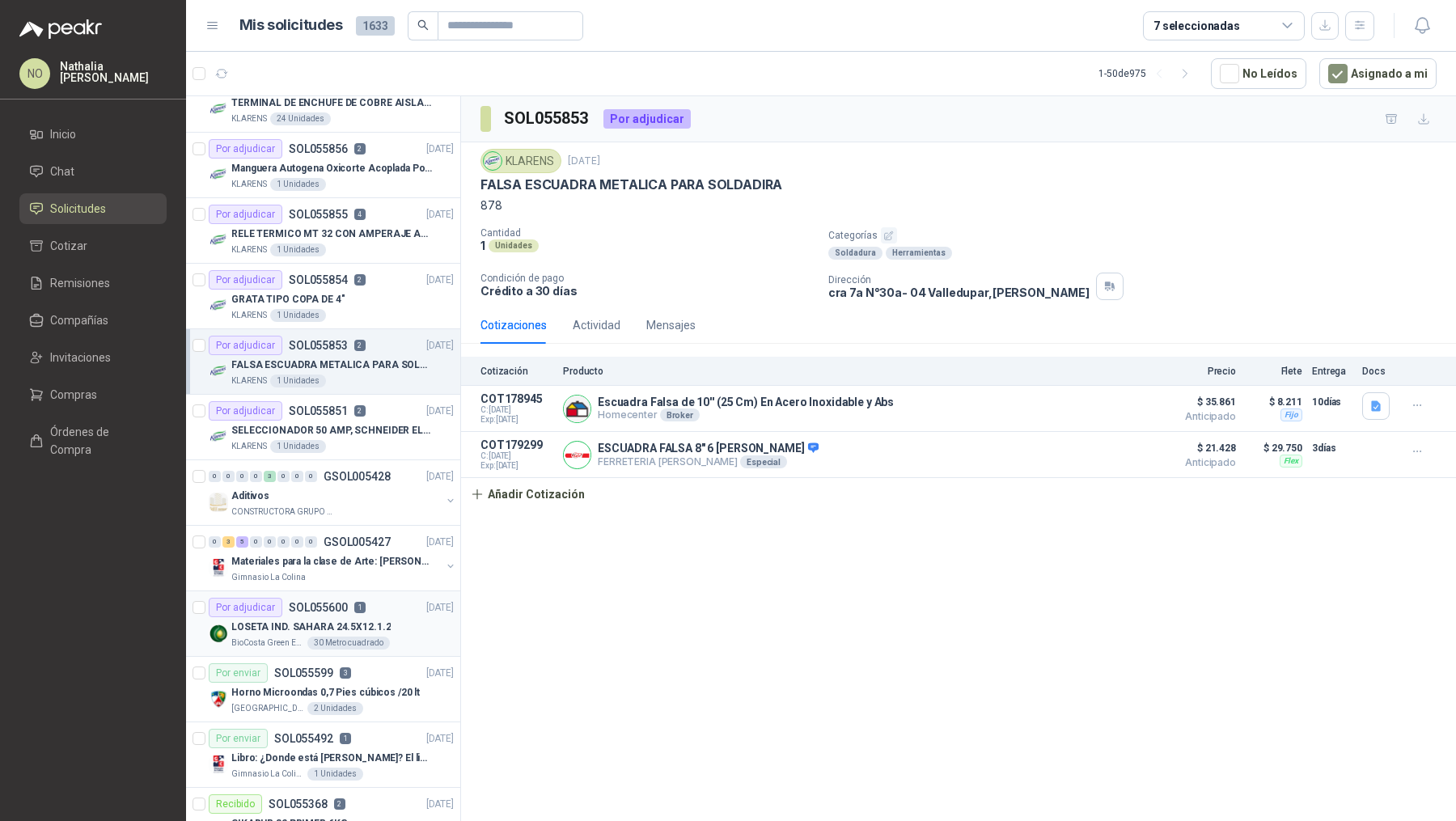
click at [361, 620] on p "LOSETA IND. SAHARA 24.5X12.1.2" at bounding box center [311, 627] width 159 height 16
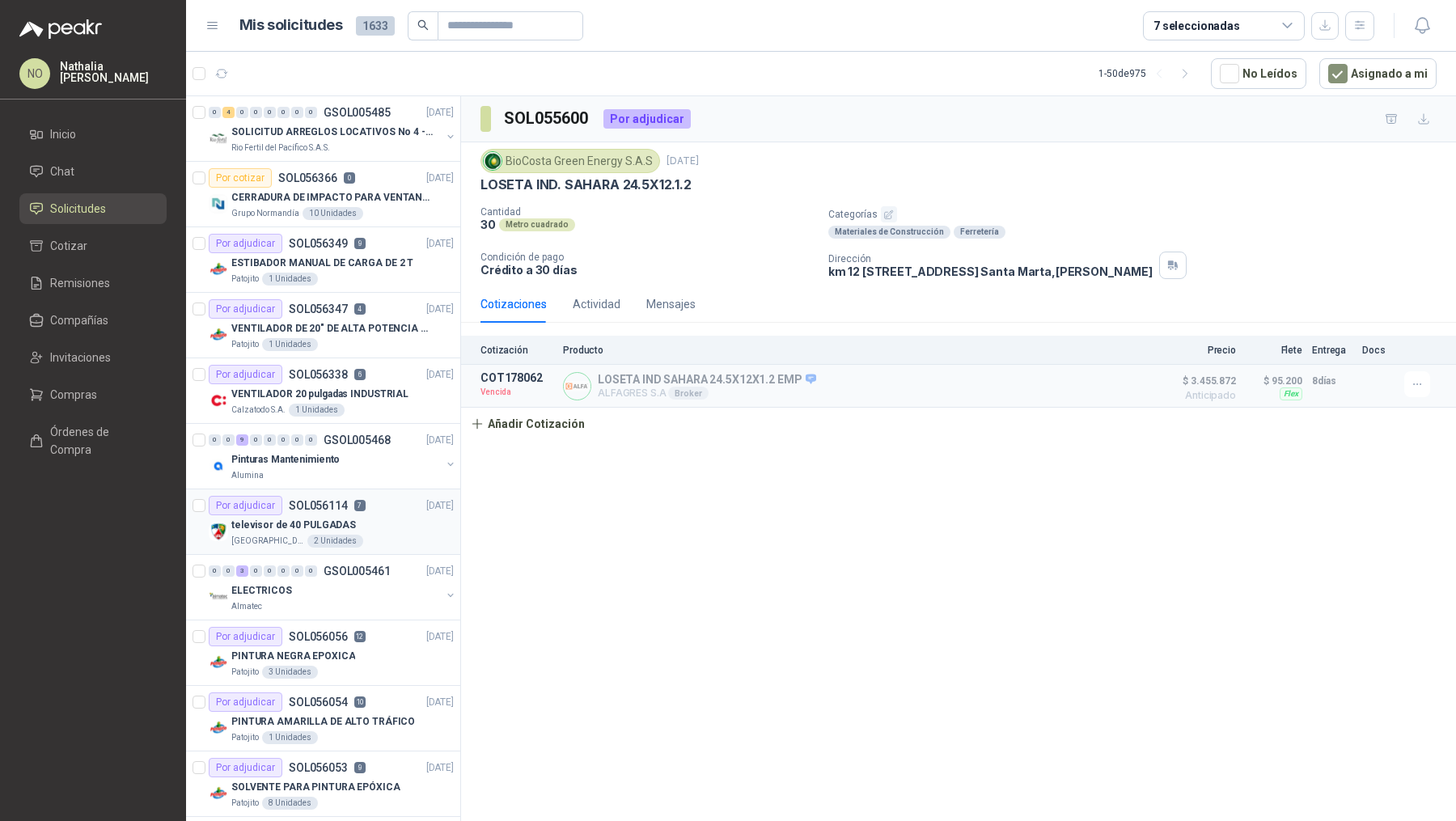
click at [388, 524] on div "televisor de 40 PULGADAS" at bounding box center [343, 525] width 222 height 20
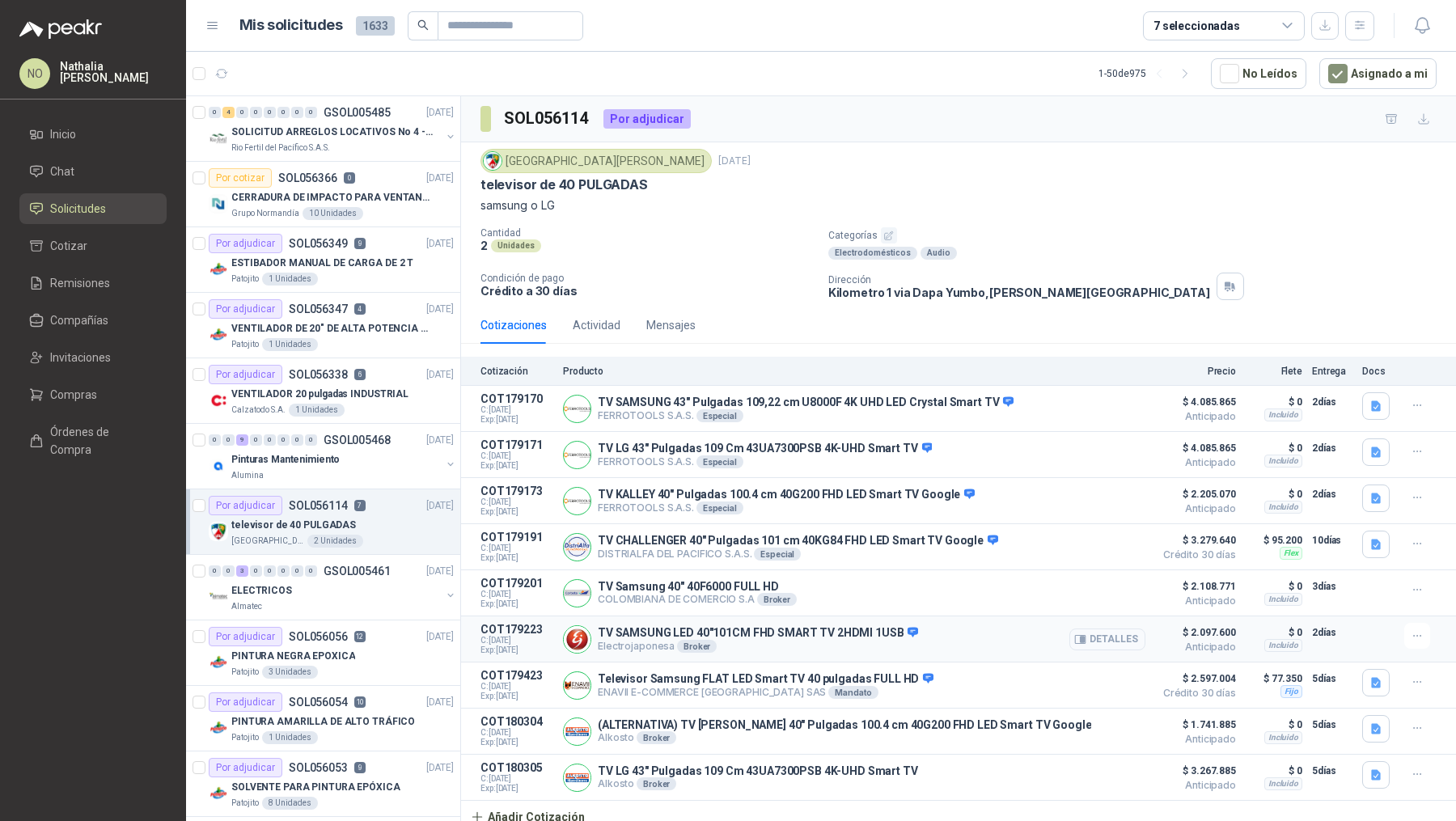
click at [1109, 634] on button "Detalles" at bounding box center [1107, 639] width 76 height 22
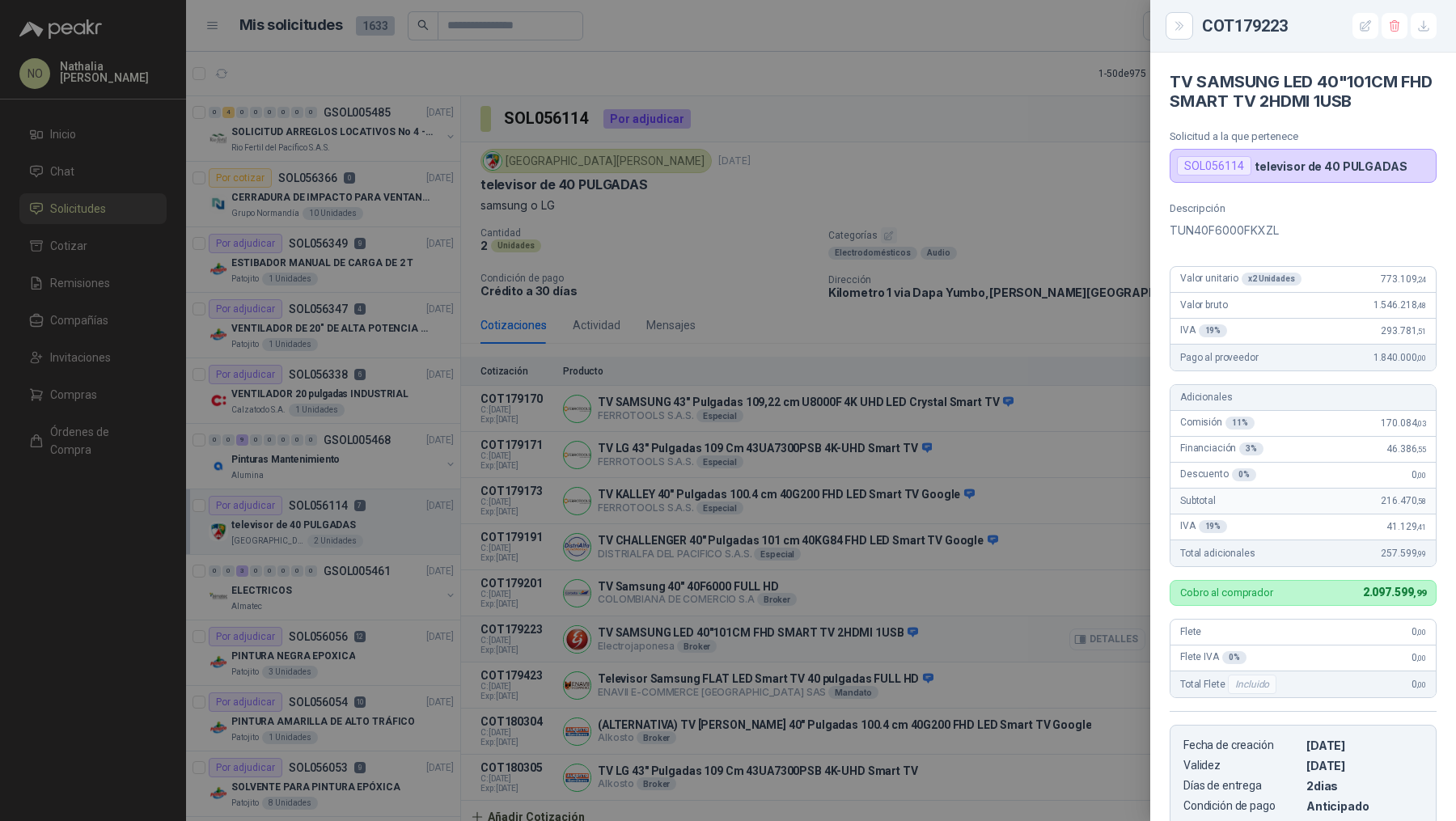
scroll to position [262, 0]
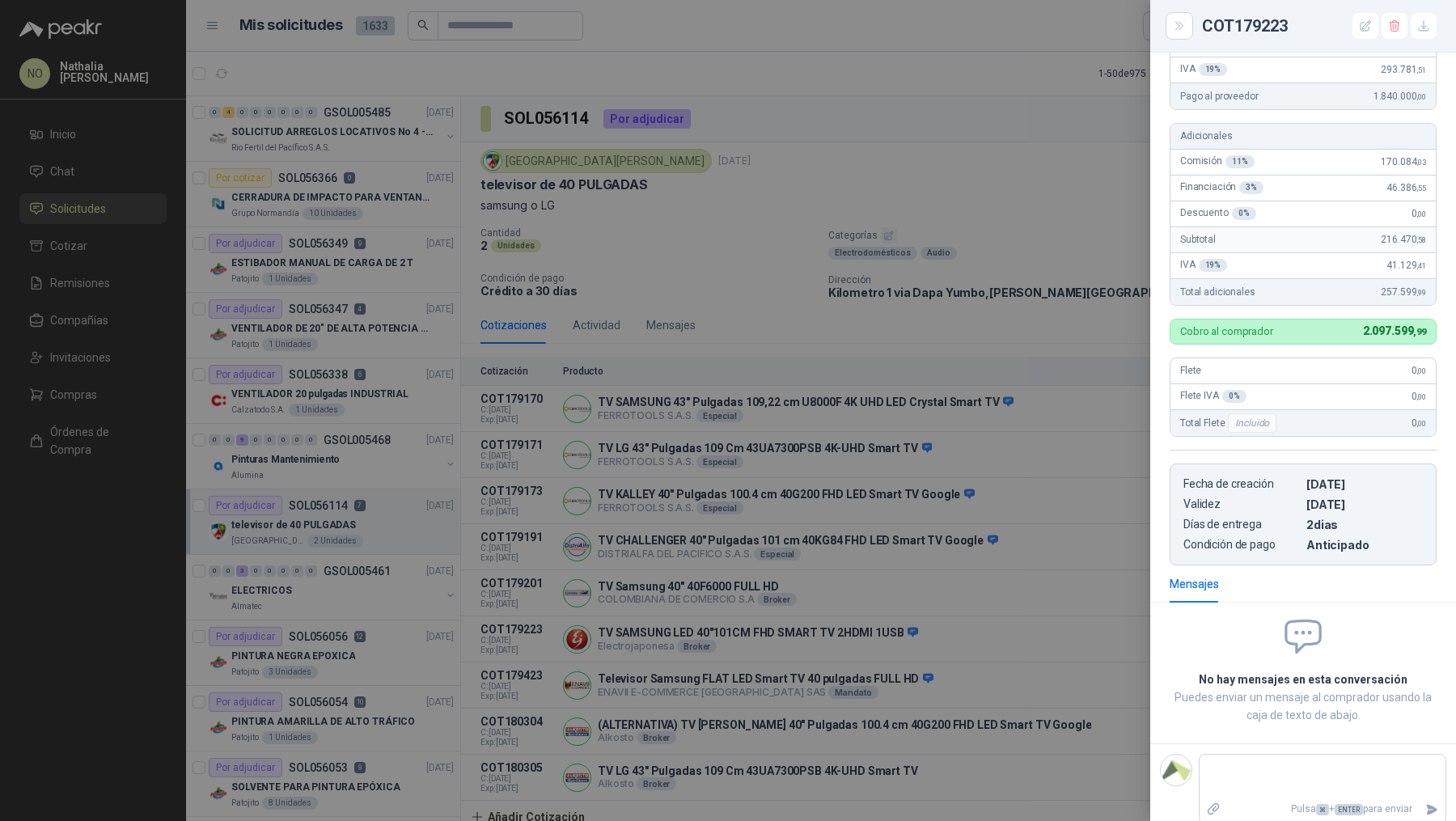
click at [1017, 460] on div at bounding box center [728, 410] width 1456 height 821
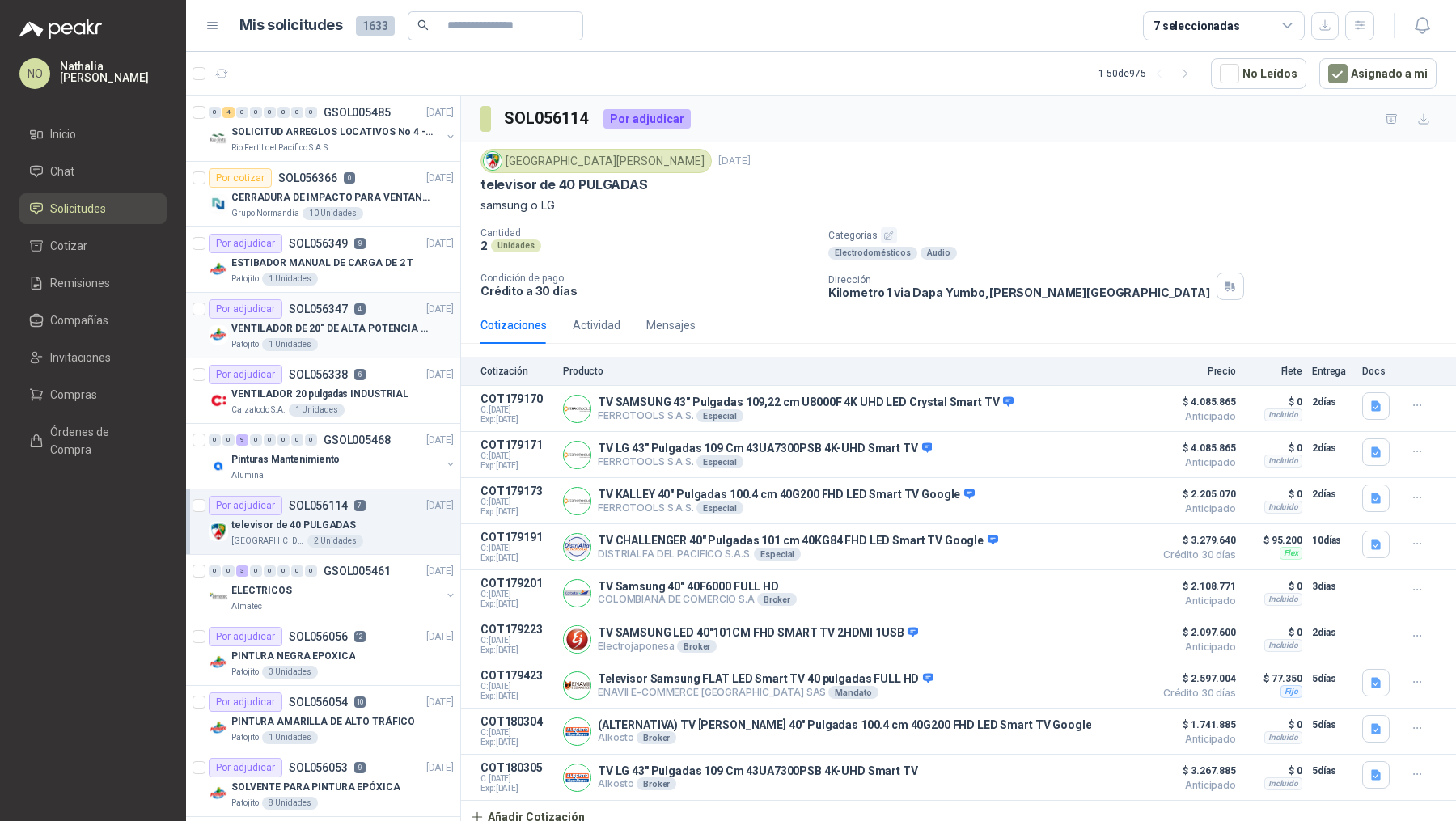
click at [337, 332] on p "VENTILADOR DE 20" DE ALTA POTENCIA PARA ANCLAR A LA PARED" at bounding box center [332, 329] width 201 height 16
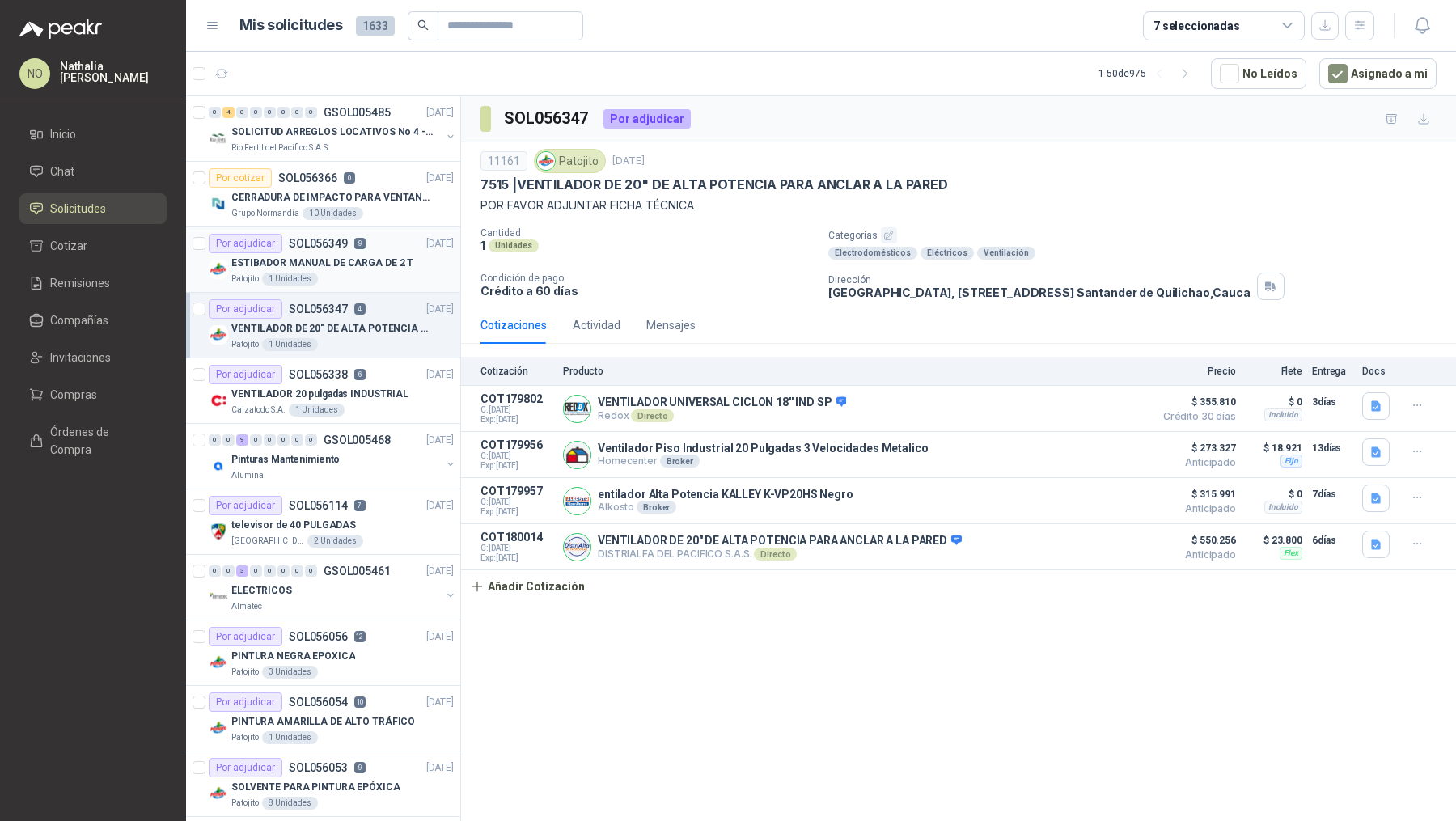
click at [338, 265] on p "ESTIBADOR MANUAL DE CARGA DE 2 T" at bounding box center [322, 263] width 182 height 16
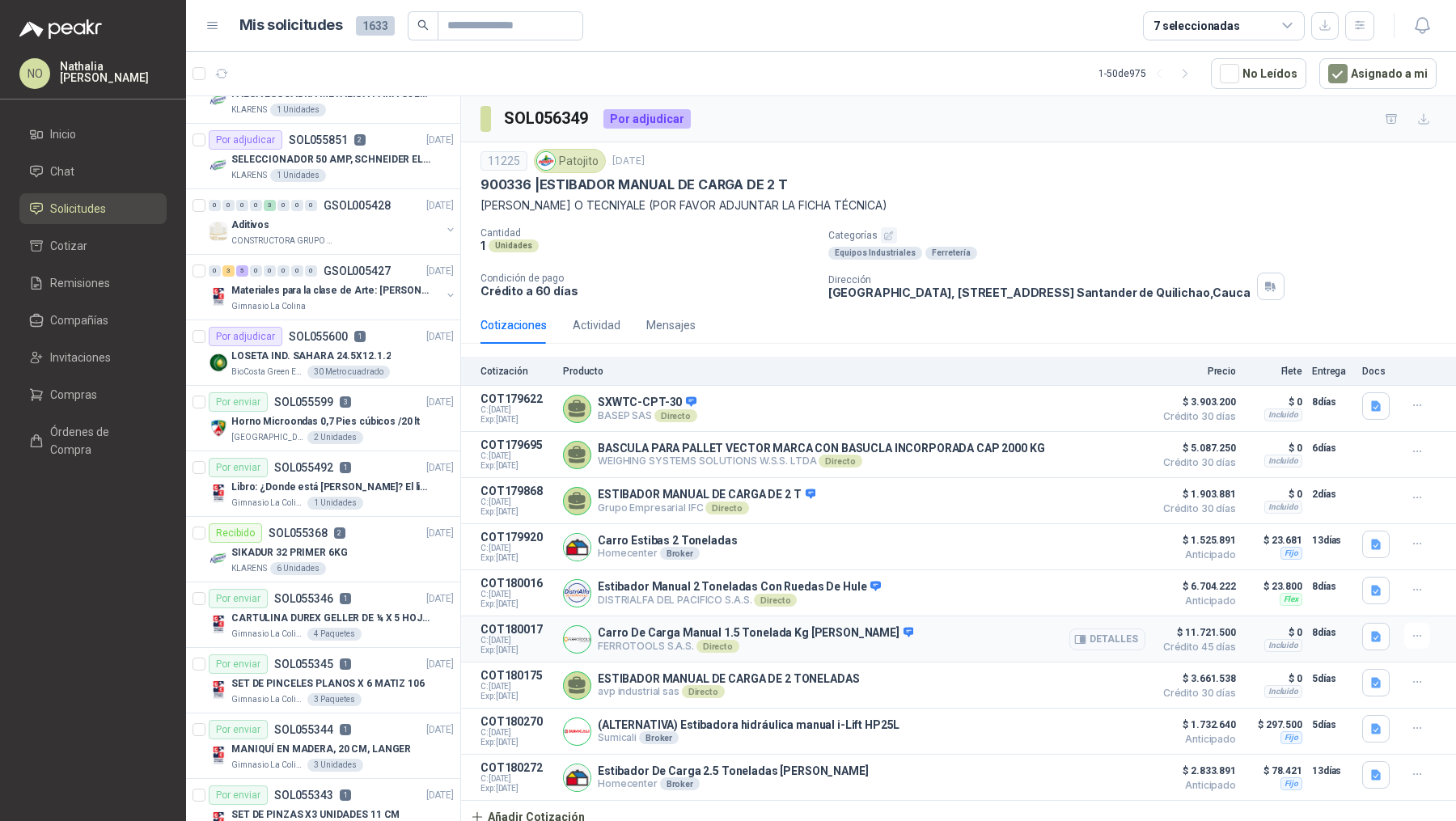
scroll to position [2630, 0]
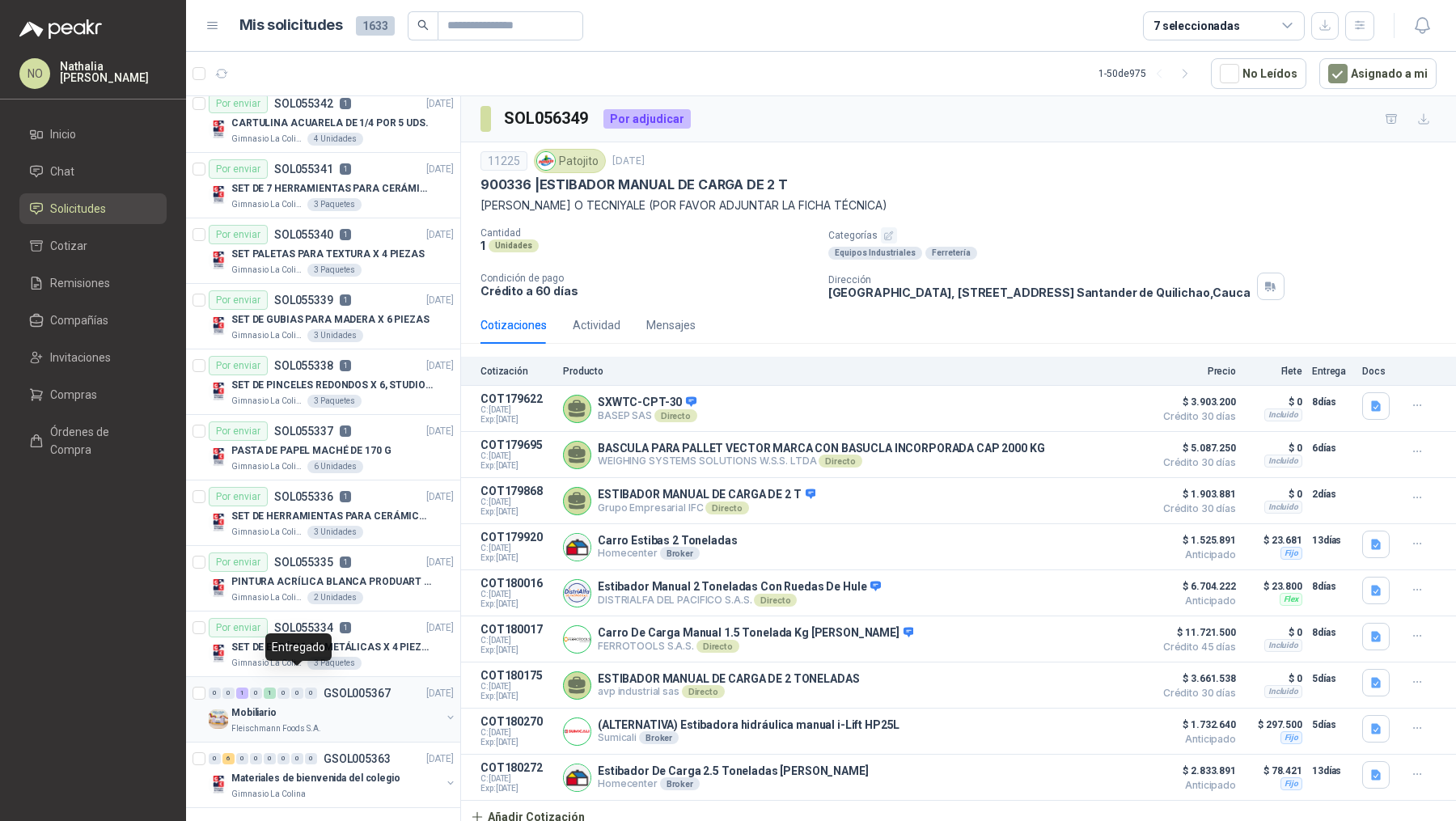
click at [298, 688] on div "0" at bounding box center [297, 693] width 12 height 11
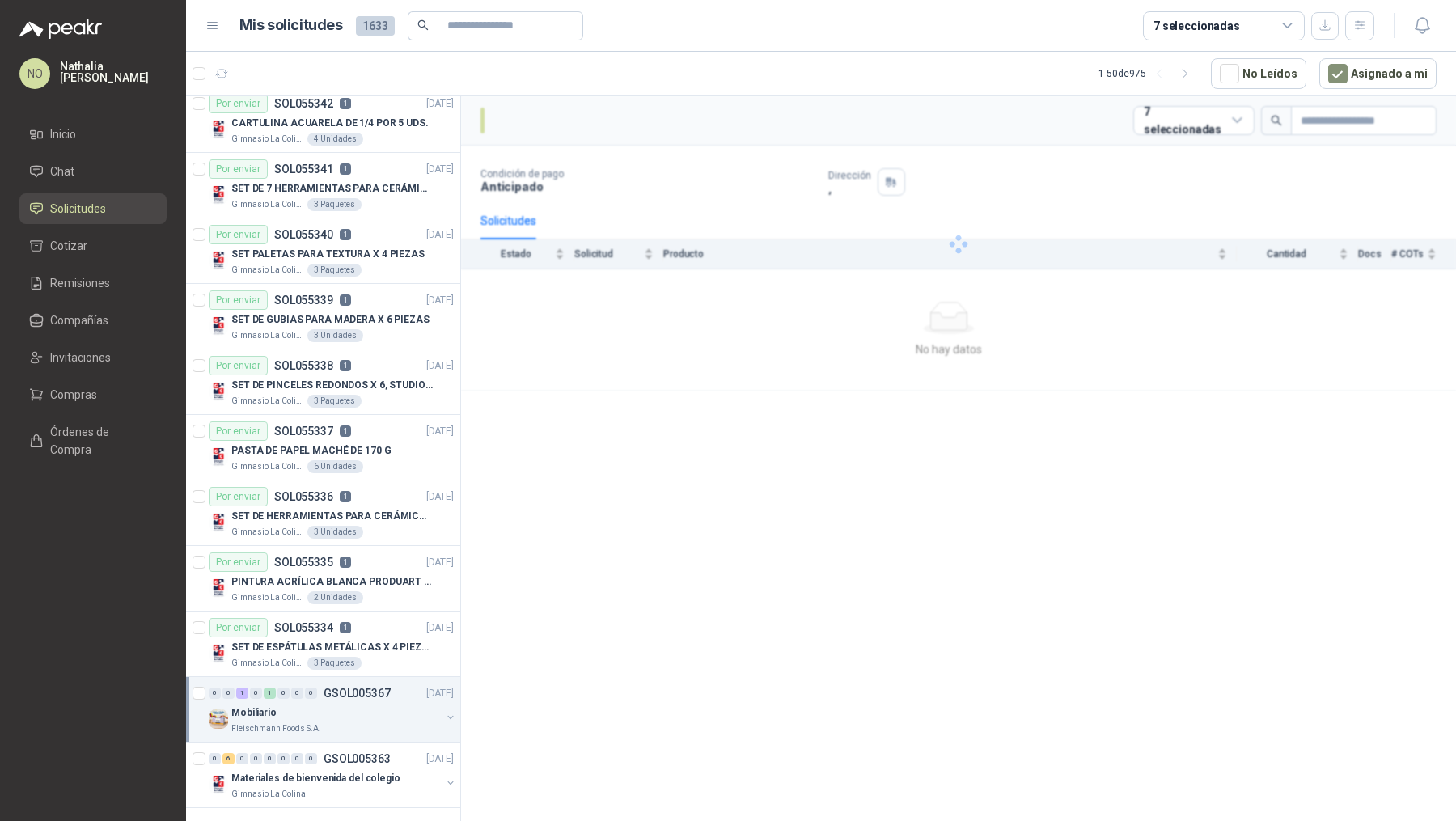
click at [294, 703] on div "Mobiliario" at bounding box center [336, 713] width 209 height 20
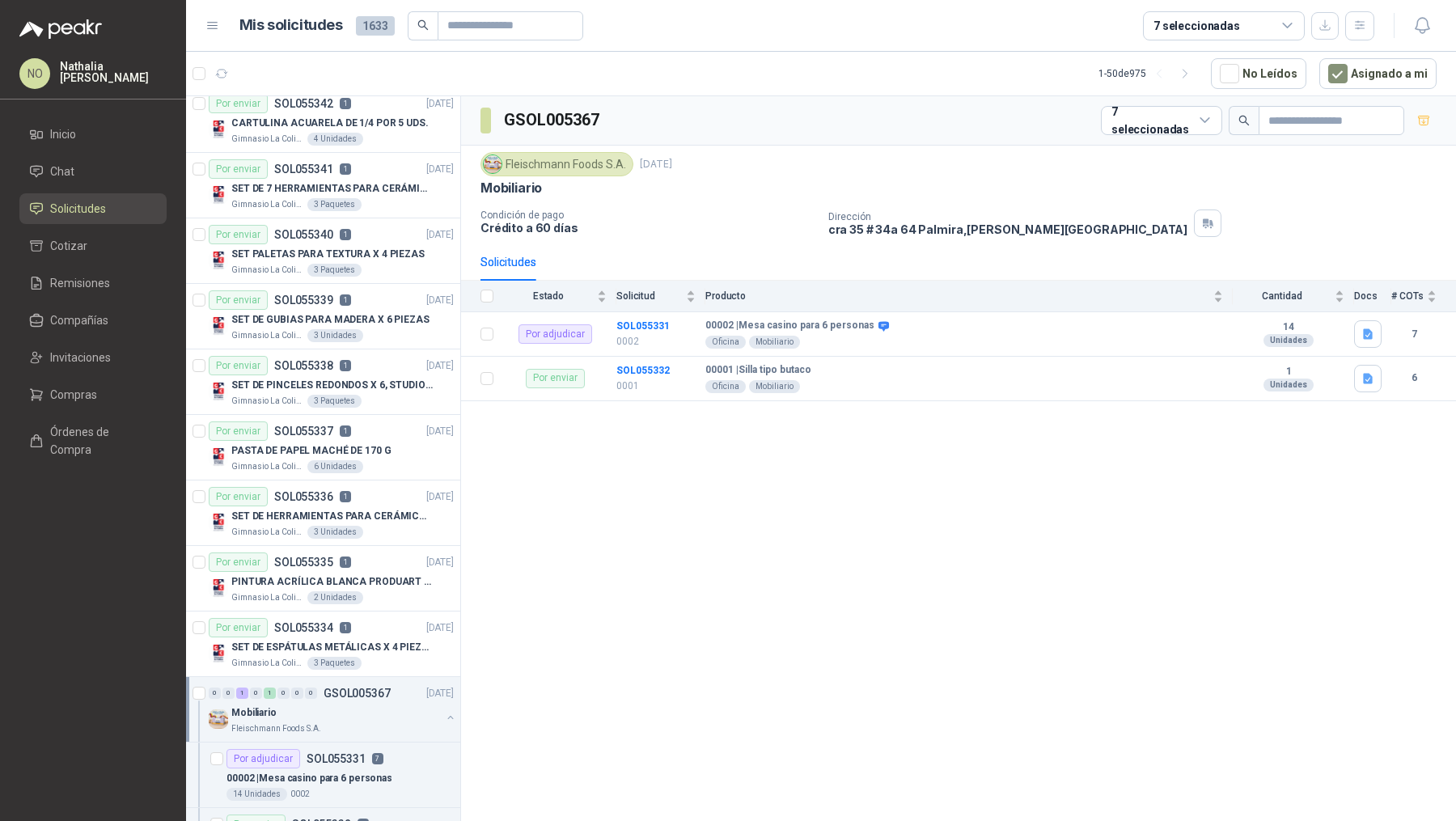
scroll to position [2760, 0]
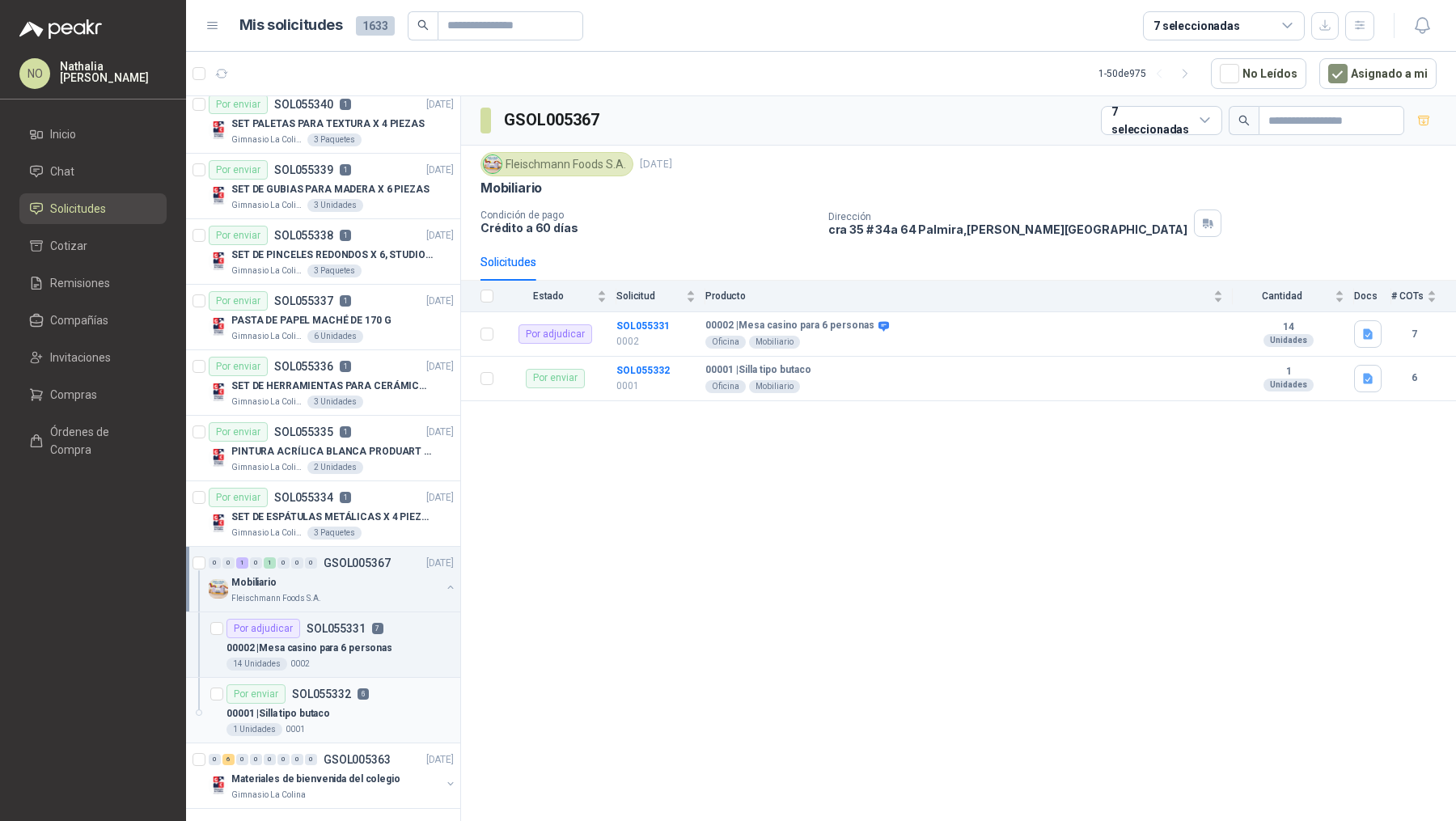
click at [357, 689] on p "6" at bounding box center [363, 694] width 11 height 11
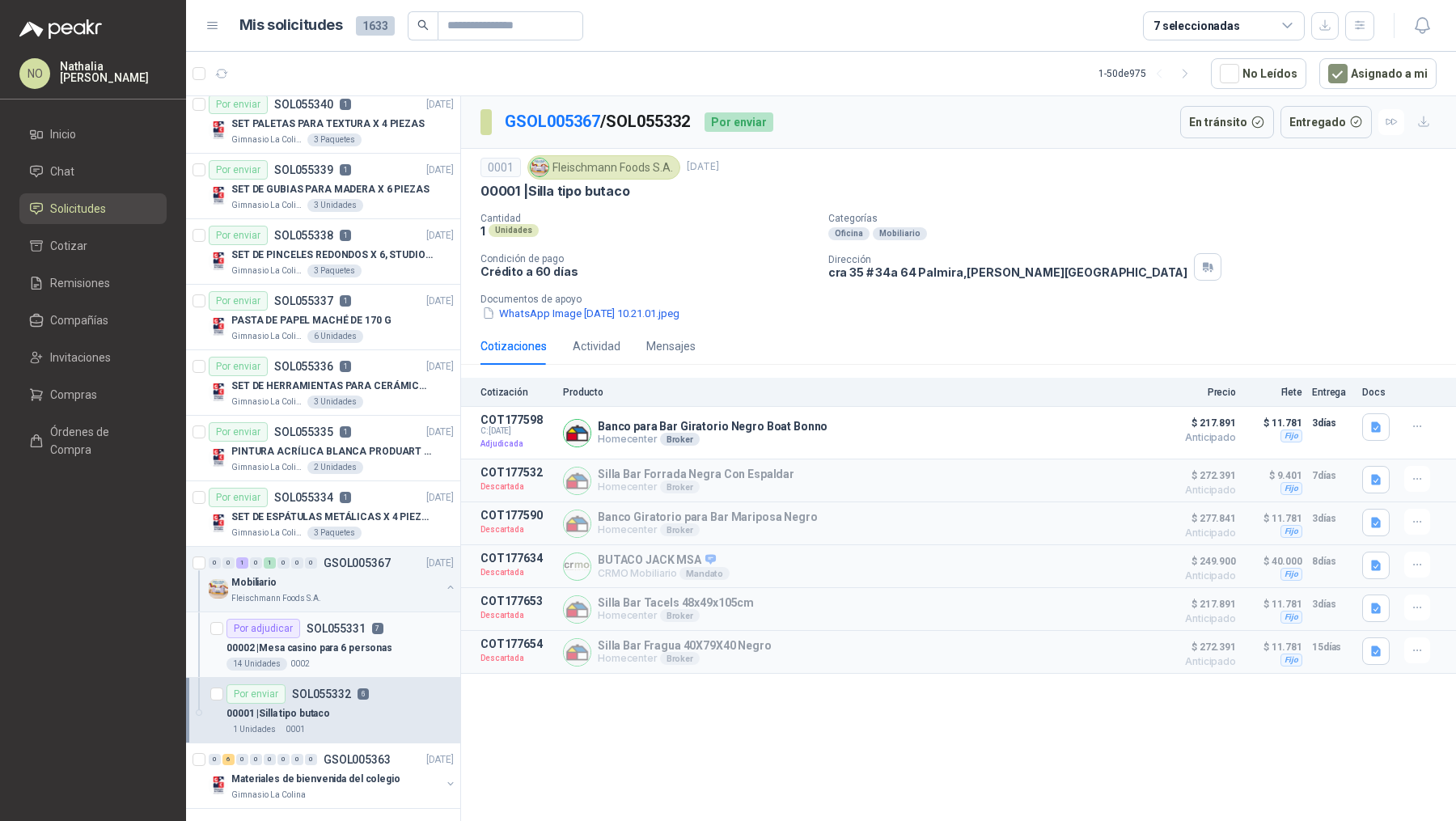
click at [345, 623] on p "SOL055331" at bounding box center [336, 629] width 59 height 11
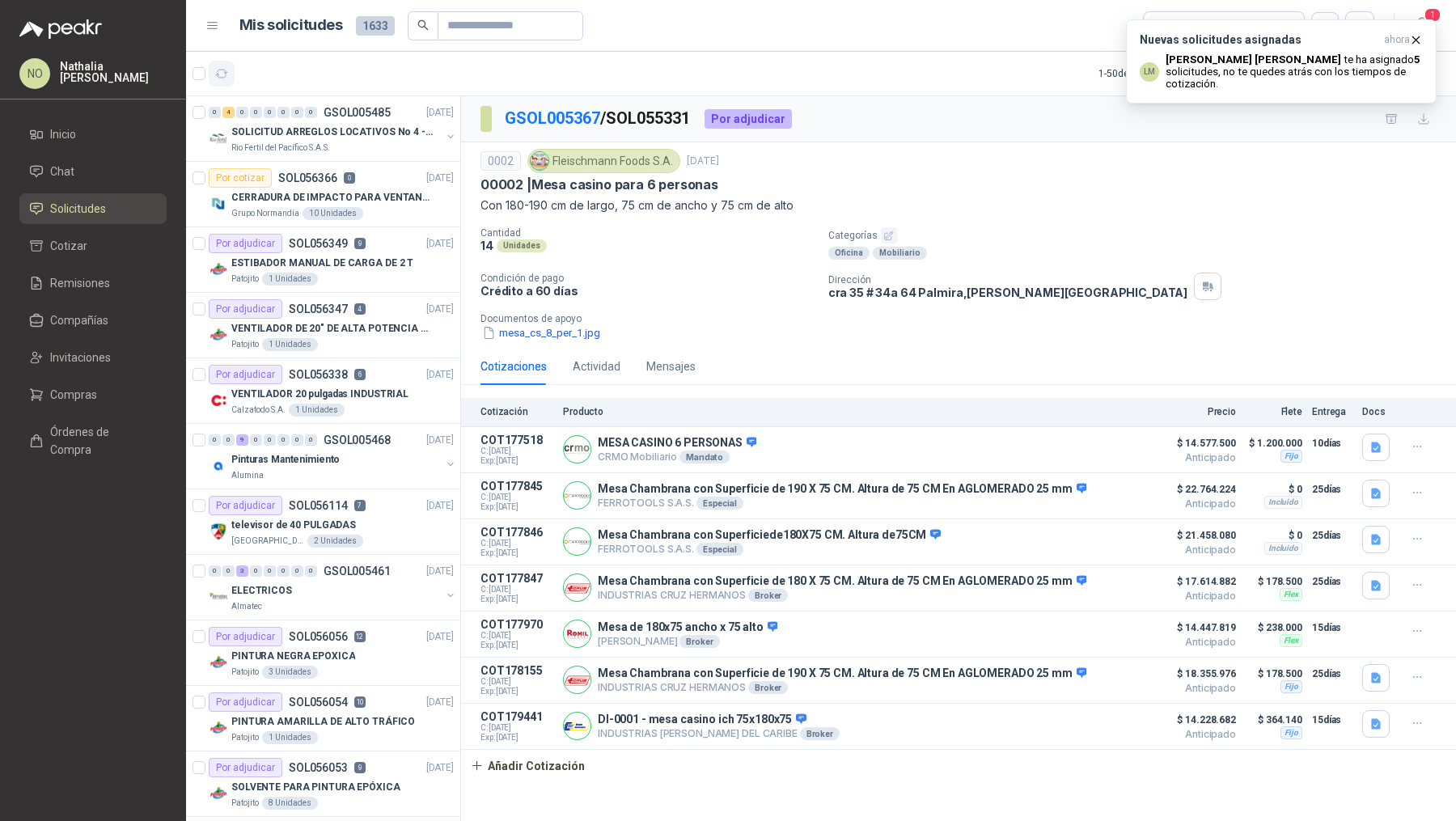
click at [225, 70] on icon "button" at bounding box center [222, 74] width 12 height 8
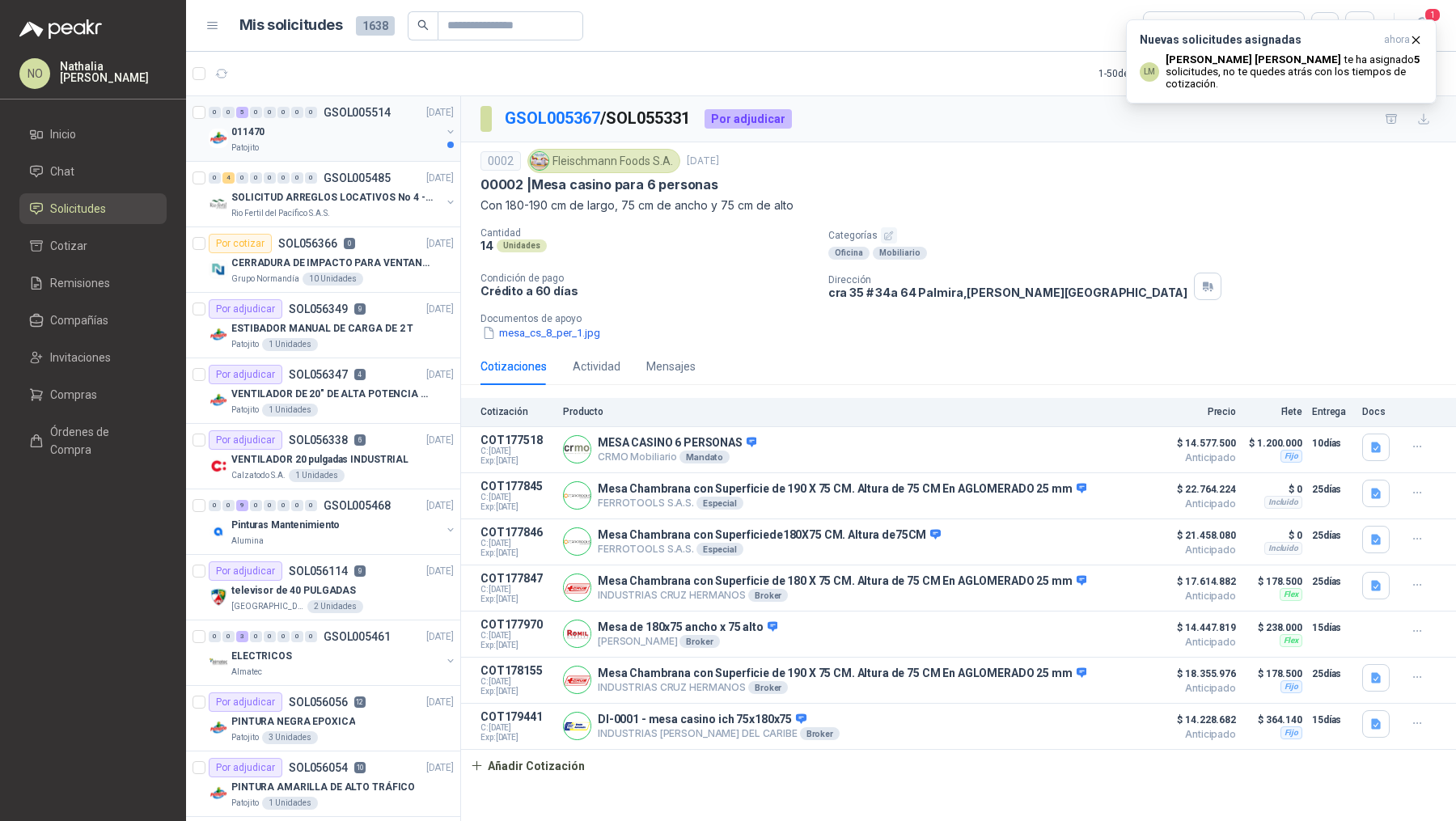
click at [310, 128] on div "011470" at bounding box center [336, 132] width 209 height 20
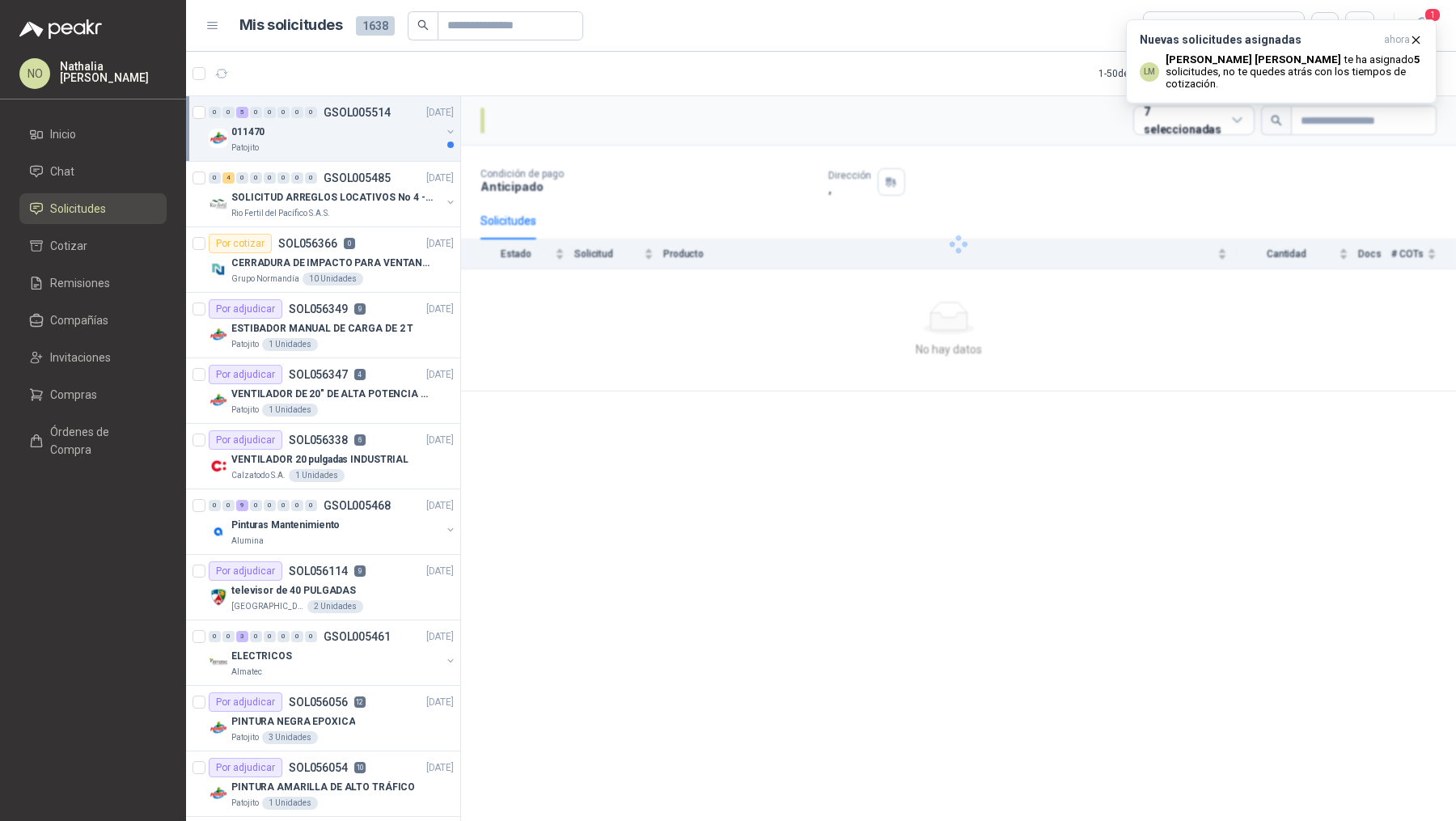
click at [310, 128] on div "011470" at bounding box center [336, 132] width 209 height 20
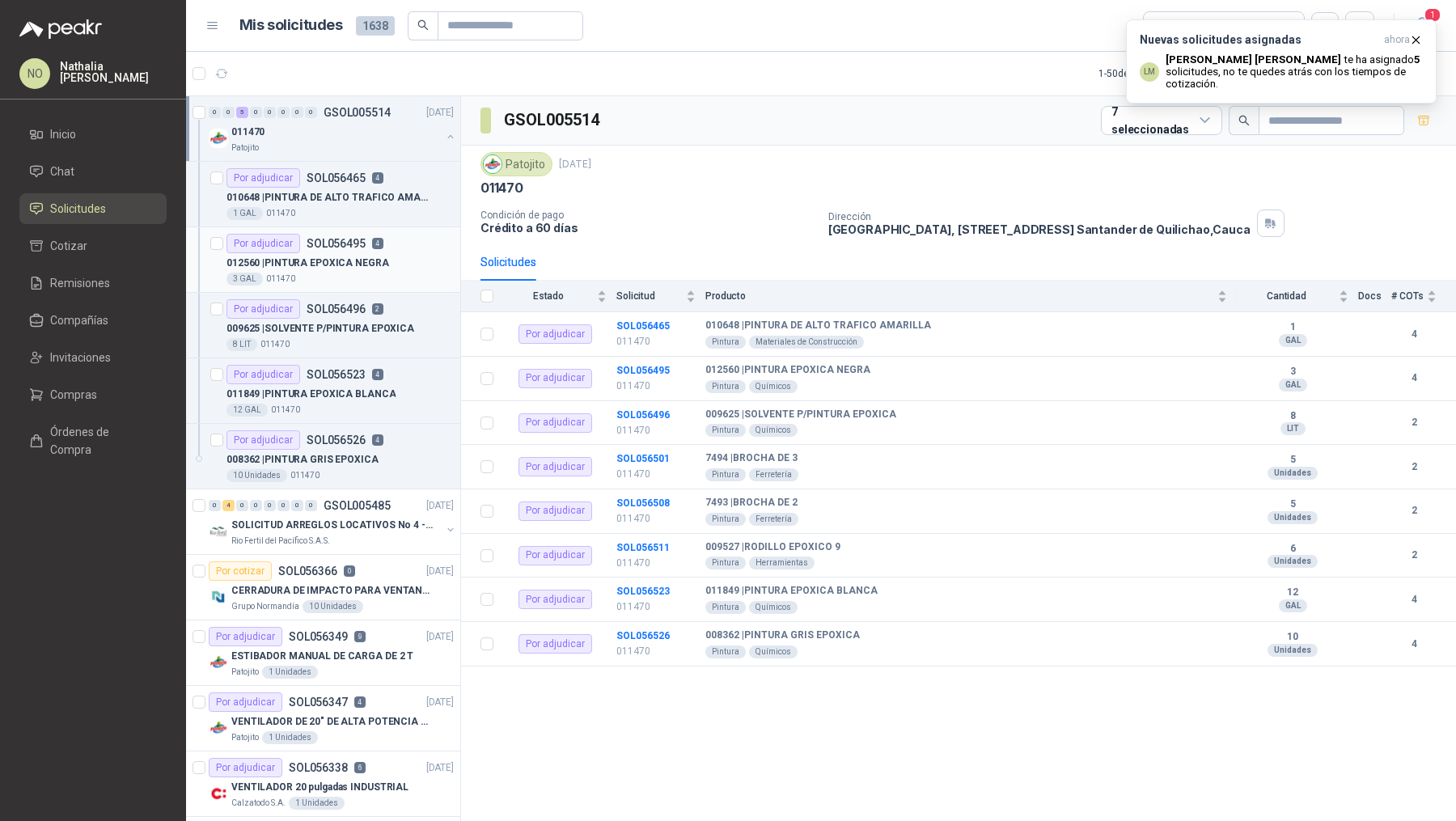
click at [304, 227] on article "Por adjudicar SOL056495 4 012560 | PINTURA EPOXICA NEGRA 3 GAL 011470" at bounding box center [323, 260] width 274 height 65
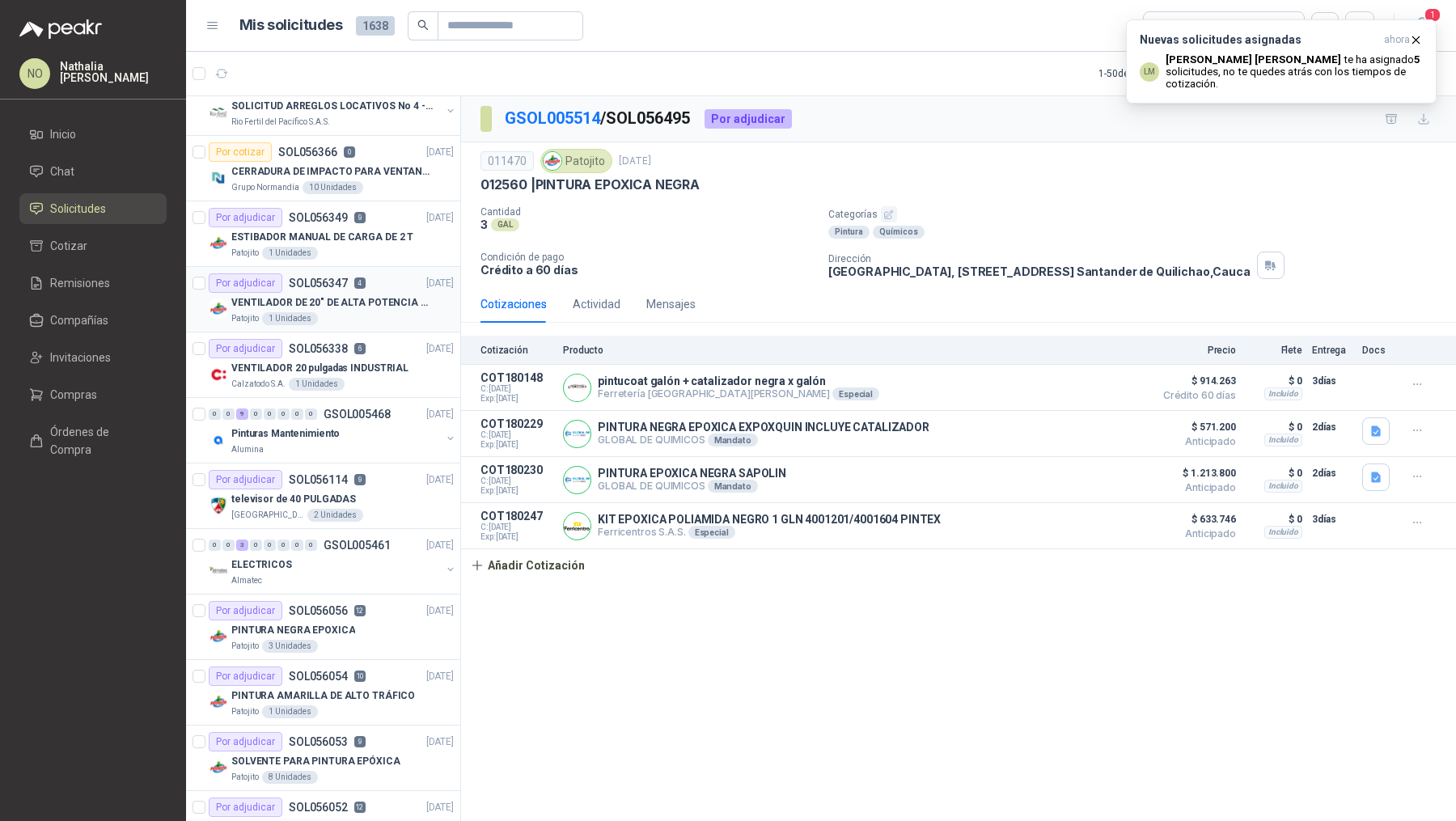
scroll to position [433, 0]
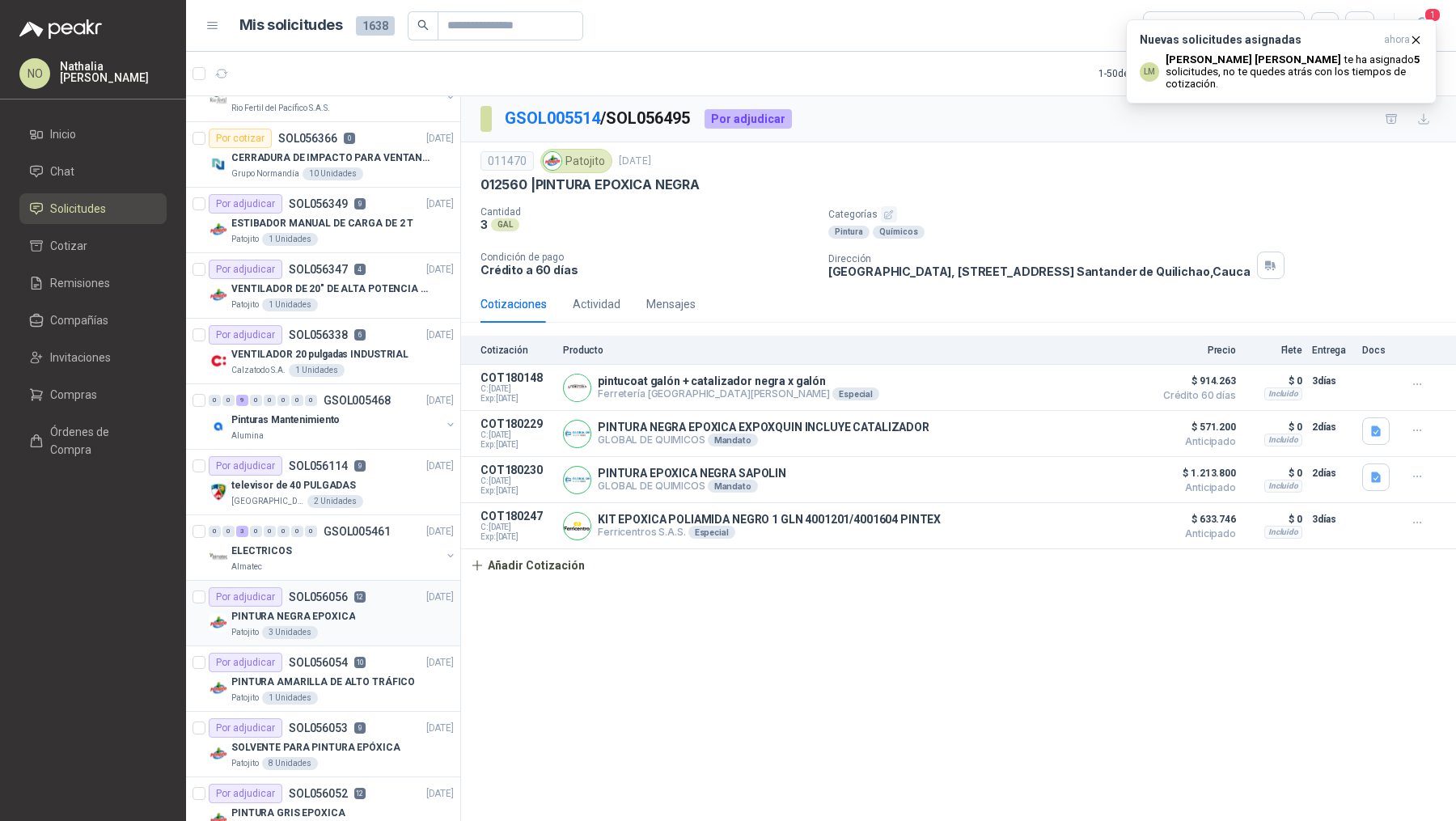
click at [398, 607] on div "PINTURA NEGRA EPOXICA" at bounding box center [343, 617] width 222 height 20
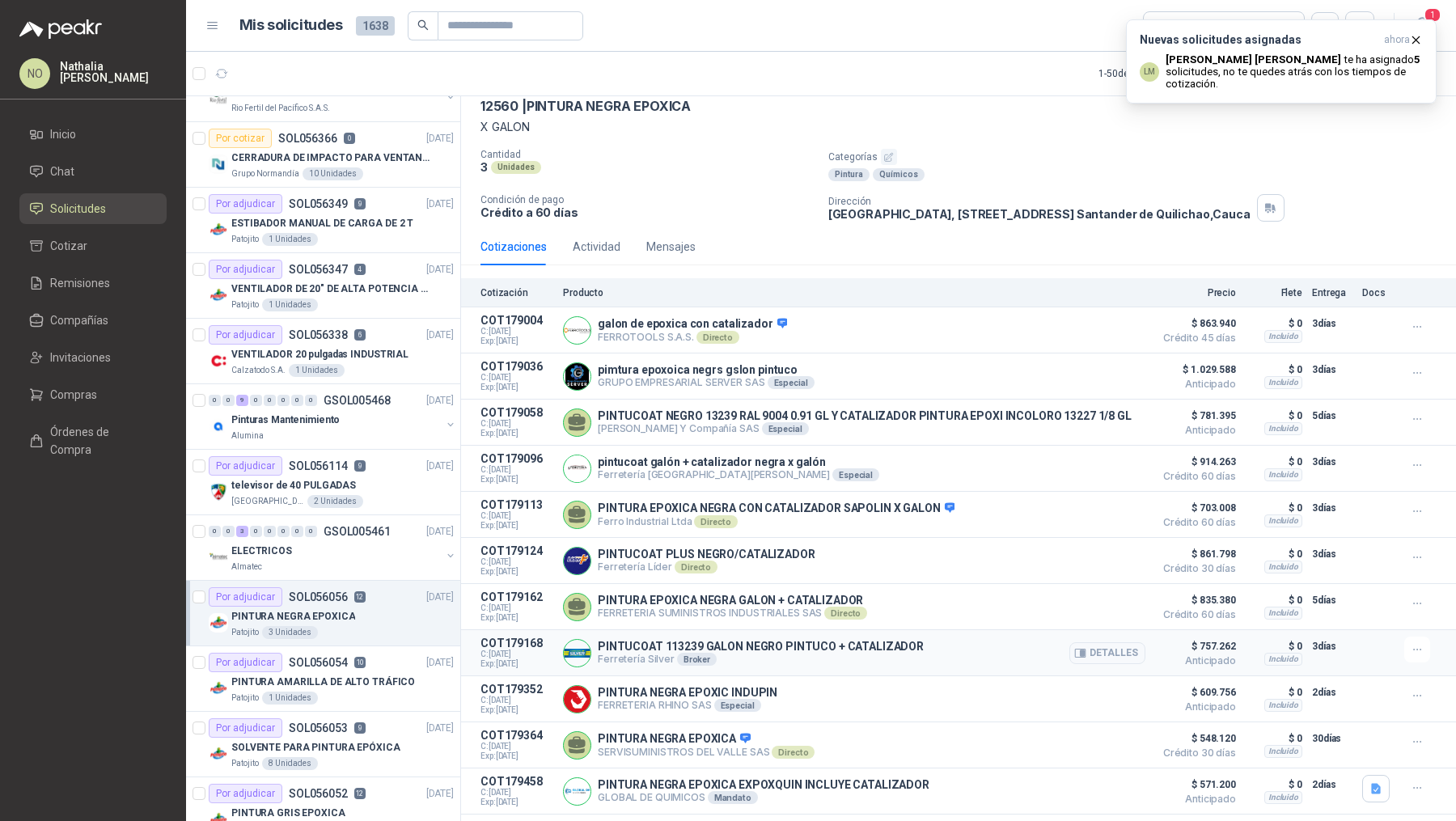
scroll to position [93, 0]
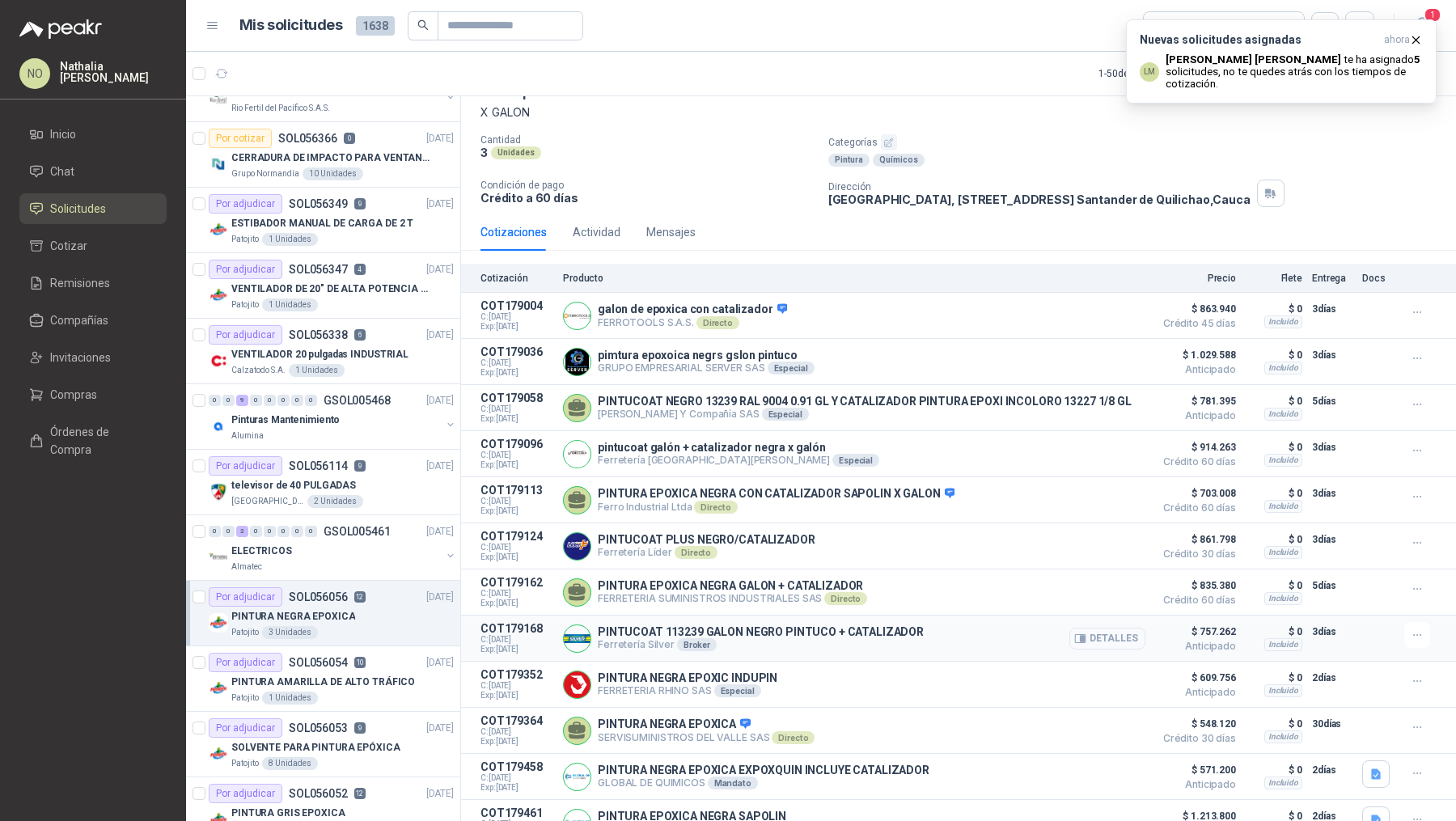
click at [1083, 630] on button "Detalles" at bounding box center [1107, 639] width 76 height 22
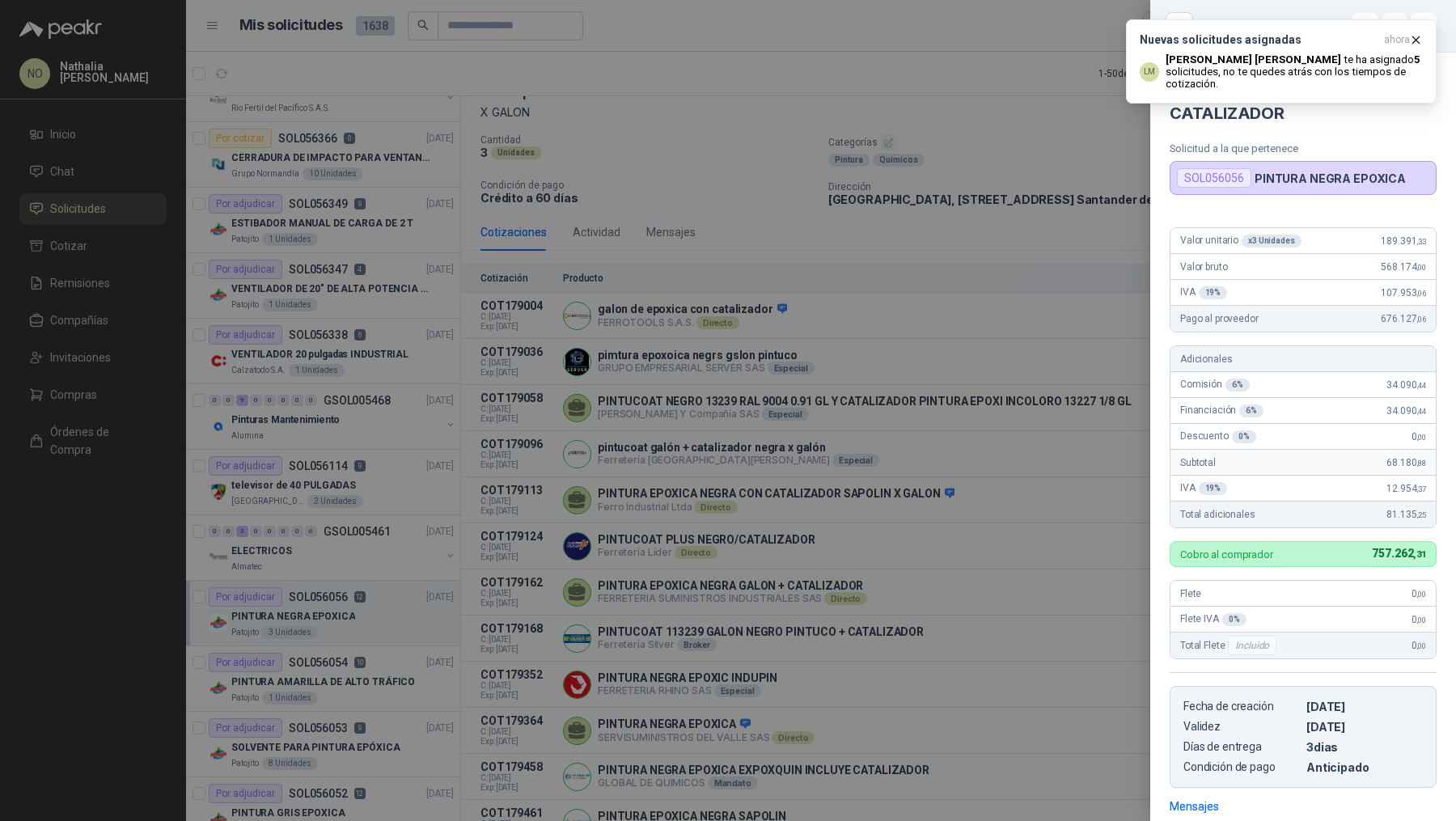
scroll to position [0, 0]
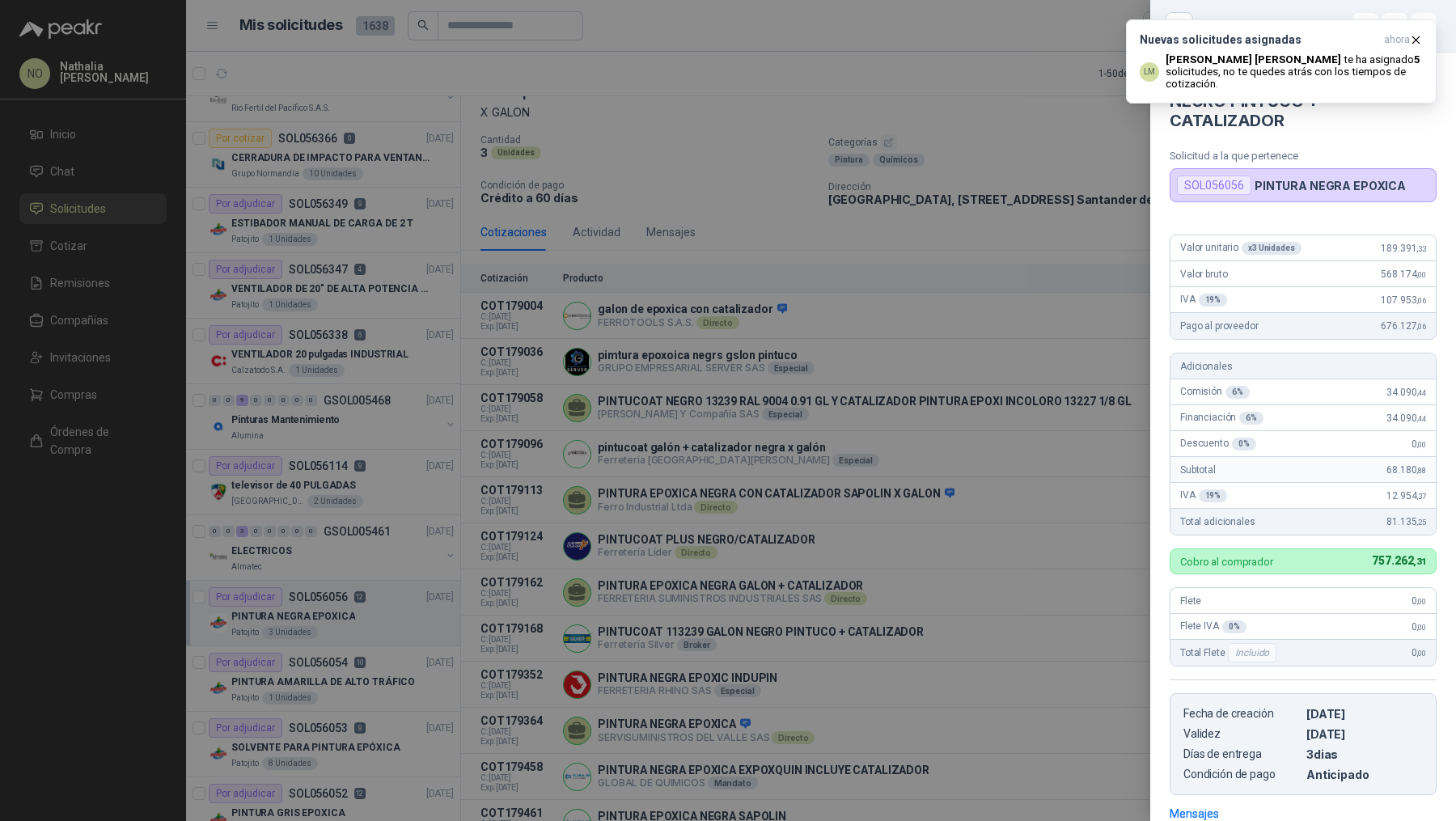
click at [970, 500] on div at bounding box center [728, 410] width 1456 height 821
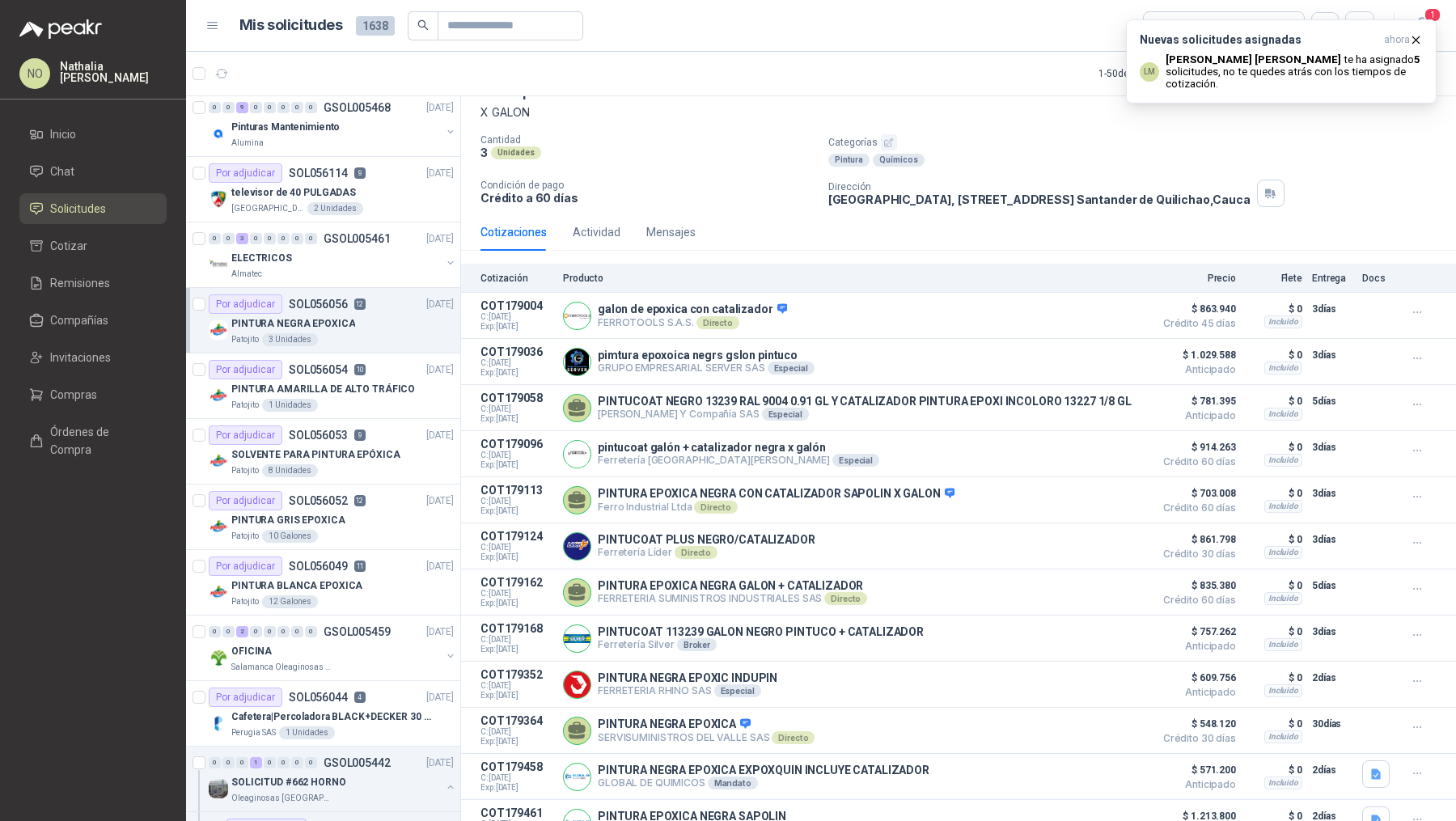
scroll to position [833, 0]
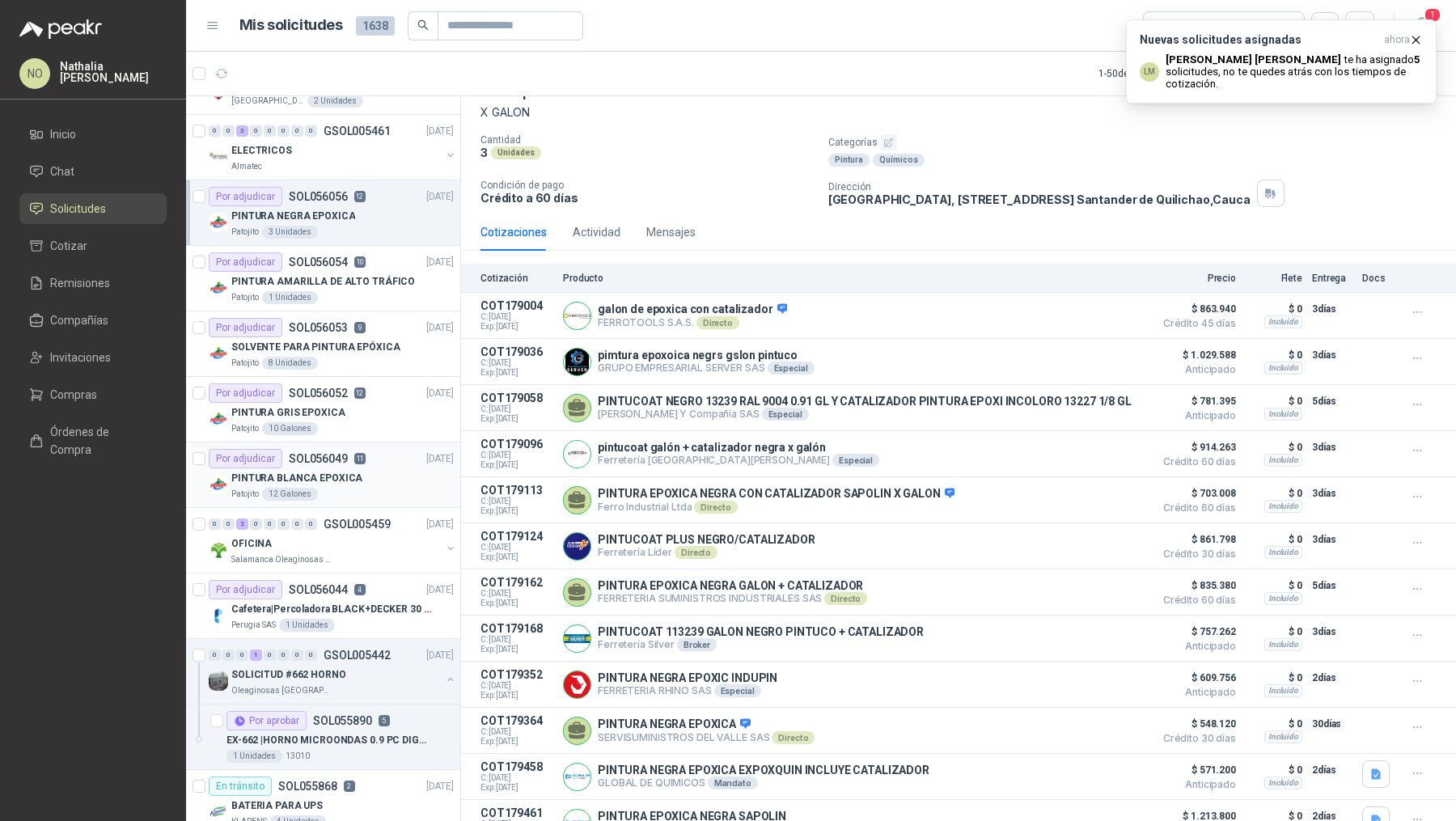
click at [365, 488] on div "Patojito 12 Galones" at bounding box center [343, 495] width 222 height 13
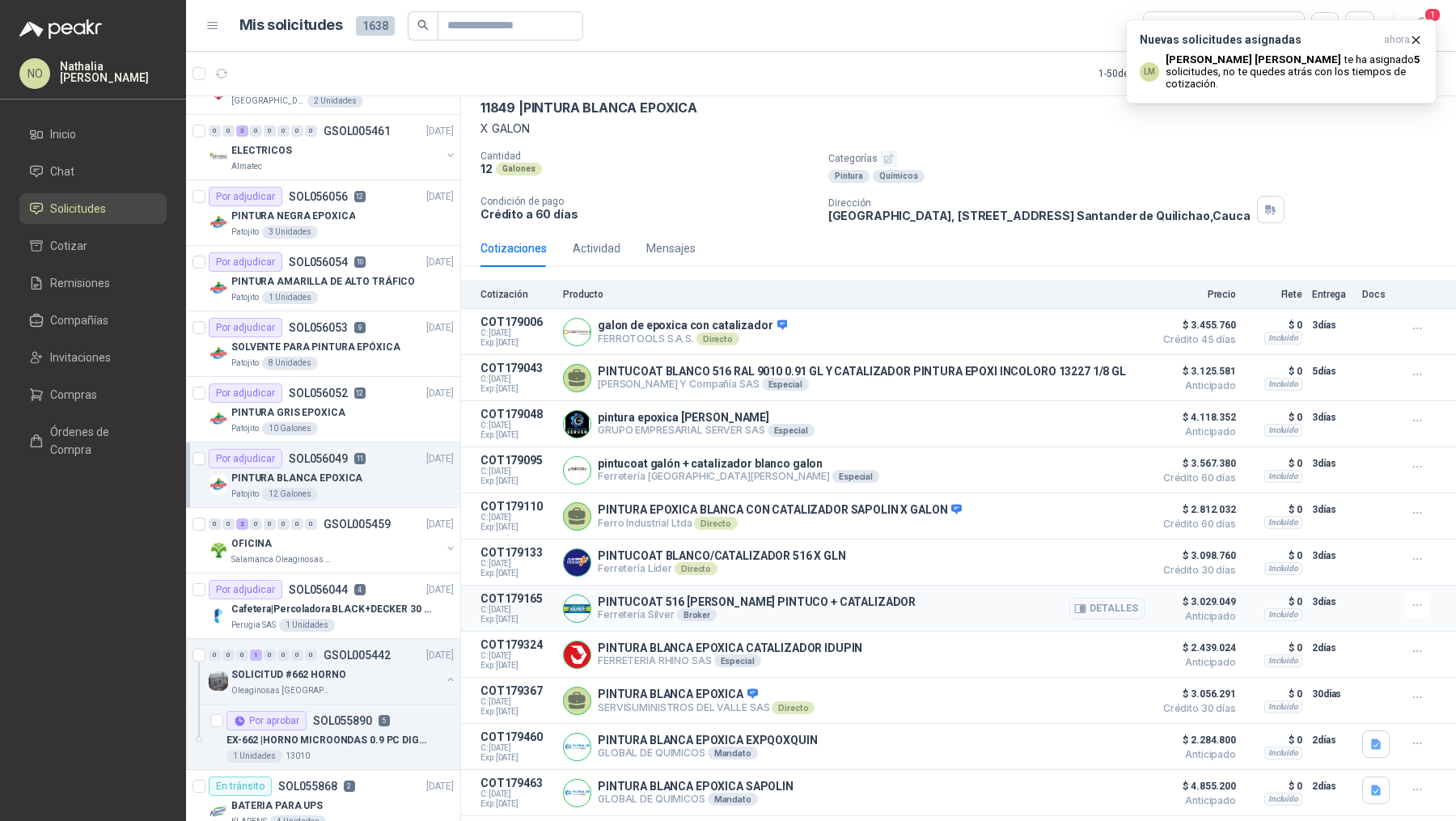
scroll to position [95, 0]
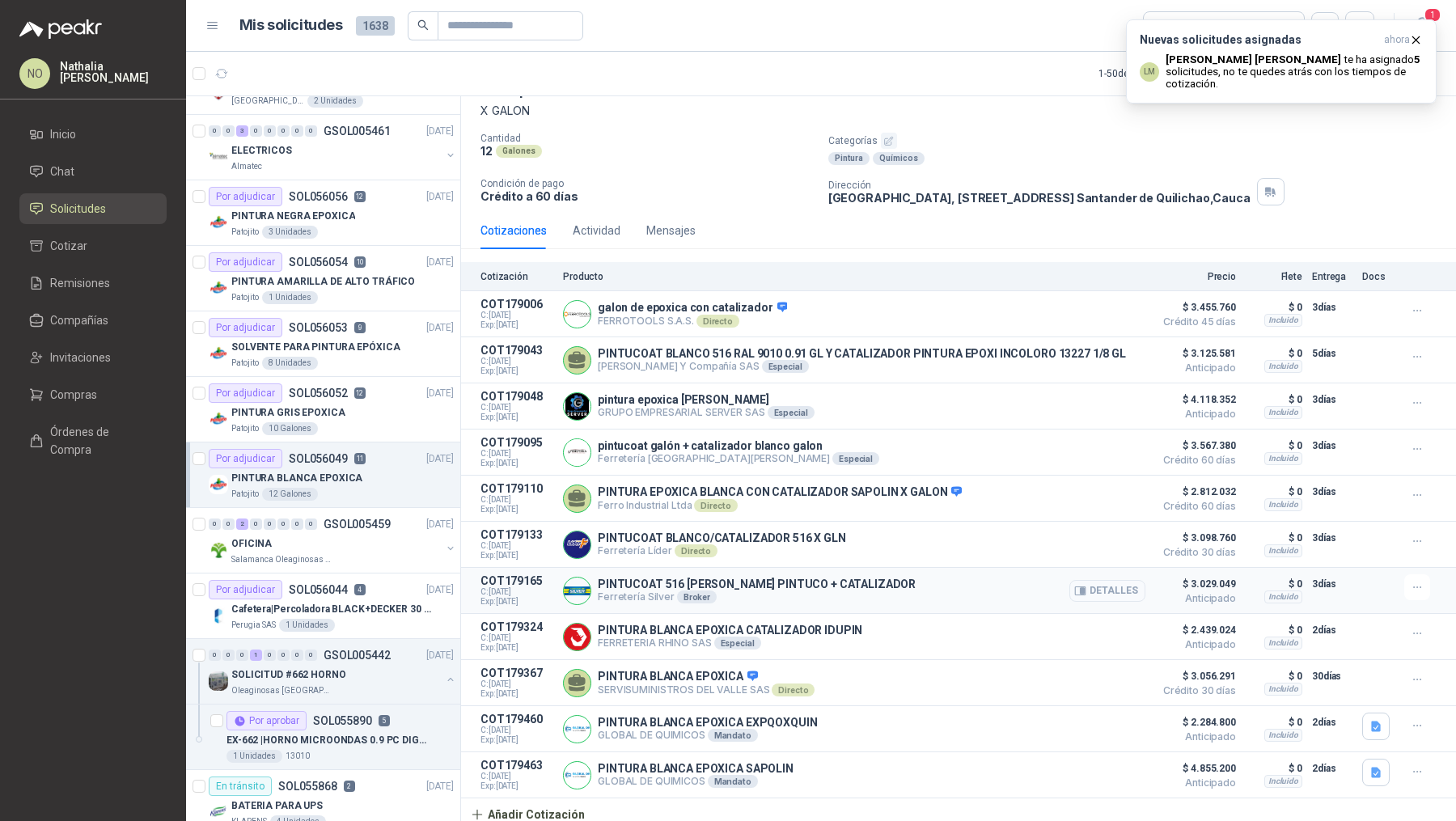
click at [1099, 586] on button "Detalles" at bounding box center [1107, 590] width 76 height 22
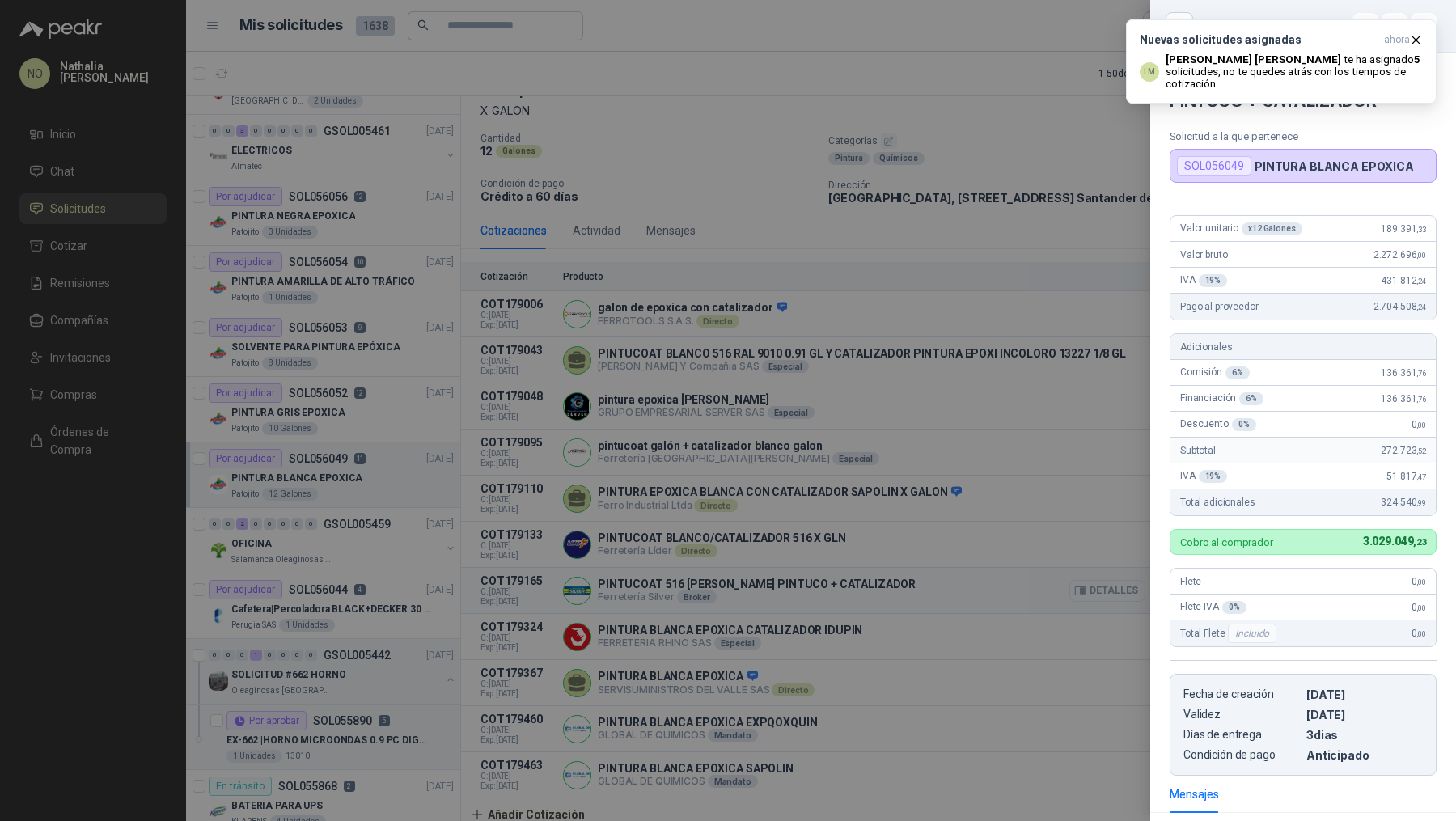
scroll to position [230, 0]
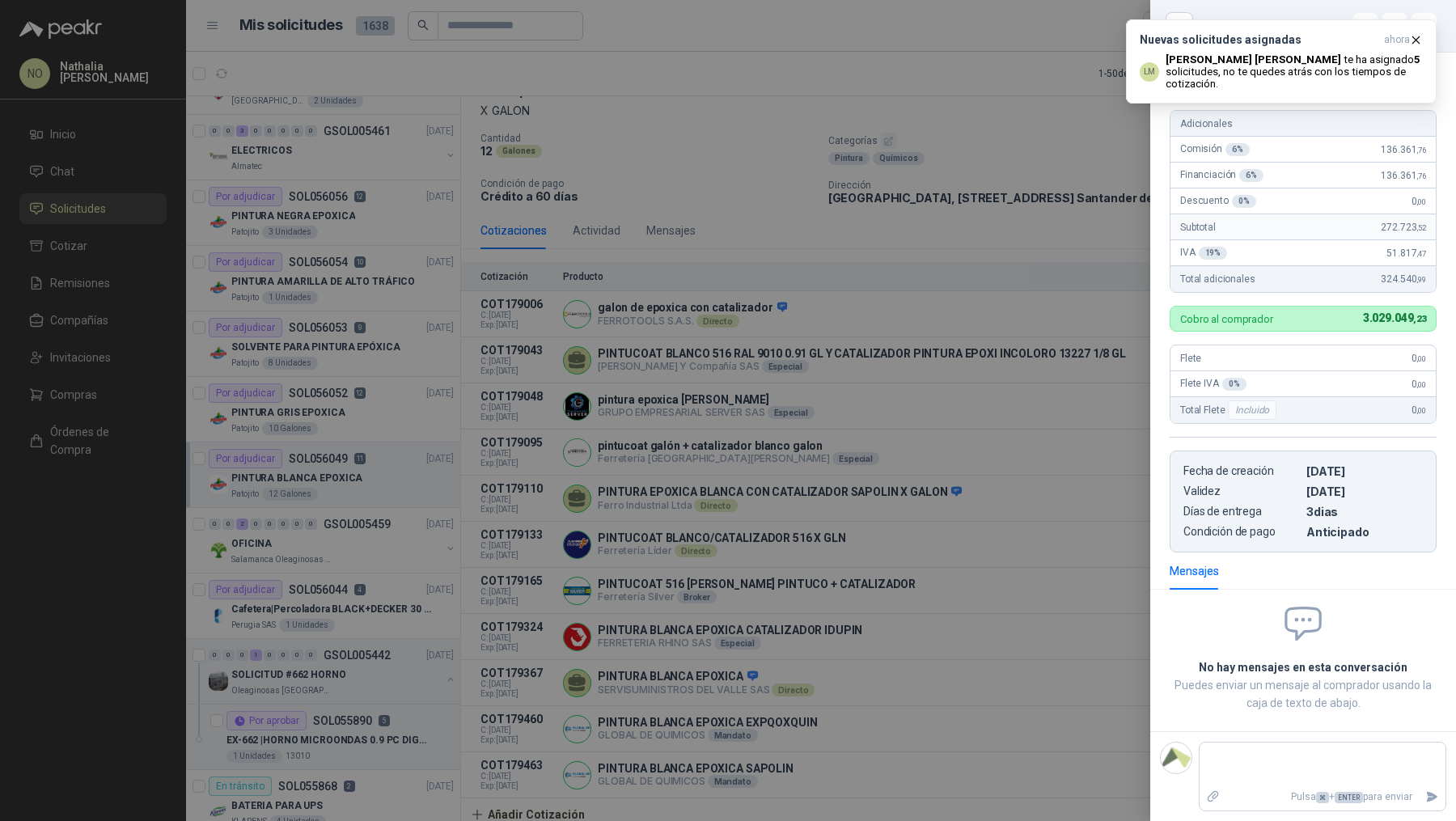
click at [977, 619] on div at bounding box center [728, 410] width 1456 height 821
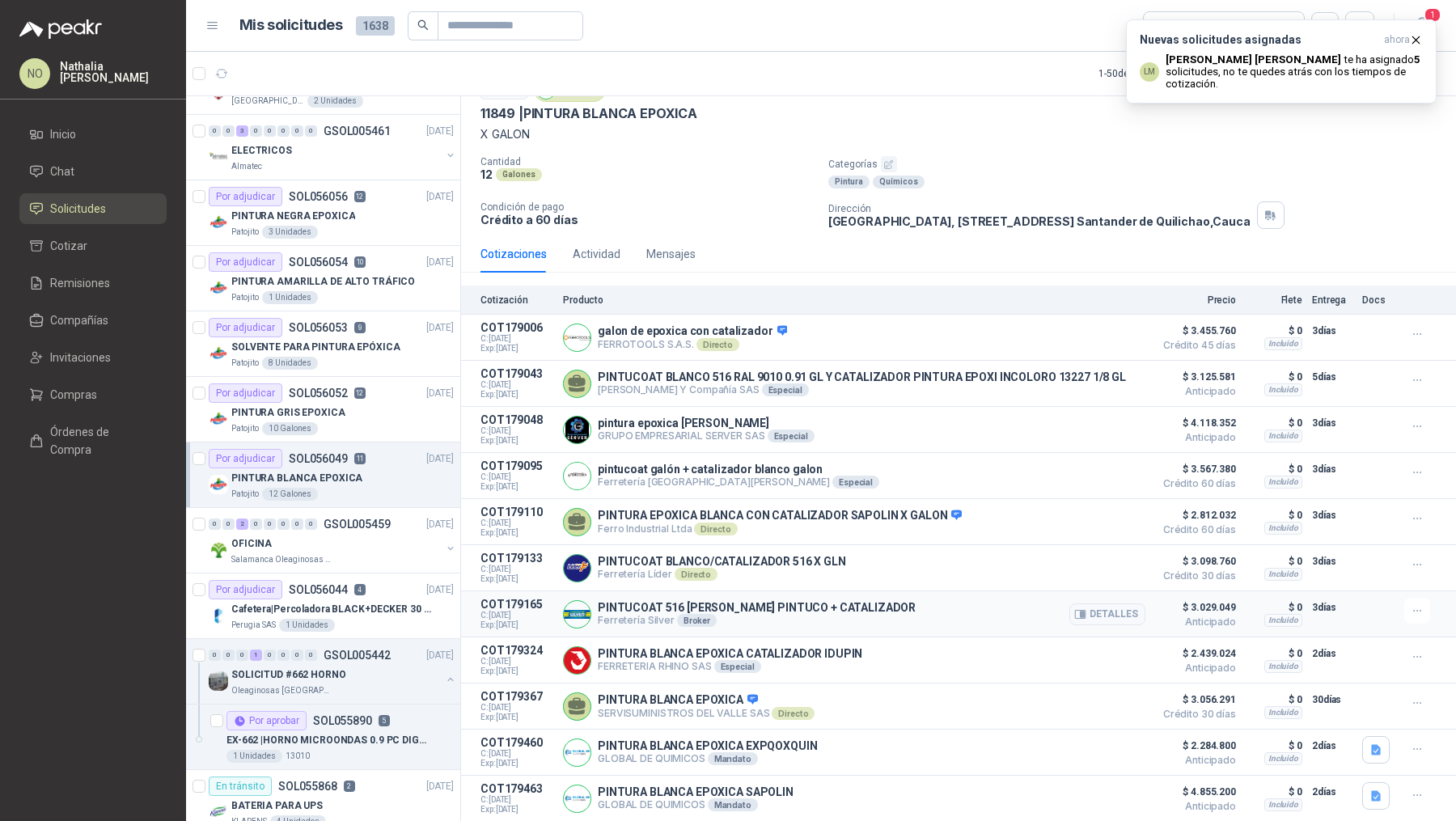
scroll to position [87, 0]
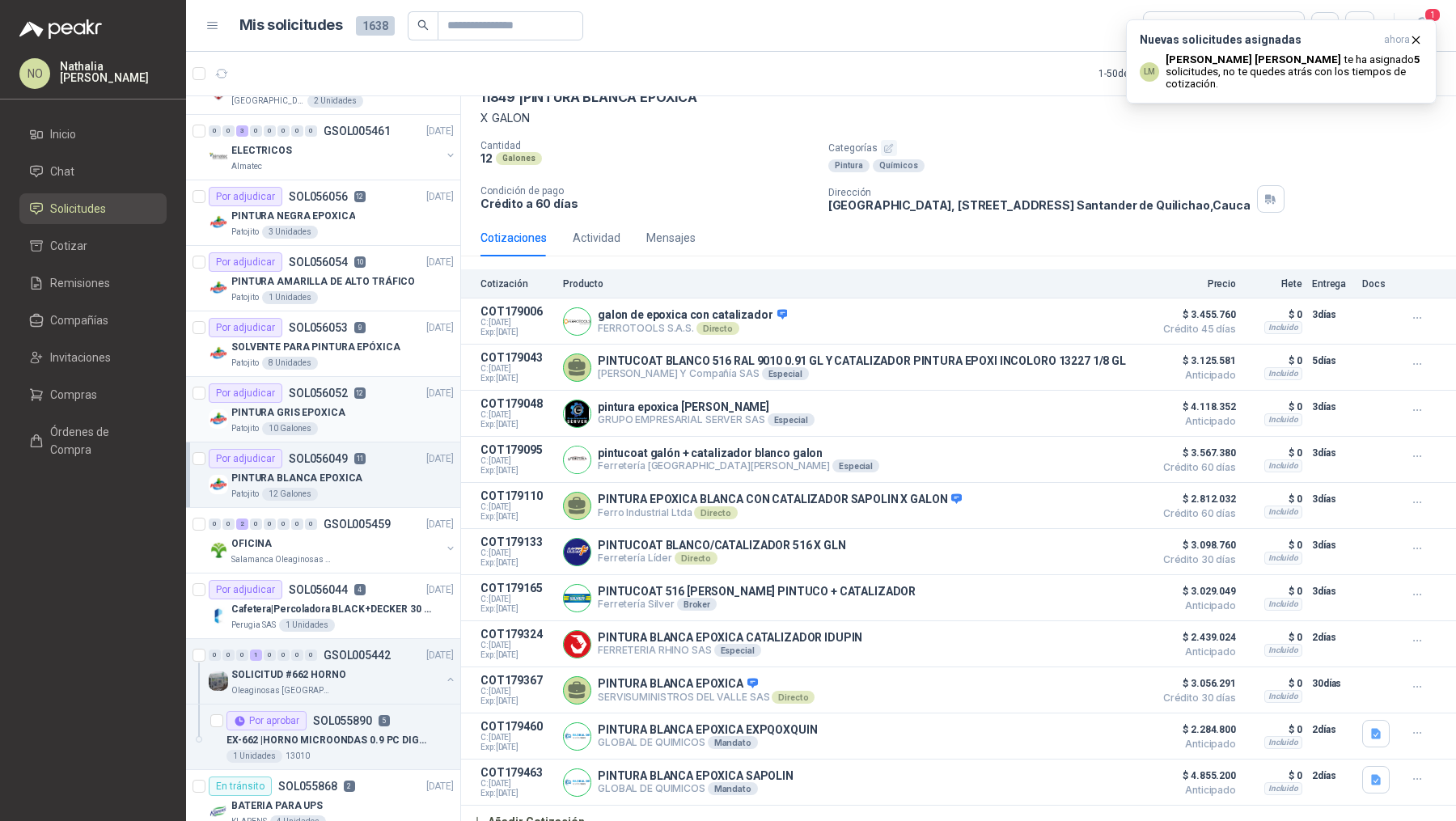
click at [354, 388] on p "12" at bounding box center [360, 393] width 11 height 11
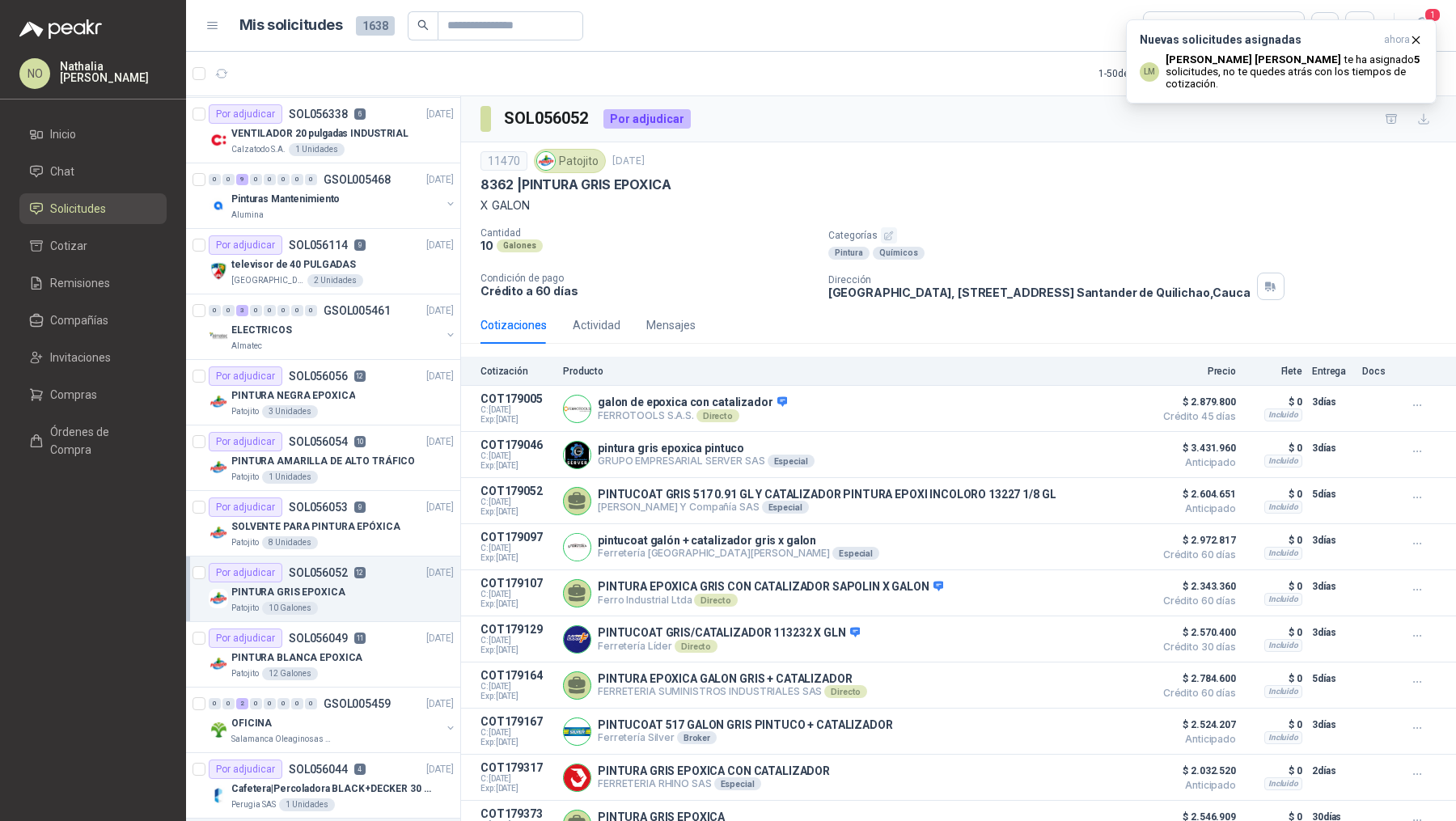
scroll to position [651, 0]
click at [347, 397] on div "PINTURA NEGRA EPOXICA" at bounding box center [343, 398] width 222 height 20
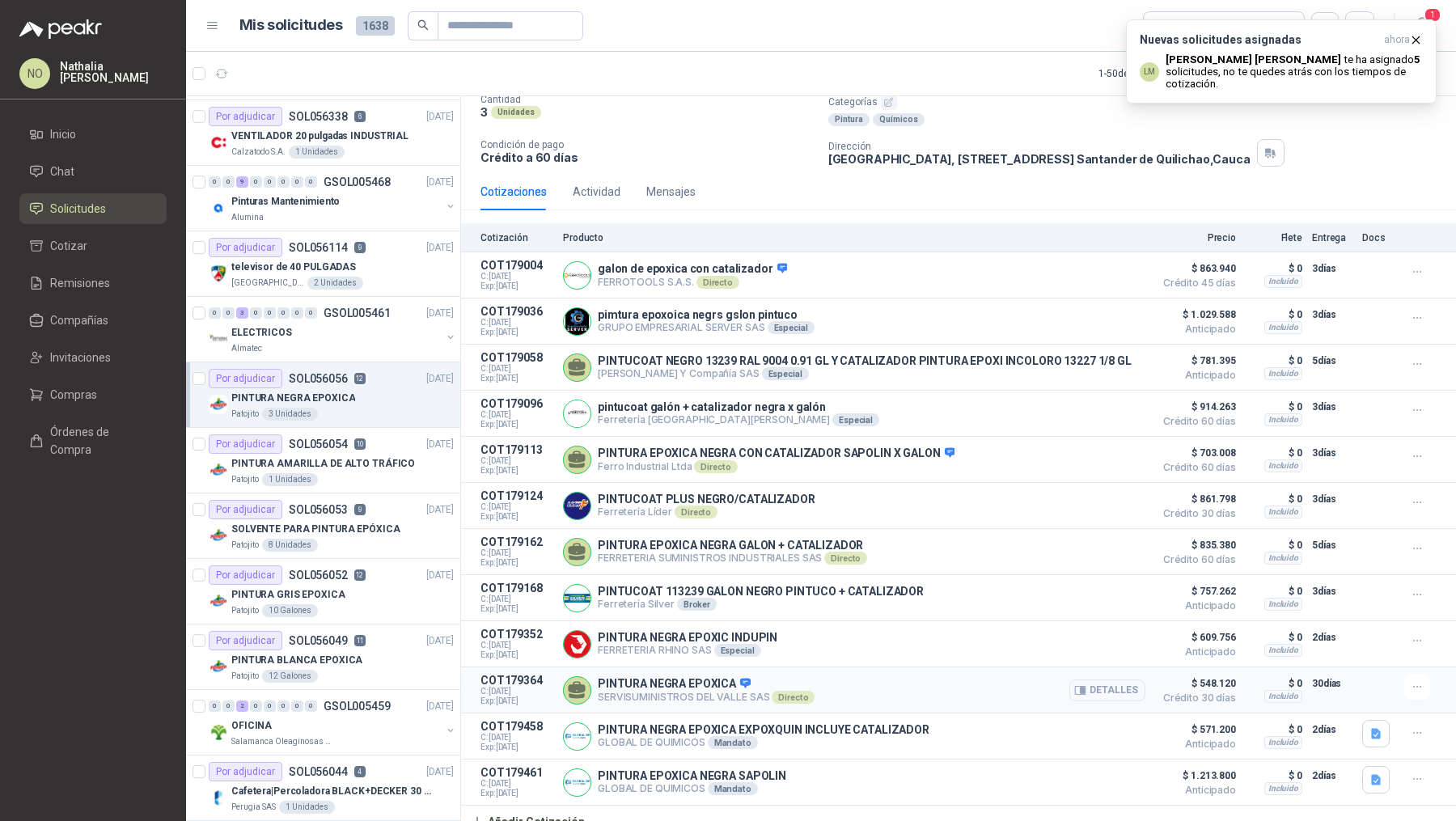
scroll to position [130, 0]
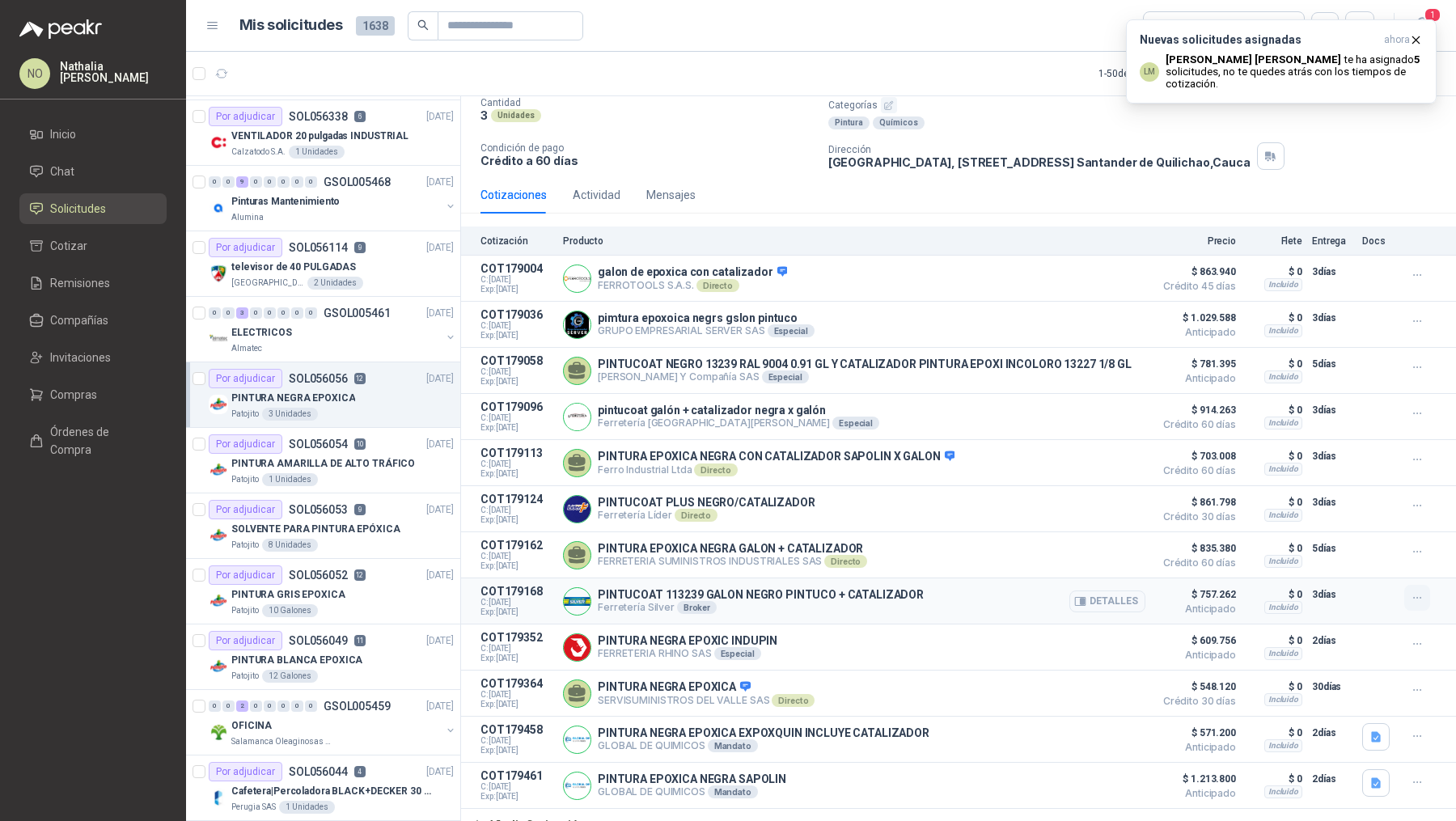
click at [1410, 594] on icon "button" at bounding box center [1417, 598] width 14 height 14
click at [1363, 532] on button "Editar" at bounding box center [1385, 529] width 129 height 26
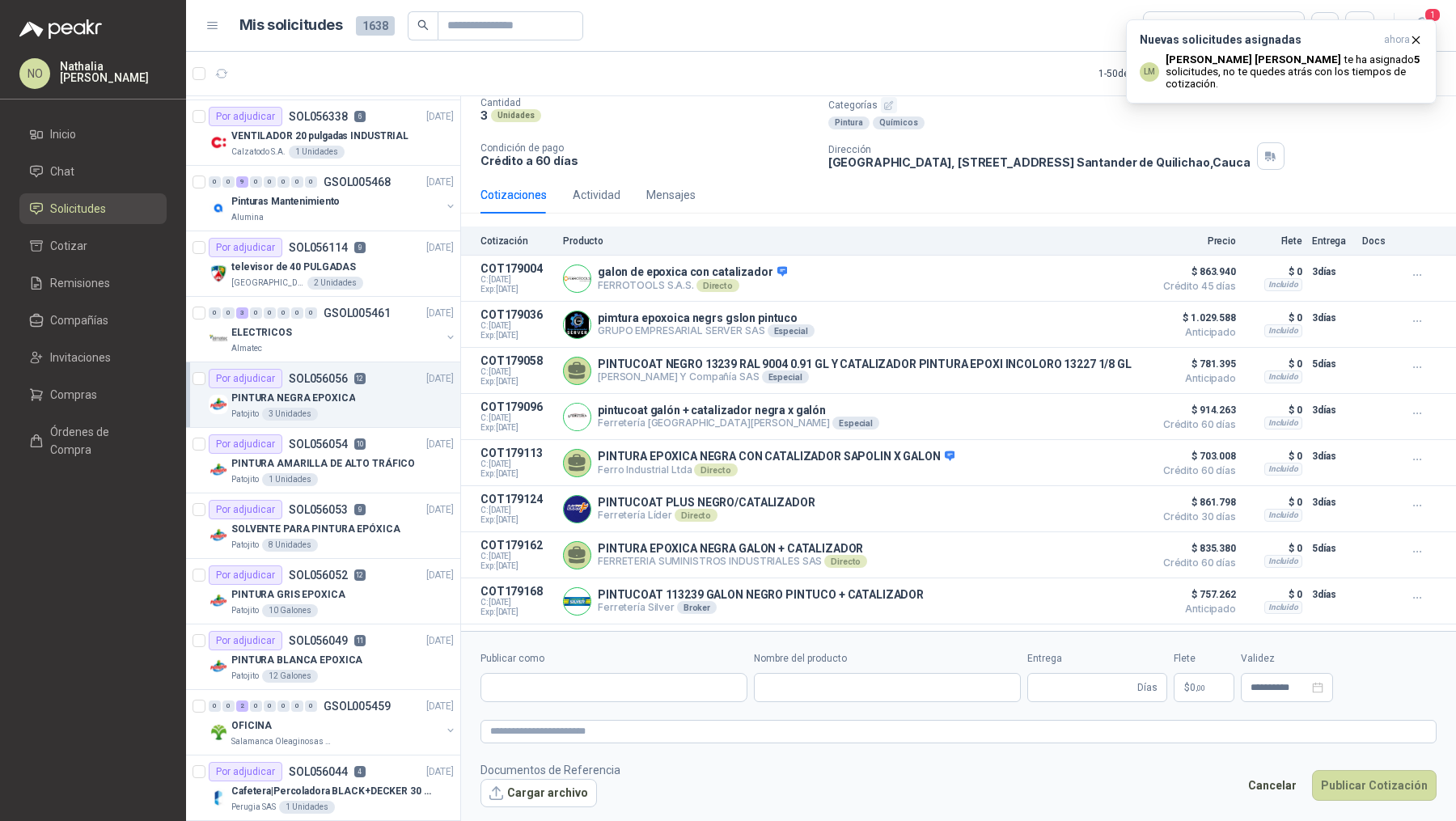
type input "**********"
type input "*"
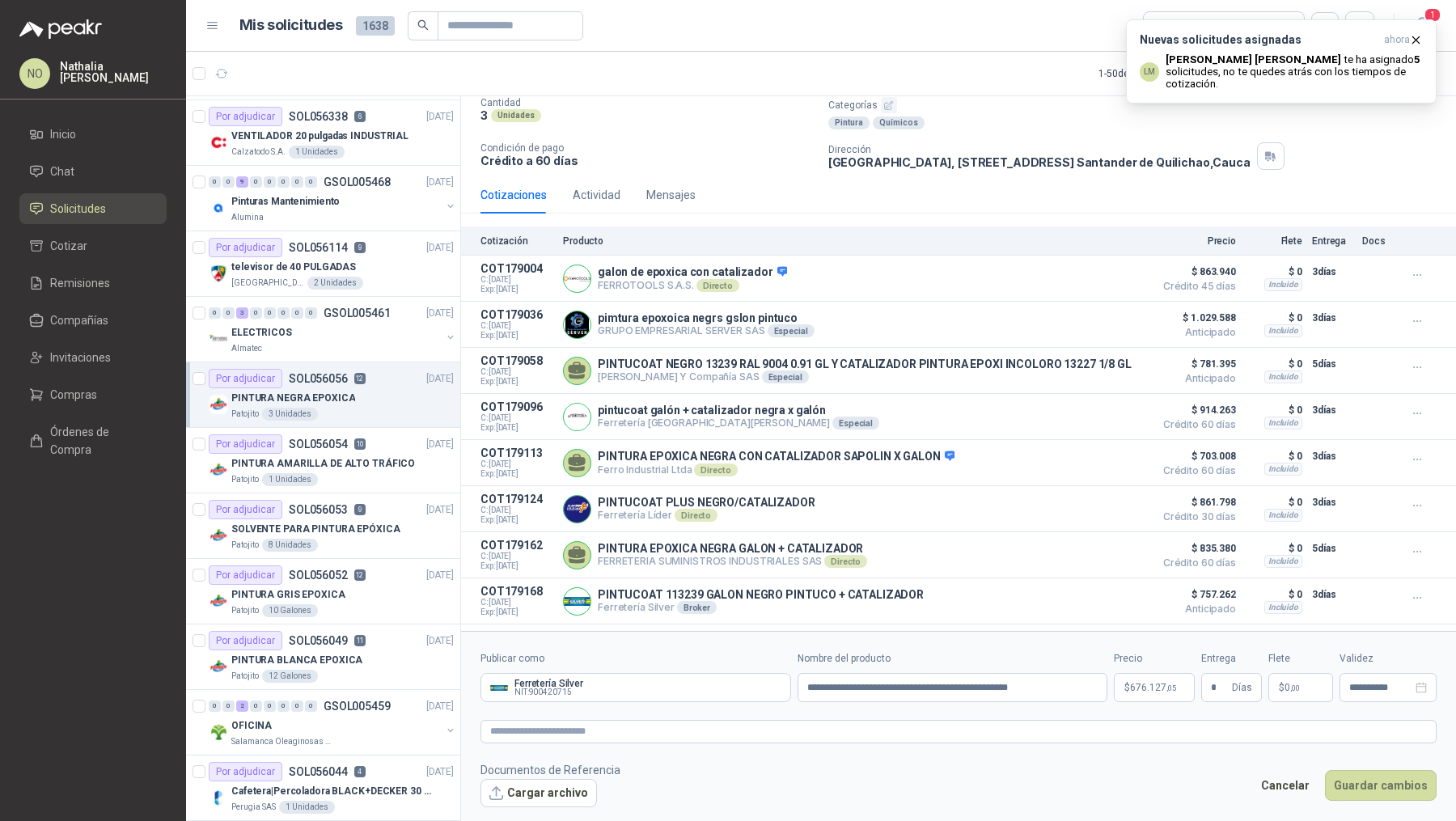
click at [1140, 692] on span "676.127 ,05" at bounding box center [1153, 688] width 46 height 10
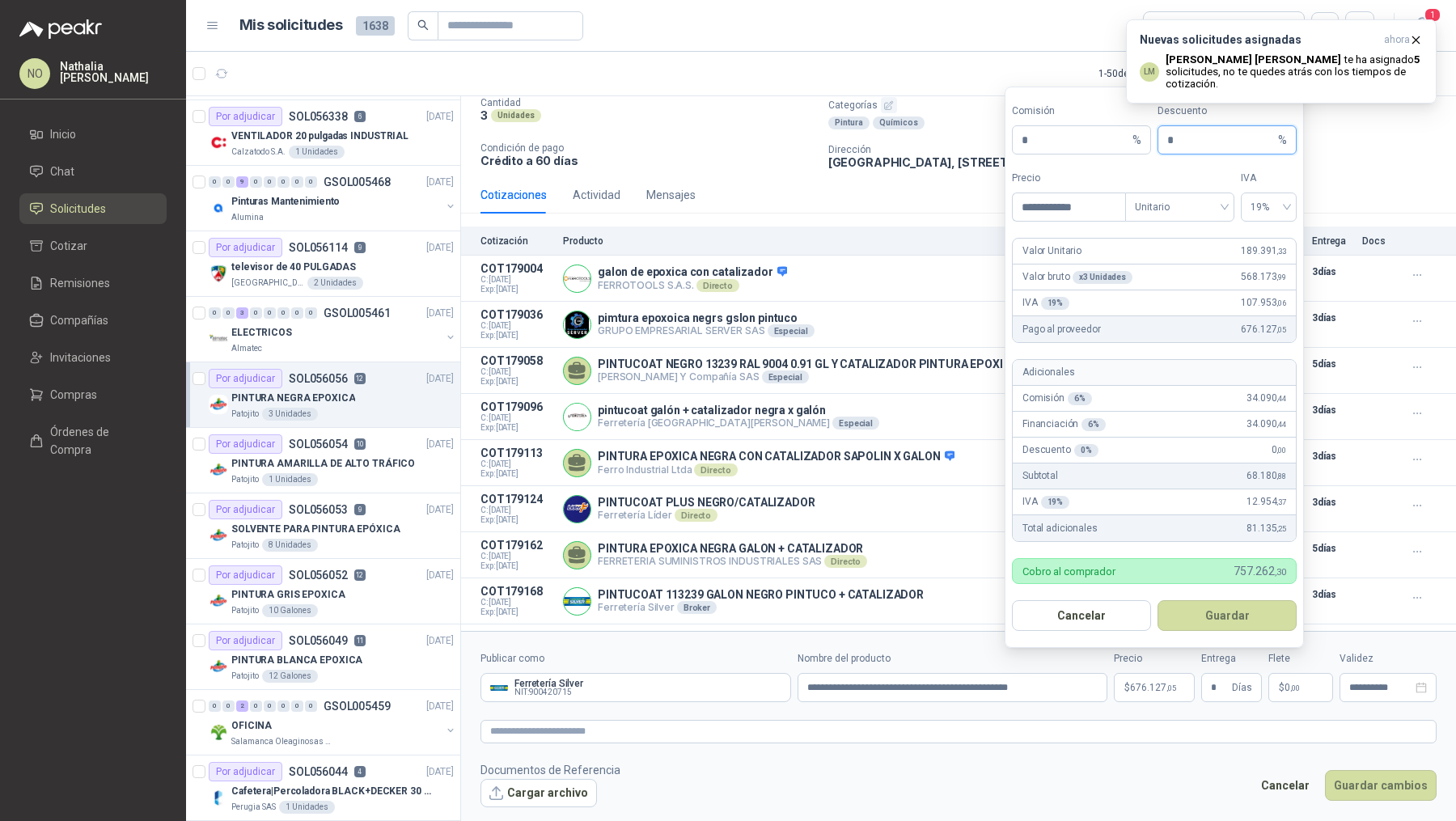
click at [1207, 149] on input "*" at bounding box center [1221, 140] width 108 height 28
type input "*"
click at [1266, 607] on button "Guardar" at bounding box center [1227, 616] width 139 height 31
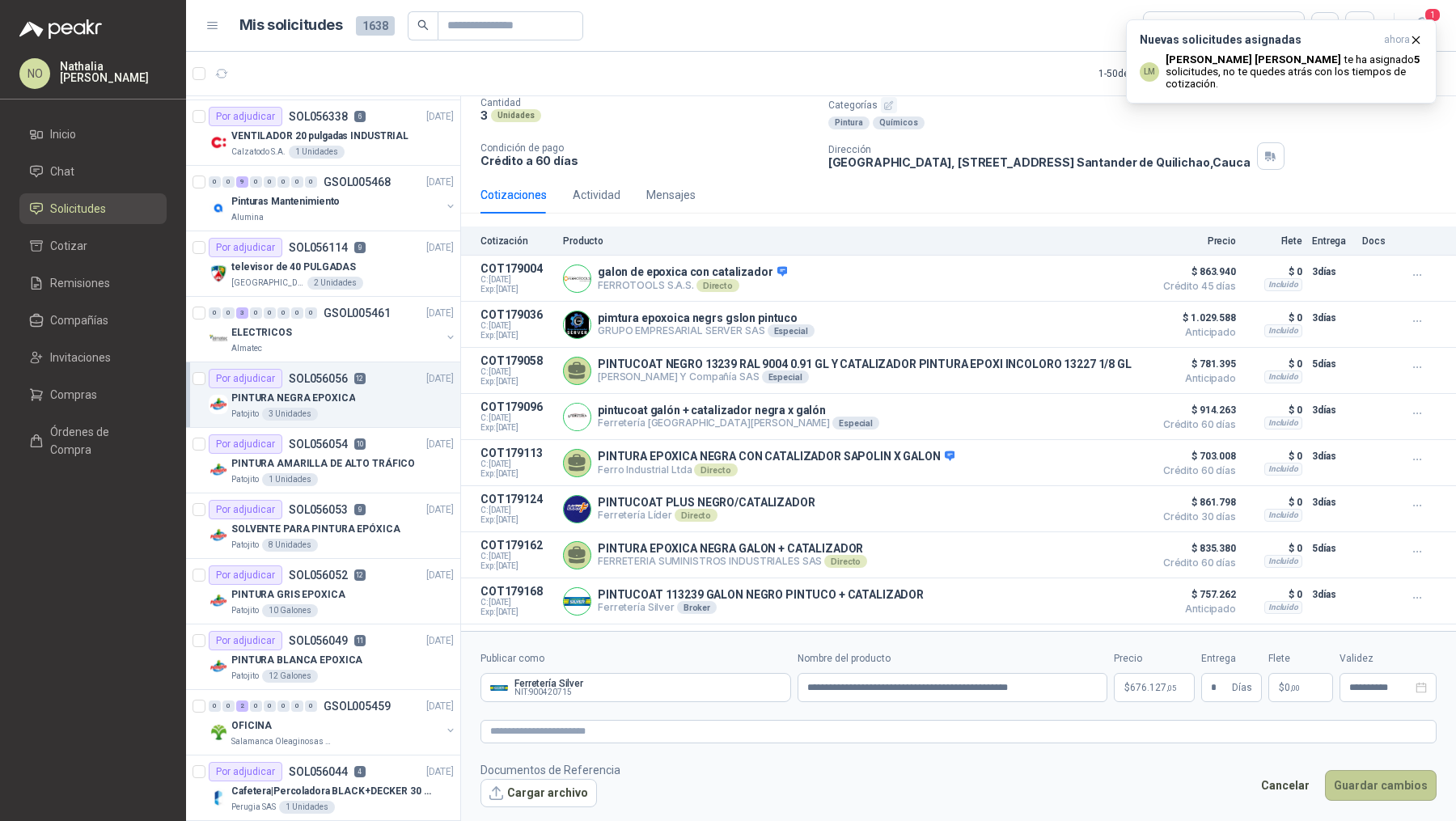
click at [1365, 787] on button "Guardar cambios" at bounding box center [1380, 786] width 112 height 31
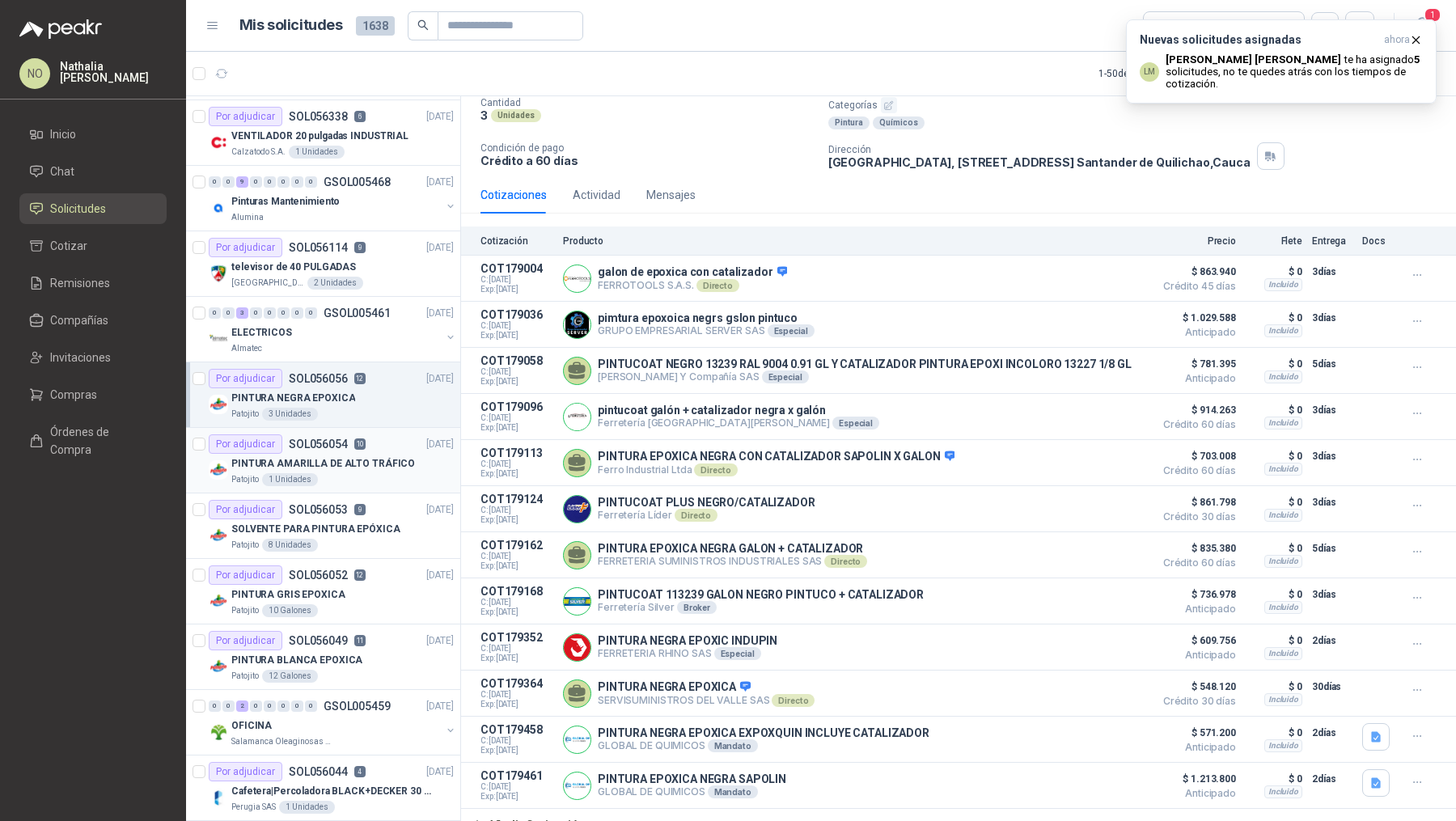
click at [400, 434] on div "Por adjudicar SOL056054 10 [DATE]" at bounding box center [331, 444] width 245 height 20
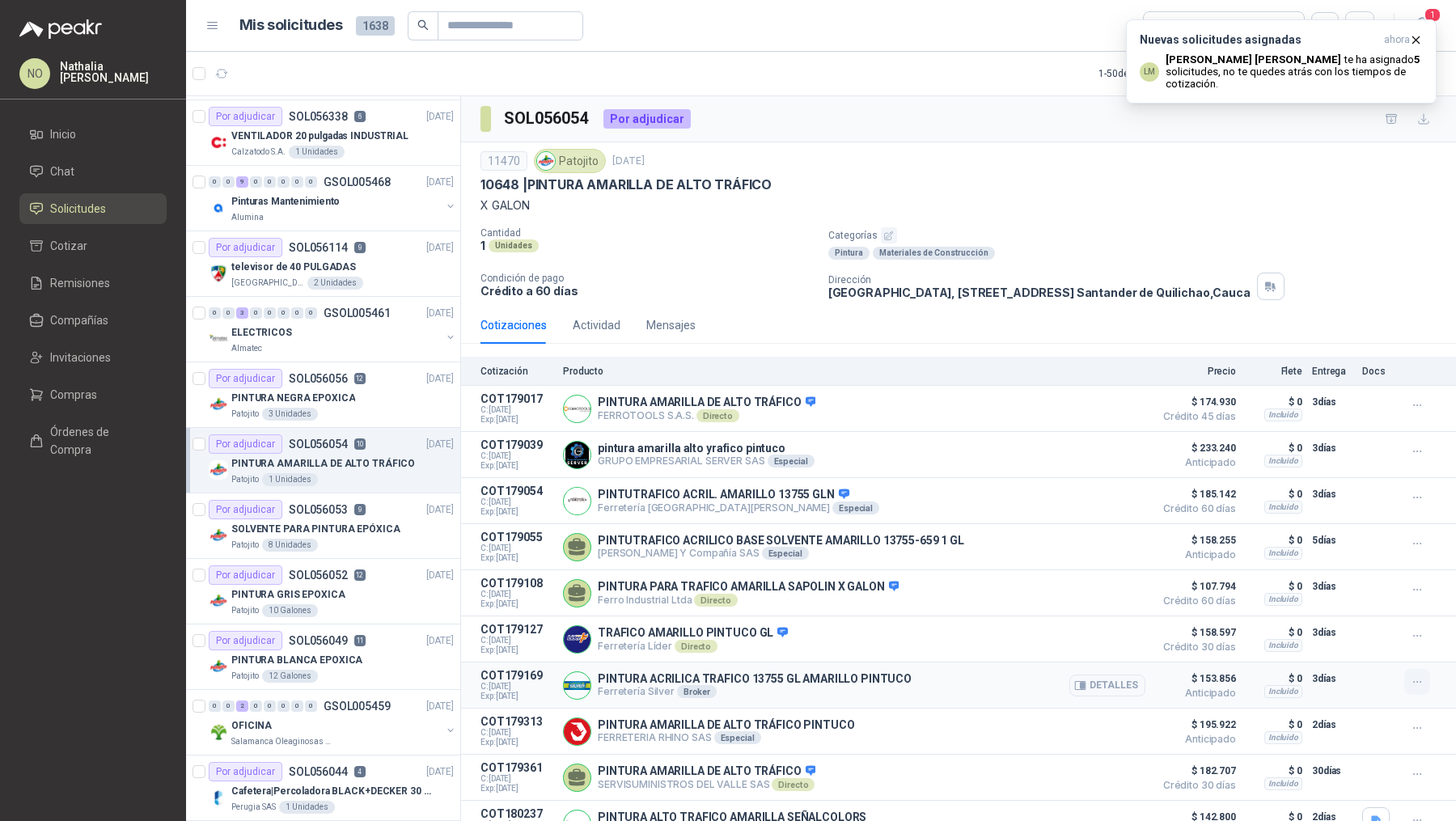
click at [1410, 675] on icon "button" at bounding box center [1417, 682] width 14 height 14
click at [1362, 613] on button "Editar" at bounding box center [1385, 614] width 129 height 26
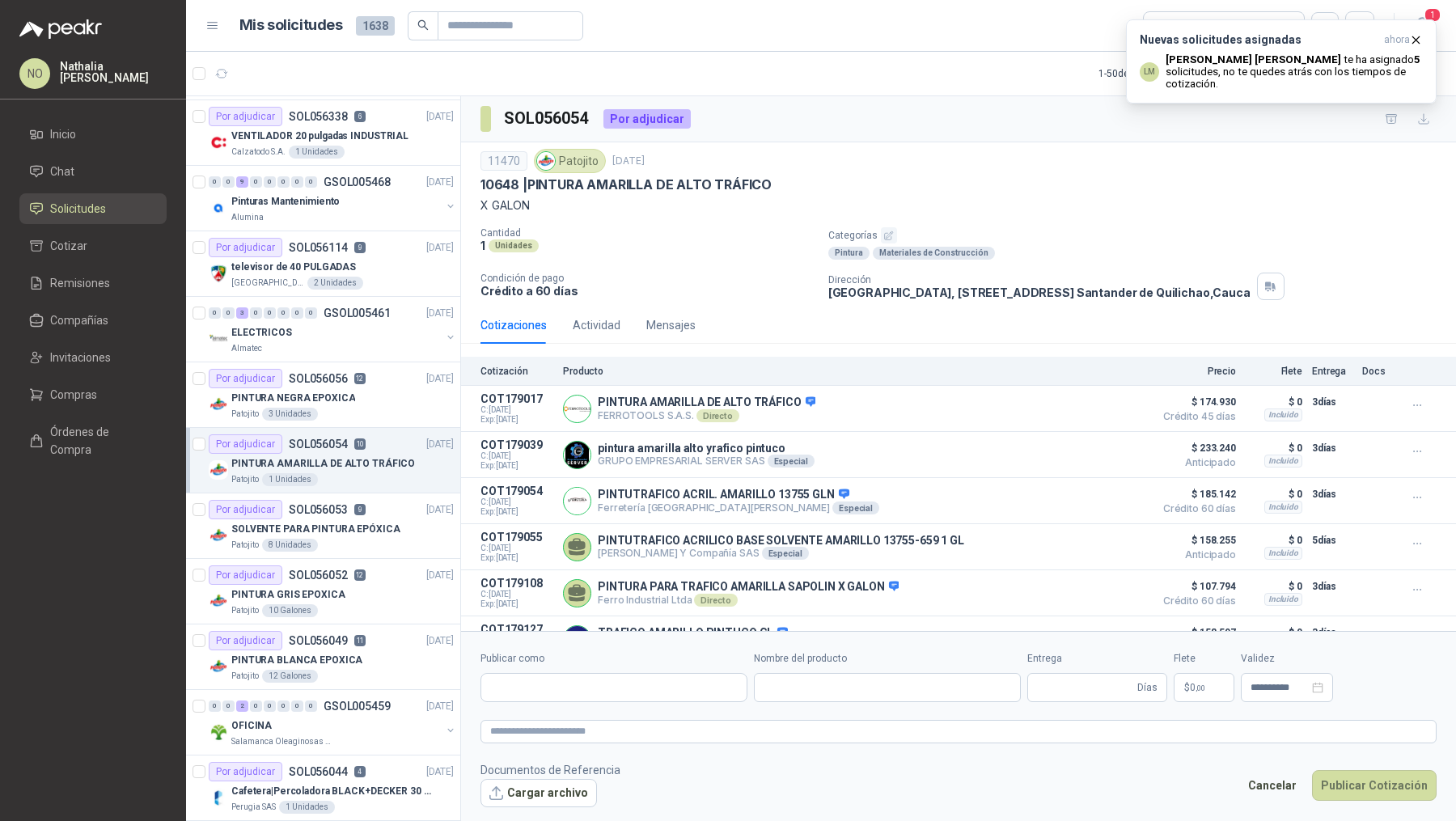
type input "**********"
type input "*"
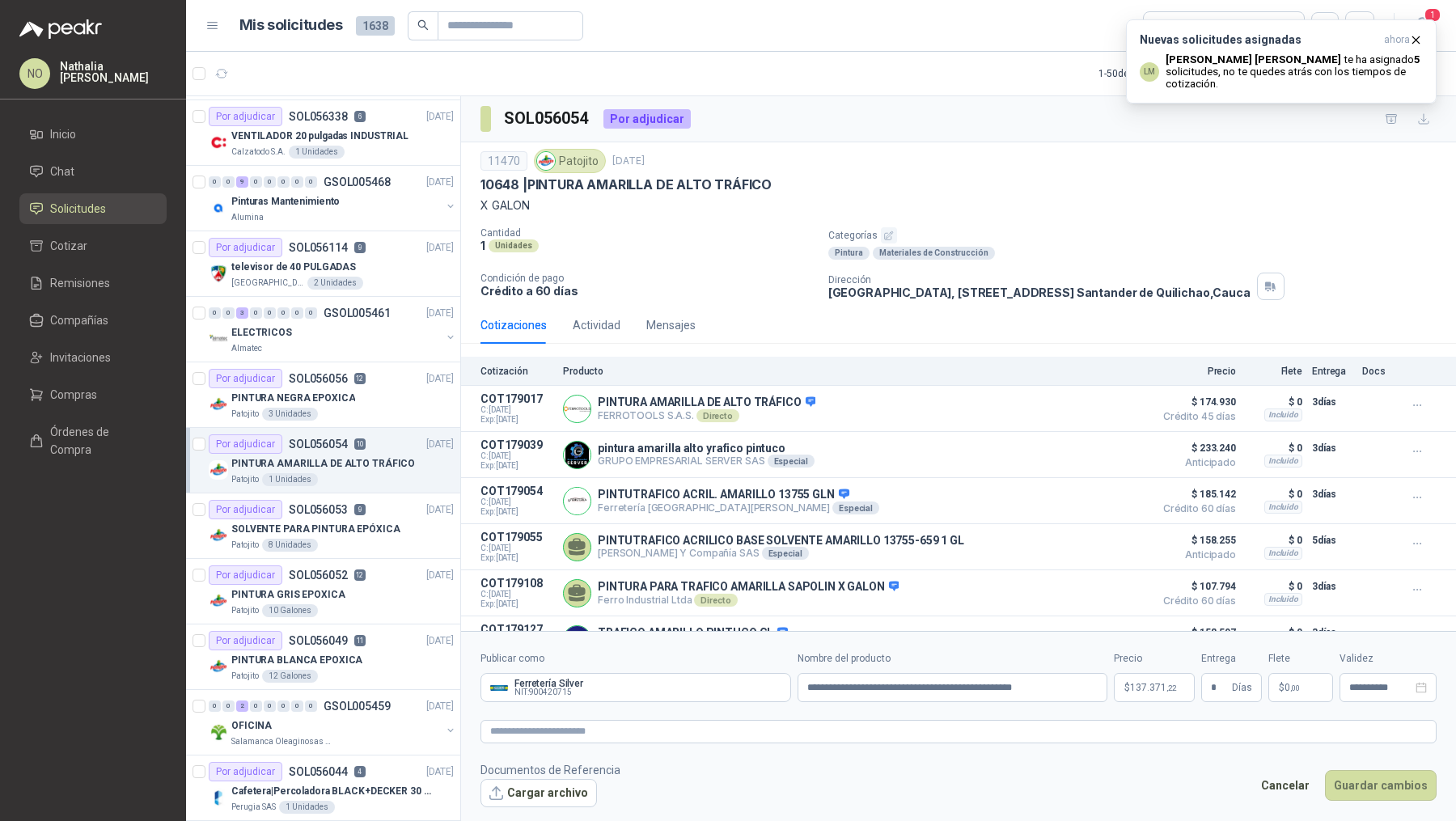
click at [1157, 693] on p "$ 137.371 ,22" at bounding box center [1154, 688] width 81 height 29
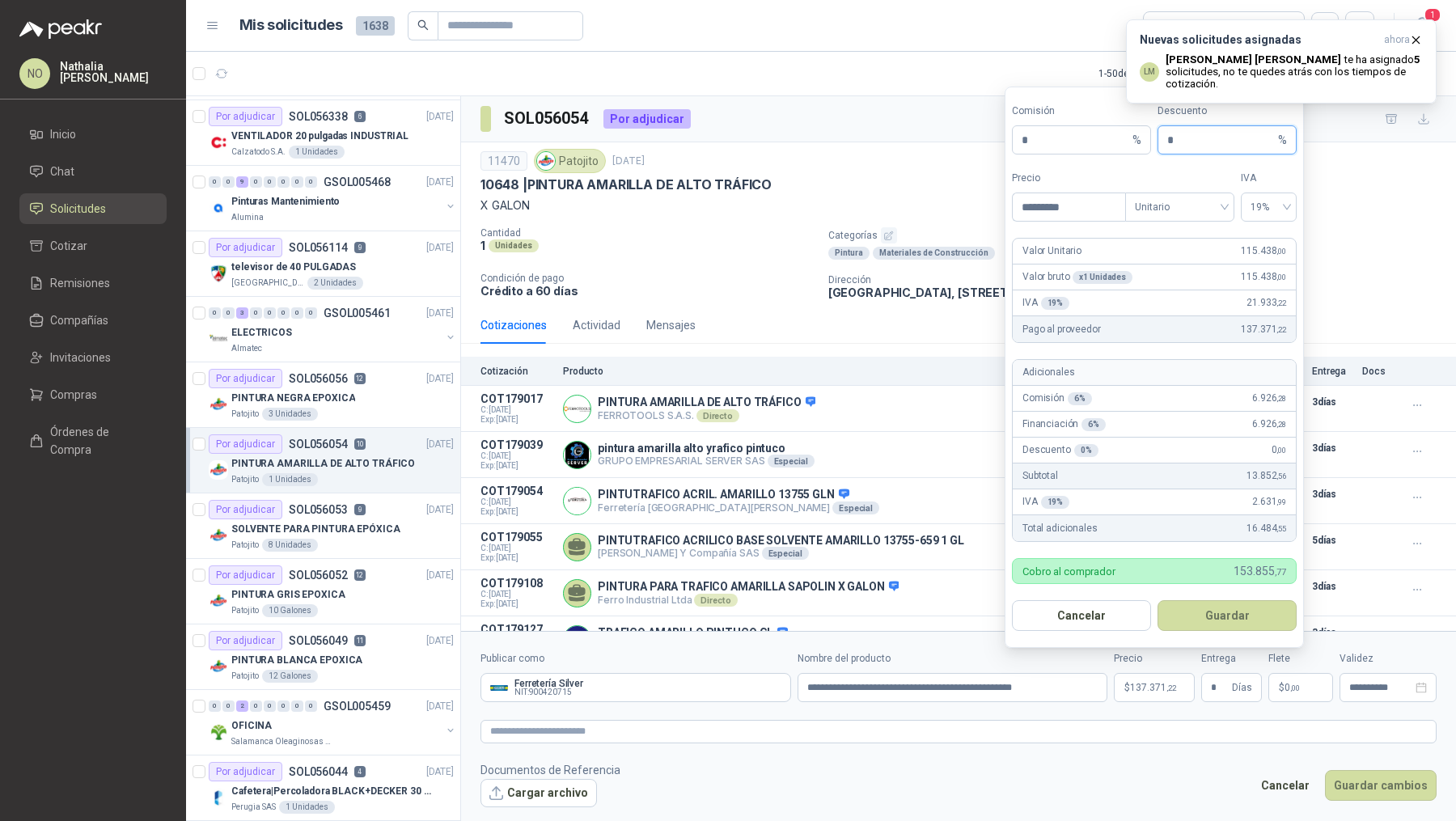
click at [1189, 153] on input "*" at bounding box center [1221, 140] width 108 height 28
type input "*"
click at [1221, 609] on button "Guardar" at bounding box center [1227, 616] width 139 height 31
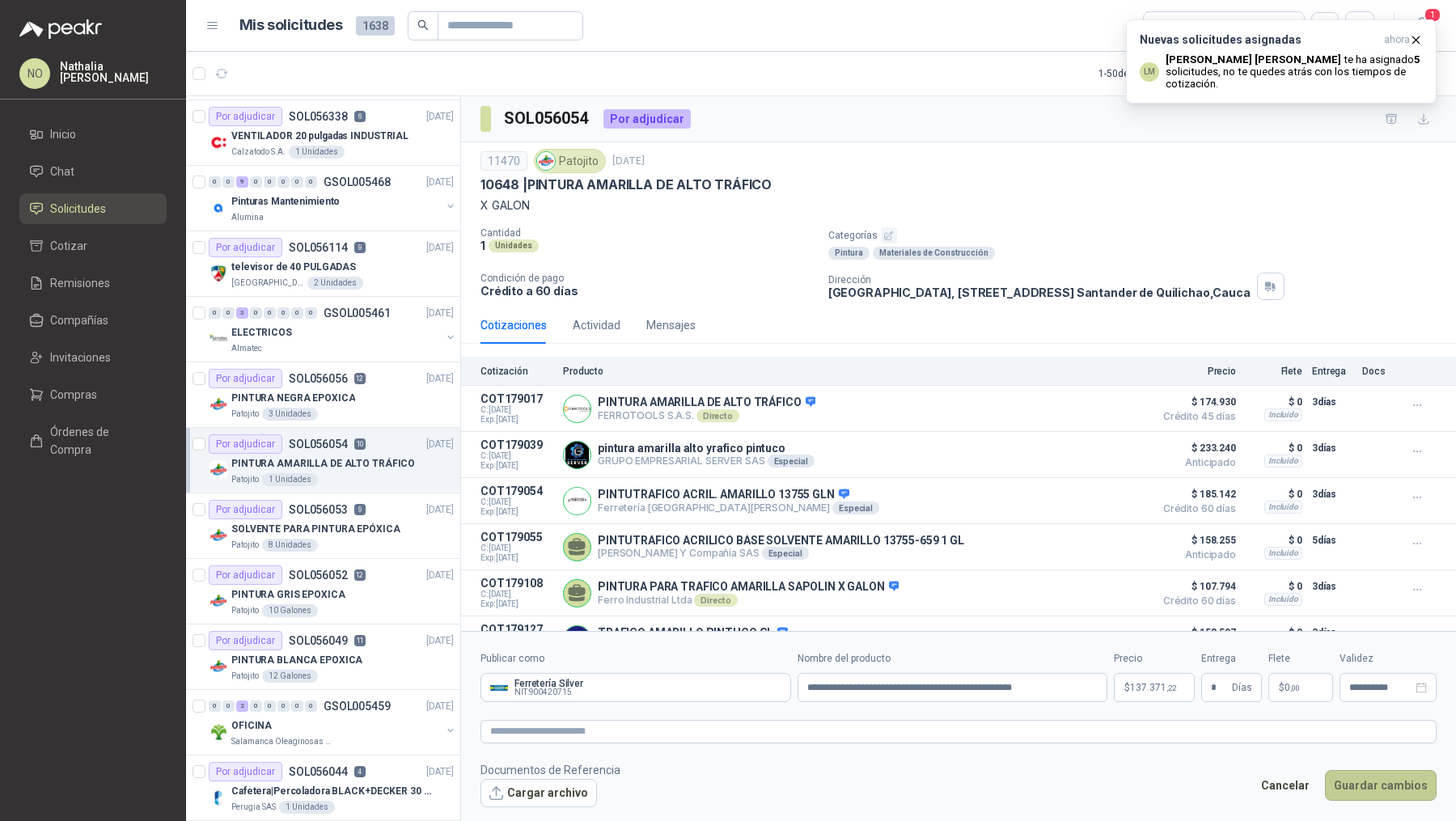
click at [1404, 783] on button "Guardar cambios" at bounding box center [1380, 786] width 112 height 31
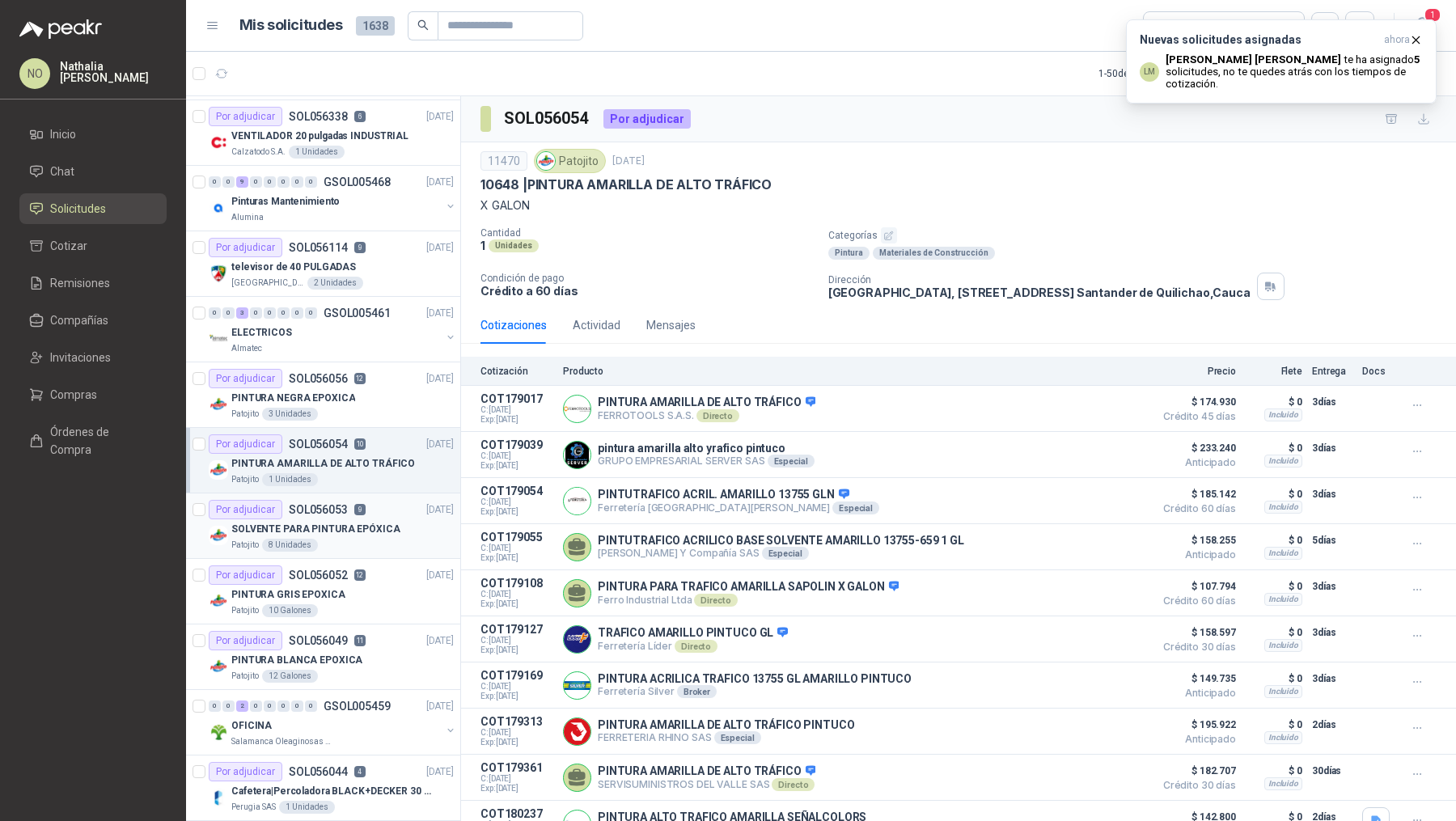
click at [334, 522] on p "SOLVENTE PARA PINTURA EPÓXICA" at bounding box center [316, 529] width 169 height 16
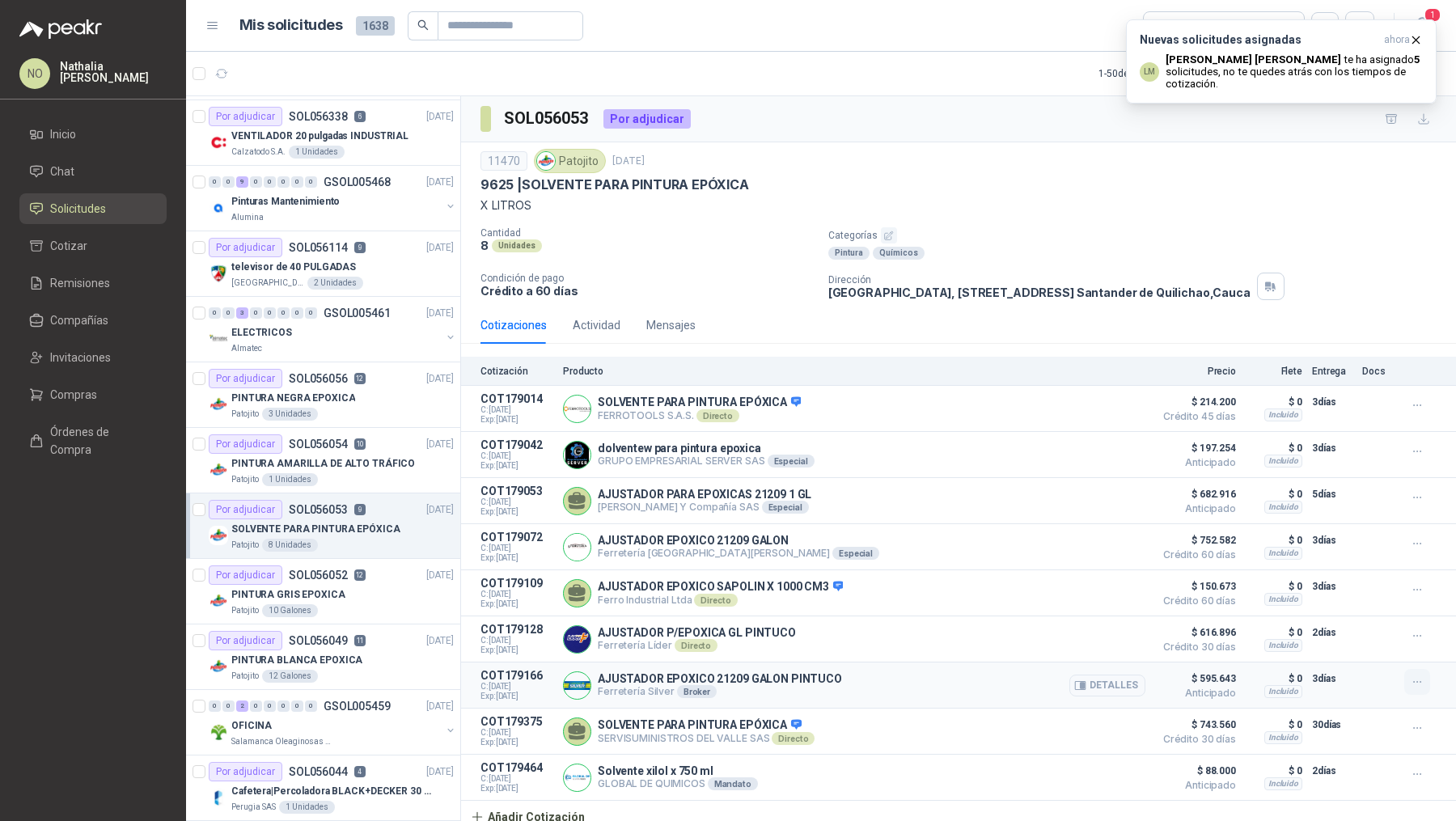
click at [1410, 681] on icon "button" at bounding box center [1417, 682] width 14 height 14
click at [1348, 607] on button "Editar" at bounding box center [1385, 614] width 129 height 26
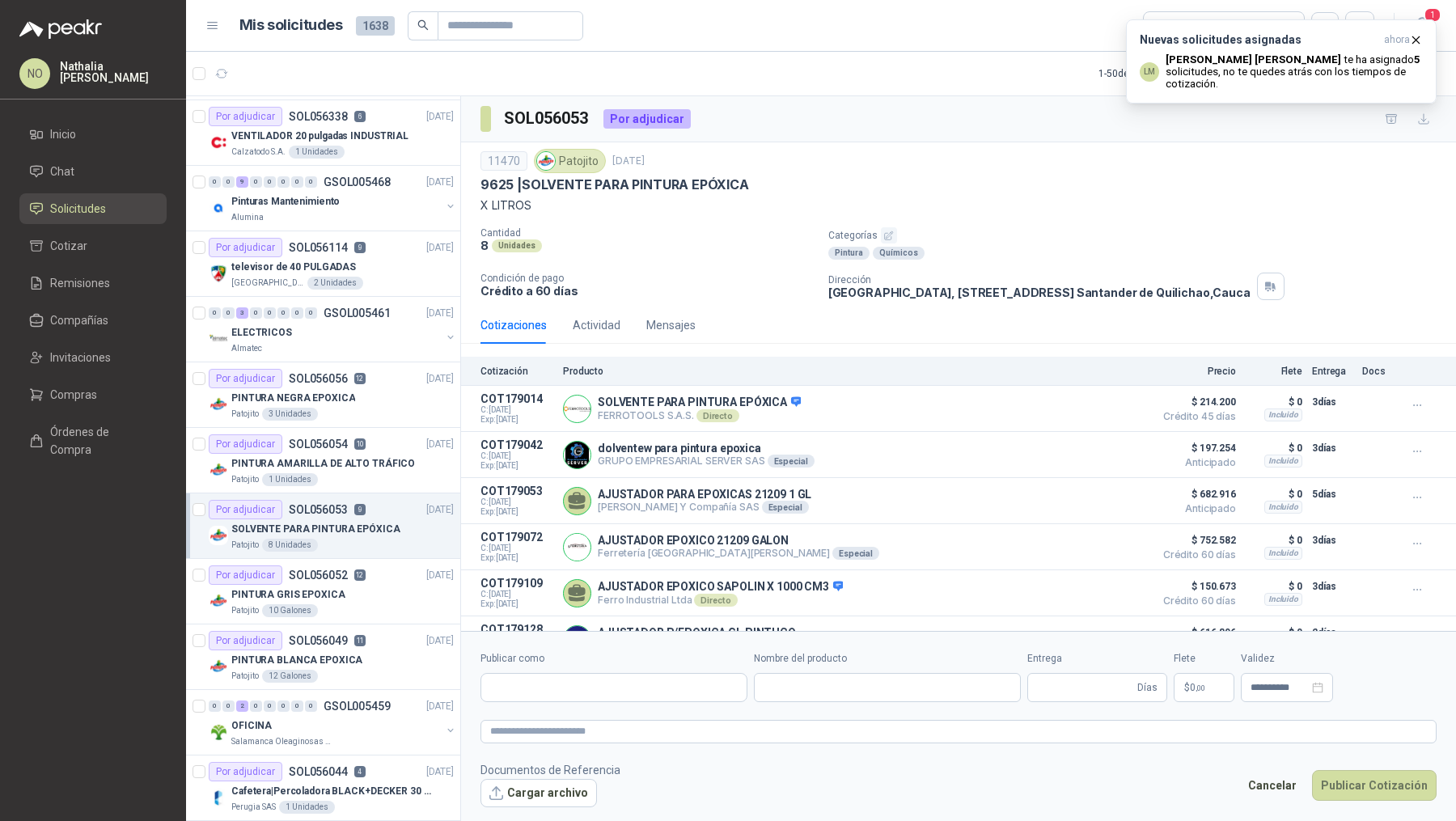
type input "**********"
type input "*"
click at [1159, 686] on span "531.824 ,14" at bounding box center [1153, 688] width 46 height 10
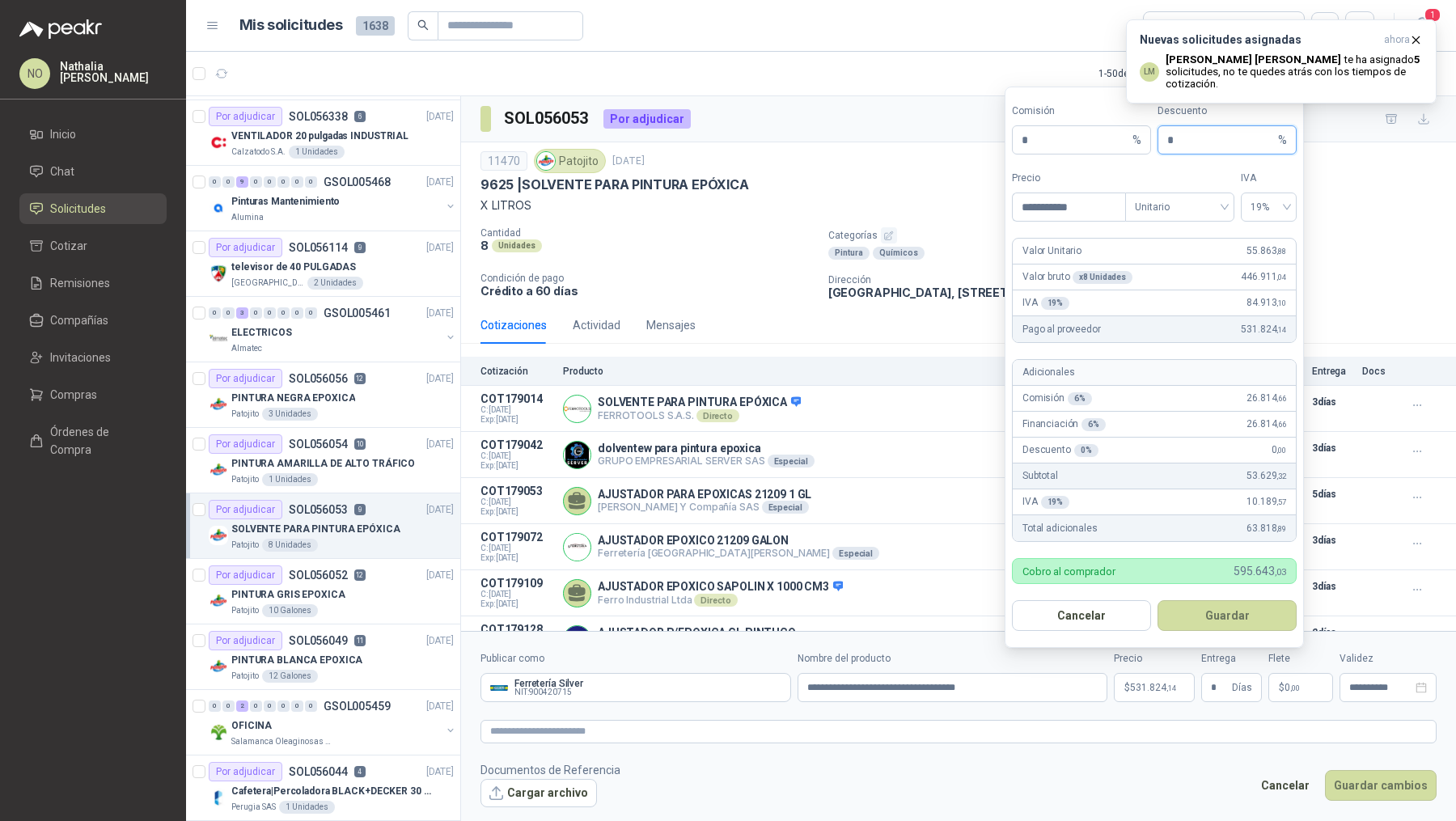
click at [1181, 145] on input "*" at bounding box center [1221, 140] width 108 height 28
type input "*"
click at [1212, 619] on button "Guardar" at bounding box center [1227, 616] width 139 height 31
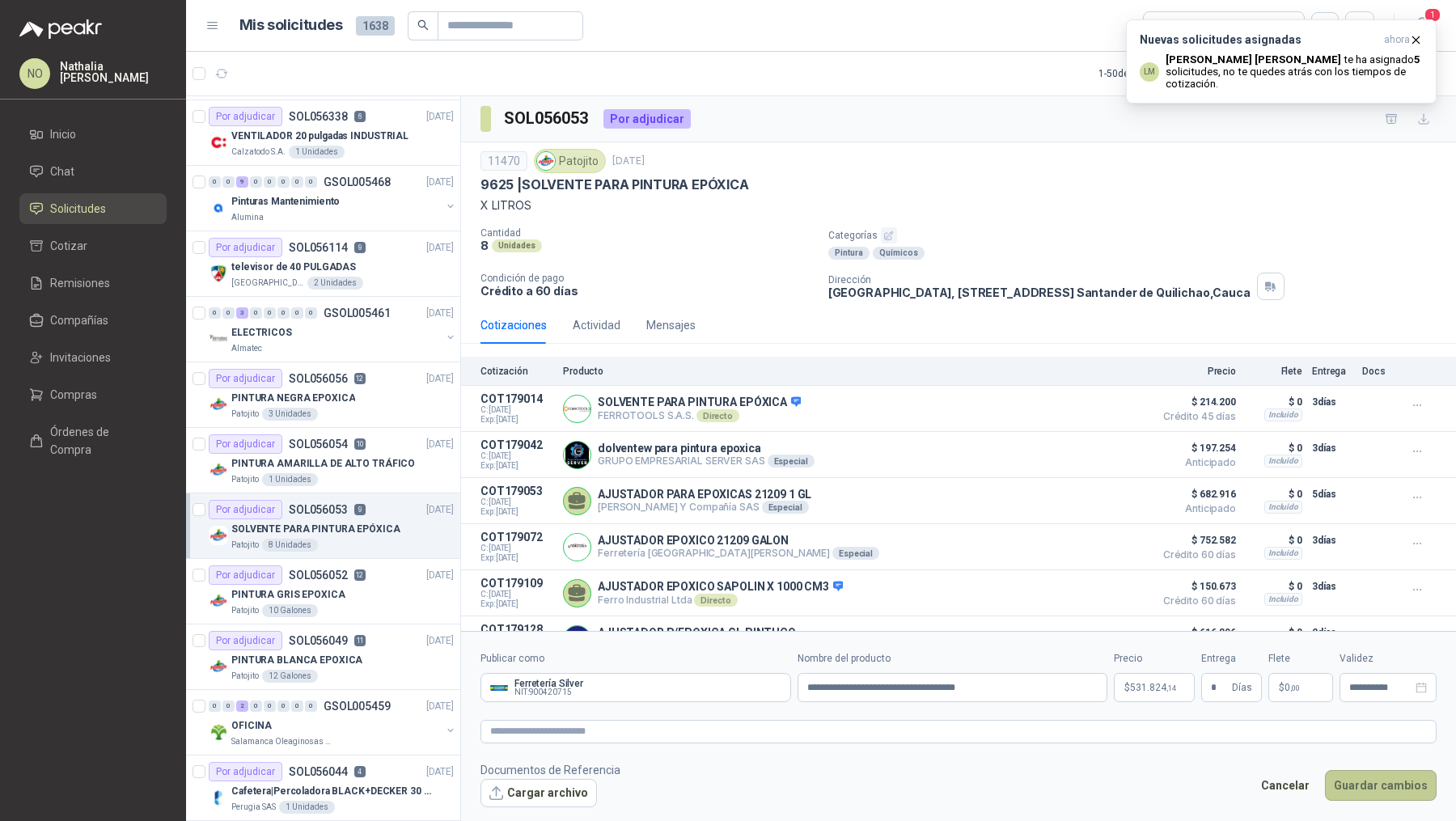
click at [1387, 778] on button "Guardar cambios" at bounding box center [1380, 786] width 112 height 31
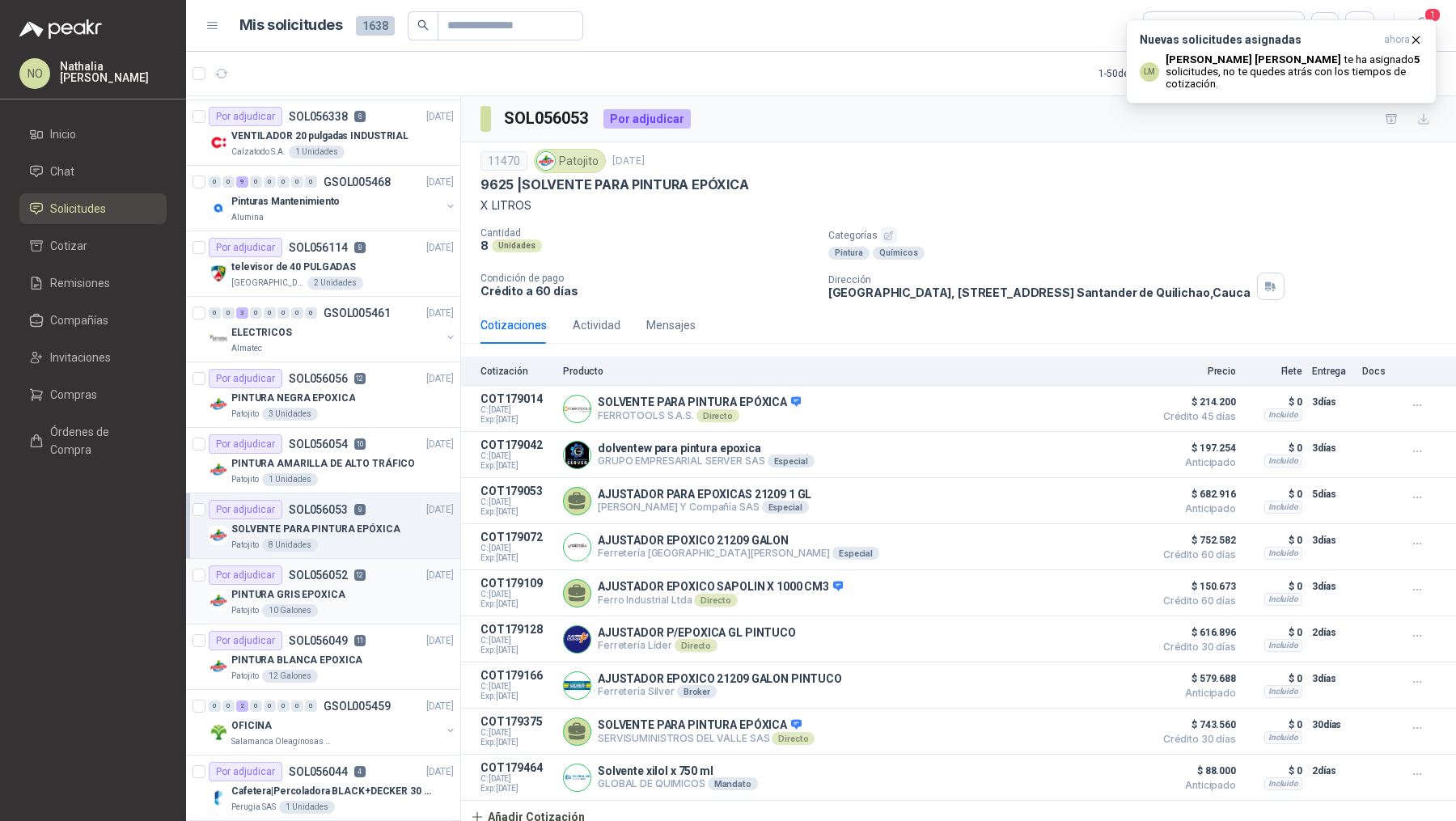
click at [382, 585] on div "PINTURA GRIS EPOXICA" at bounding box center [343, 594] width 222 height 20
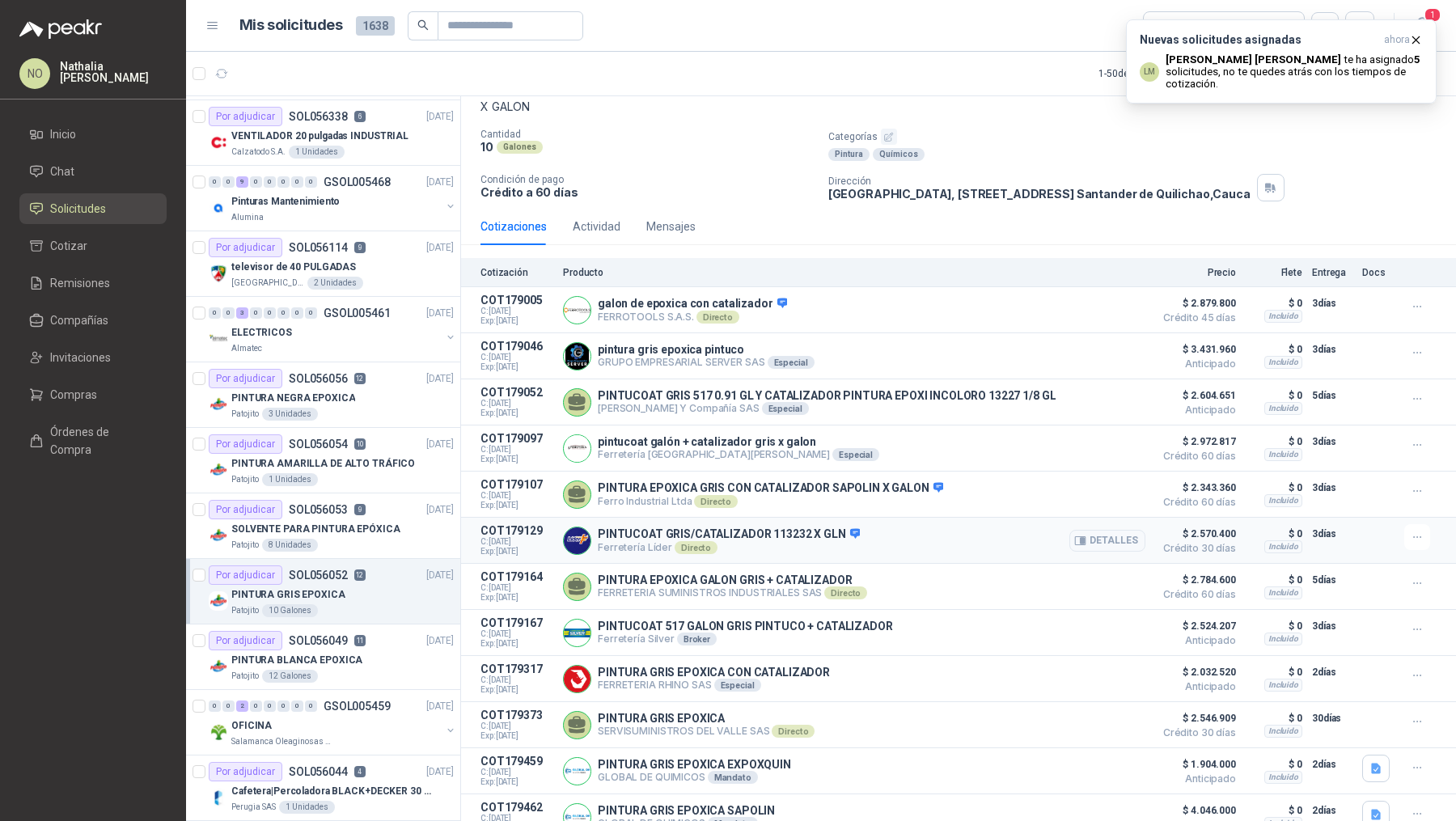
scroll to position [141, 0]
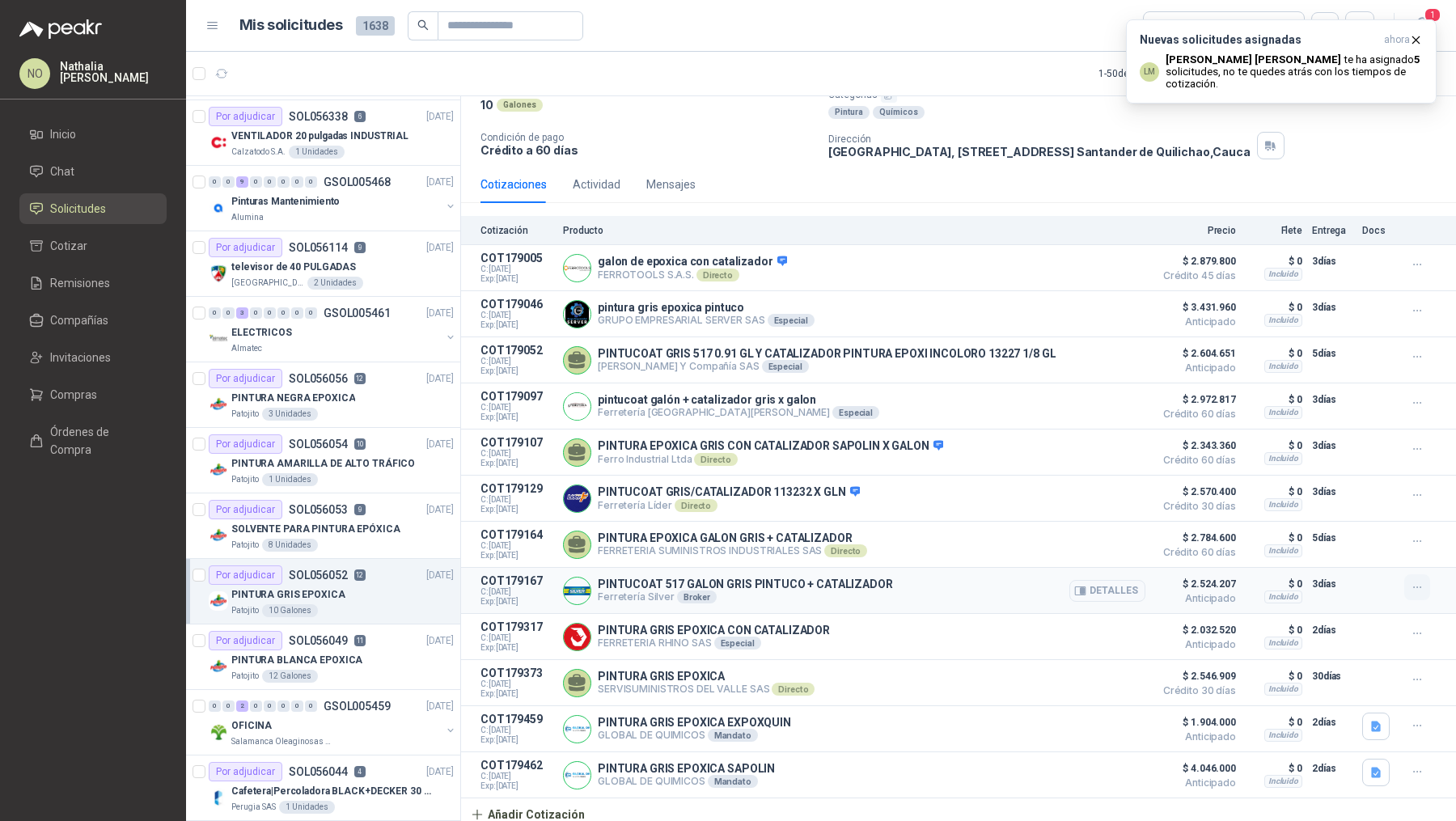
click at [1410, 581] on icon "button" at bounding box center [1417, 587] width 14 height 14
click at [1336, 519] on button "Editar" at bounding box center [1385, 519] width 129 height 26
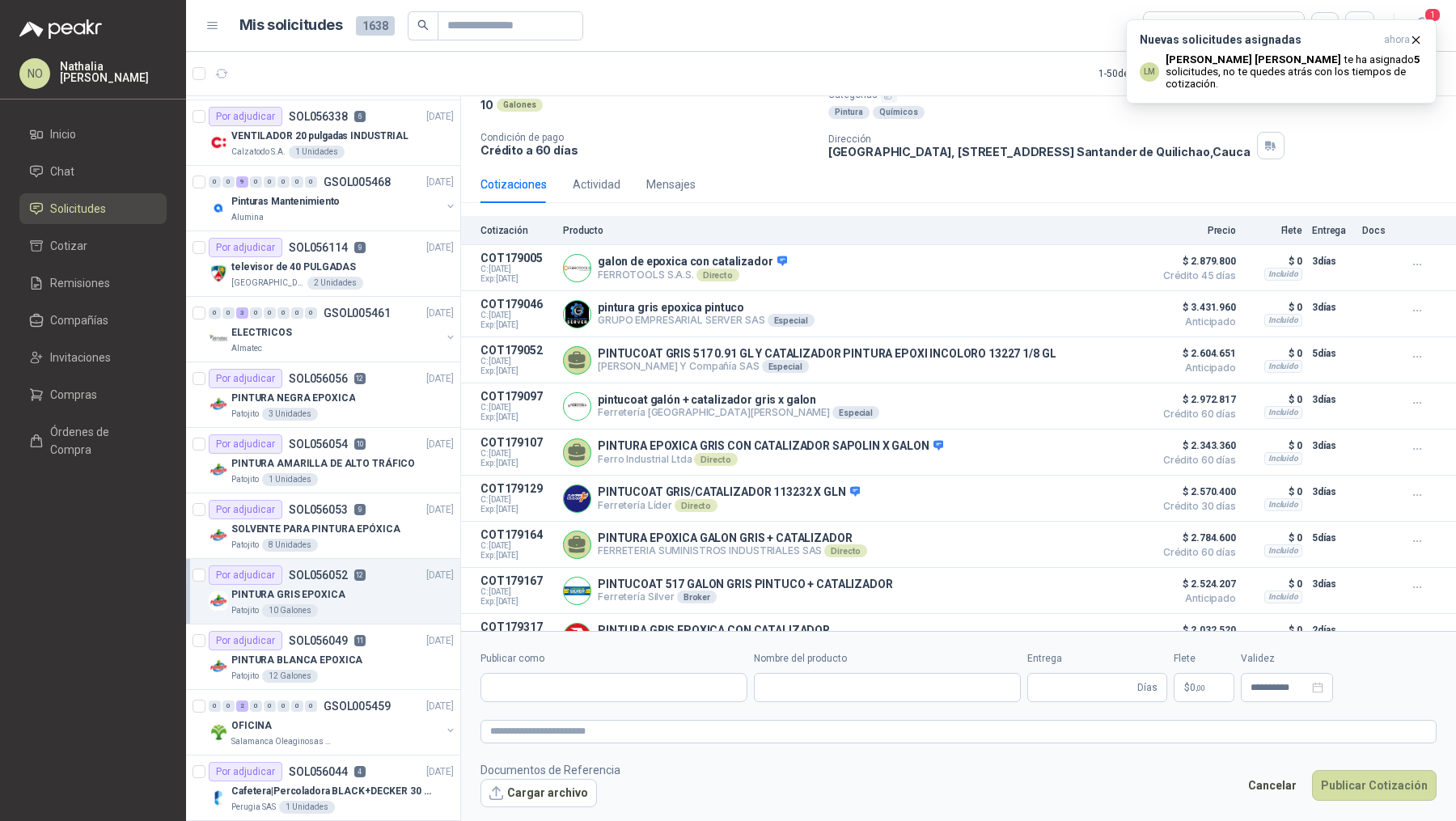
type input "**********"
type input "*"
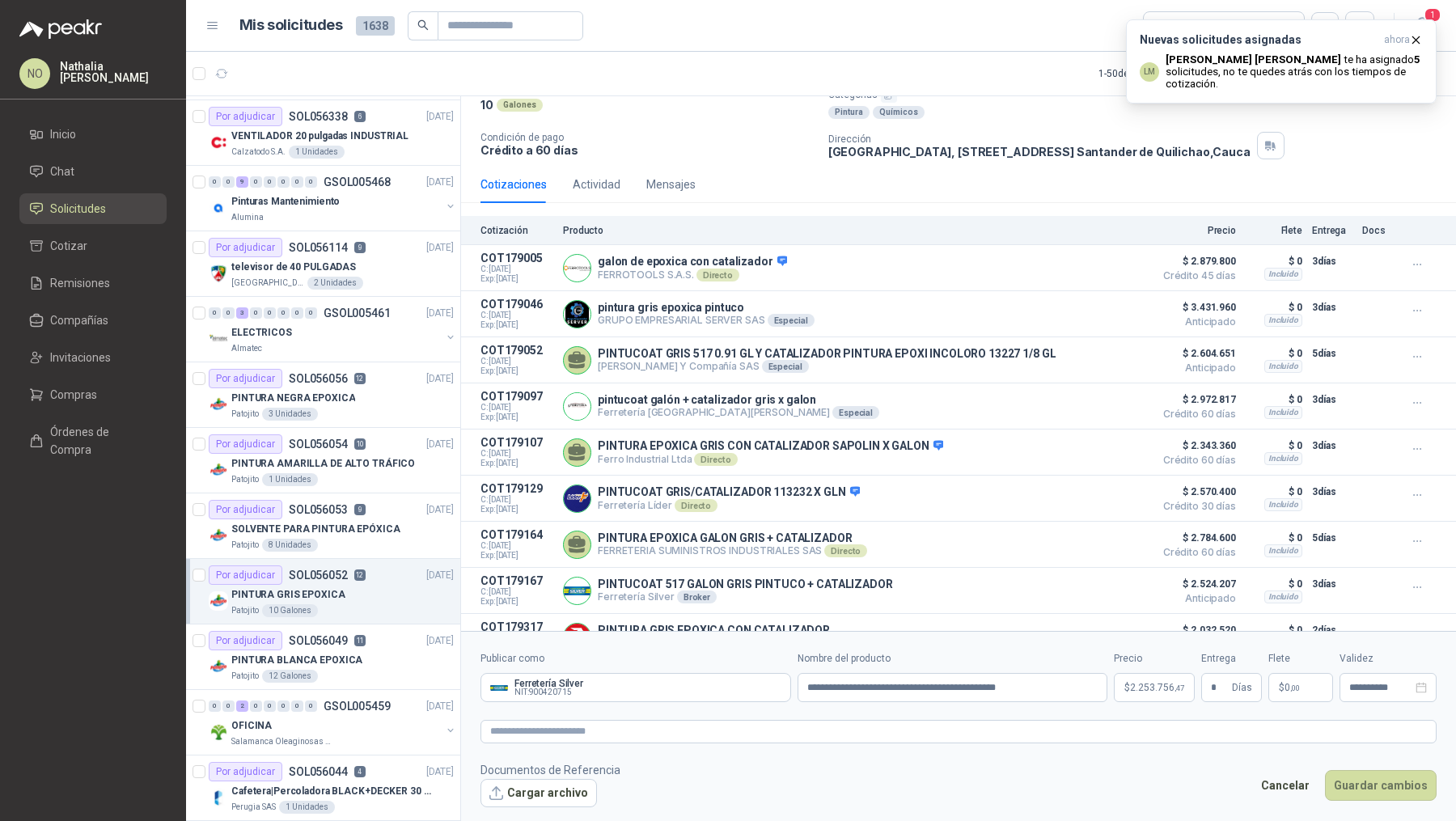
click at [1143, 687] on span "2.253.756 ,47" at bounding box center [1157, 688] width 54 height 10
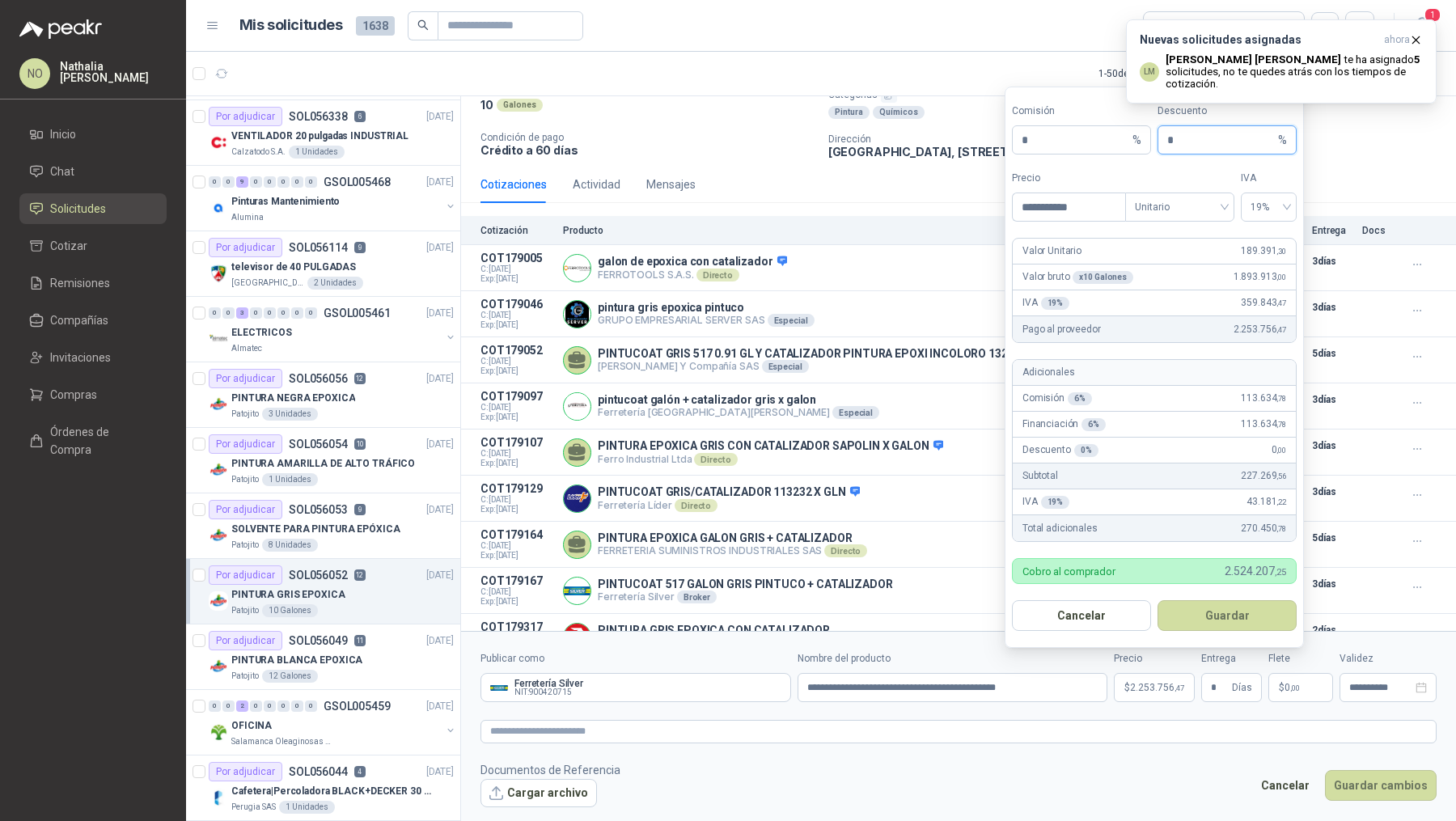
click at [1200, 144] on input "*" at bounding box center [1221, 140] width 108 height 28
type input "*"
click at [1247, 616] on button "Guardar" at bounding box center [1227, 616] width 139 height 31
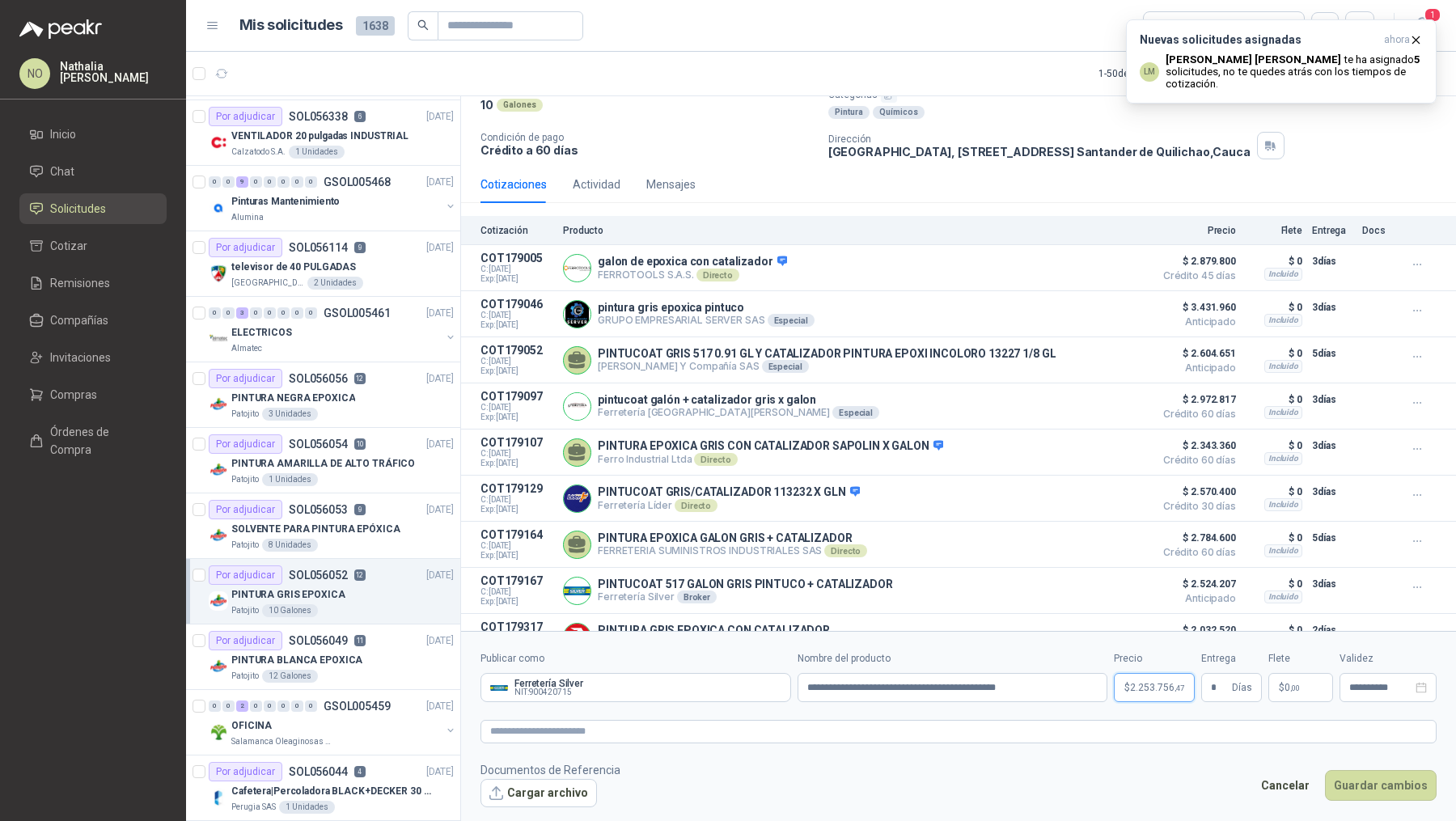
click at [1151, 697] on p "$ 2.253.756 ,47" at bounding box center [1154, 688] width 81 height 29
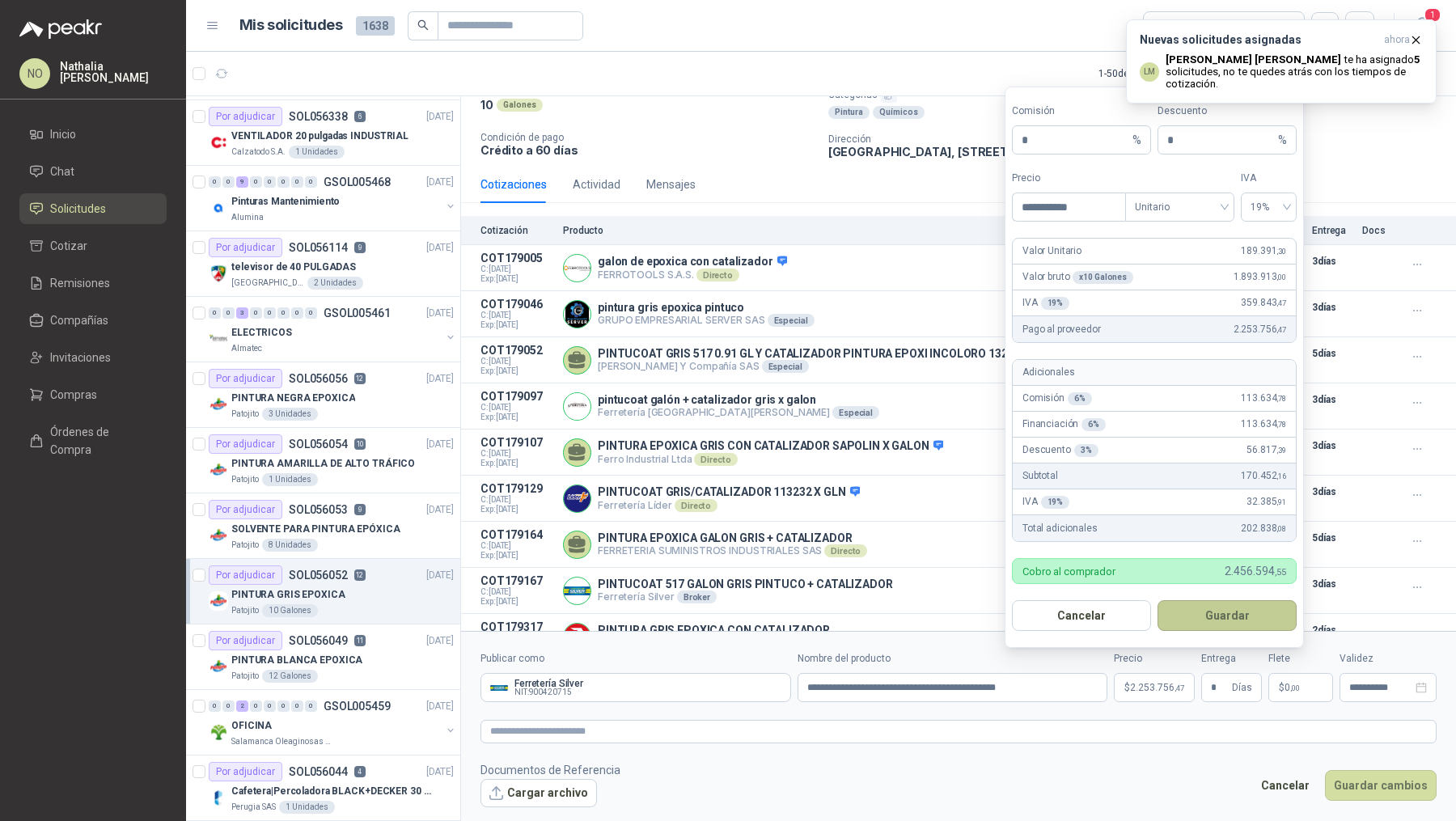
click at [1255, 623] on button "Guardar" at bounding box center [1227, 616] width 139 height 31
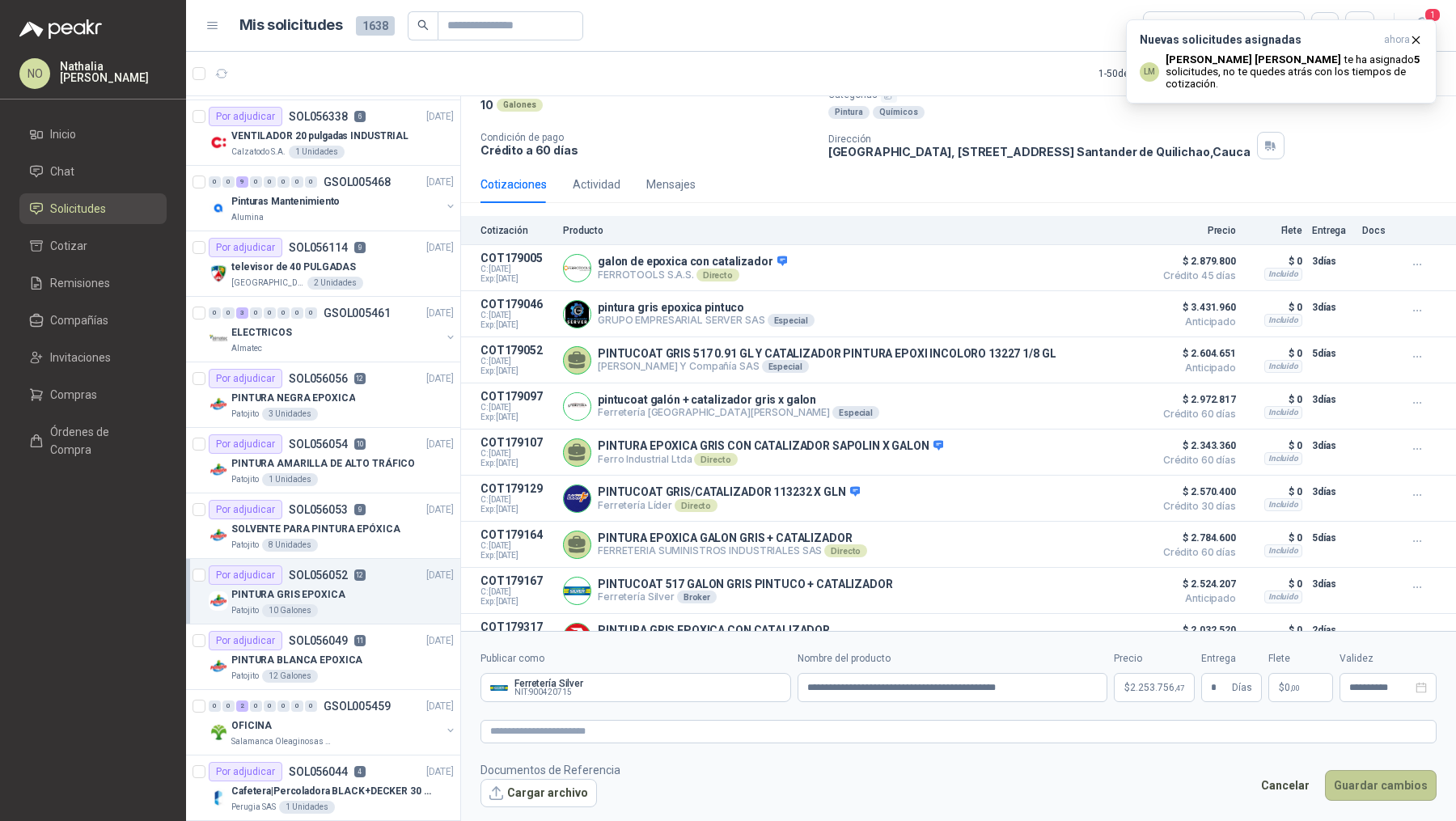
click at [1381, 785] on button "Guardar cambios" at bounding box center [1380, 786] width 112 height 31
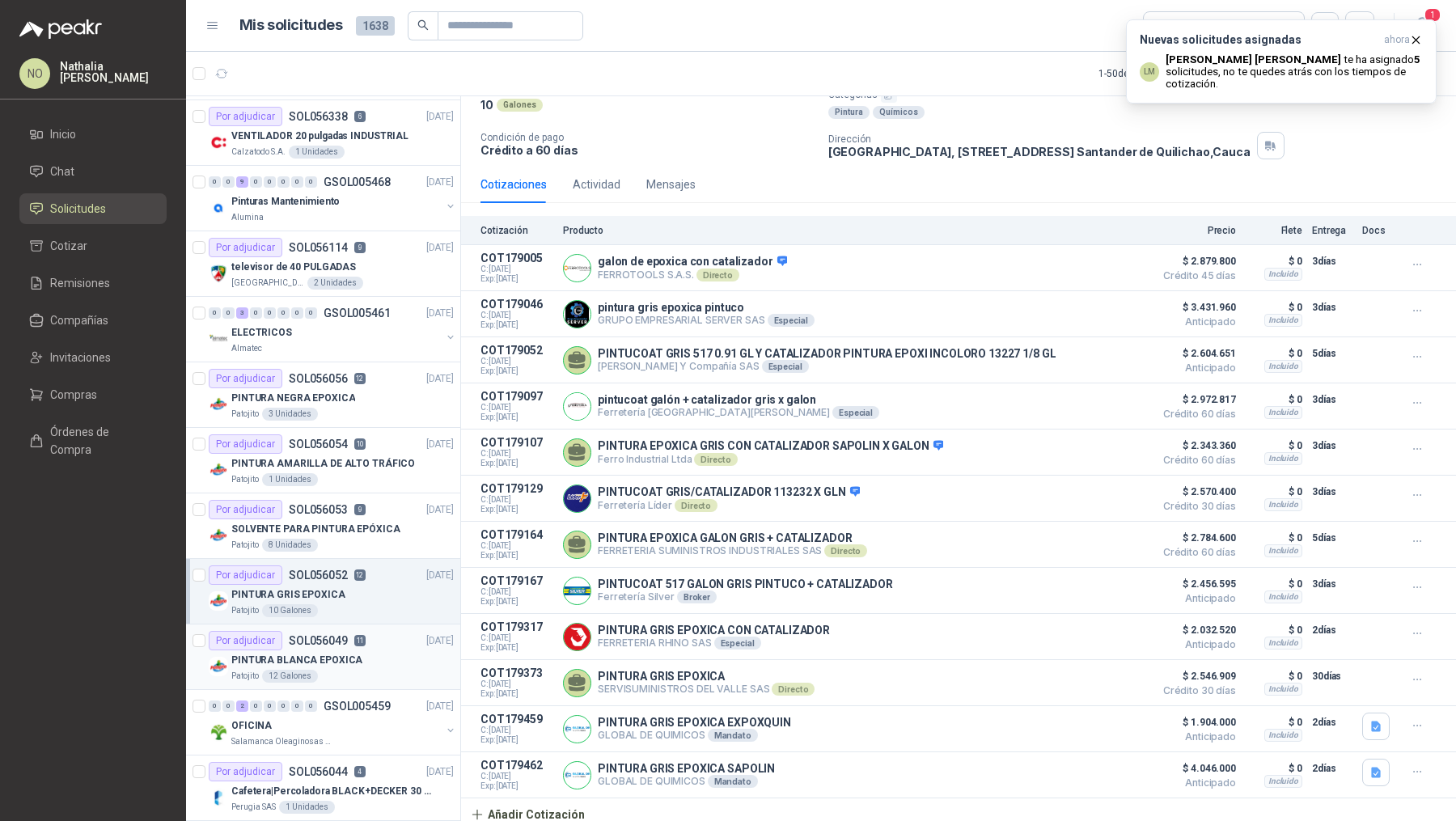
click at [401, 656] on div "PINTURA BLANCA EPOXICA" at bounding box center [343, 660] width 222 height 20
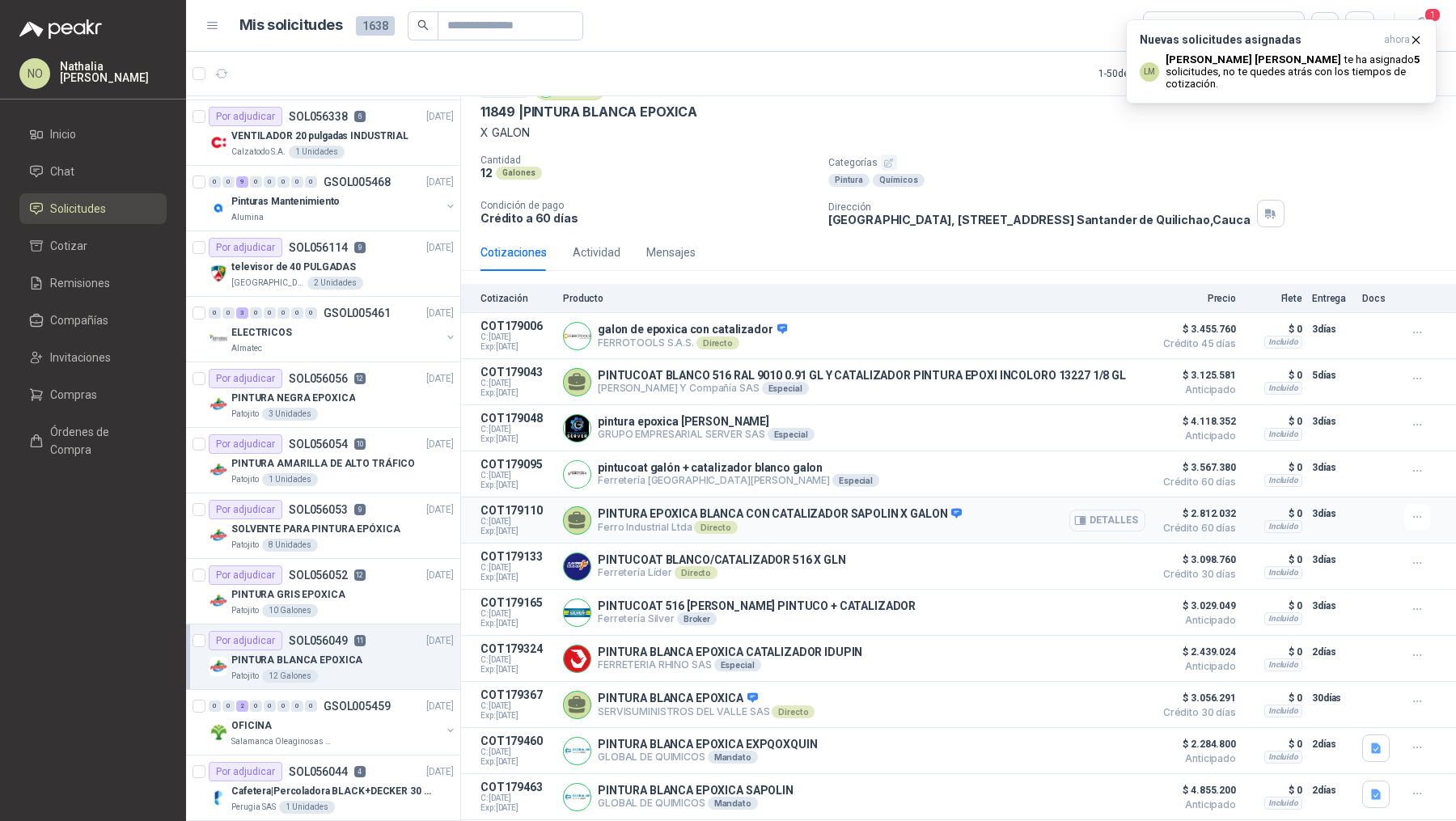
scroll to position [92, 0]
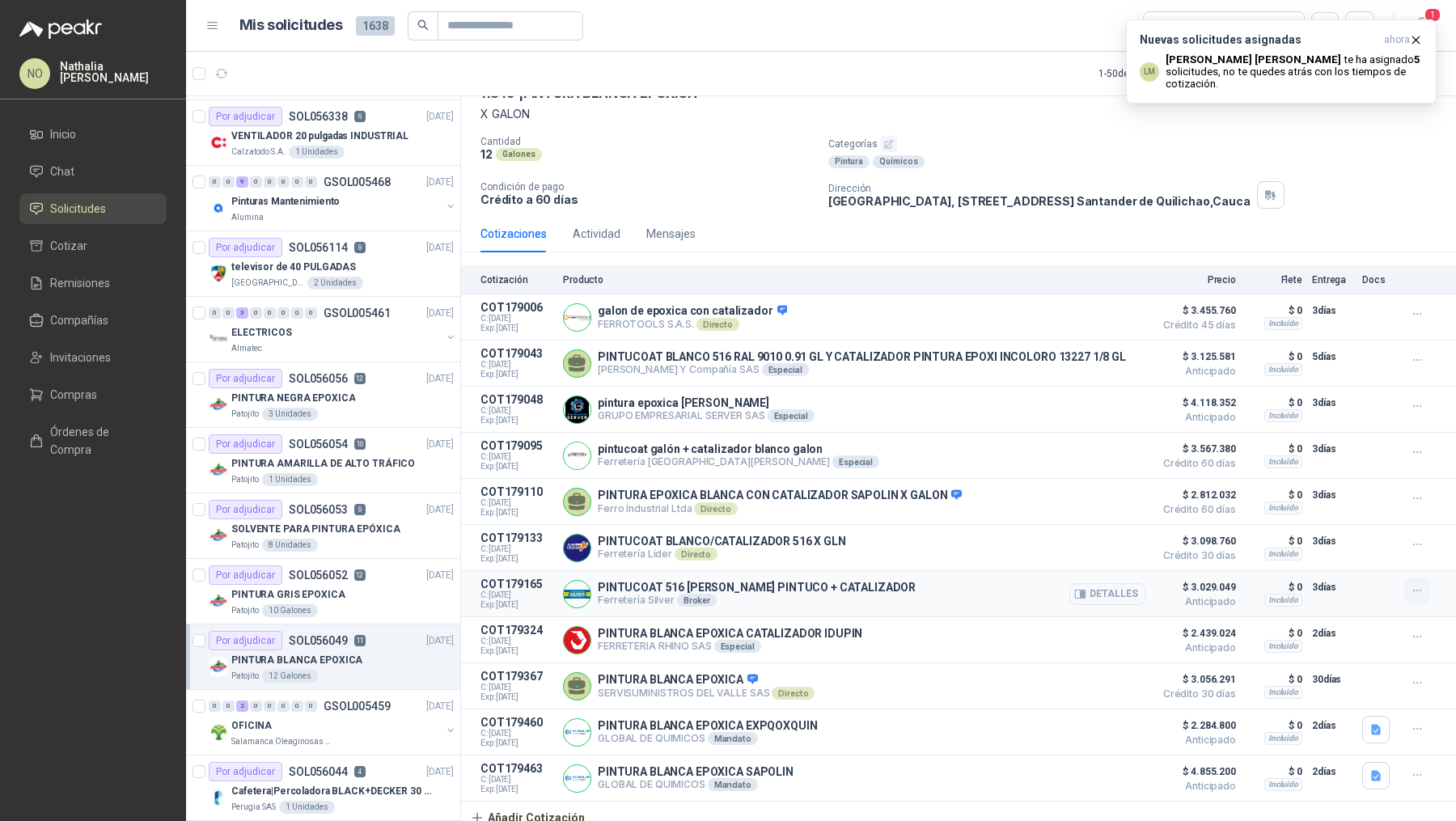
click at [1410, 591] on icon "button" at bounding box center [1417, 590] width 14 height 14
click at [1346, 516] on button "Editar" at bounding box center [1385, 523] width 129 height 26
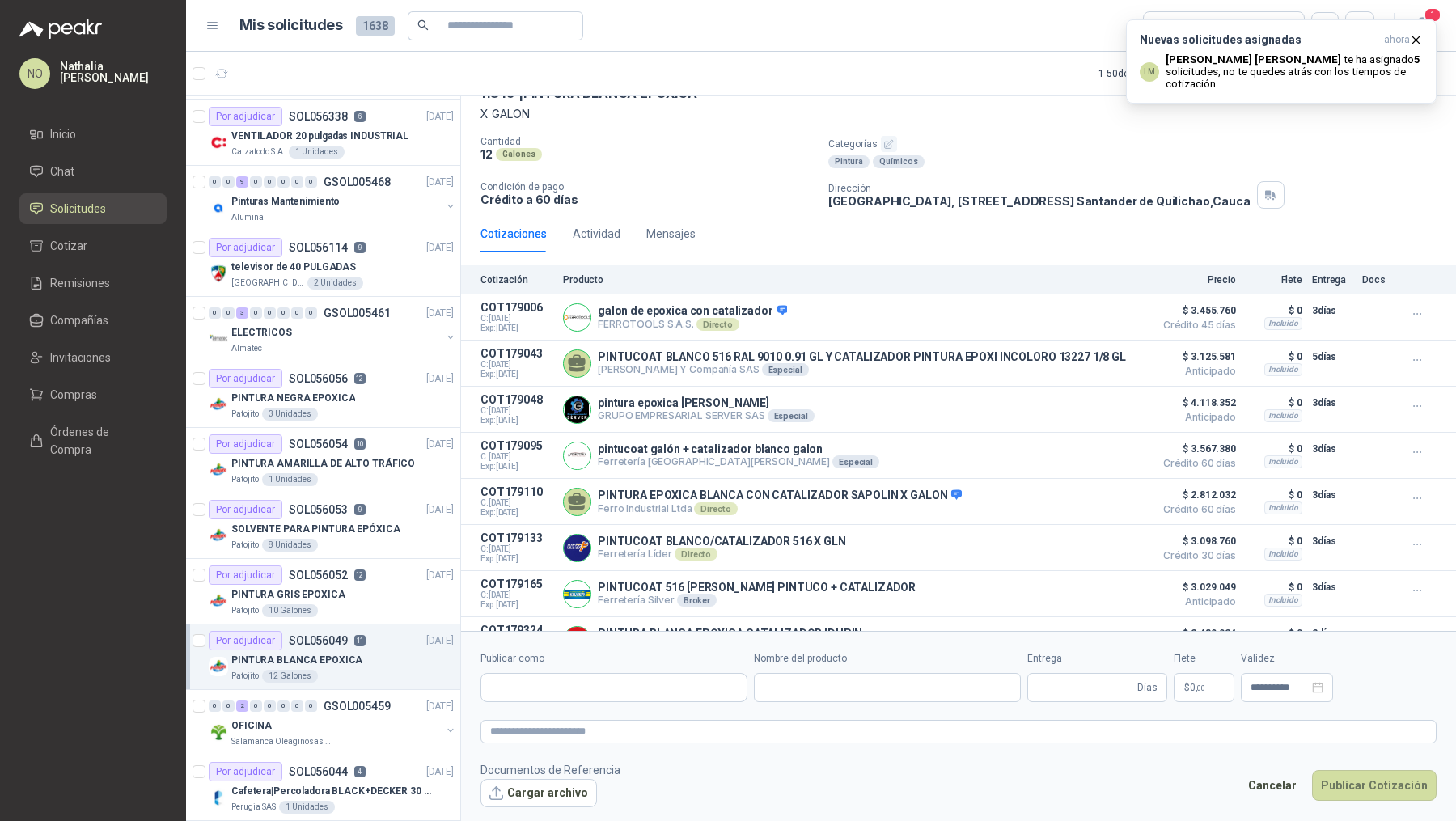
type input "**********"
type input "*"
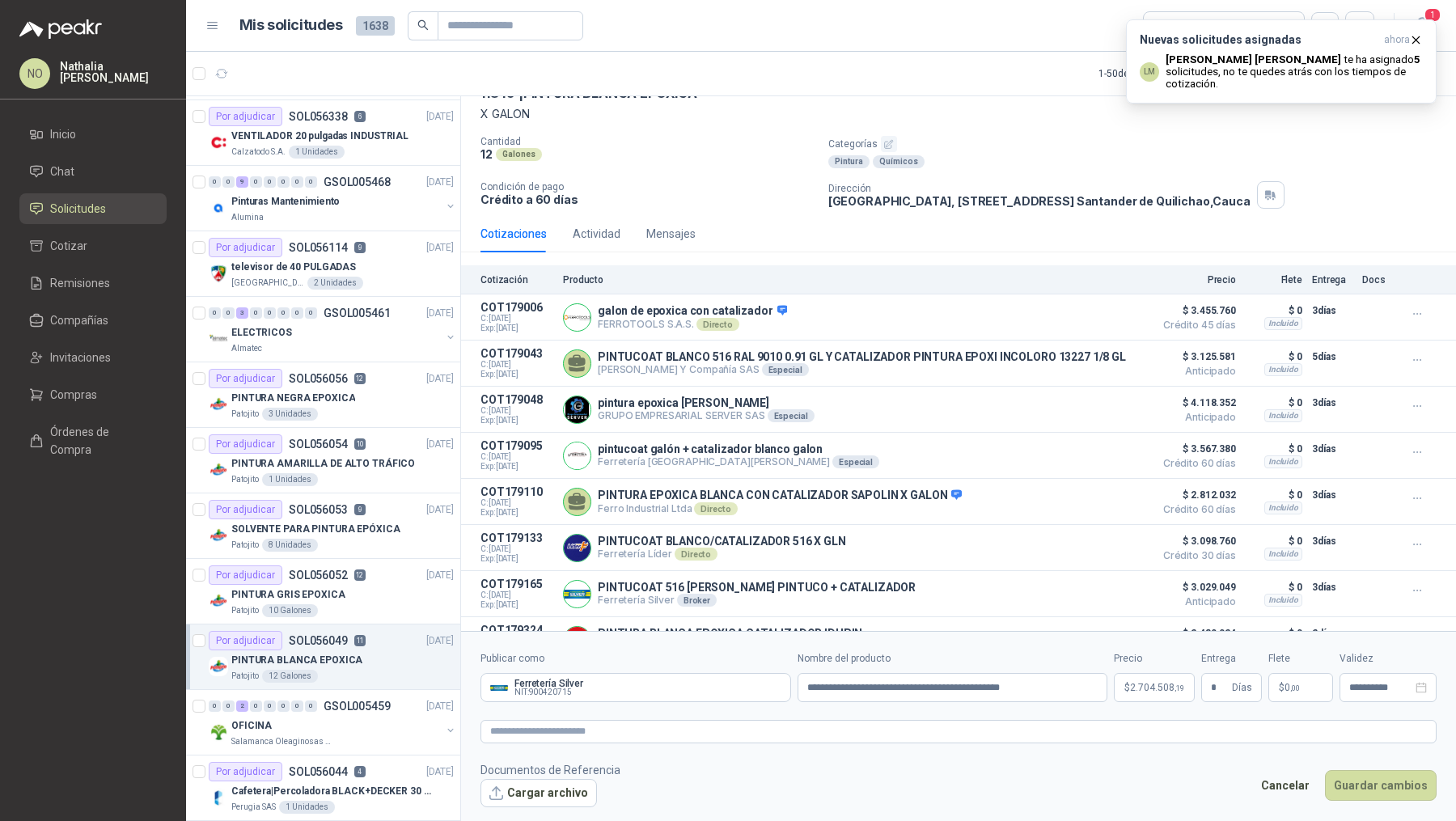
click at [1159, 692] on span "2.704.508 ,19" at bounding box center [1157, 688] width 54 height 10
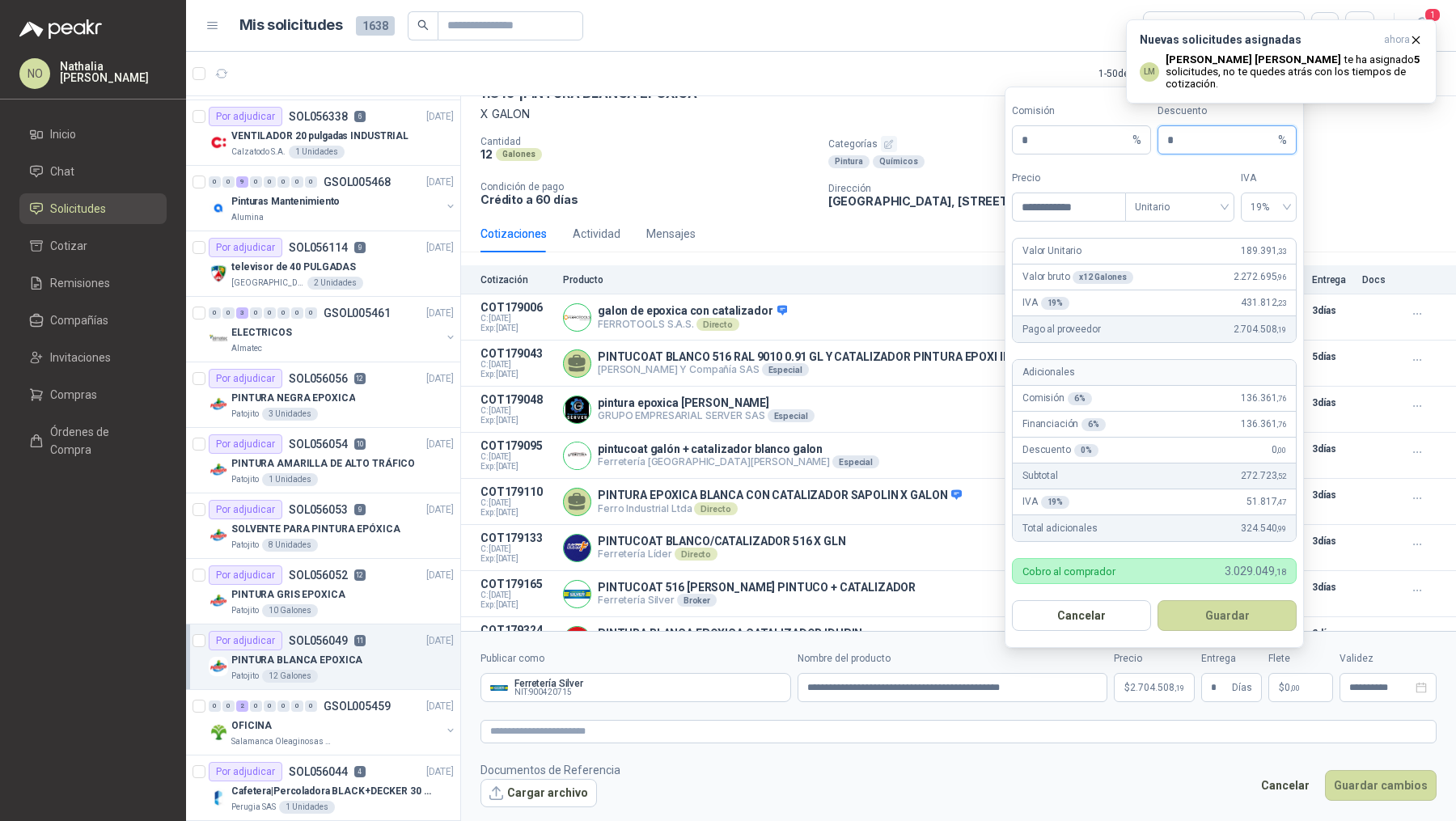
click at [1180, 150] on input "*" at bounding box center [1221, 140] width 108 height 28
type input "*"
click at [1247, 624] on button "Guardar" at bounding box center [1227, 616] width 139 height 31
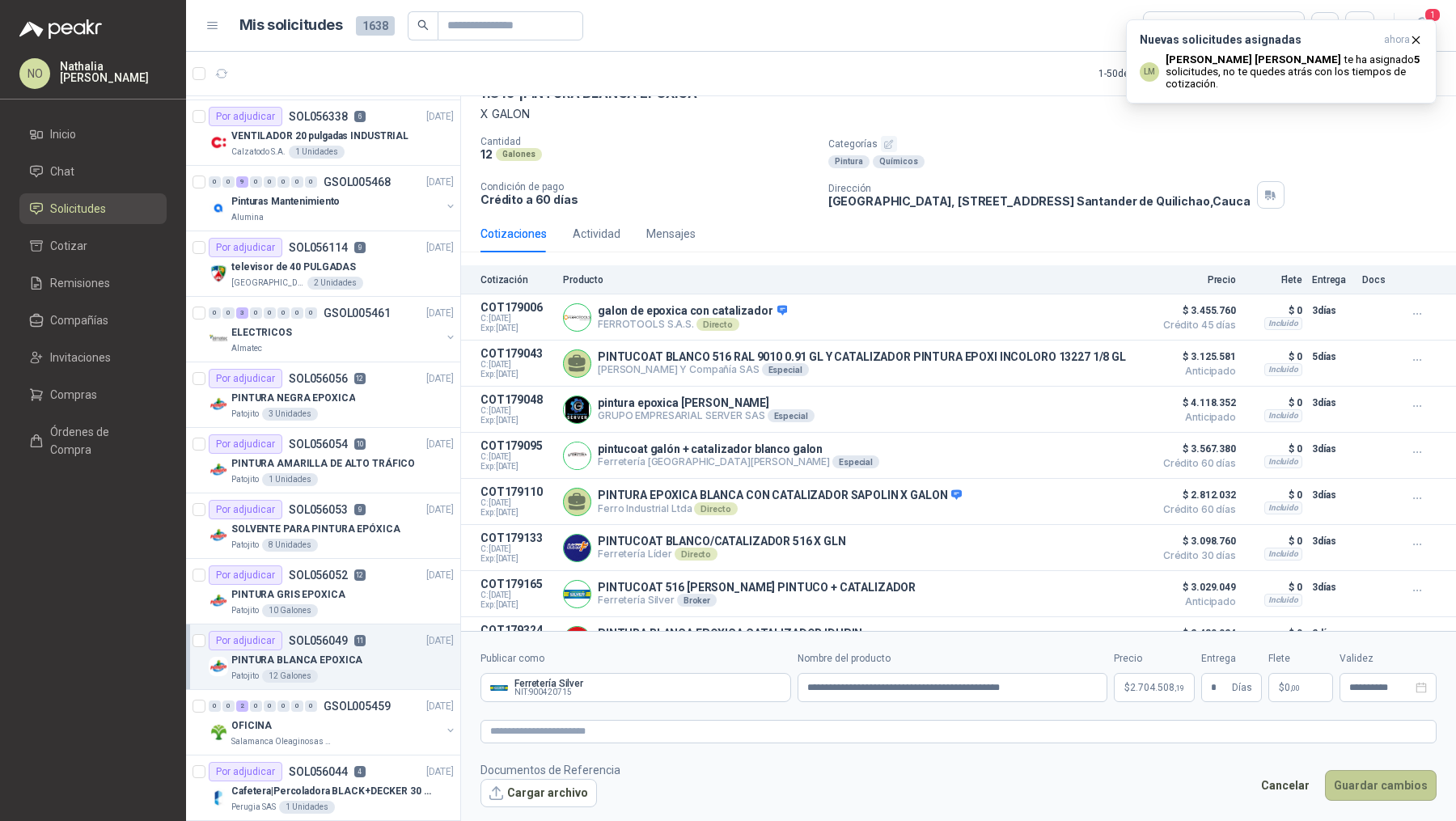
click at [1362, 787] on button "Guardar cambios" at bounding box center [1380, 786] width 112 height 31
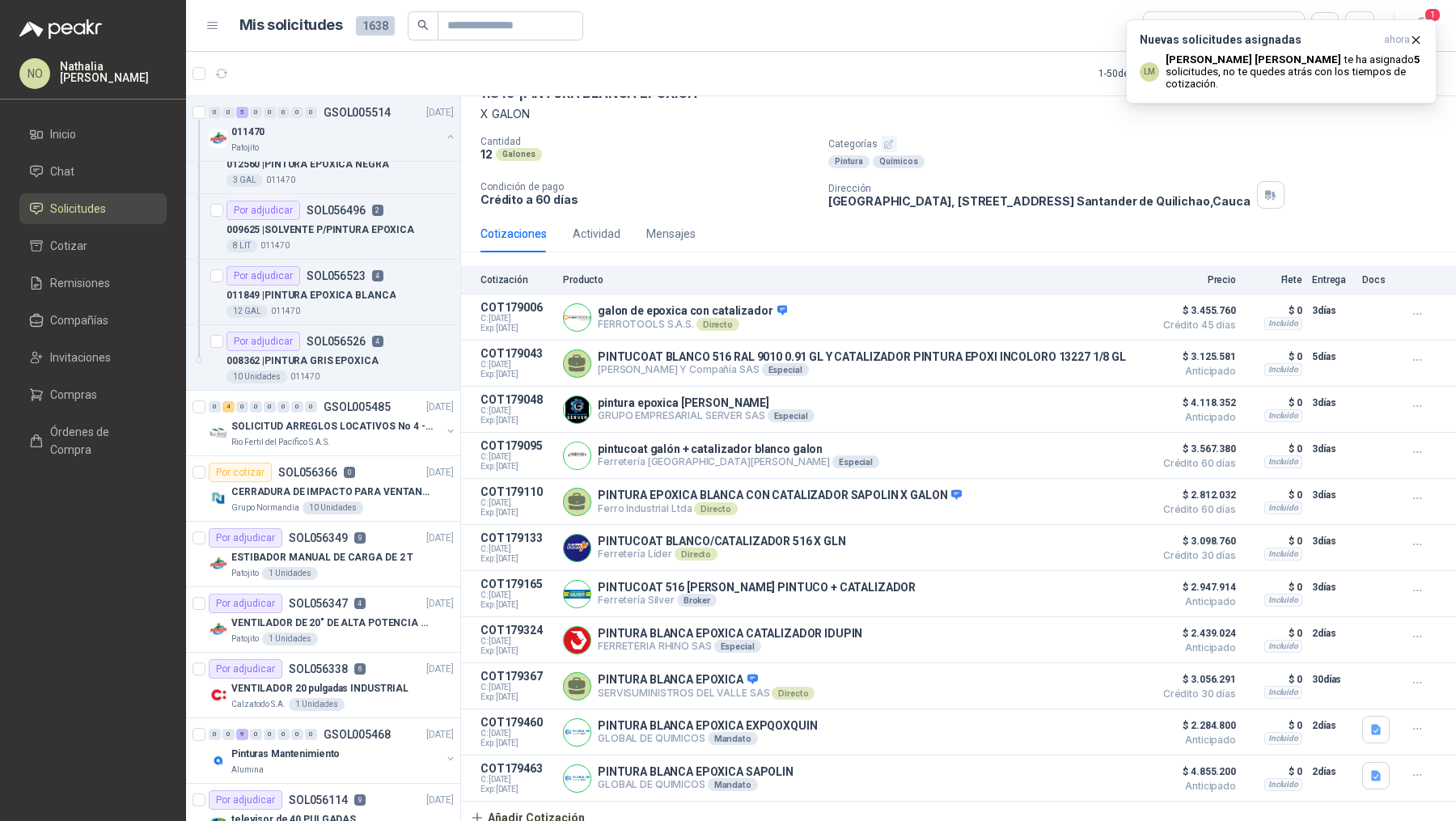
scroll to position [0, 0]
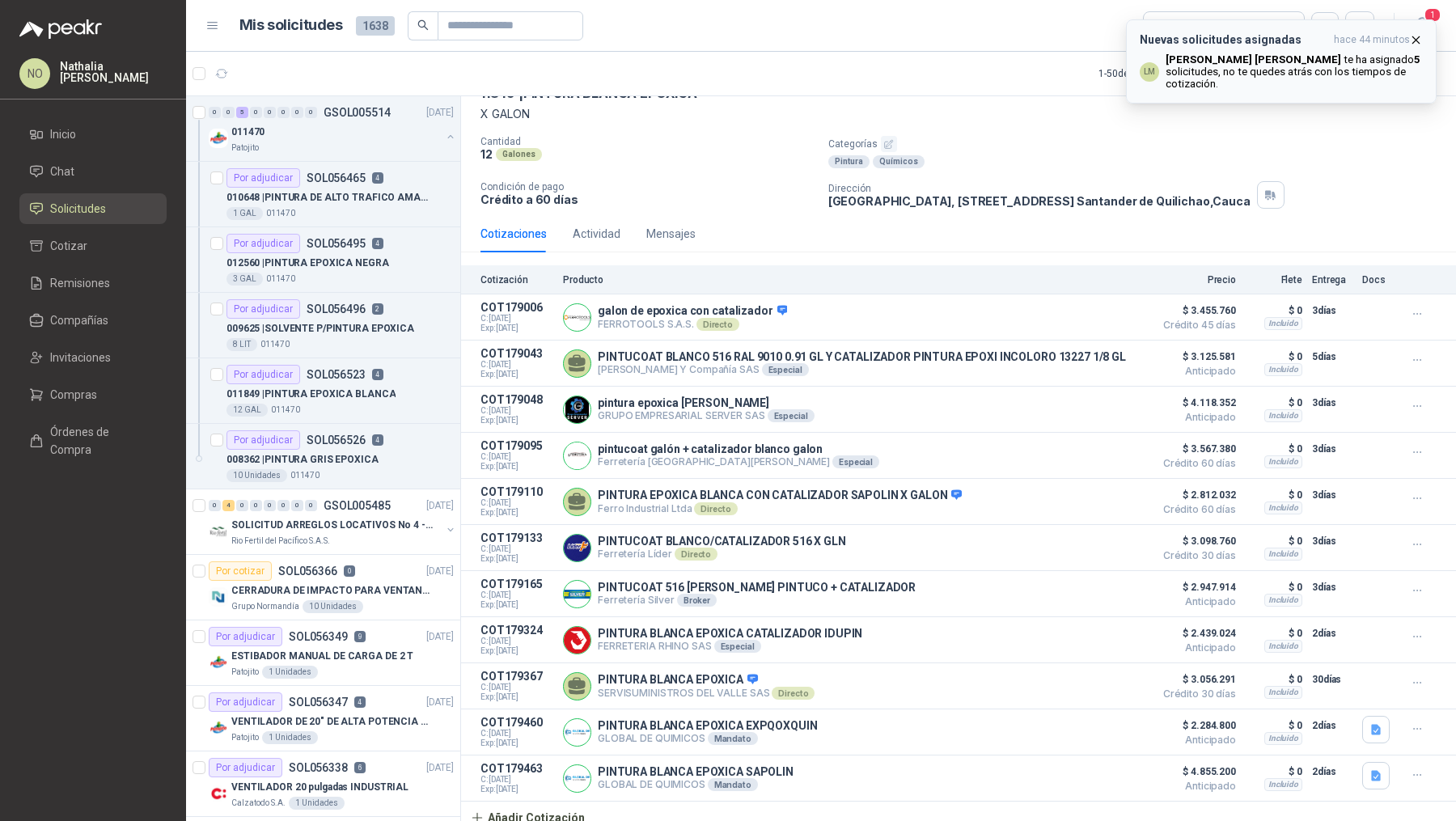
click at [1419, 40] on icon "button" at bounding box center [1415, 40] width 14 height 14
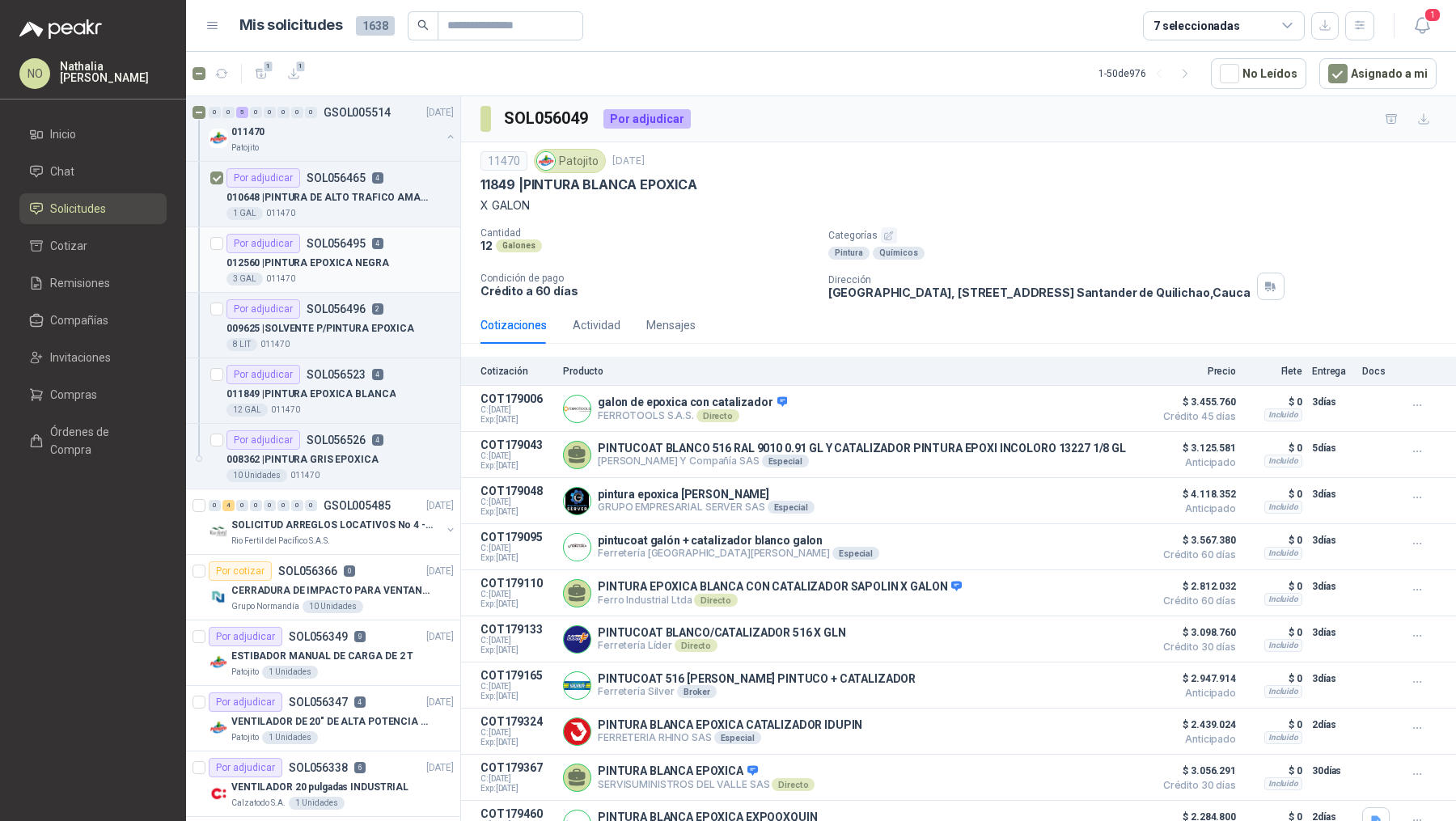
click at [217, 251] on div at bounding box center [217, 259] width 13 height 52
